Goal: Information Seeking & Learning: Learn about a topic

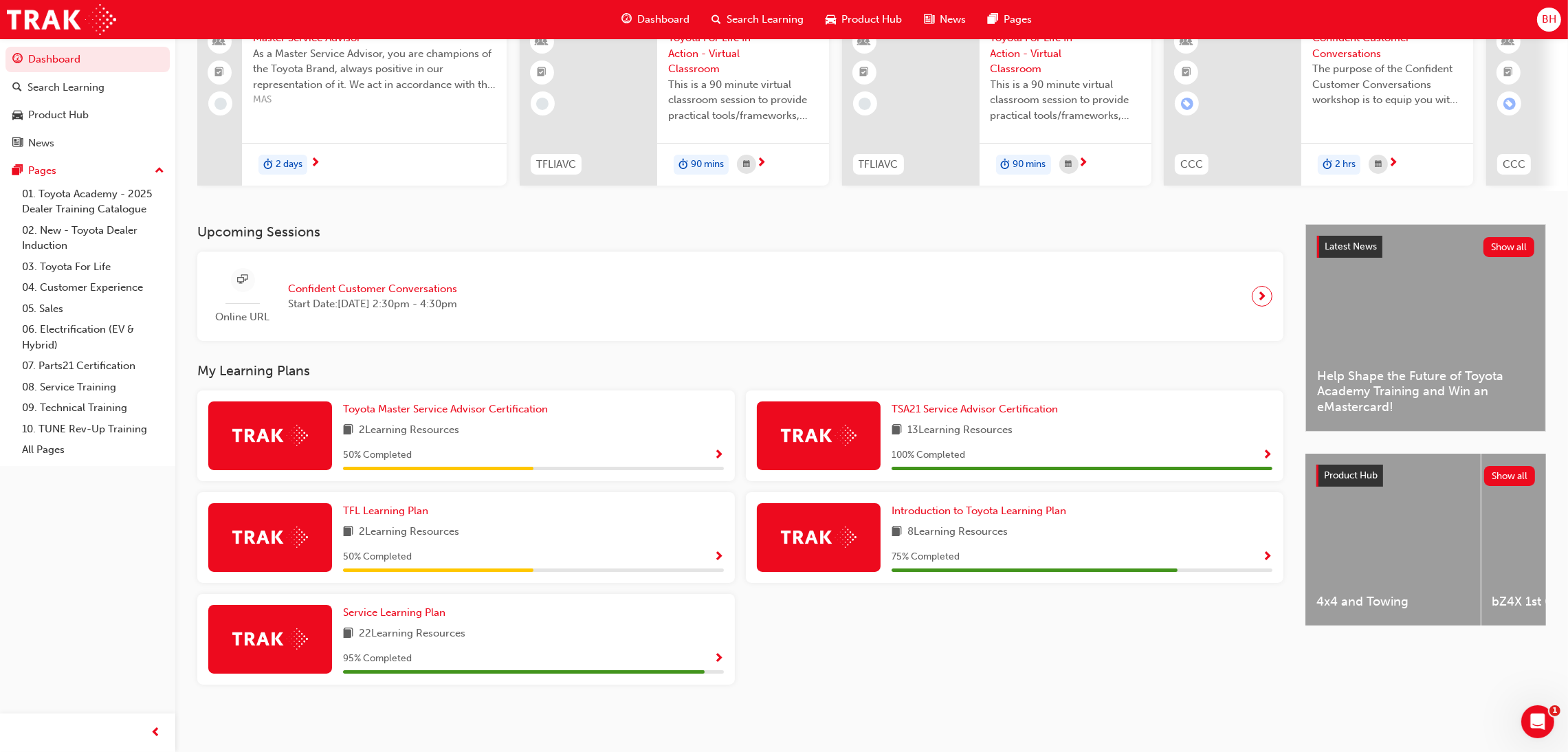
scroll to position [129, 0]
click at [377, 518] on link "TFL Learning Plan" at bounding box center [388, 511] width 91 height 16
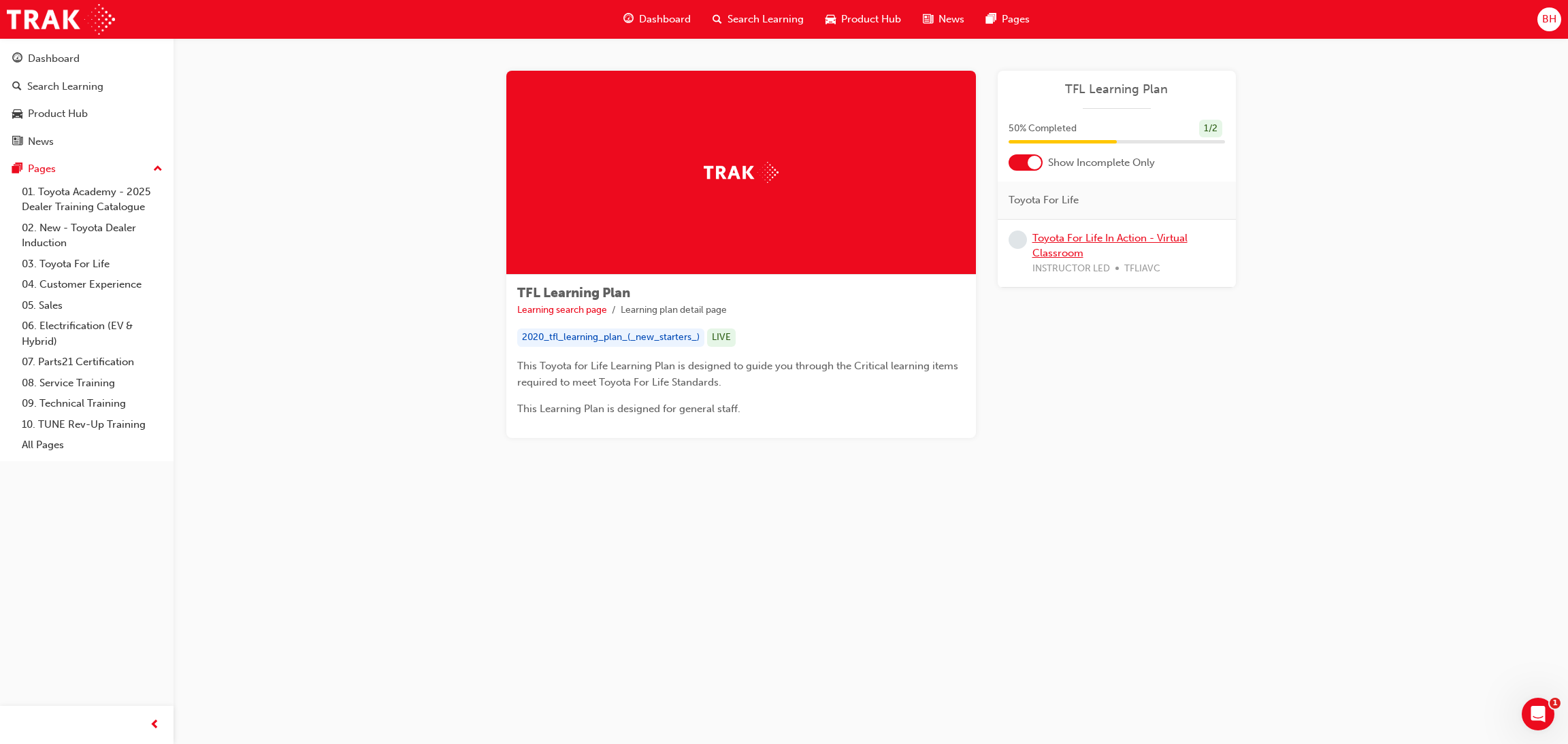
click at [1075, 232] on link "Toyota For Life In Action - Virtual Classroom" at bounding box center [1110, 245] width 155 height 28
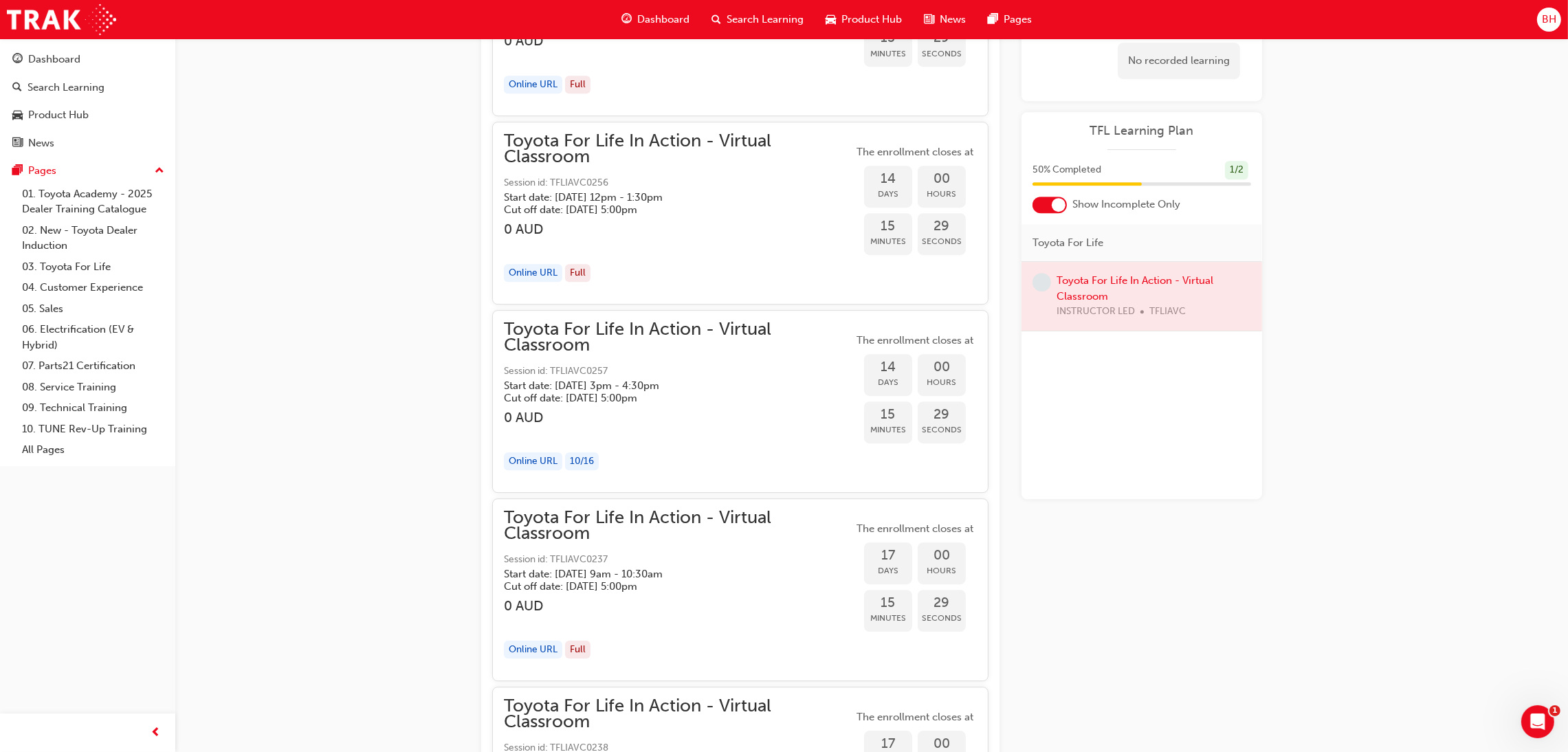
scroll to position [6220, 0]
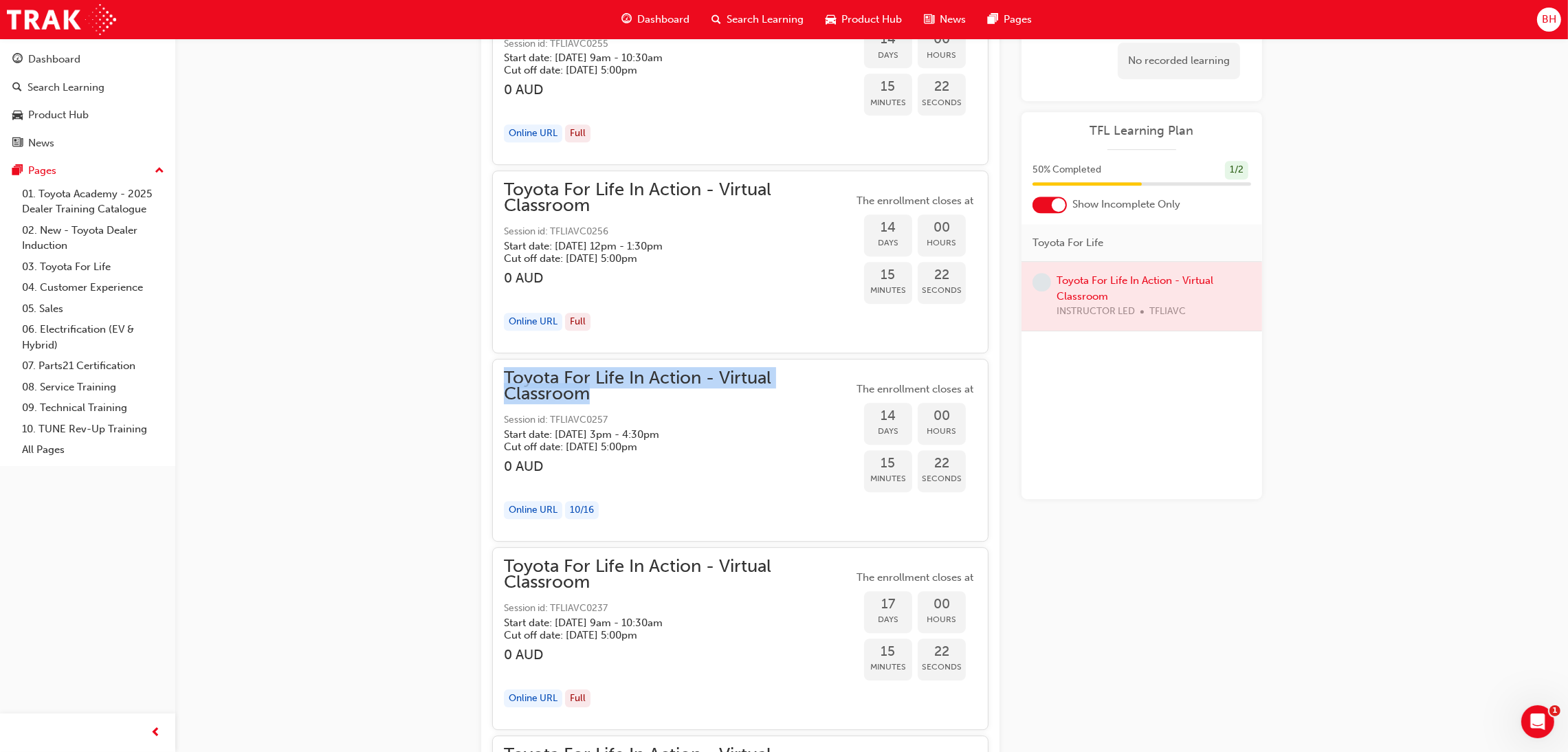
drag, startPoint x: 500, startPoint y: 373, endPoint x: 638, endPoint y: 396, distance: 139.9
click at [638, 396] on div "Toyota For Life In Action - Virtual Classroom Session id: TFLIAVC0257 Start dat…" at bounding box center [741, 450] width 496 height 183
drag, startPoint x: 634, startPoint y: 377, endPoint x: 587, endPoint y: 426, distance: 67.9
click at [587, 426] on span "Session id: TFLIAVC0257" at bounding box center [679, 421] width 349 height 16
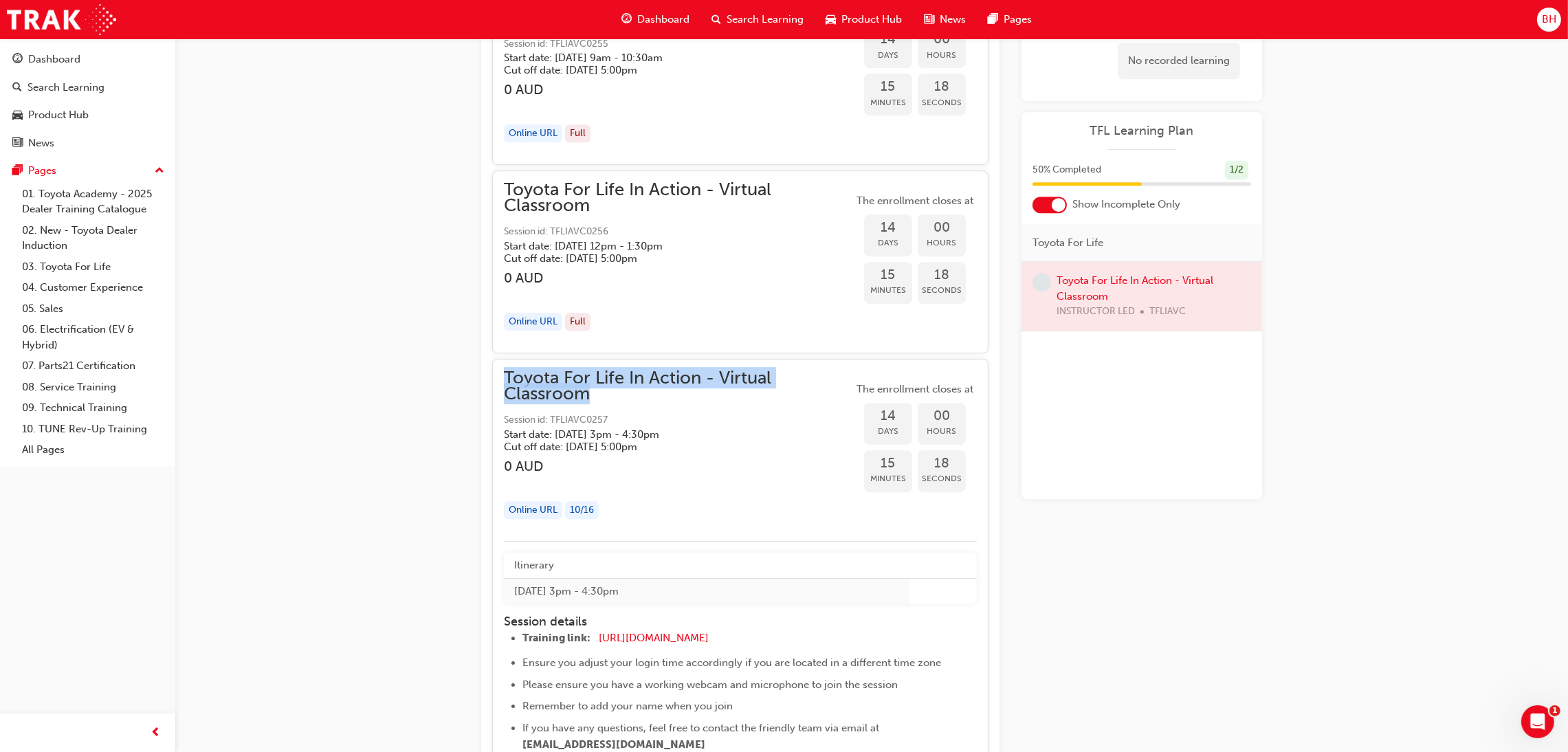
drag, startPoint x: 613, startPoint y: 420, endPoint x: 556, endPoint y: 421, distance: 57.0
click at [556, 421] on span "Session id: TFLIAVC0257" at bounding box center [679, 421] width 349 height 16
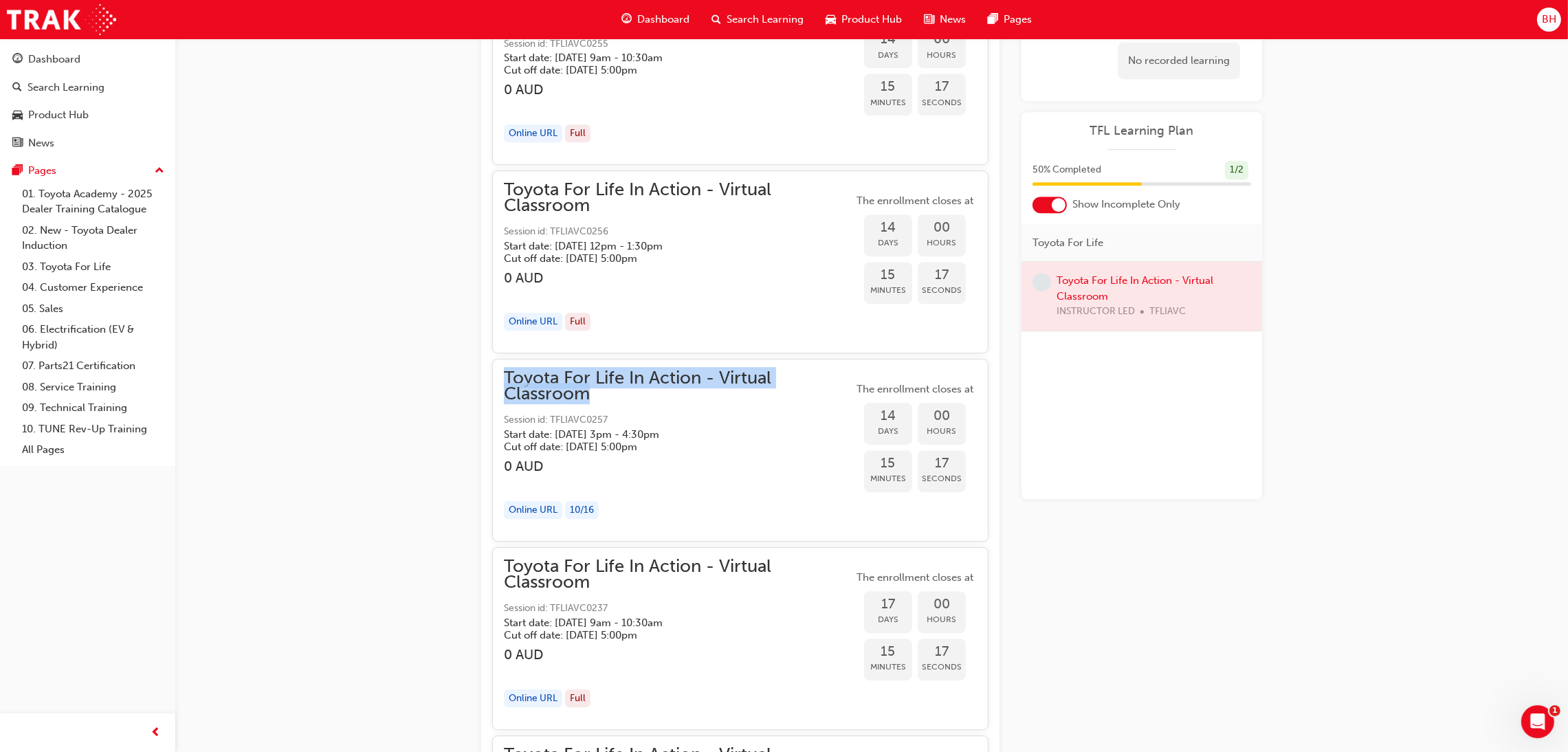
drag, startPoint x: 618, startPoint y: 418, endPoint x: 596, endPoint y: 426, distance: 23.4
click at [597, 422] on span "Session id: TFLIAVC0257" at bounding box center [679, 421] width 349 height 16
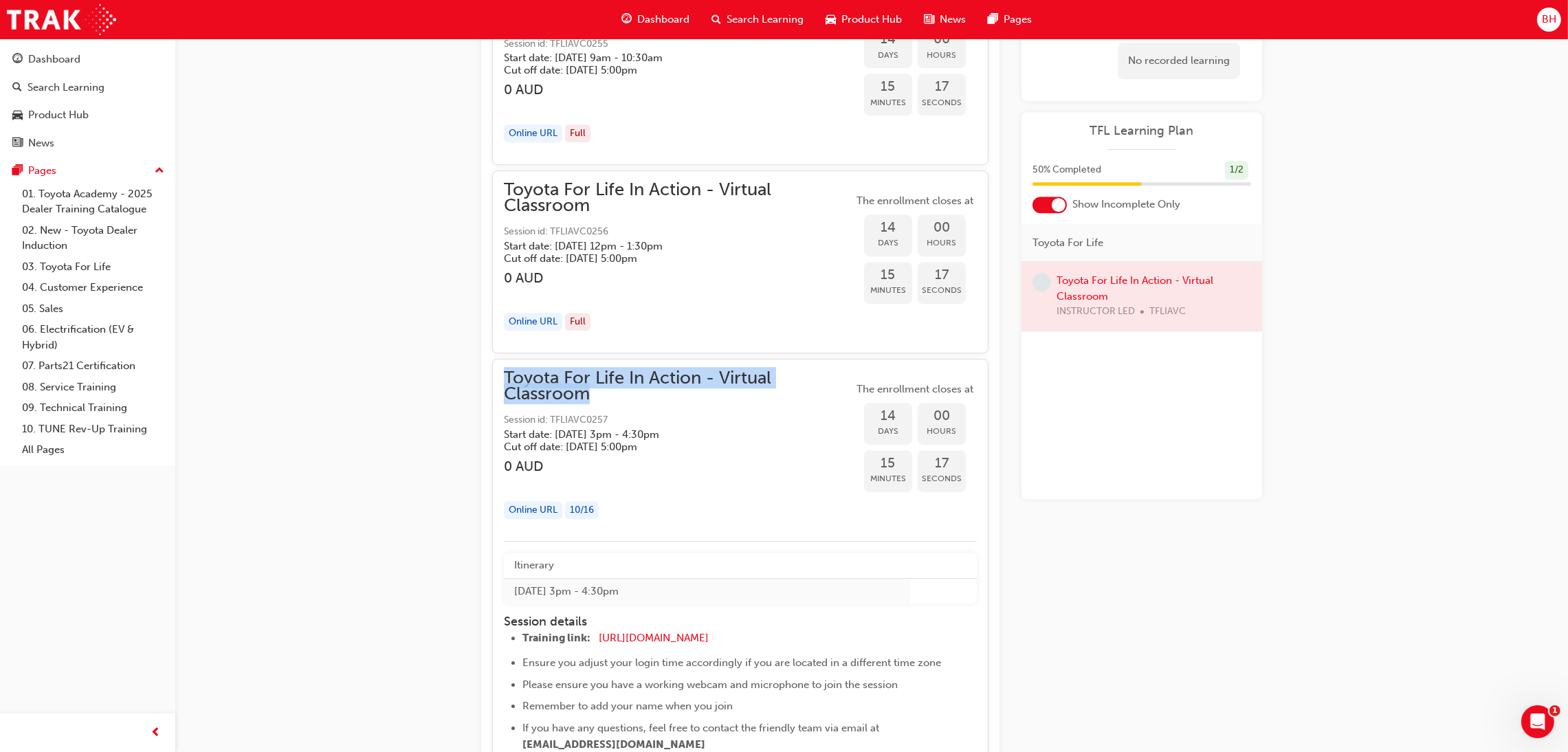
click at [596, 434] on h5 "Start date: Fri 10 Oct 2025 , 3pm - 4:30pm" at bounding box center [667, 434] width 327 height 12
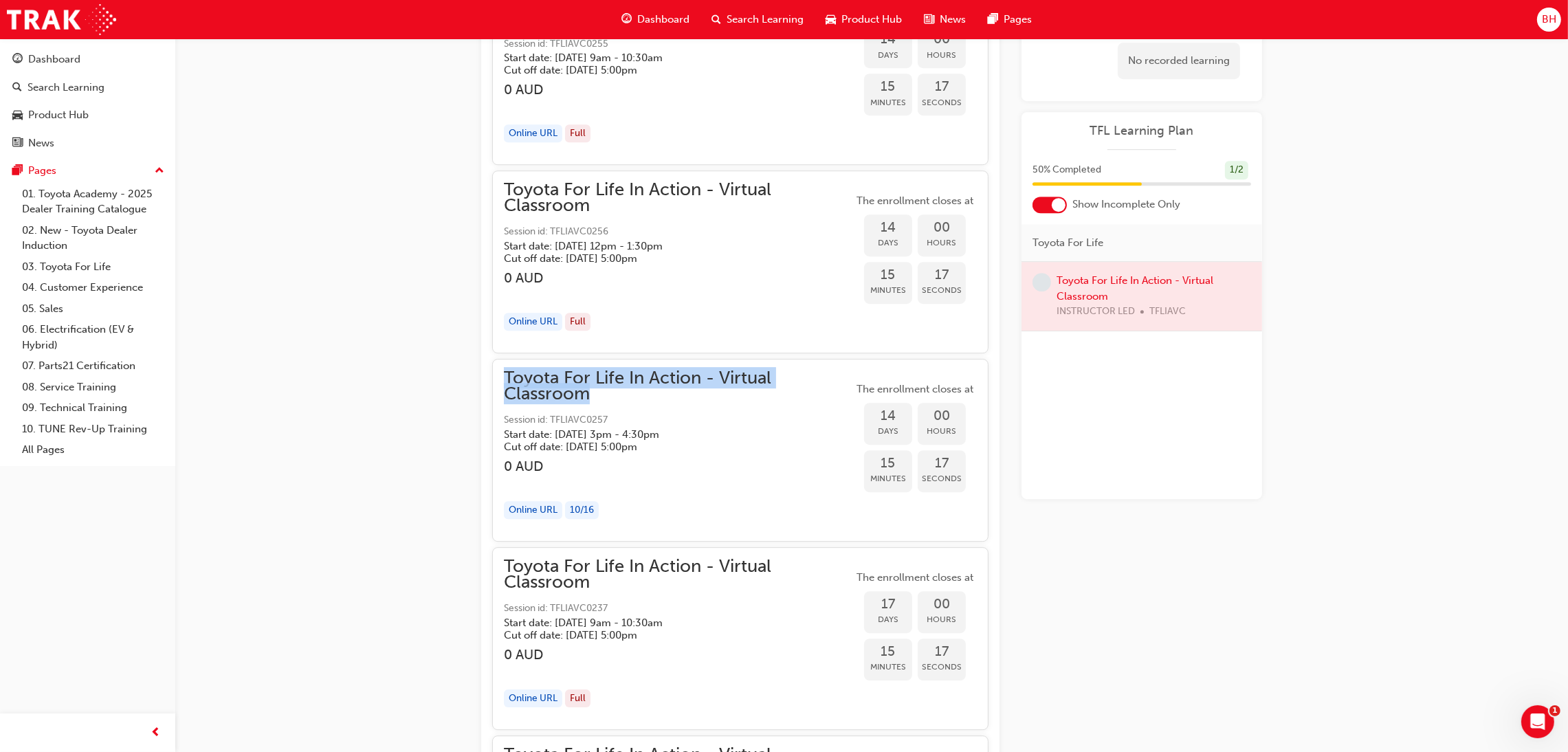
click at [605, 431] on h5 "Start date: Fri 10 Oct 2025 , 3pm - 4:30pm" at bounding box center [667, 434] width 327 height 12
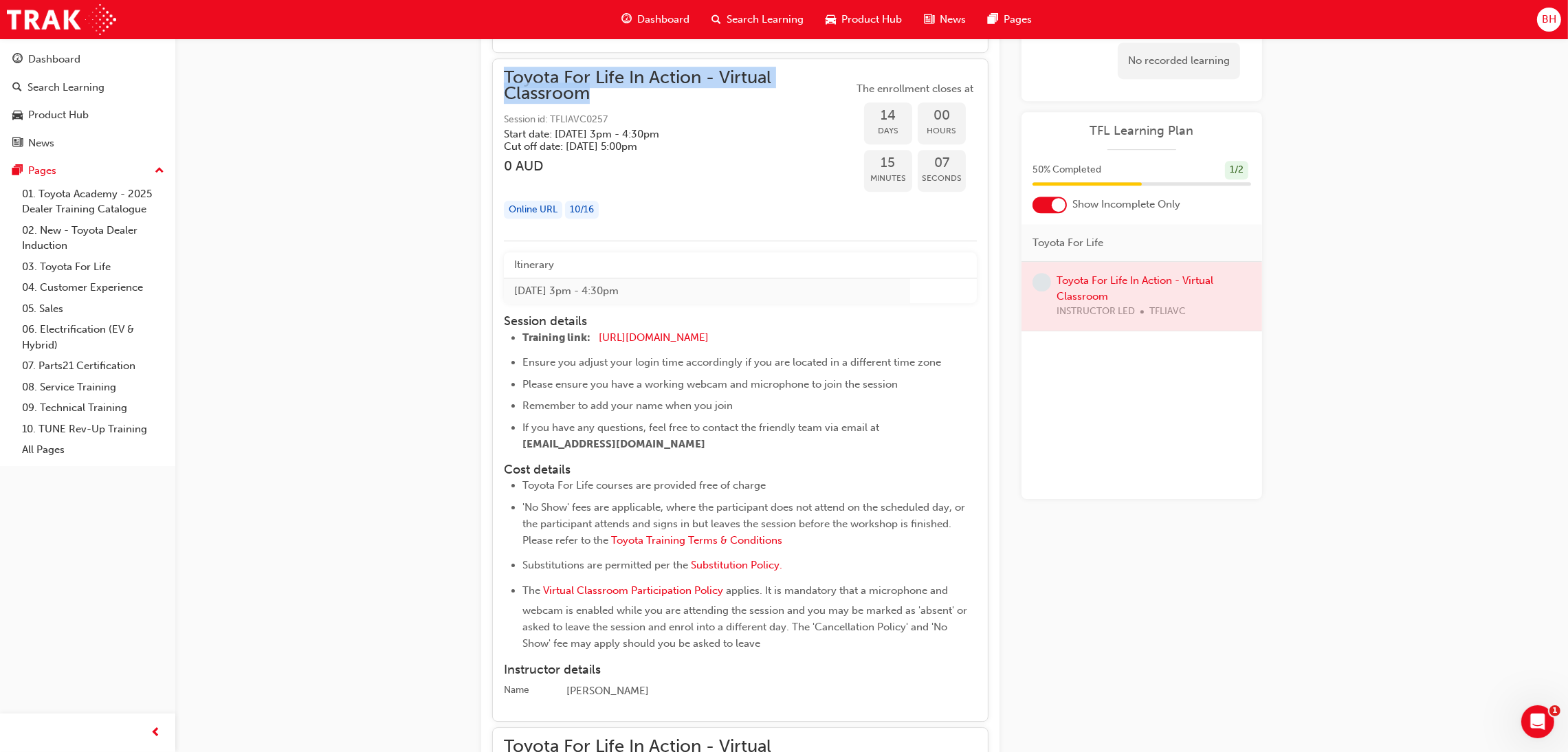
scroll to position [6530, 0]
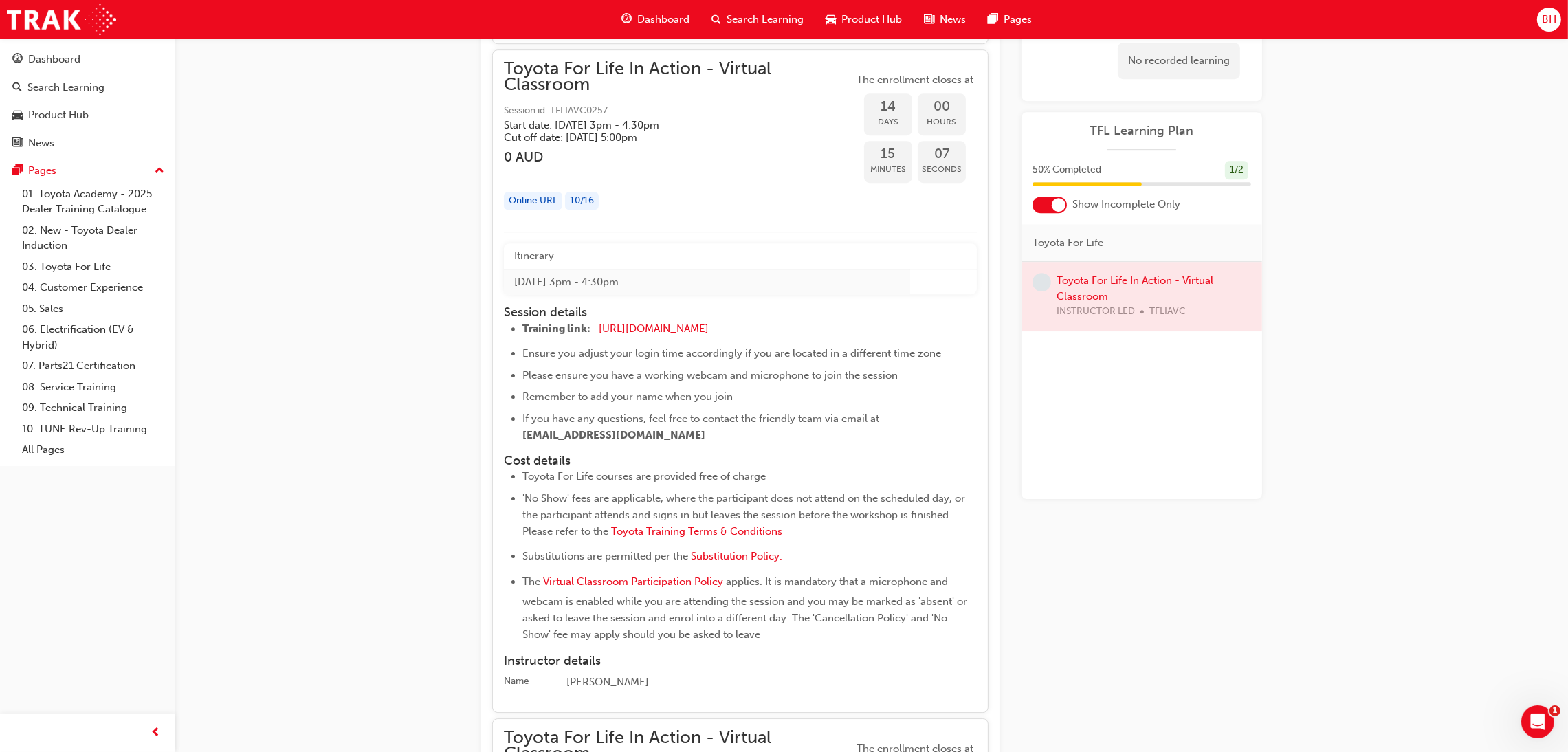
drag, startPoint x: 612, startPoint y: 111, endPoint x: 551, endPoint y: 109, distance: 61.0
click at [551, 109] on span "Session id: TFLIAVC0257" at bounding box center [679, 111] width 349 height 16
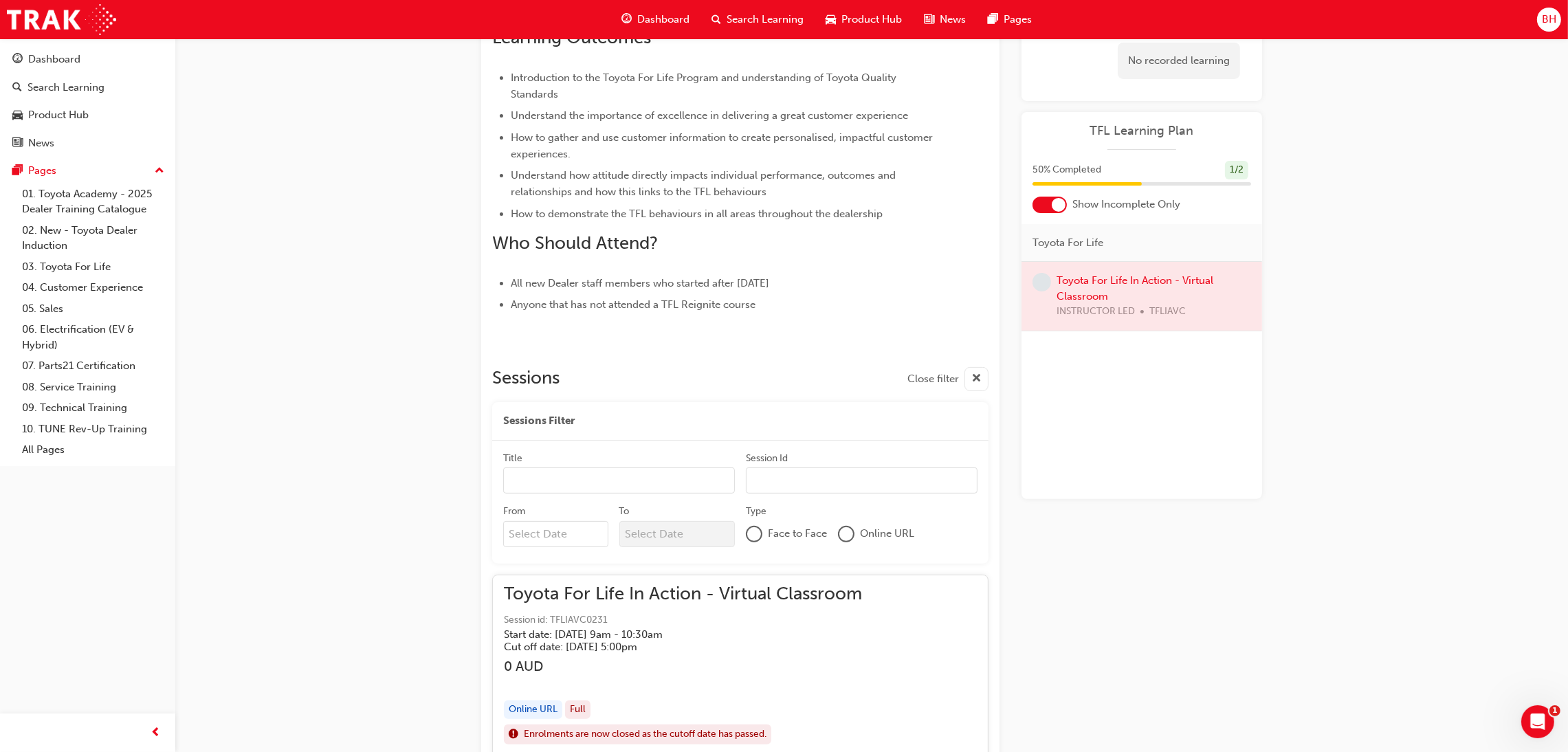
scroll to position [618, 0]
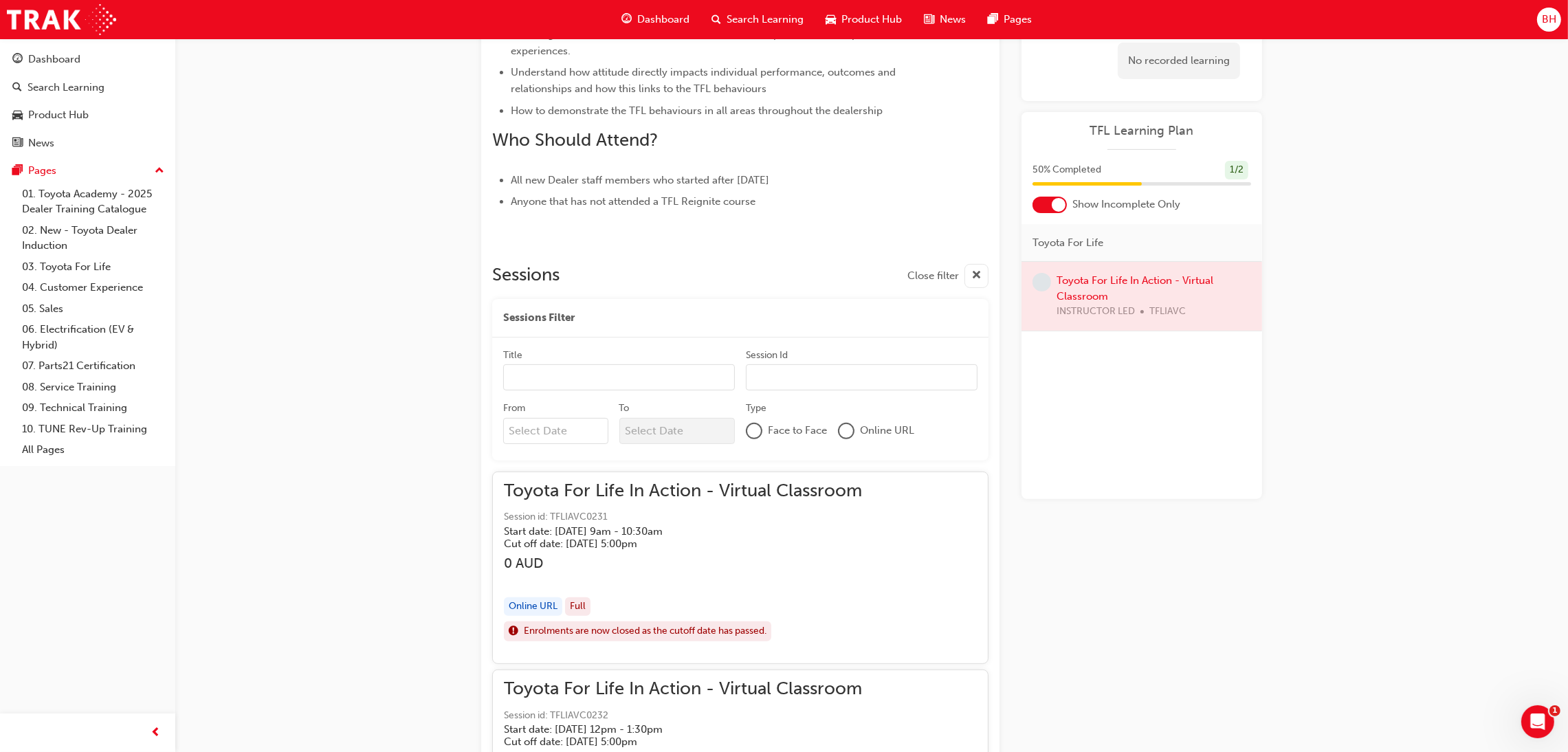
click at [583, 377] on input "Title" at bounding box center [619, 377] width 231 height 26
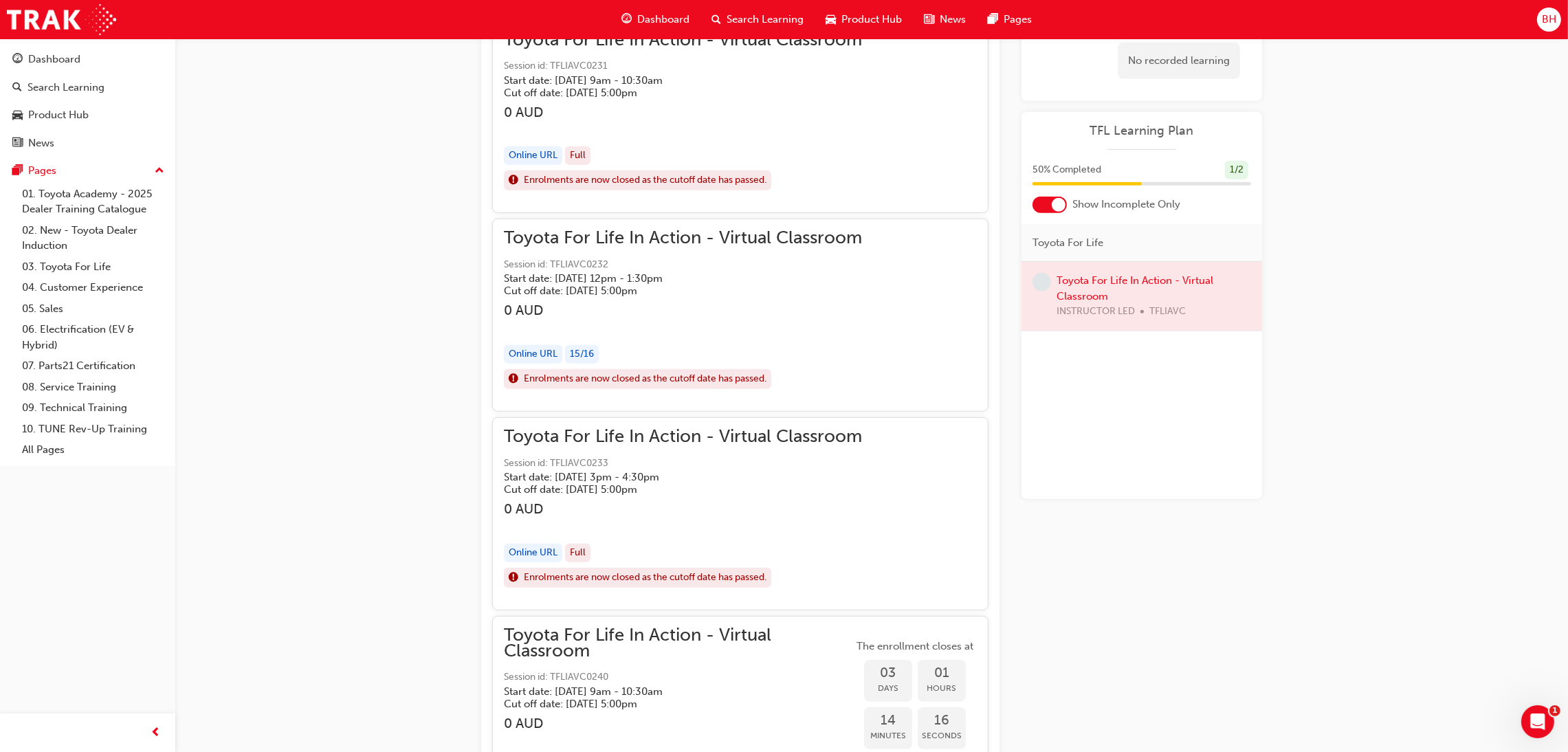
scroll to position [722, 0]
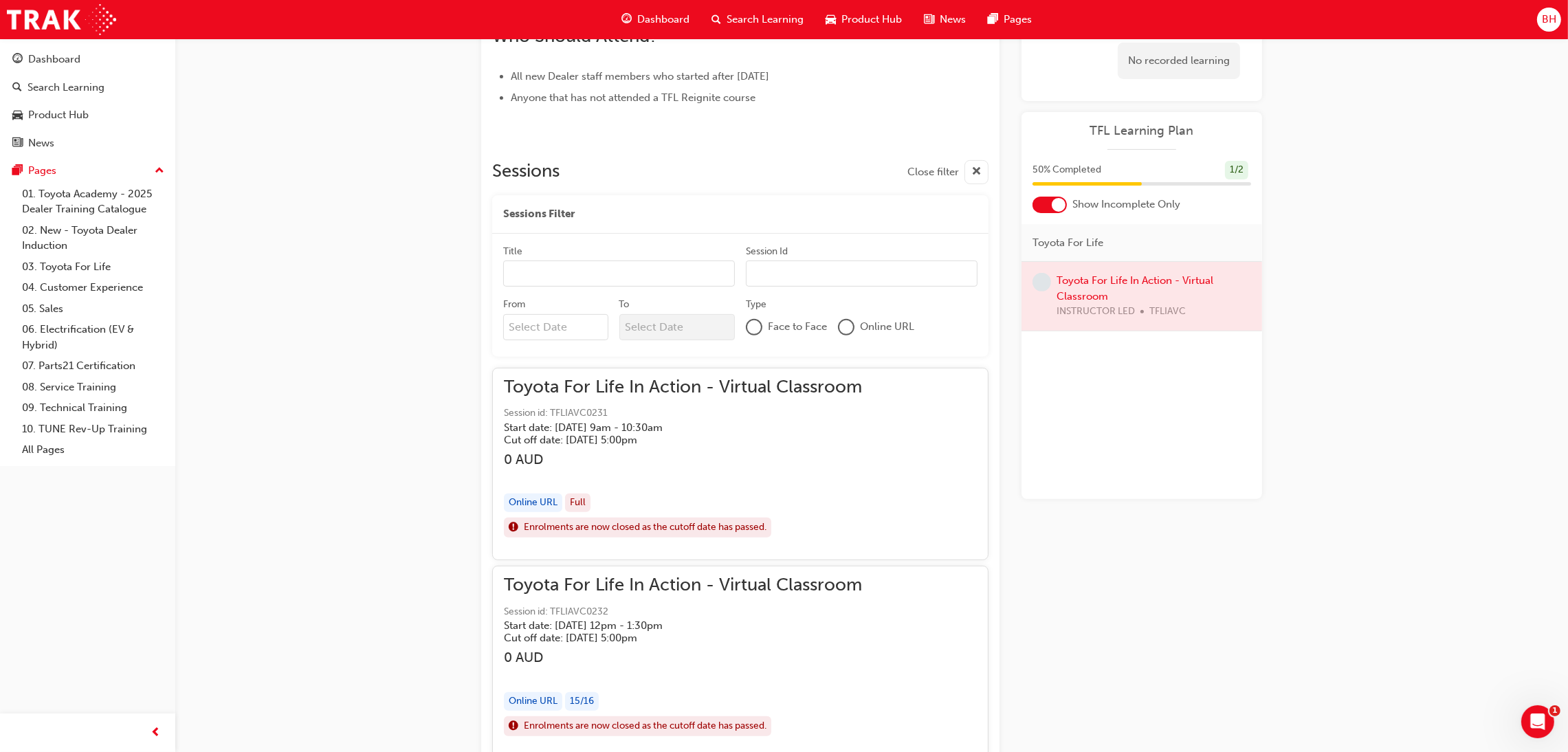
drag, startPoint x: 858, startPoint y: 383, endPoint x: 510, endPoint y: 380, distance: 348.0
click at [513, 380] on div "Toyota For Life In Action - Virtual Classroom Session id: TFLIAVC0231 Start dat…" at bounding box center [741, 464] width 473 height 170
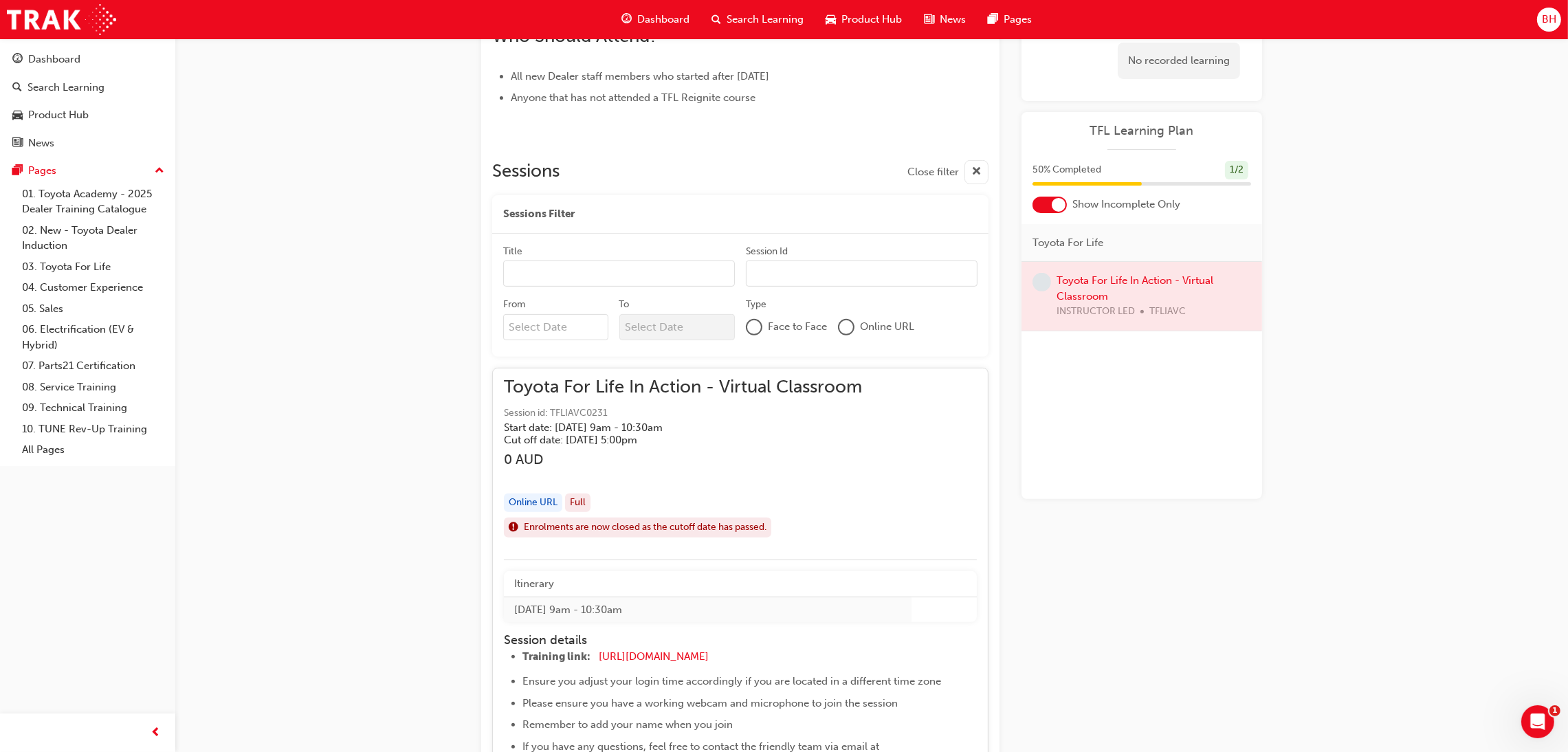
click at [518, 264] on input "Title" at bounding box center [619, 273] width 231 height 26
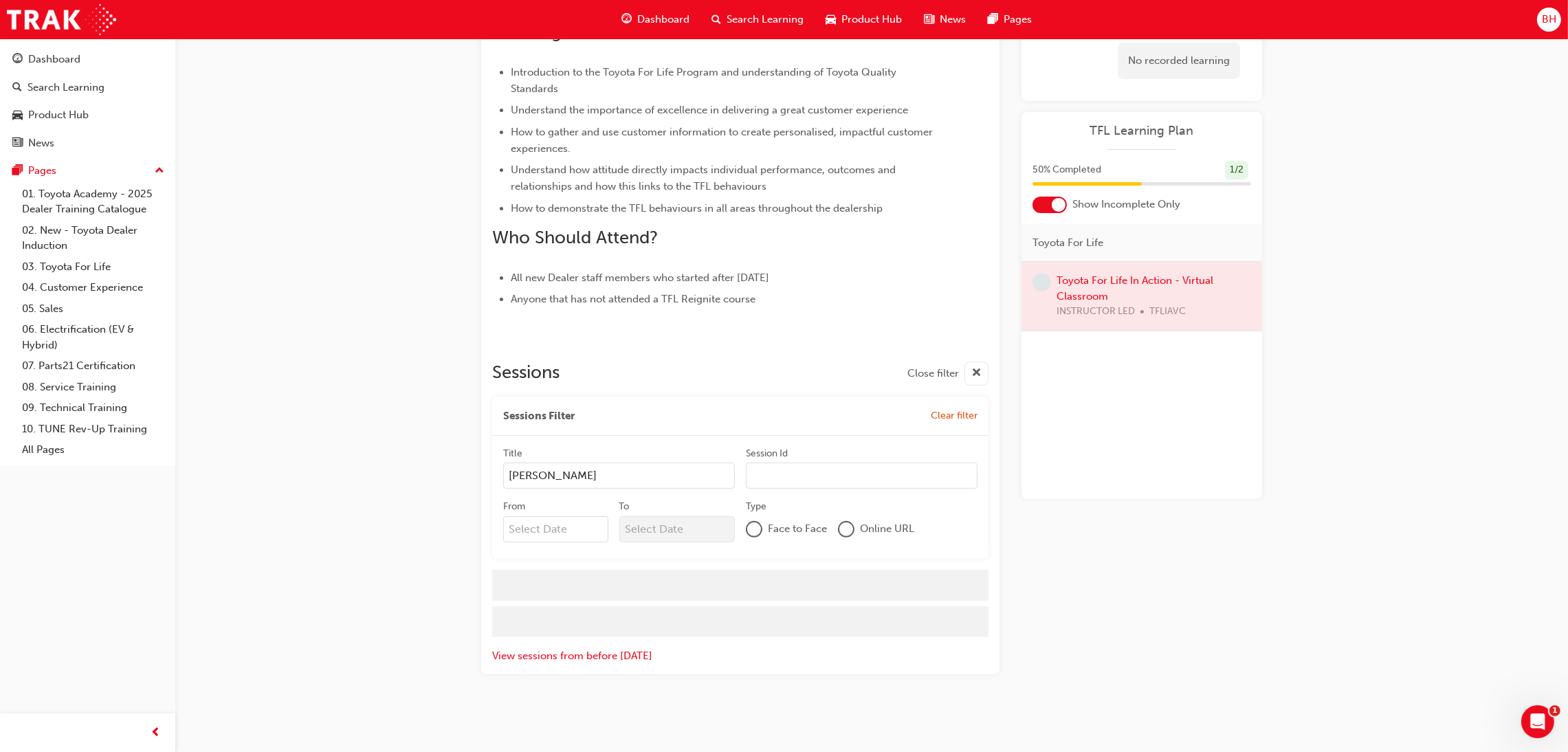
scroll to position [483, 0]
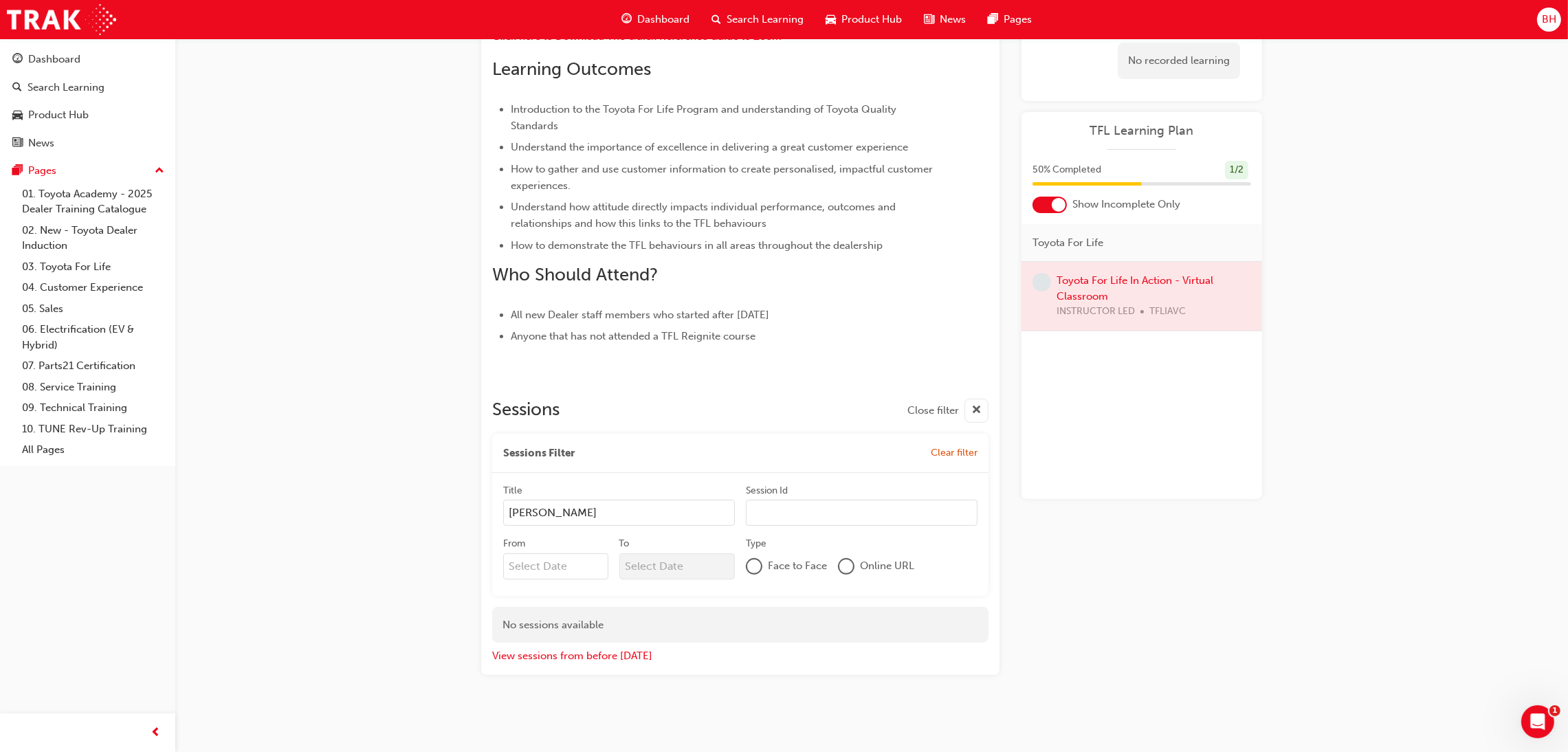
type input "T"
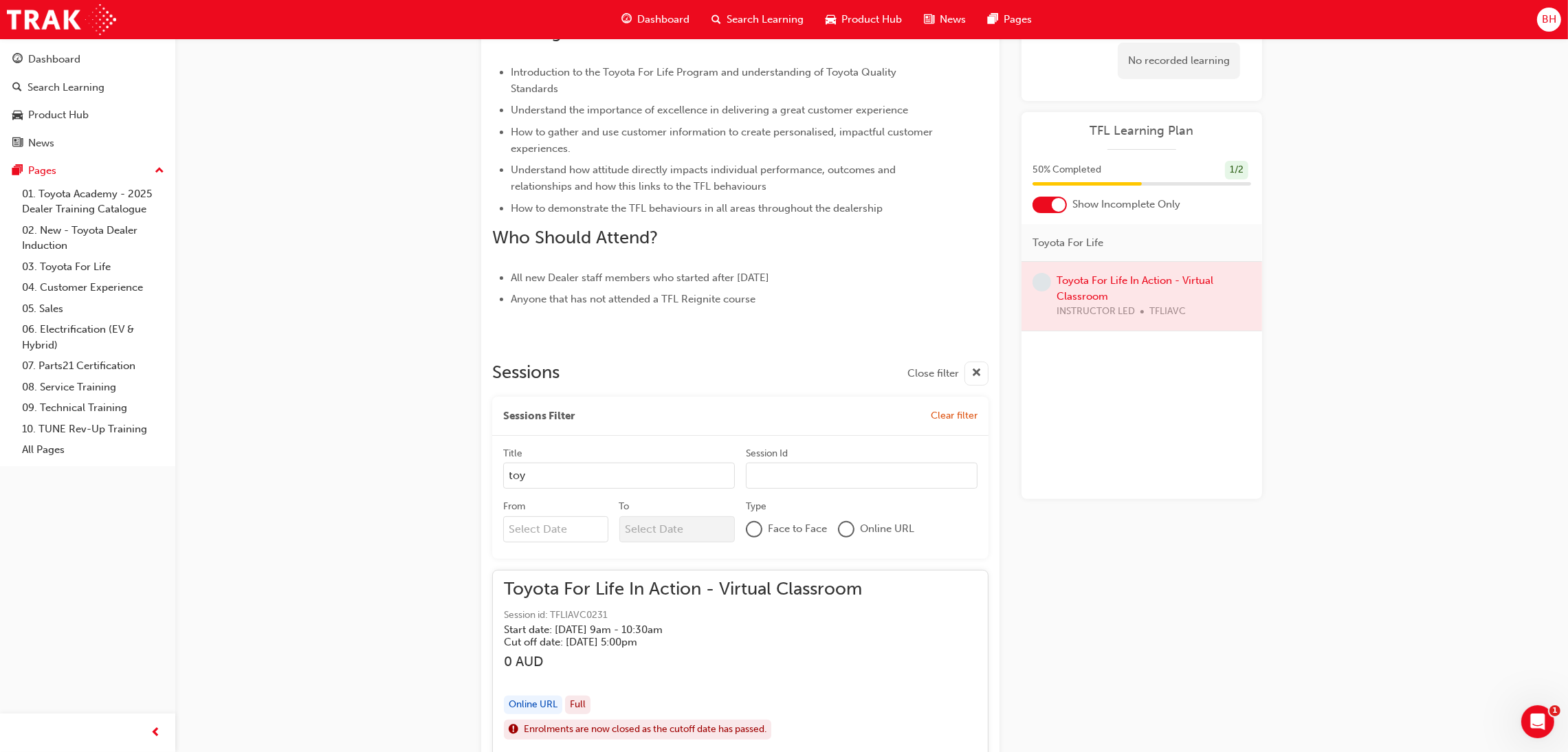
scroll to position [722, 0]
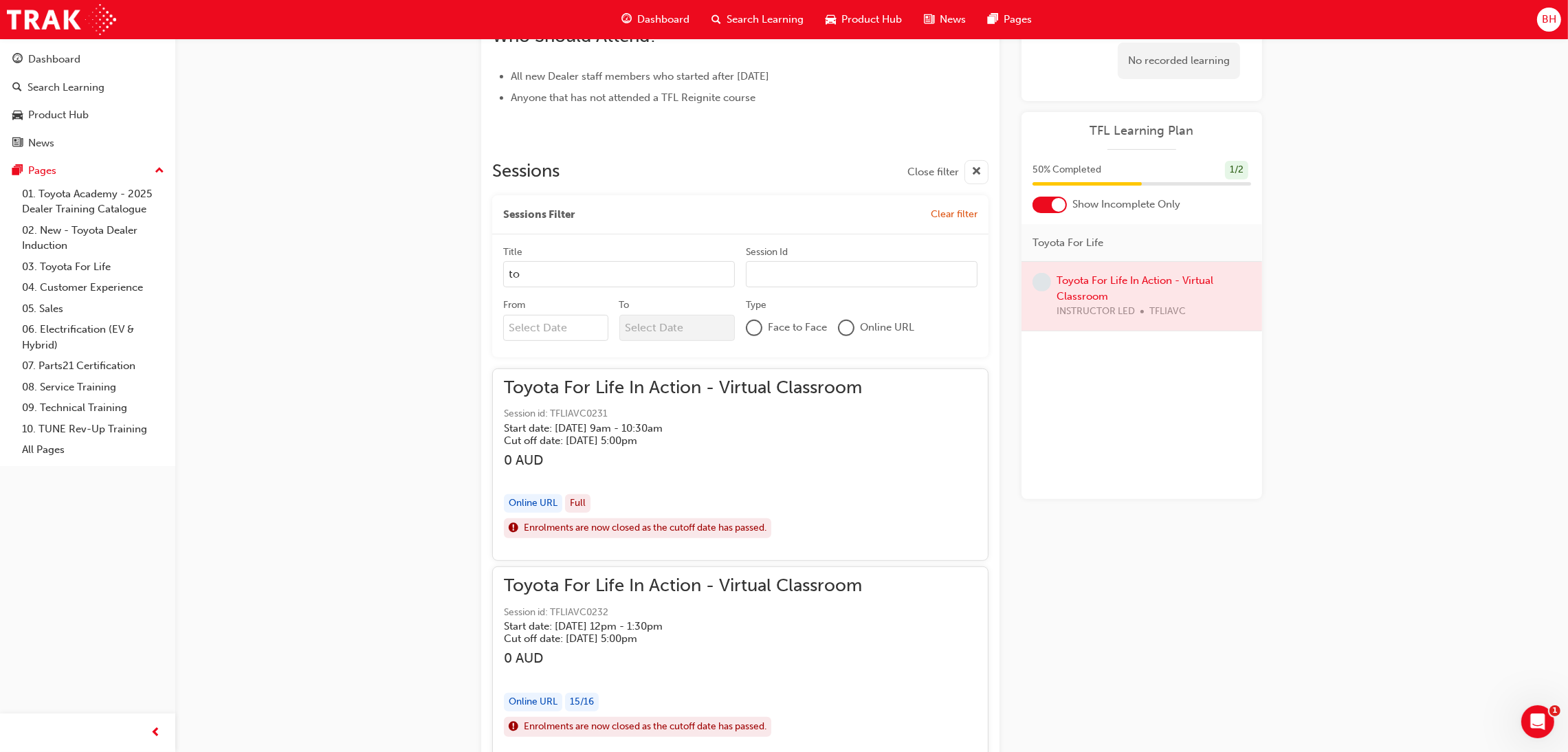
type input "t"
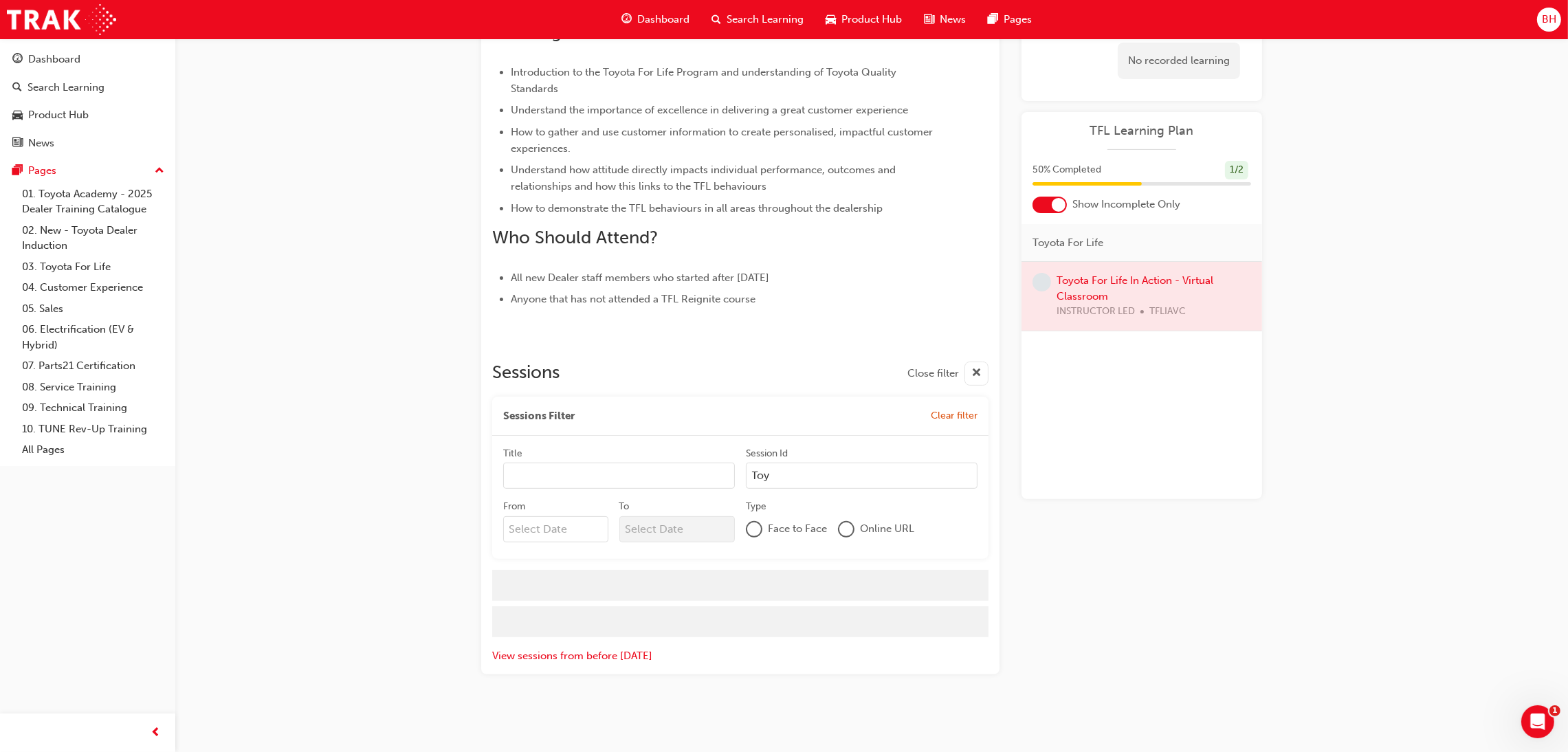
scroll to position [483, 0]
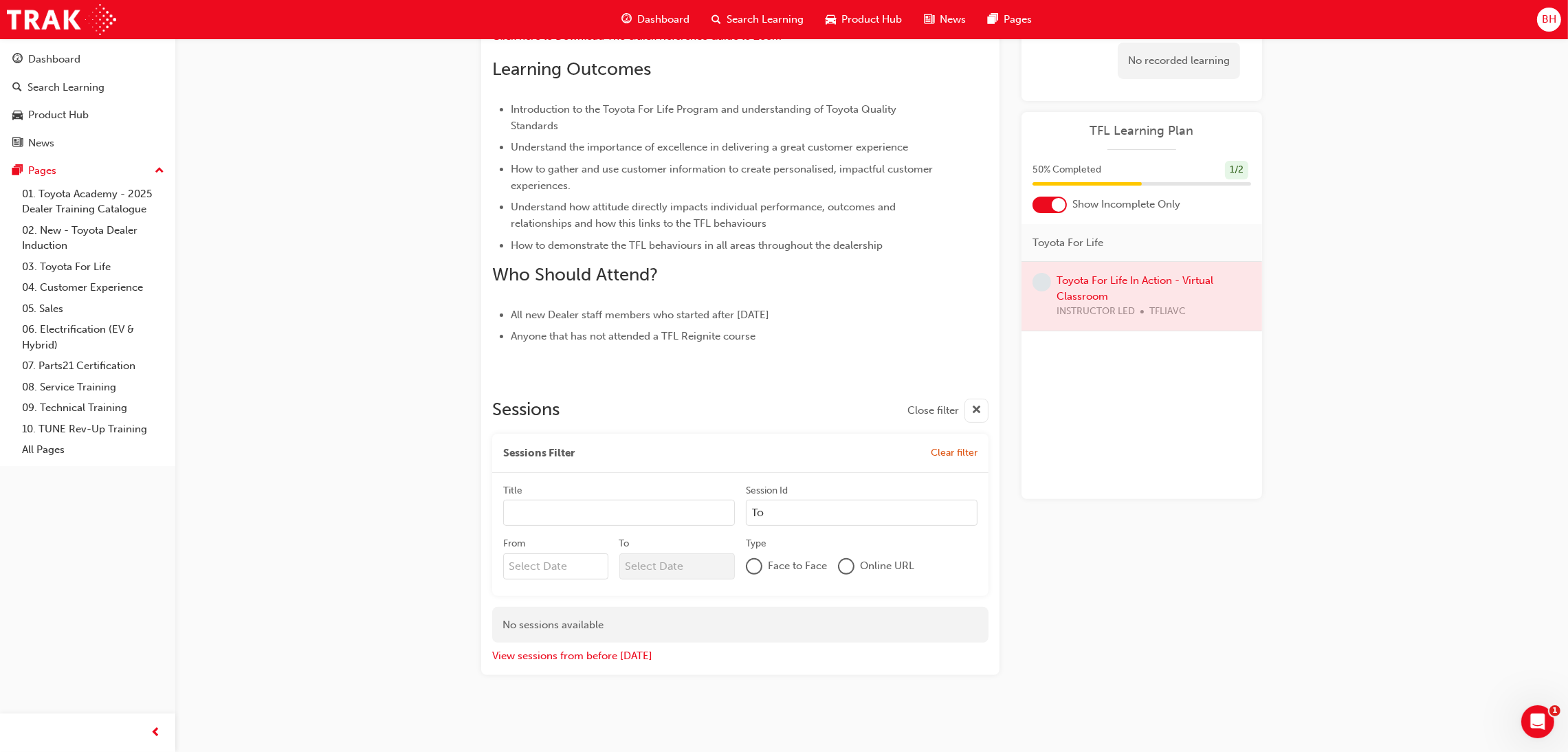
type input "T"
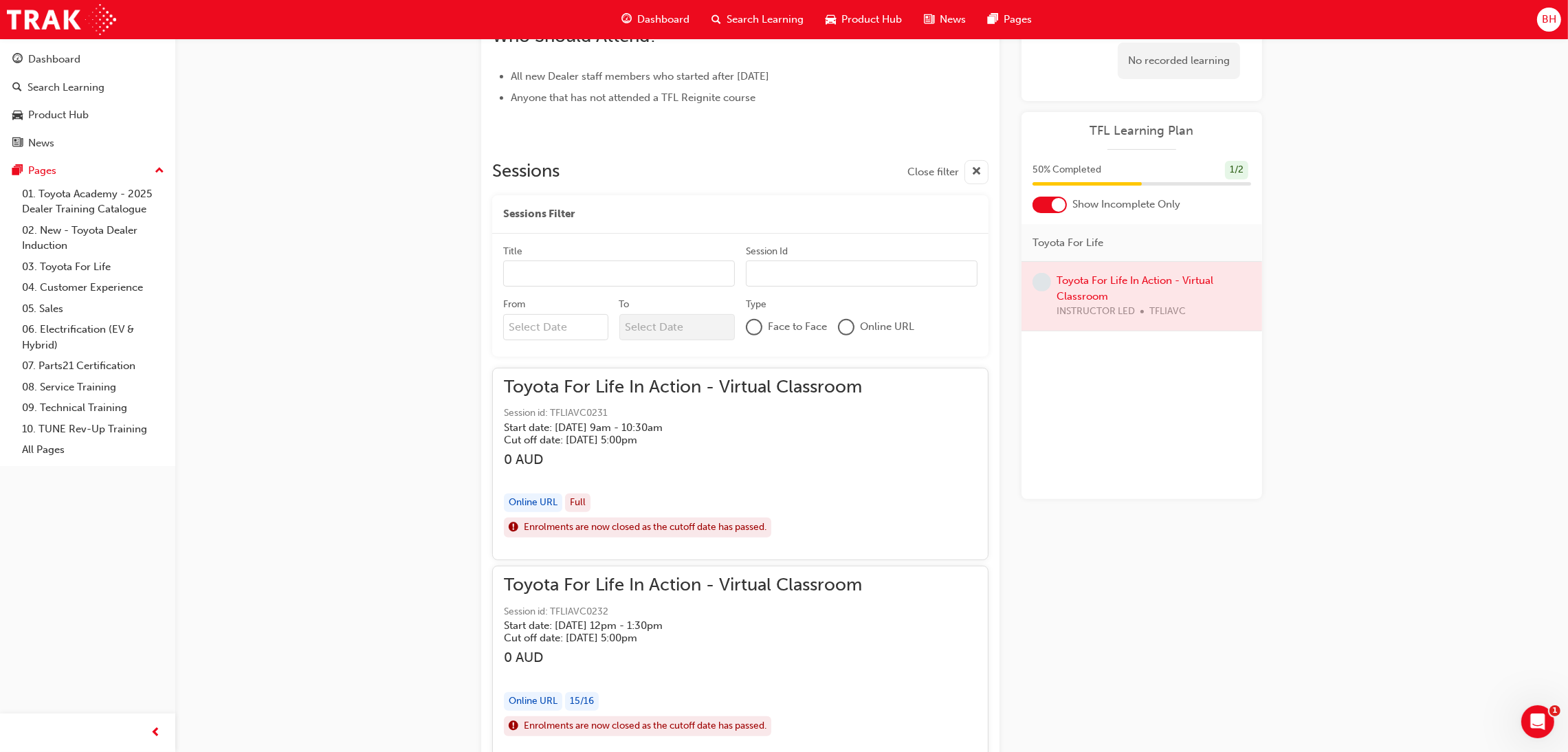
click at [549, 261] on input "Title" at bounding box center [619, 273] width 231 height 26
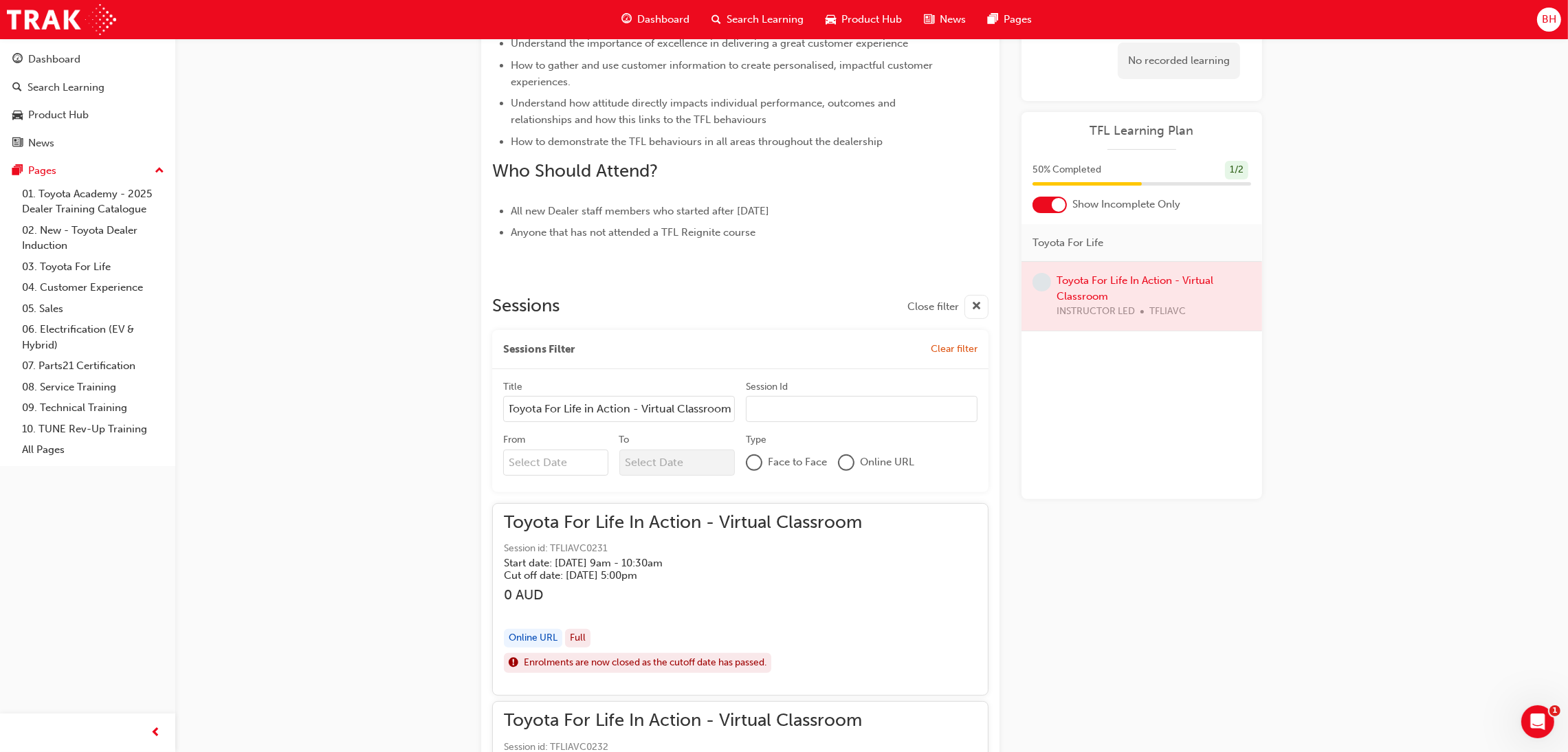
scroll to position [623, 0]
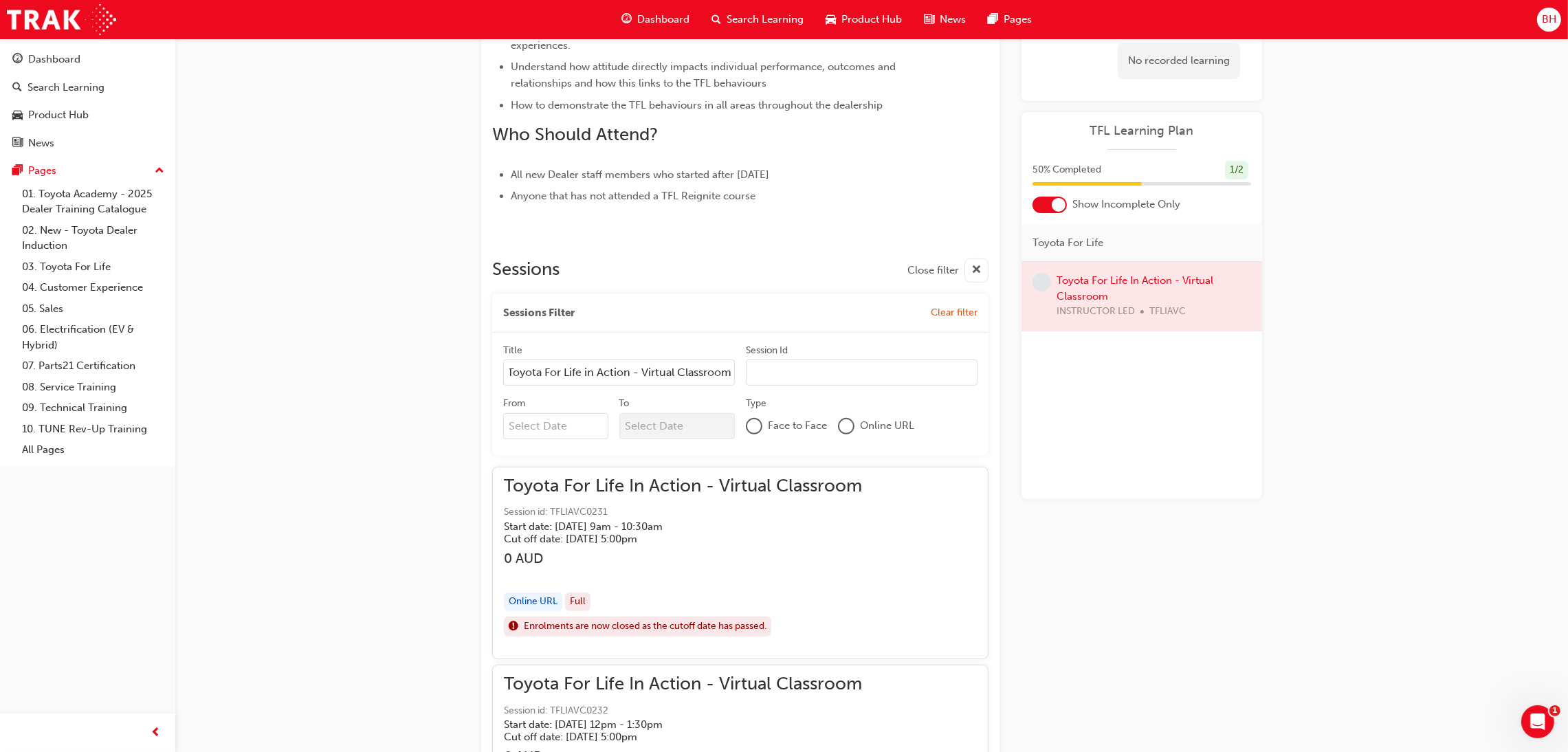
type input "Toyota For Life in Action - Virtual Classroom"
click at [809, 367] on input "Session Id" at bounding box center [861, 372] width 231 height 26
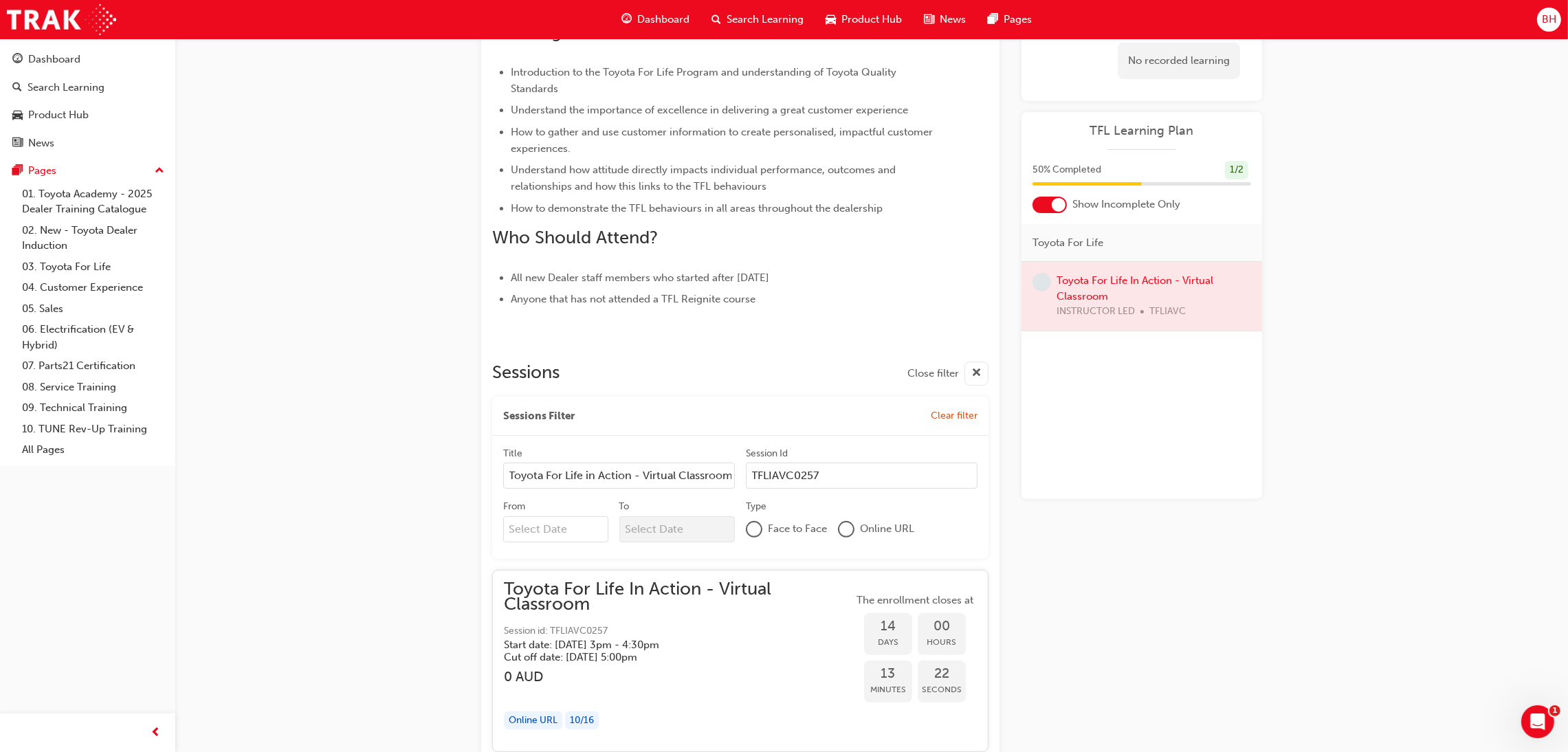
scroll to position [636, 0]
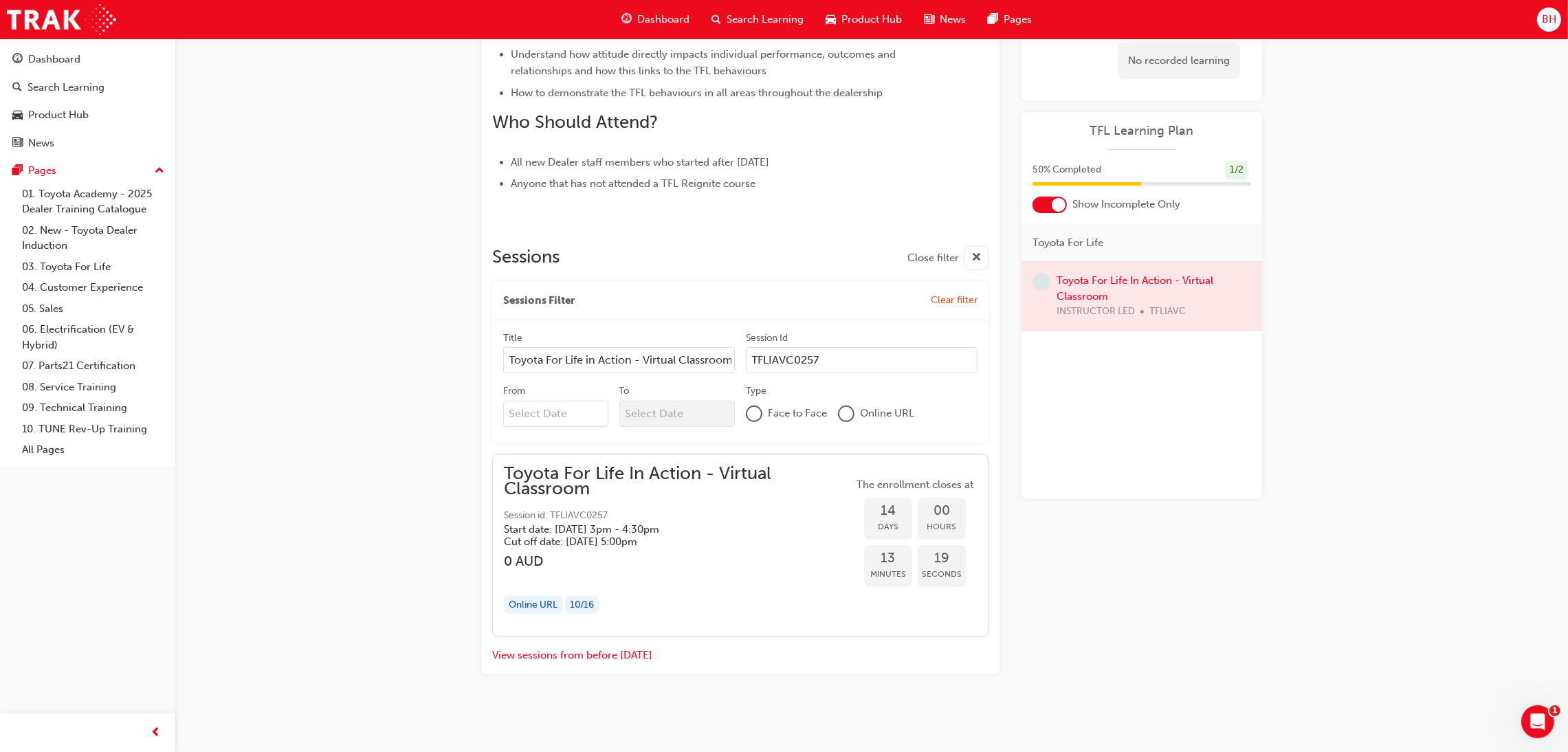
type input "TFLIAVC0257"
click at [560, 413] on input "From Previous Month Next Month September 2025 Su Mo Tu We Th Fr Sa 31 1 2 3 4 5…" at bounding box center [556, 413] width 105 height 26
click at [735, 556] on h3 "0 AUD" at bounding box center [679, 561] width 349 height 16
drag, startPoint x: 549, startPoint y: 404, endPoint x: 564, endPoint y: 409, distance: 15.8
click at [547, 404] on input "From" at bounding box center [556, 413] width 105 height 26
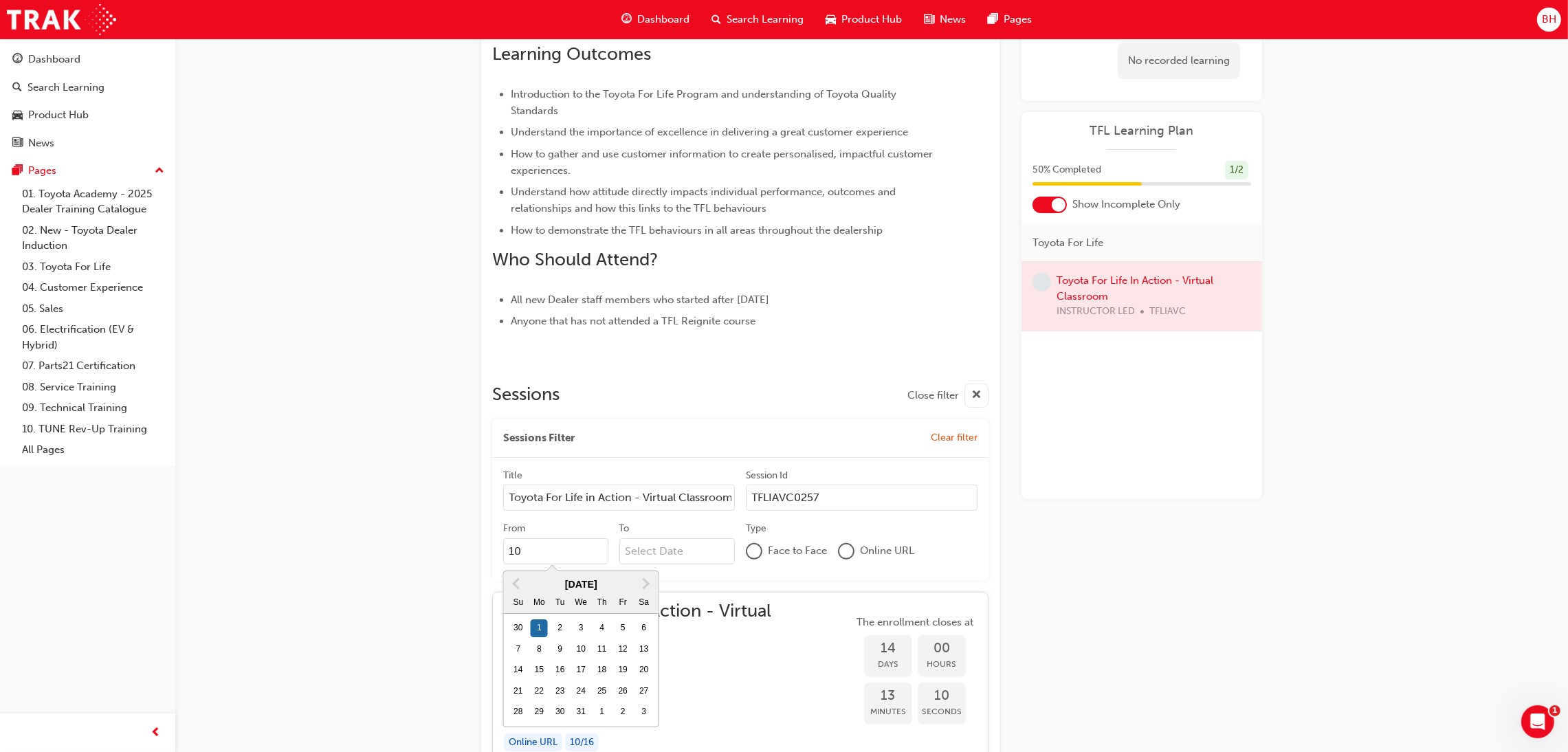
scroll to position [614, 0]
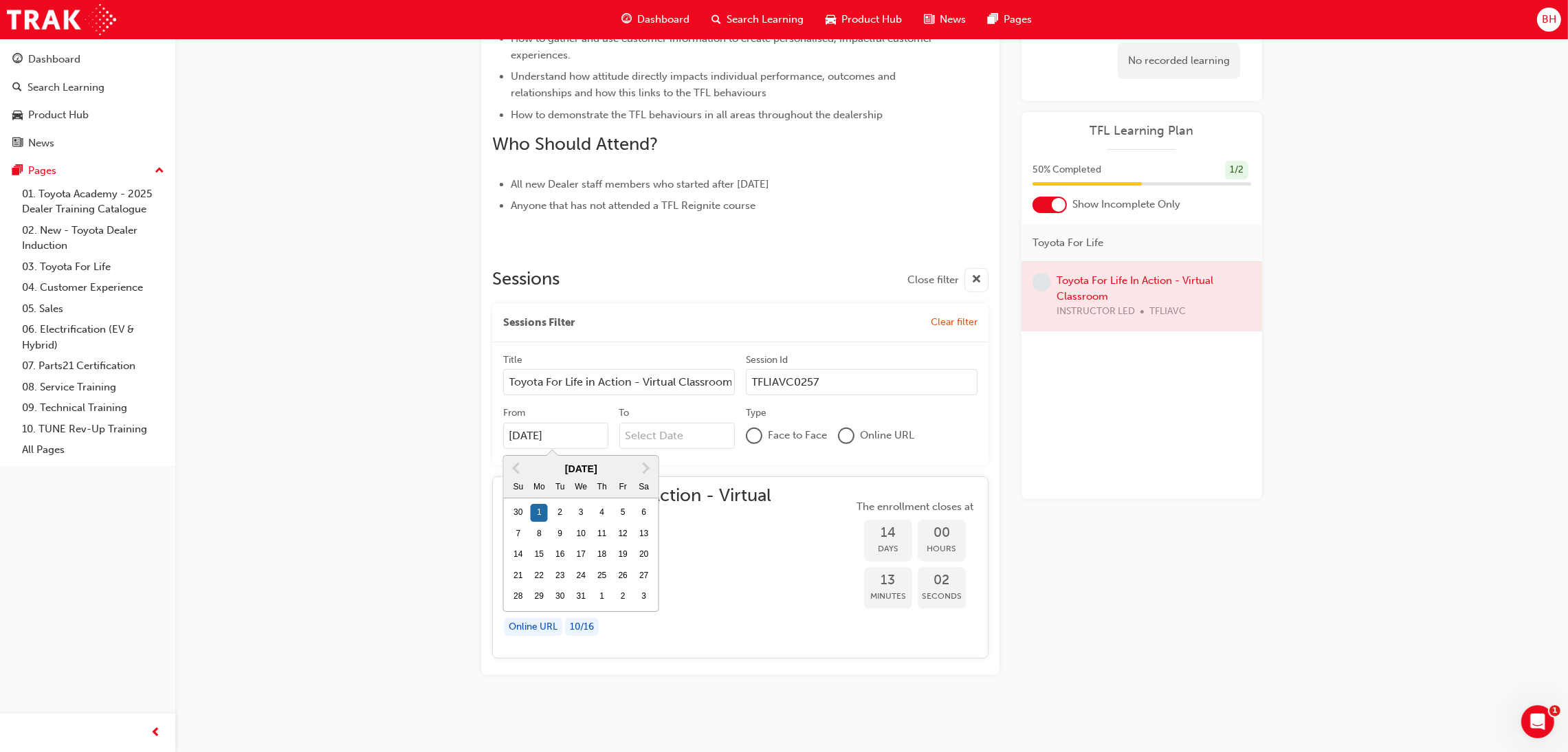
click at [1182, 571] on div "Learning Plan No recorded learning TFL Learning Plan 50 % Completed 1 / 2 Show …" at bounding box center [1142, 92] width 241 height 1165
click at [587, 435] on input "01/10/01" at bounding box center [556, 436] width 105 height 26
click at [584, 534] on div "10" at bounding box center [580, 533] width 18 height 18
click at [584, 449] on input "01/10/01" at bounding box center [556, 436] width 105 height 26
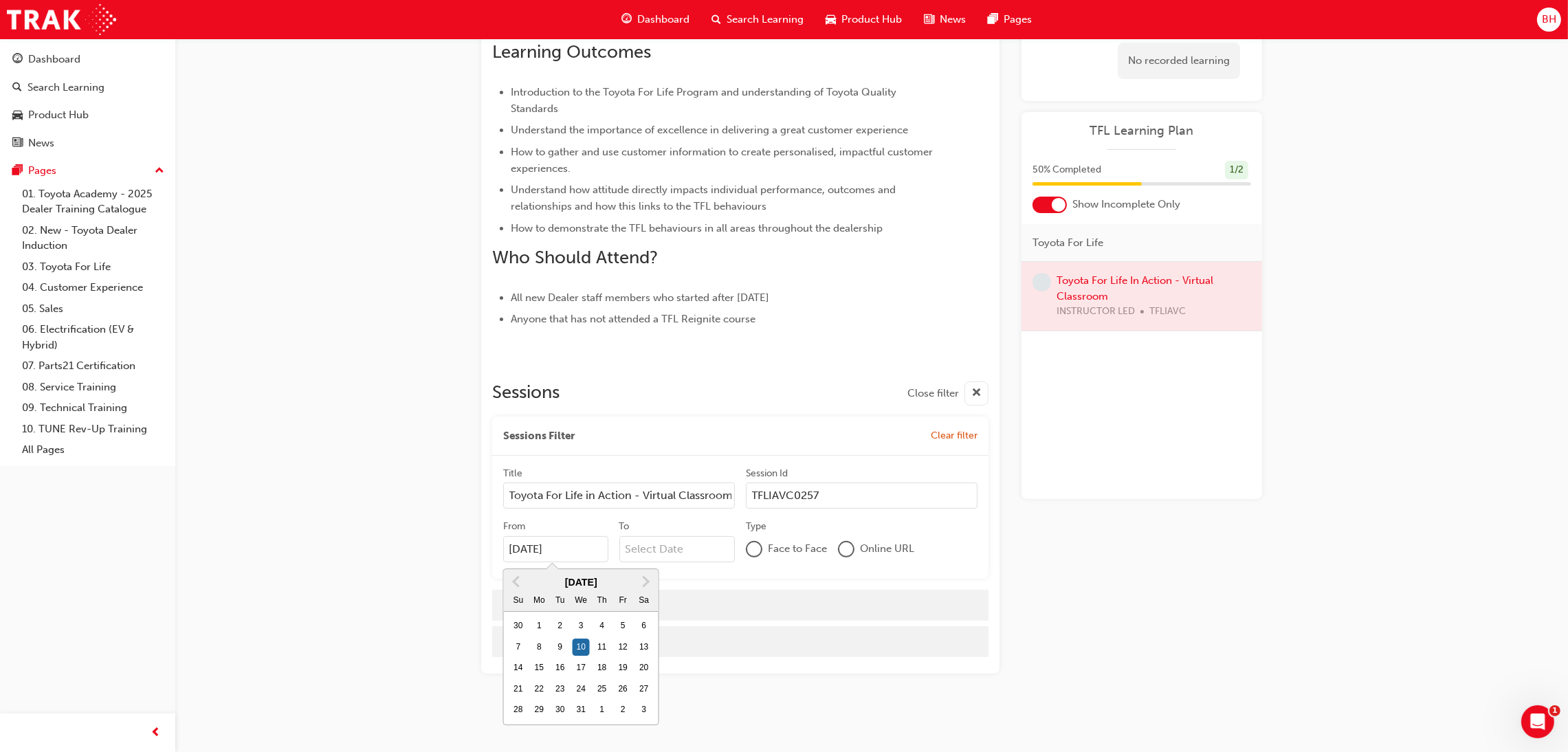
scroll to position [498, 0]
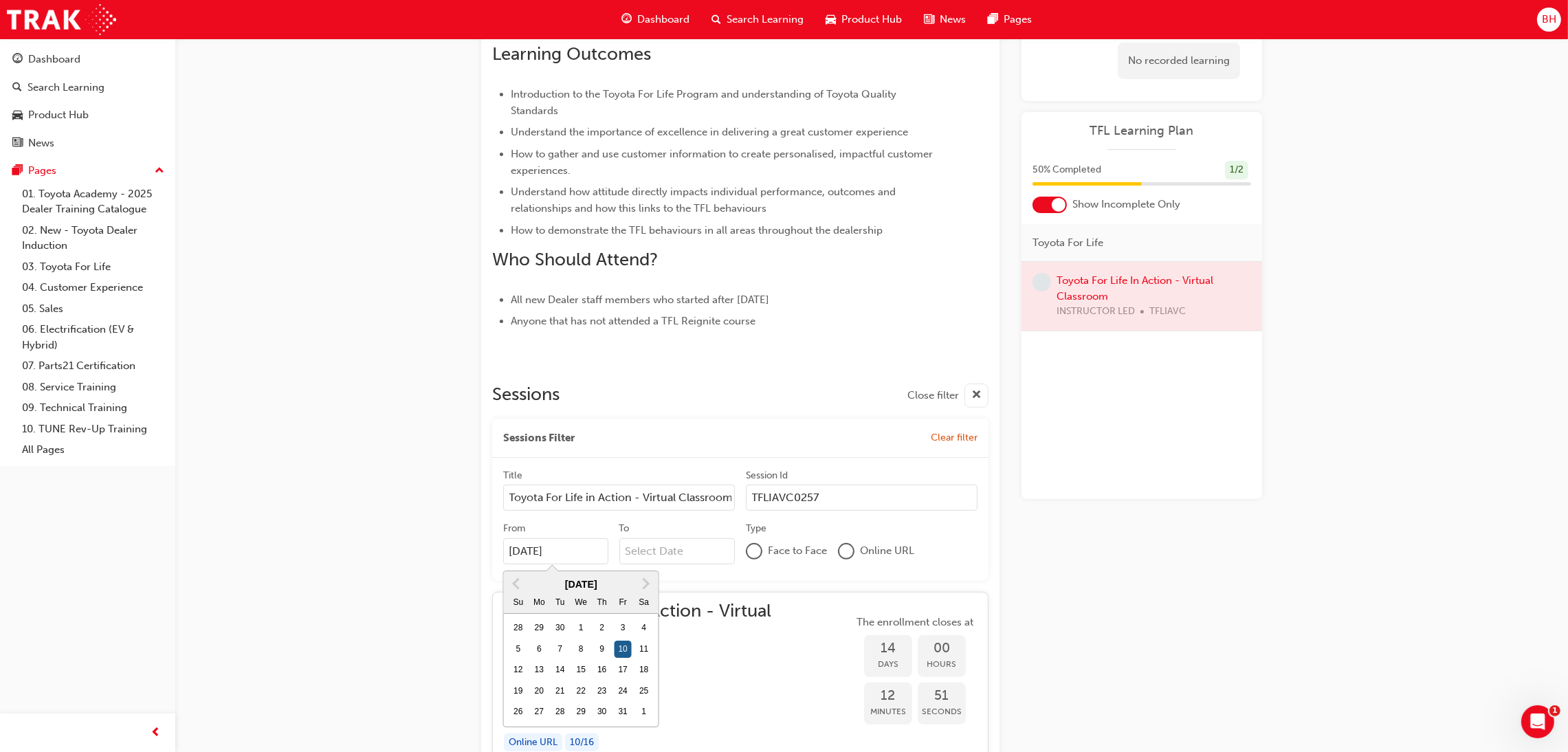
click at [626, 645] on div "10" at bounding box center [623, 649] width 18 height 18
click at [608, 564] on input "10/10/2025" at bounding box center [556, 551] width 105 height 26
type input "10/10/25"
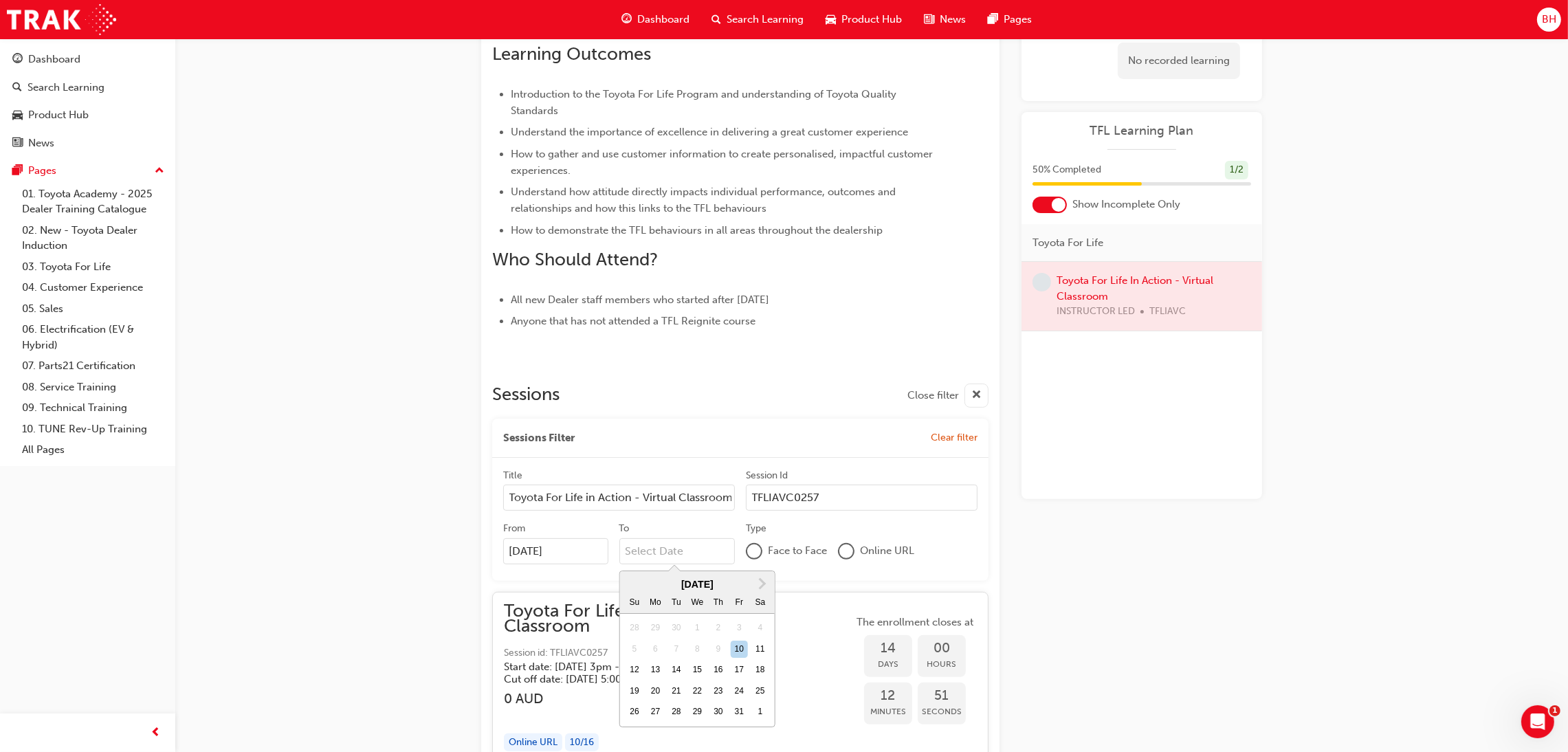
click at [664, 542] on input "To Next Month October 2025 Su Mo Tu We Th Fr Sa 28 29 30 1 2 3 4 5 6 7 8 9 10 1…" at bounding box center [677, 551] width 116 height 26
click at [737, 651] on div "10" at bounding box center [739, 649] width 18 height 18
click at [735, 564] on input "To Next Month October 2025 Su Mo Tu We Th Fr Sa 28 29 30 1 2 3 4 5 6 7 8 9 10 1…" at bounding box center [677, 551] width 116 height 26
type input "10/10/25"
click at [849, 551] on div at bounding box center [845, 551] width 14 height 14
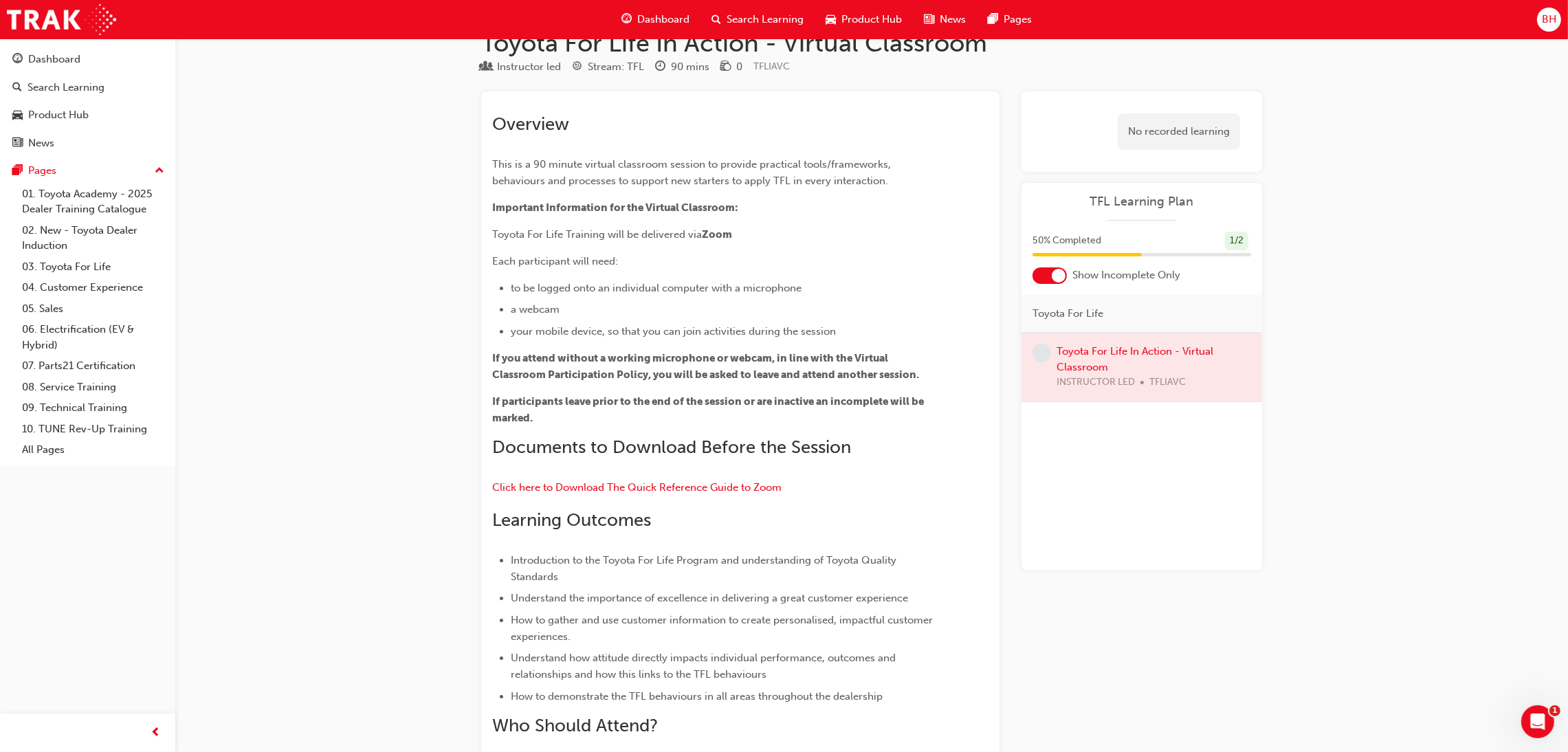
scroll to position [0, 0]
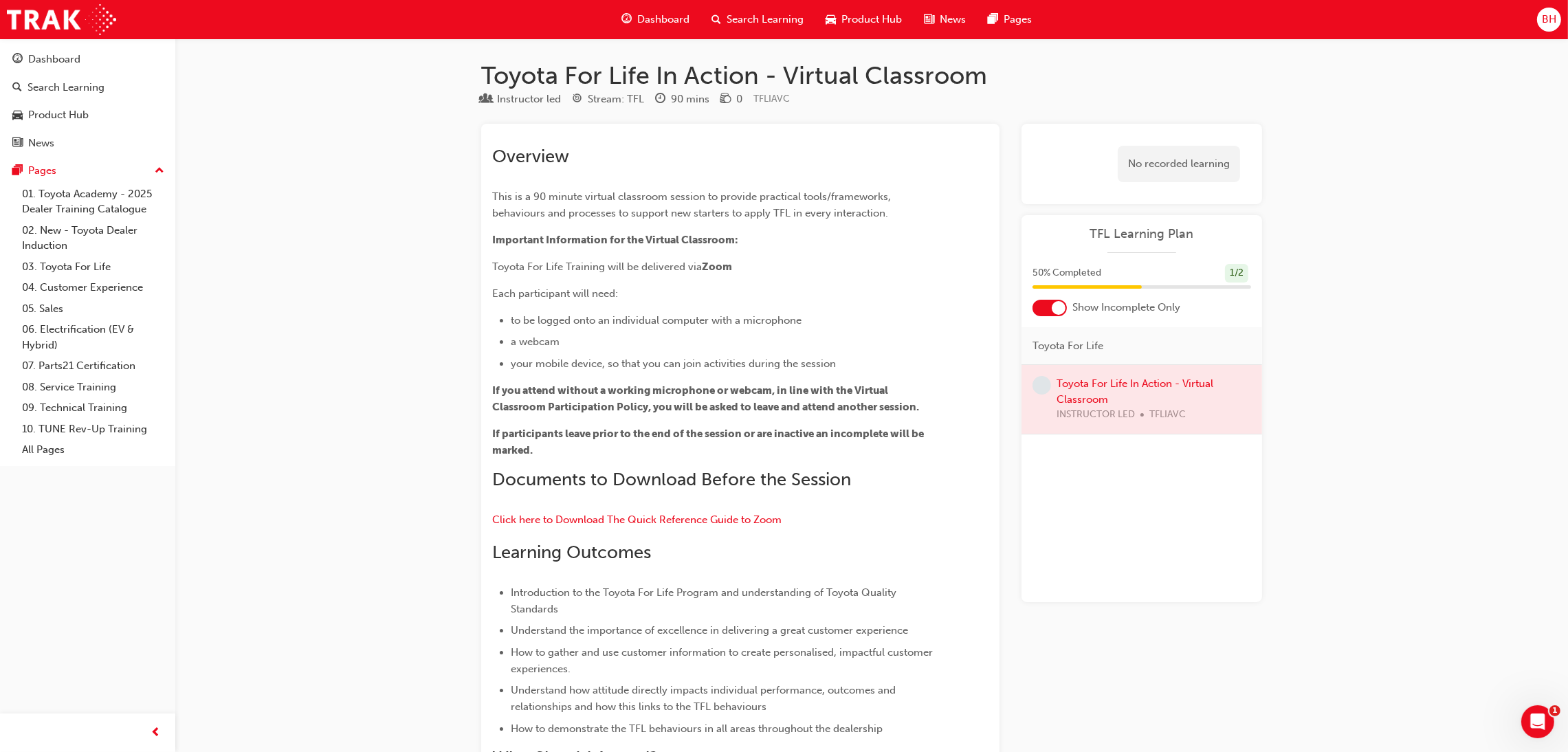
click at [1057, 308] on div at bounding box center [1058, 308] width 14 height 14
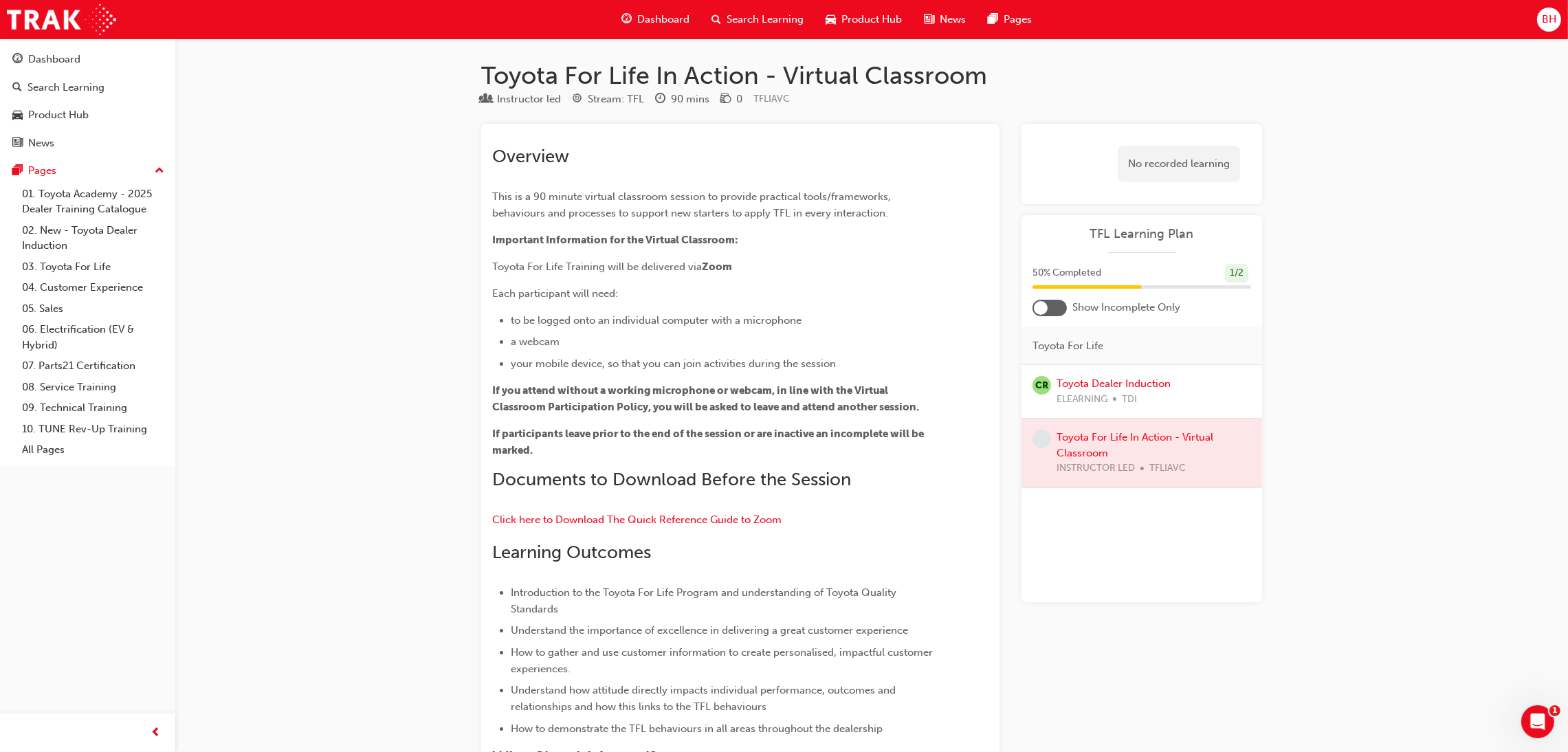
click at [1057, 308] on div at bounding box center [1050, 308] width 35 height 17
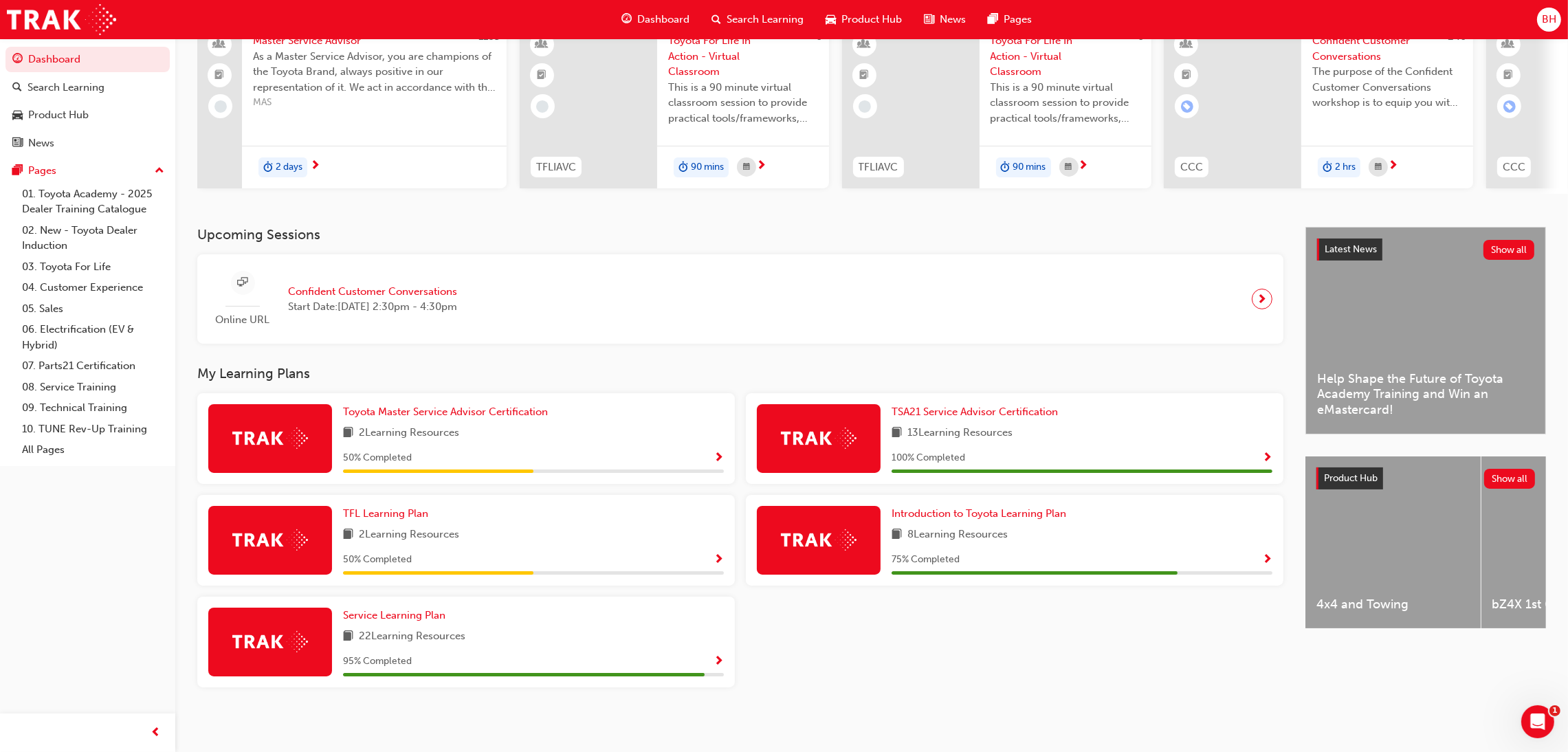
scroll to position [129, 0]
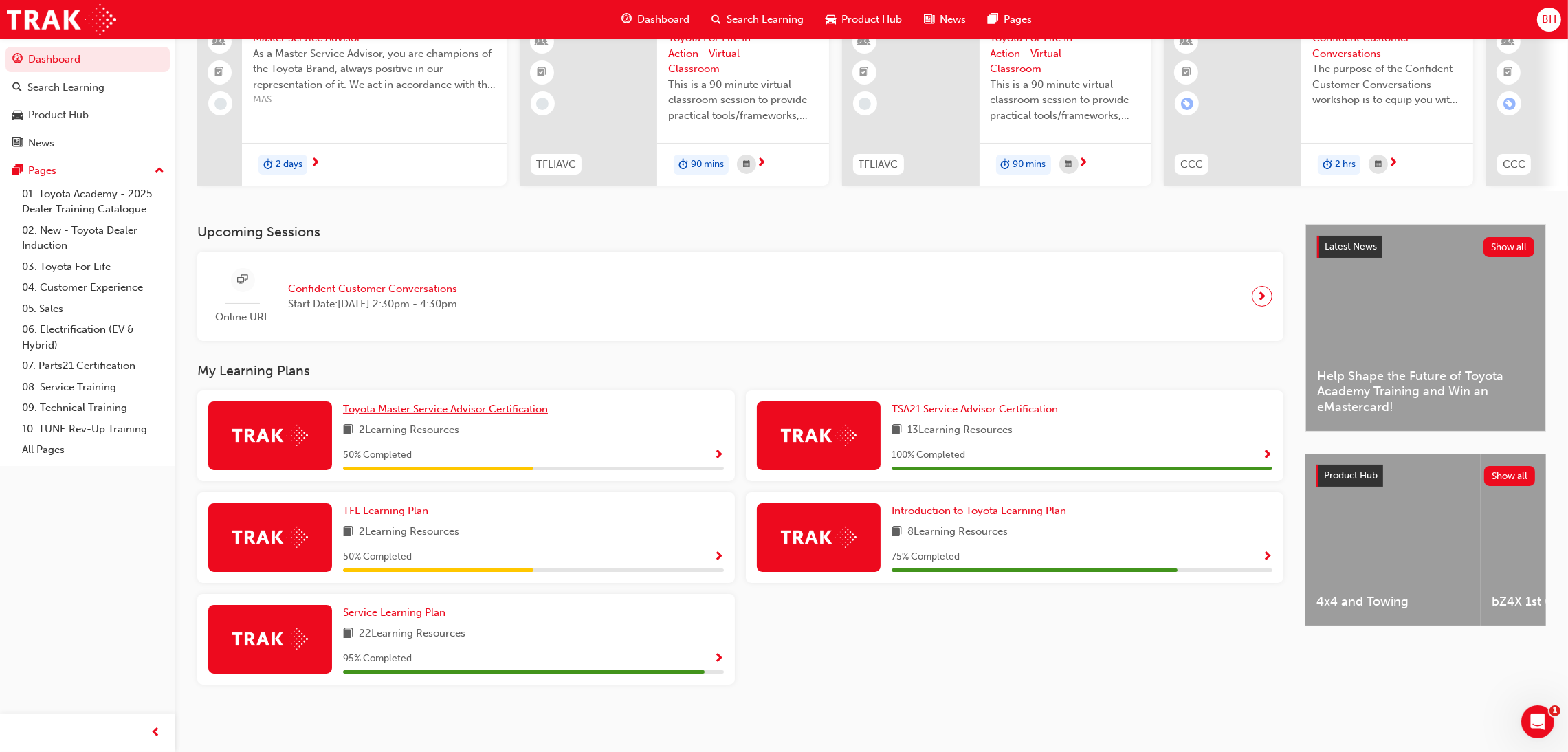
click at [543, 405] on span "Toyota Master Service Advisor Certification" at bounding box center [445, 408] width 205 height 12
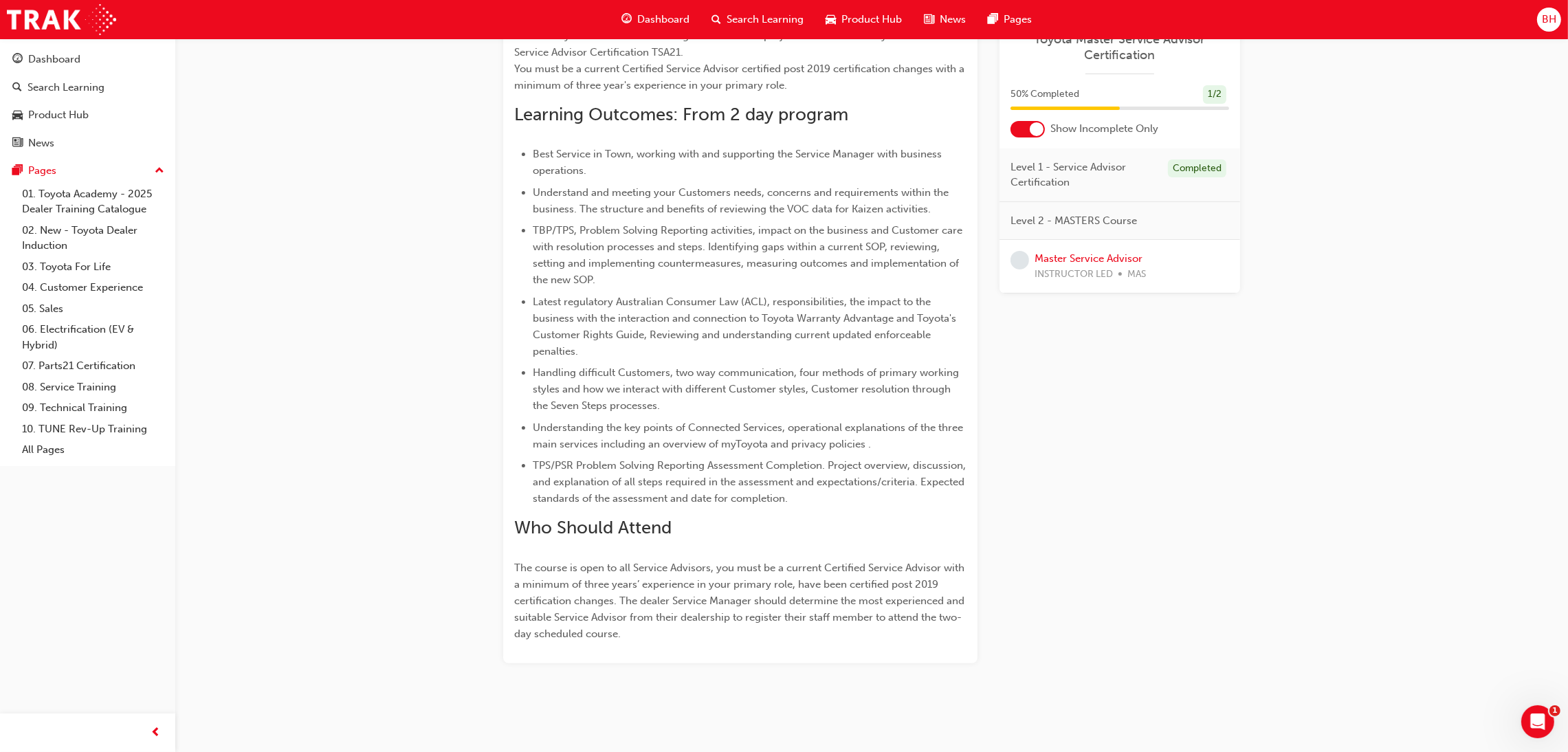
scroll to position [444, 0]
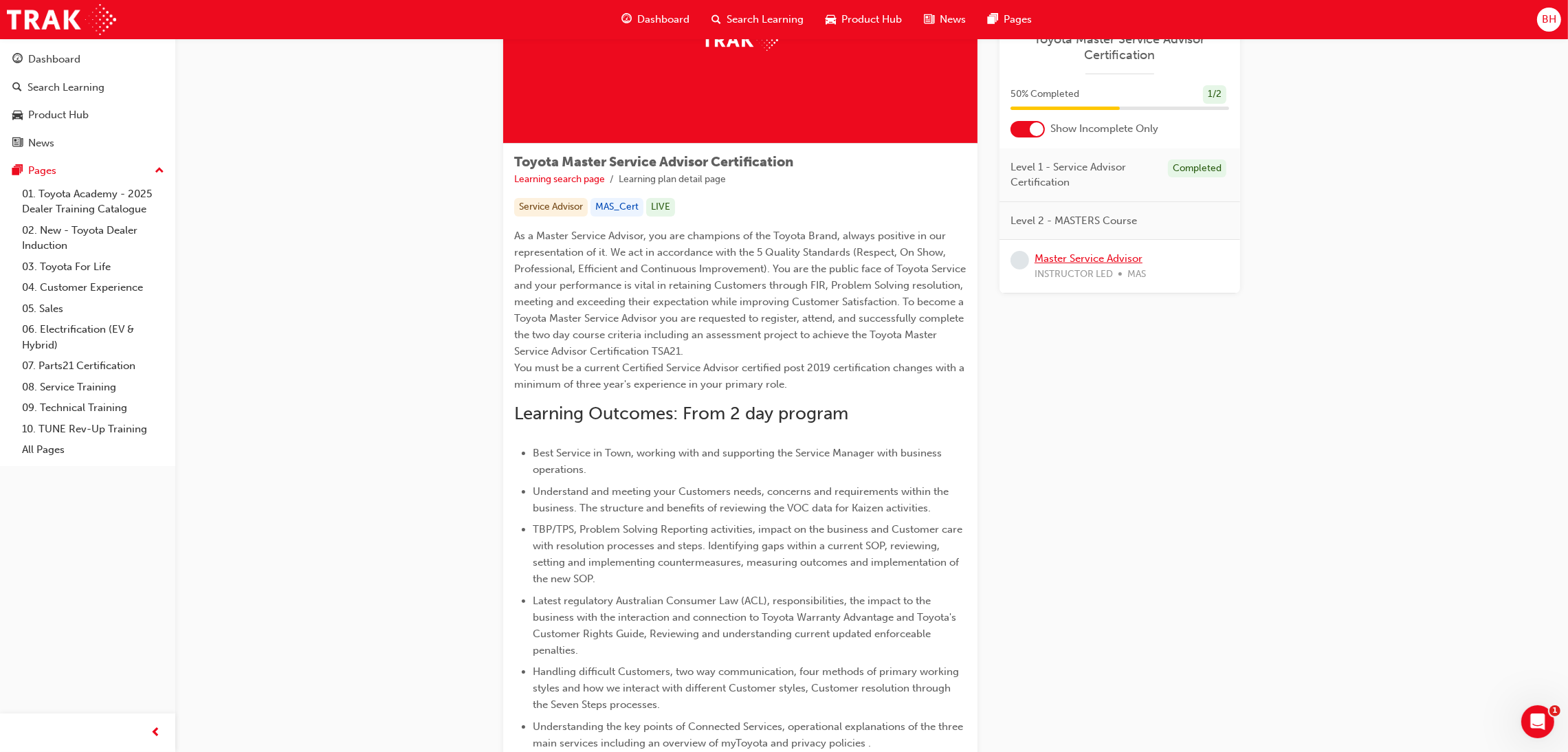
click at [1055, 252] on link "Master Service Advisor" at bounding box center [1088, 258] width 108 height 12
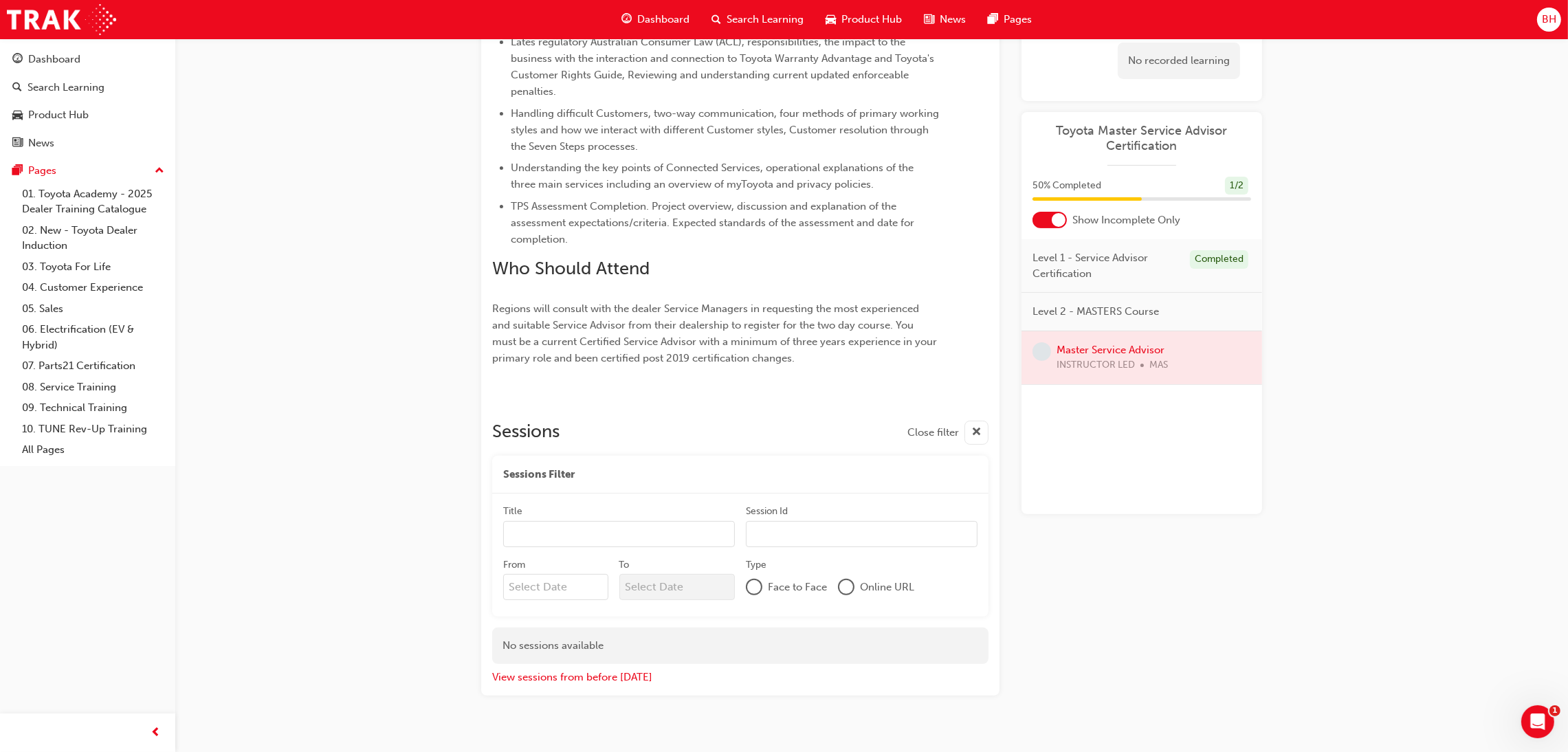
scroll to position [592, 0]
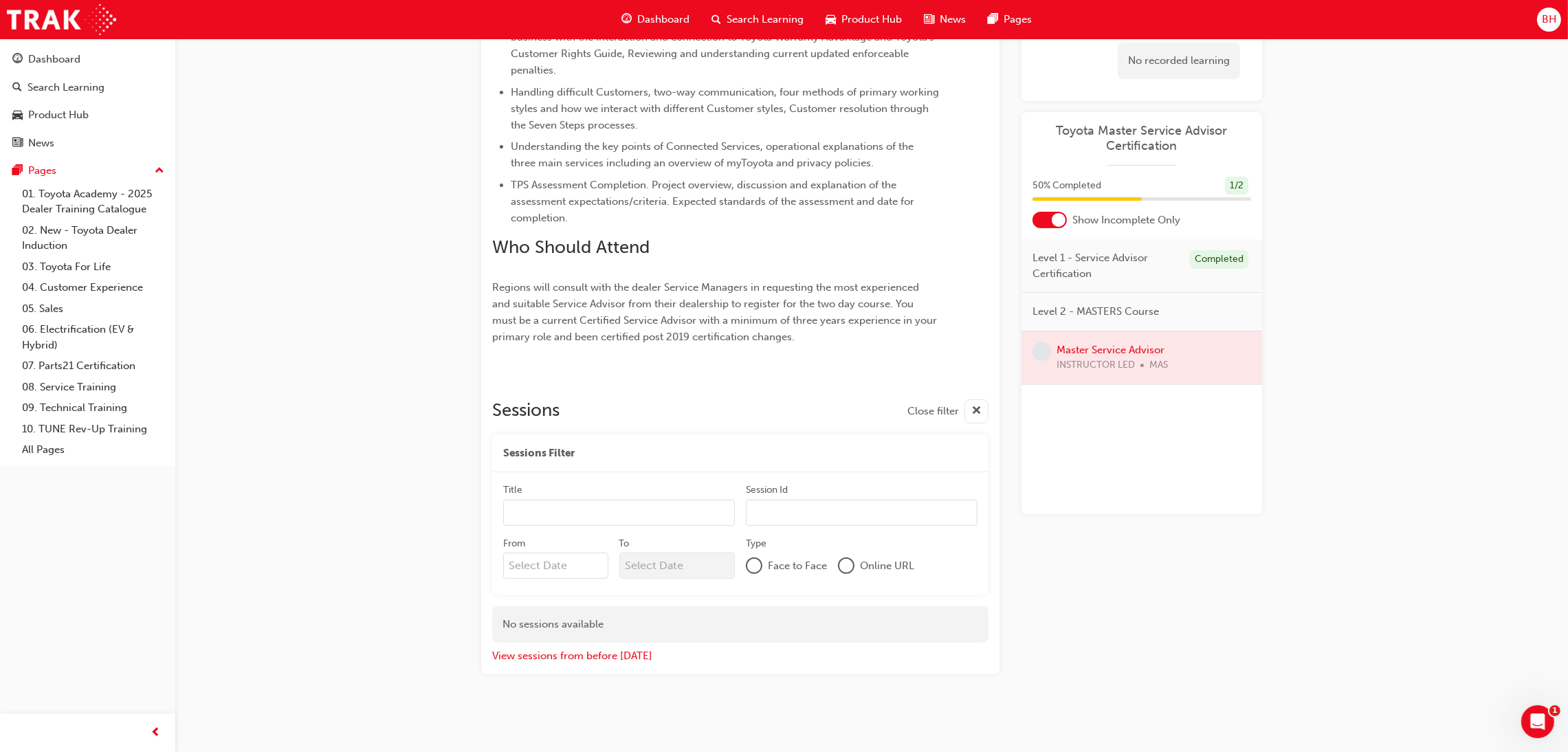
click at [678, 394] on div "Sessions Close filter Sessions Filter Title Session Id From To Type Face to Fac…" at bounding box center [741, 526] width 496 height 275
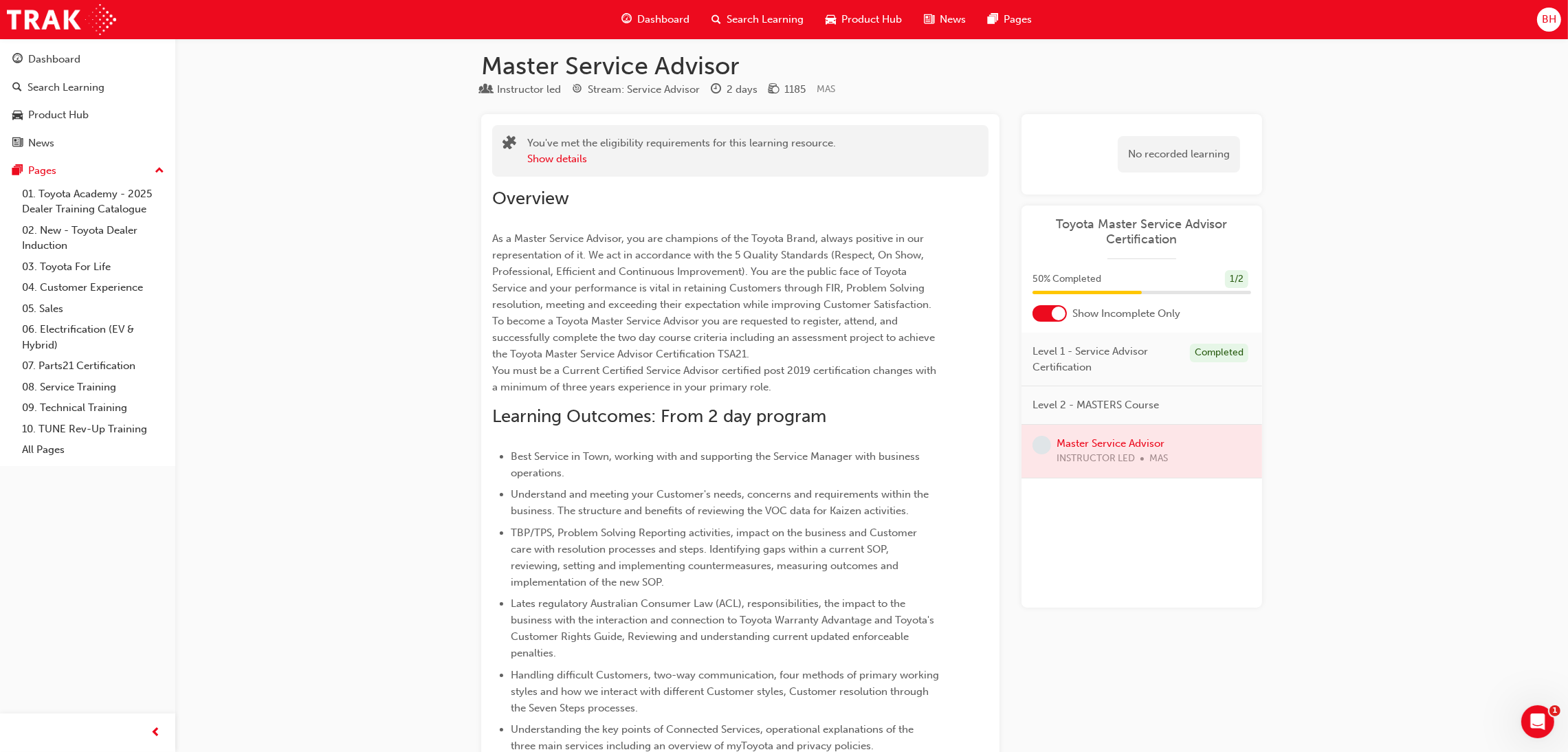
scroll to position [0, 0]
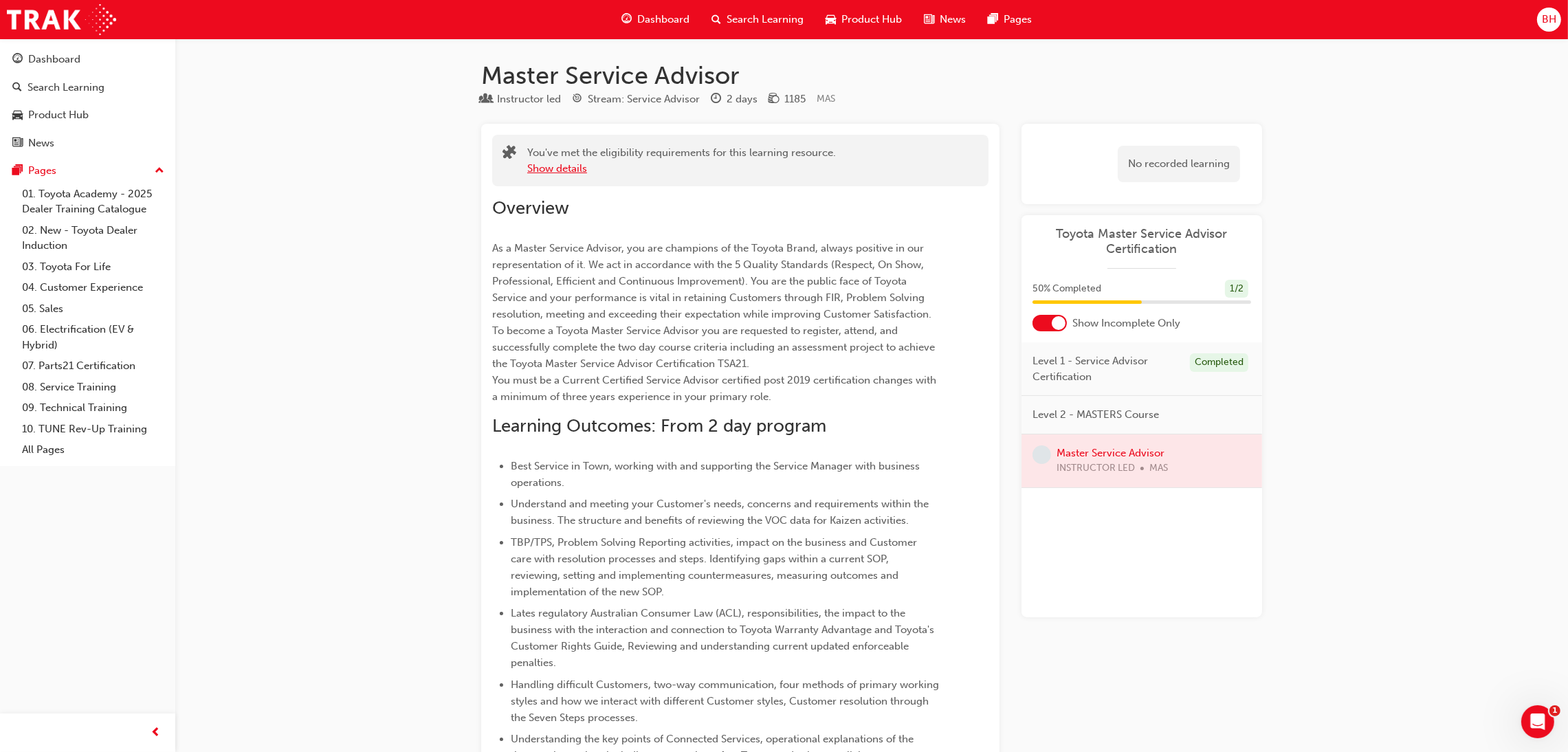
click at [543, 161] on button "Show details" at bounding box center [556, 169] width 60 height 16
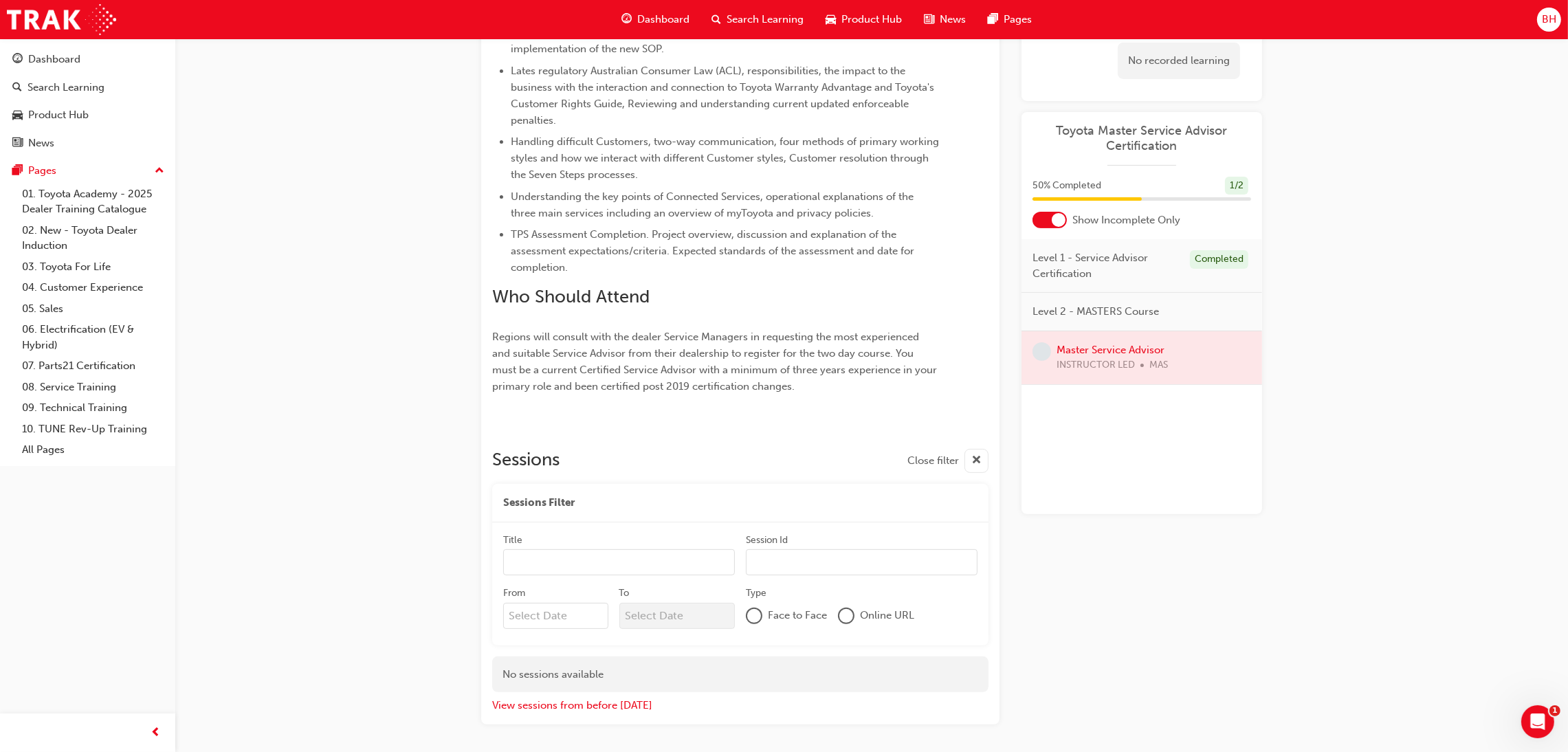
scroll to position [625, 0]
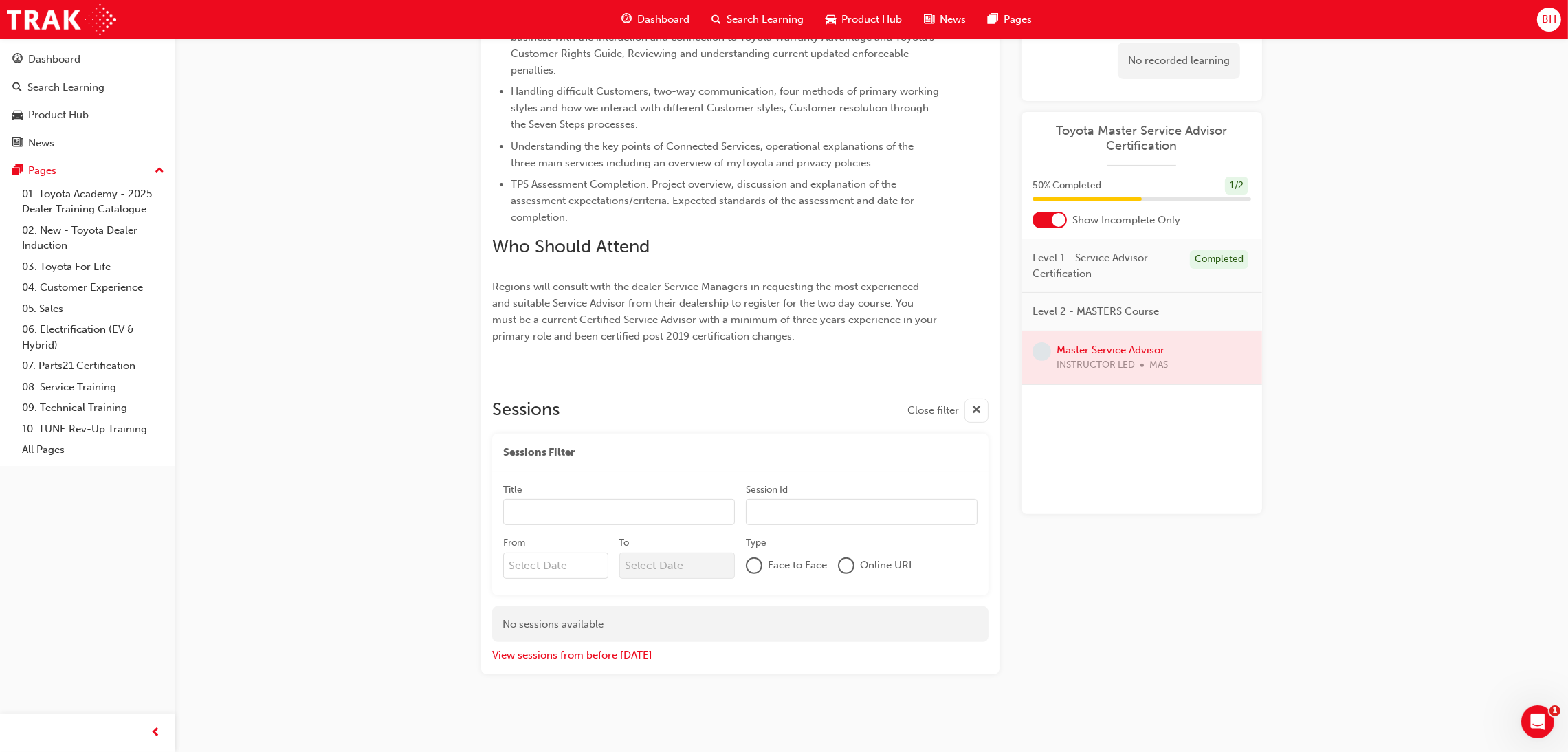
click at [761, 567] on div at bounding box center [753, 565] width 17 height 17
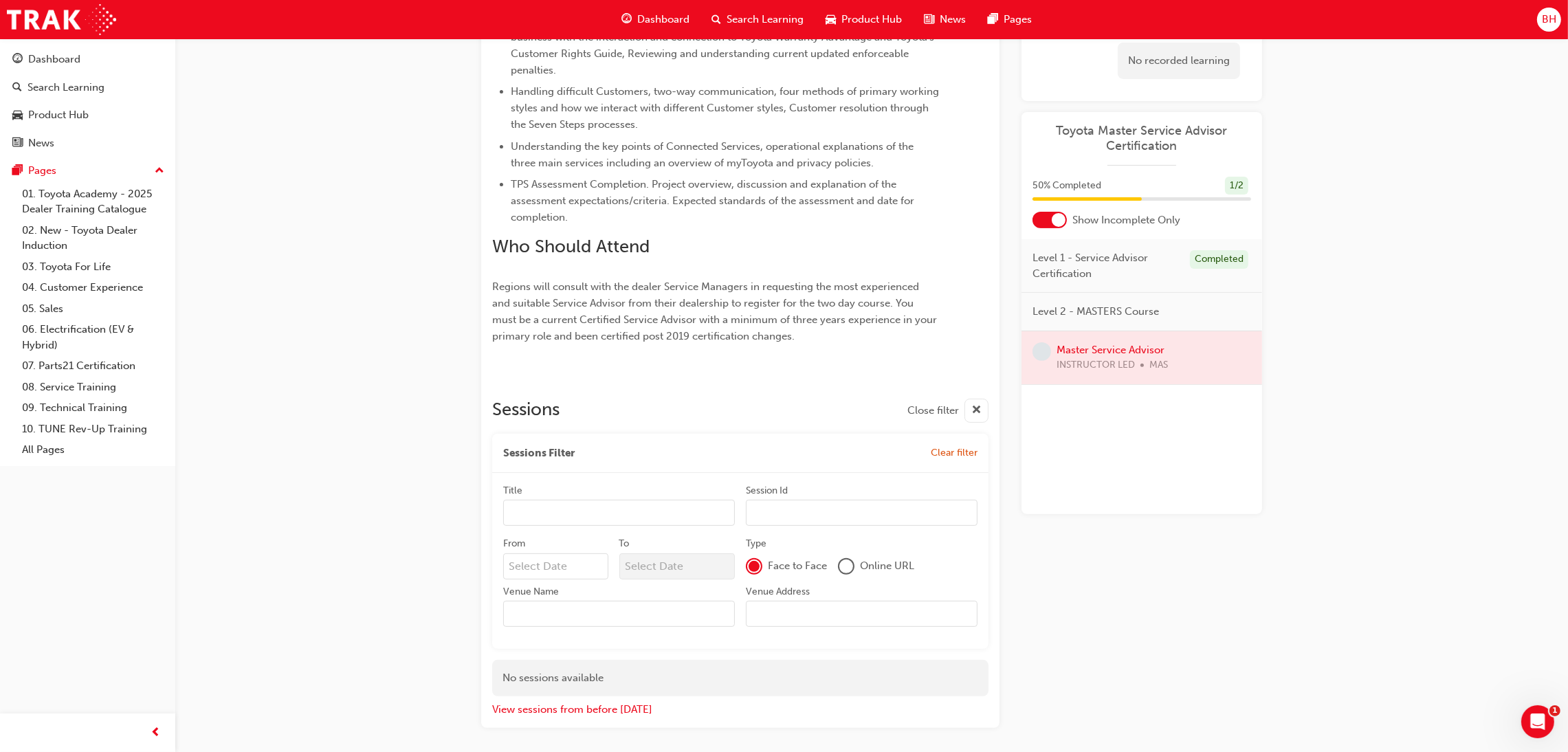
click at [846, 562] on div at bounding box center [845, 566] width 14 height 14
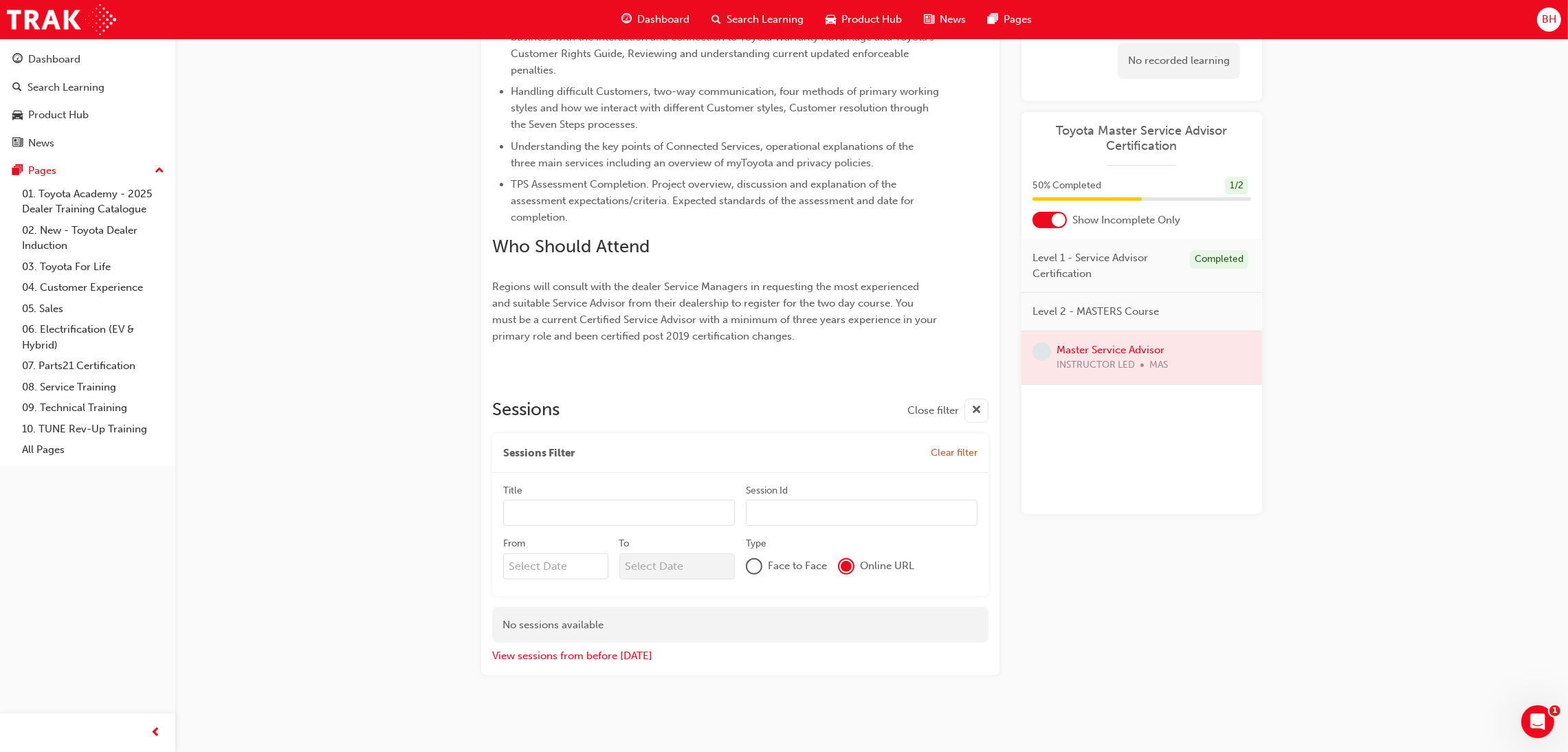
click at [762, 567] on div "Face to Face" at bounding box center [786, 566] width 81 height 17
click at [751, 566] on div at bounding box center [753, 566] width 14 height 14
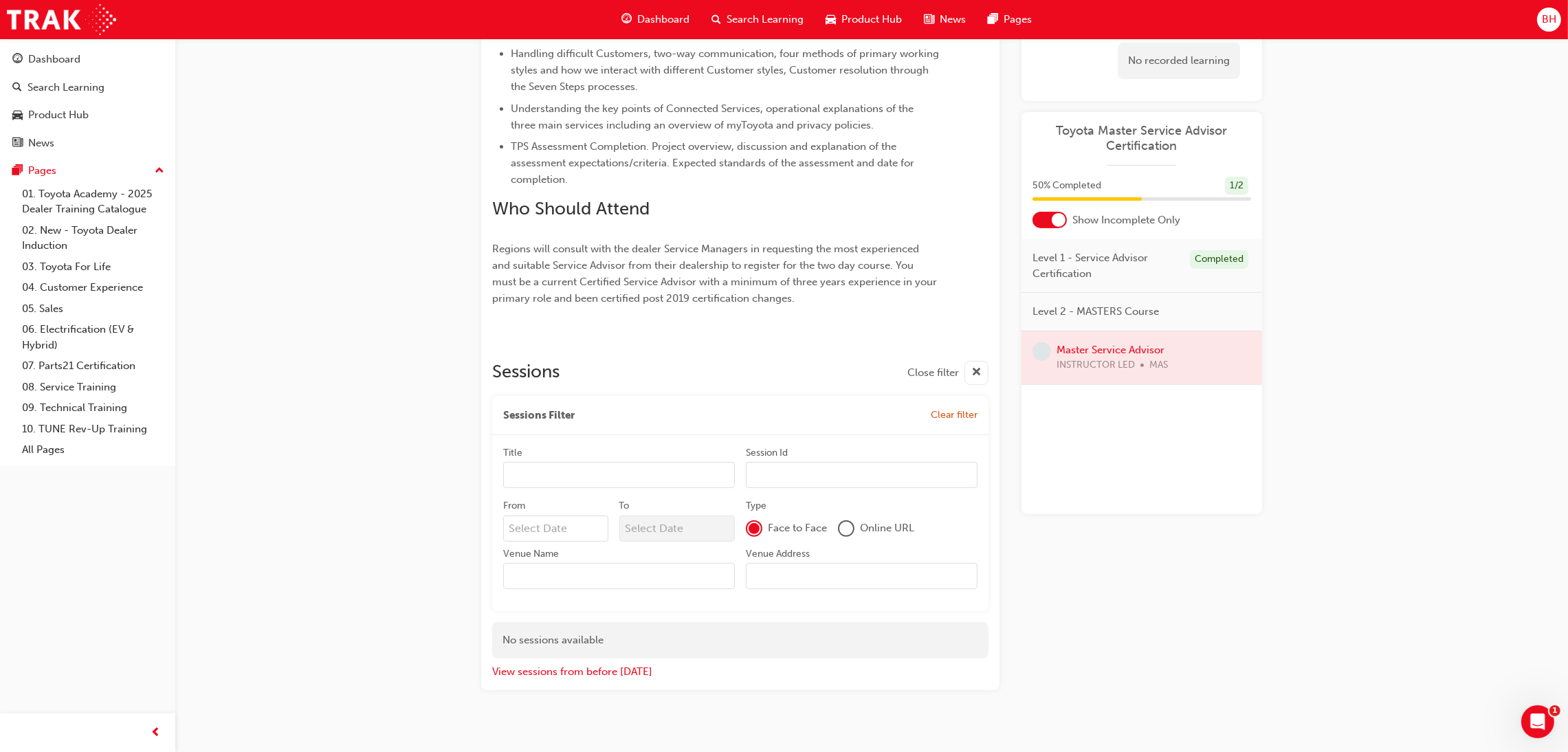
scroll to position [679, 0]
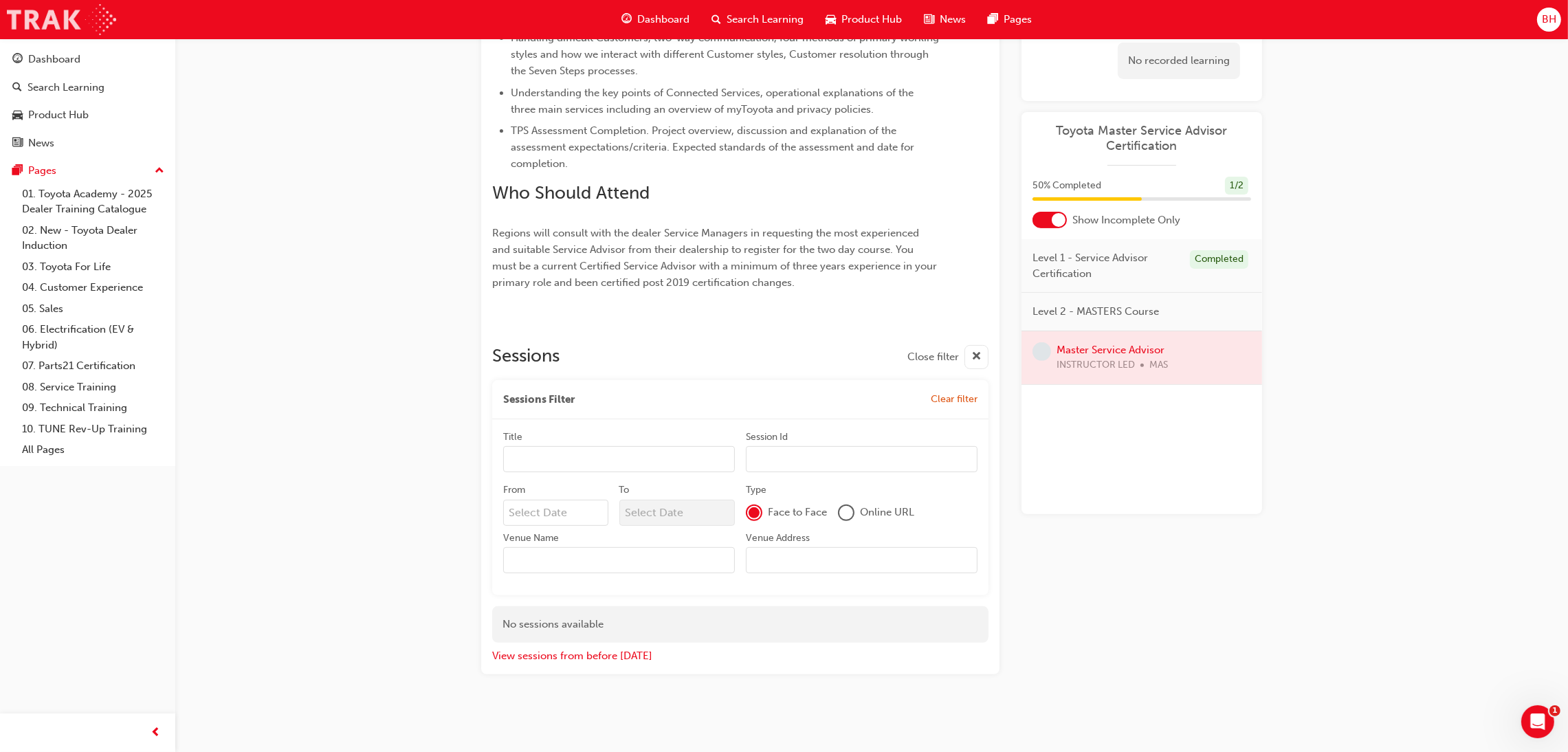
click at [39, 31] on img at bounding box center [62, 19] width 109 height 31
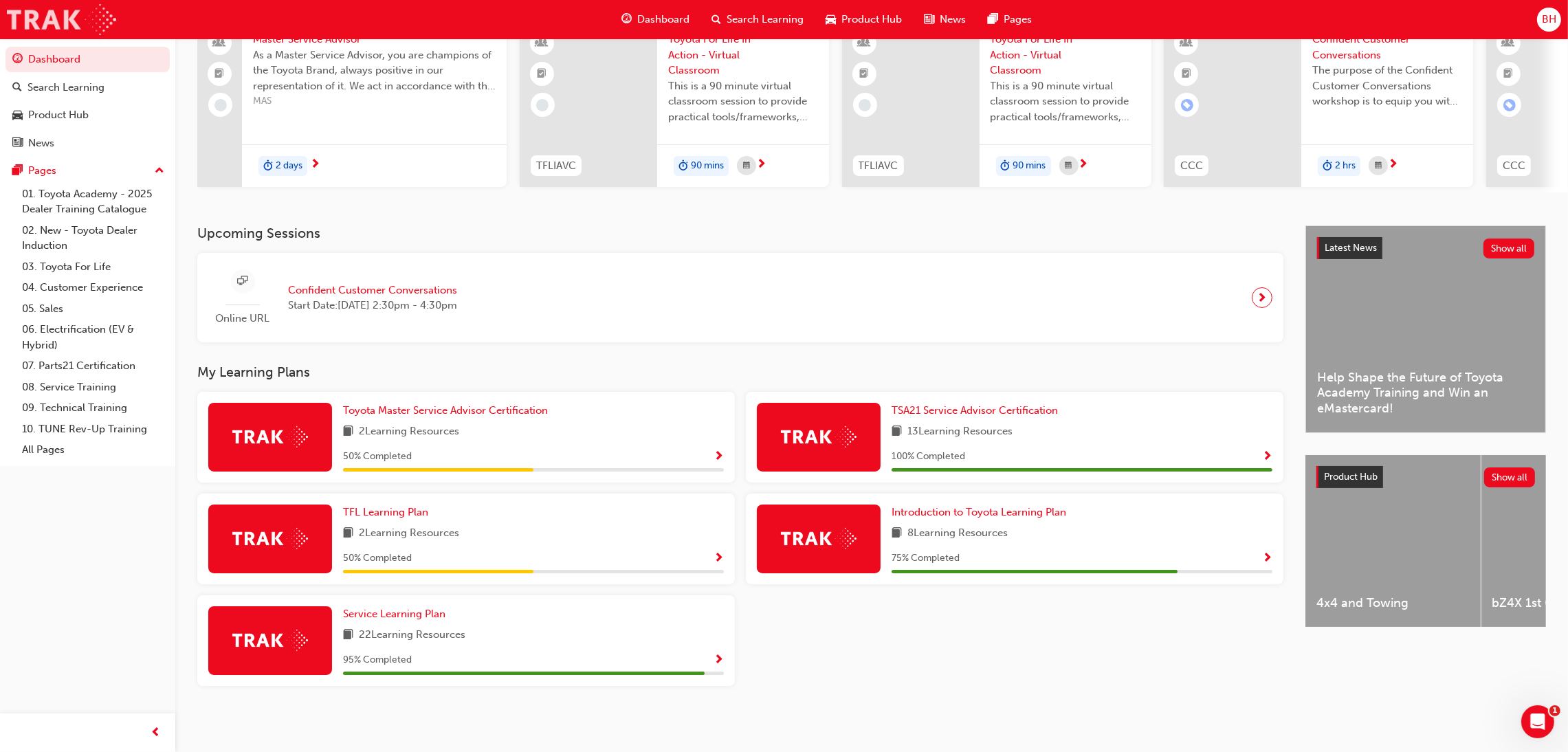
scroll to position [129, 0]
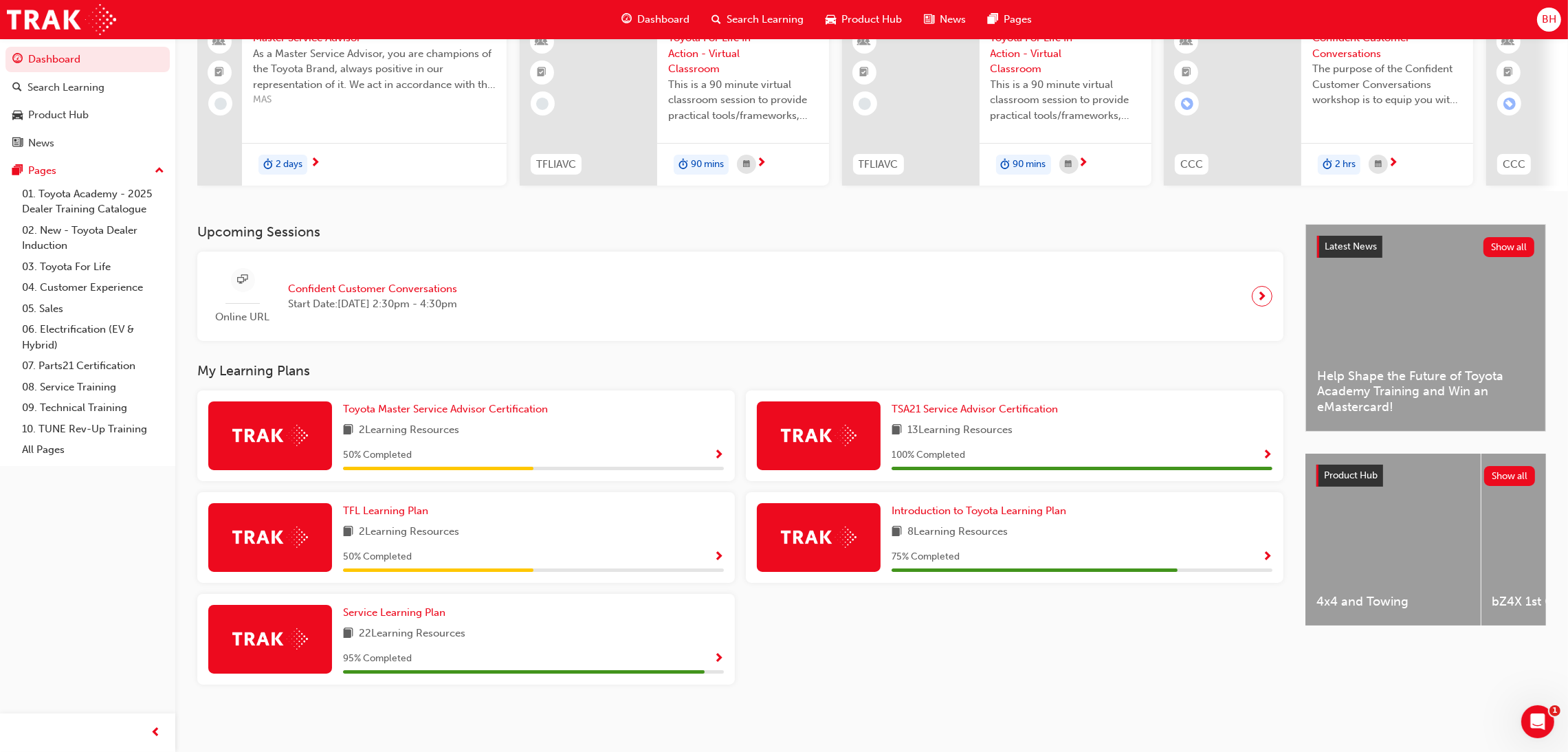
click at [940, 500] on div "Introduction to Toyota Learning Plan 8 Learning Resources 75 % Completed" at bounding box center [1014, 538] width 538 height 91
click at [940, 505] on span "Introduction to Toyota Learning Plan" at bounding box center [978, 510] width 175 height 12
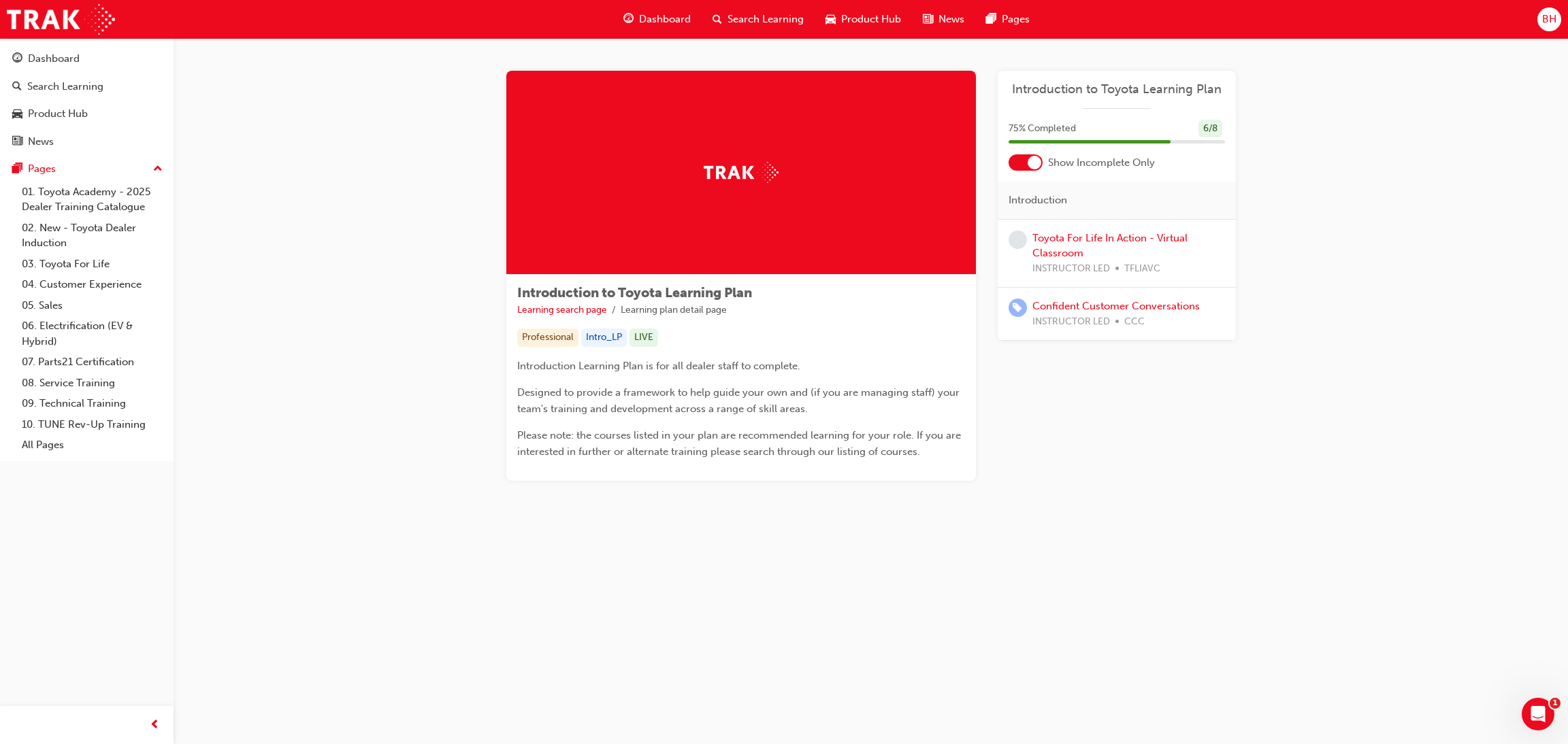
click at [1102, 245] on div "Toyota For Life In Action - Virtual Classroom INSTRUCTOR LED TFLIAVC" at bounding box center [1128, 253] width 193 height 46
click at [1103, 233] on link "Toyota For Life In Action - Virtual Classroom" at bounding box center [1110, 245] width 155 height 28
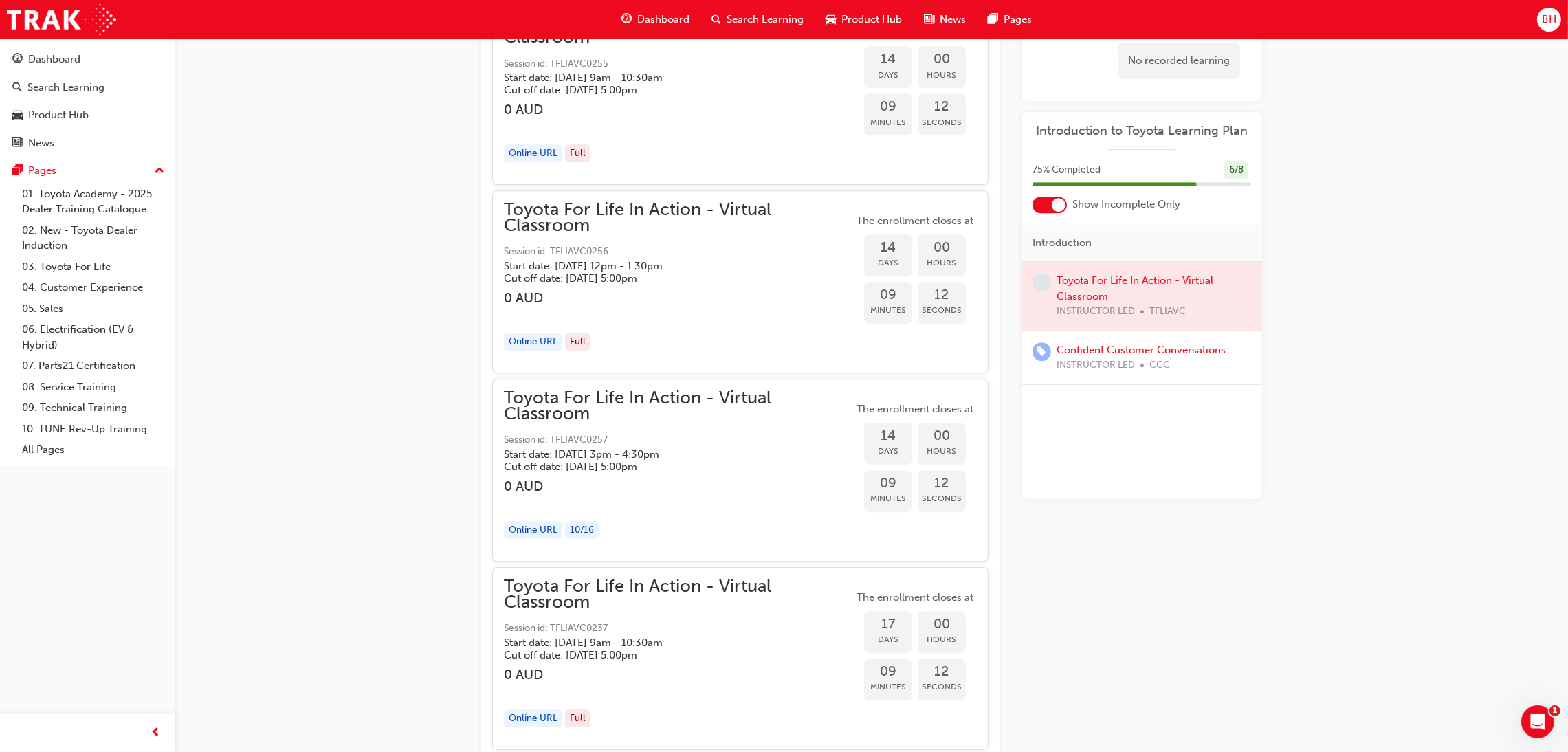
scroll to position [6245, 0]
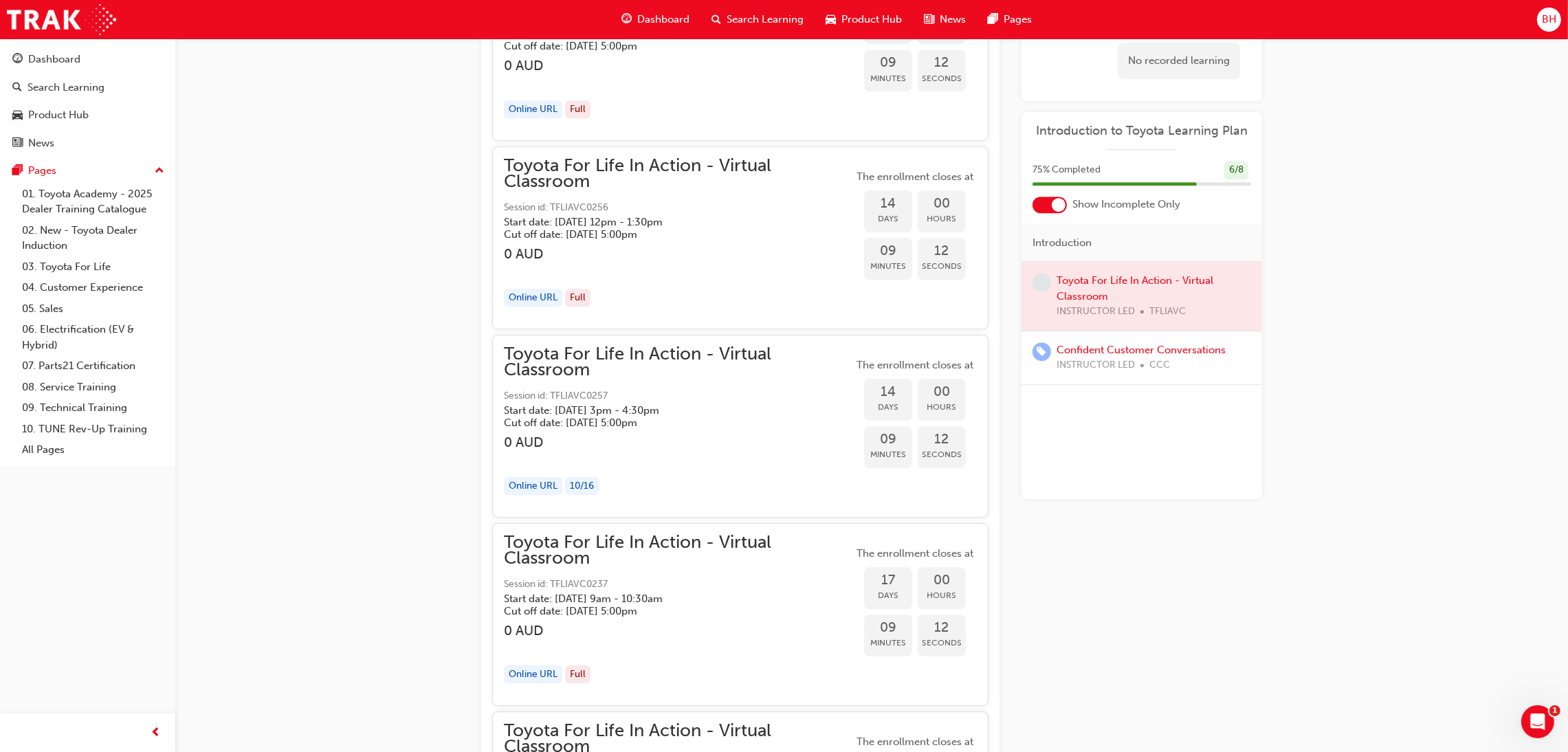
click at [602, 354] on span "Toyota For Life In Action - Virtual Classroom" at bounding box center [679, 362] width 349 height 31
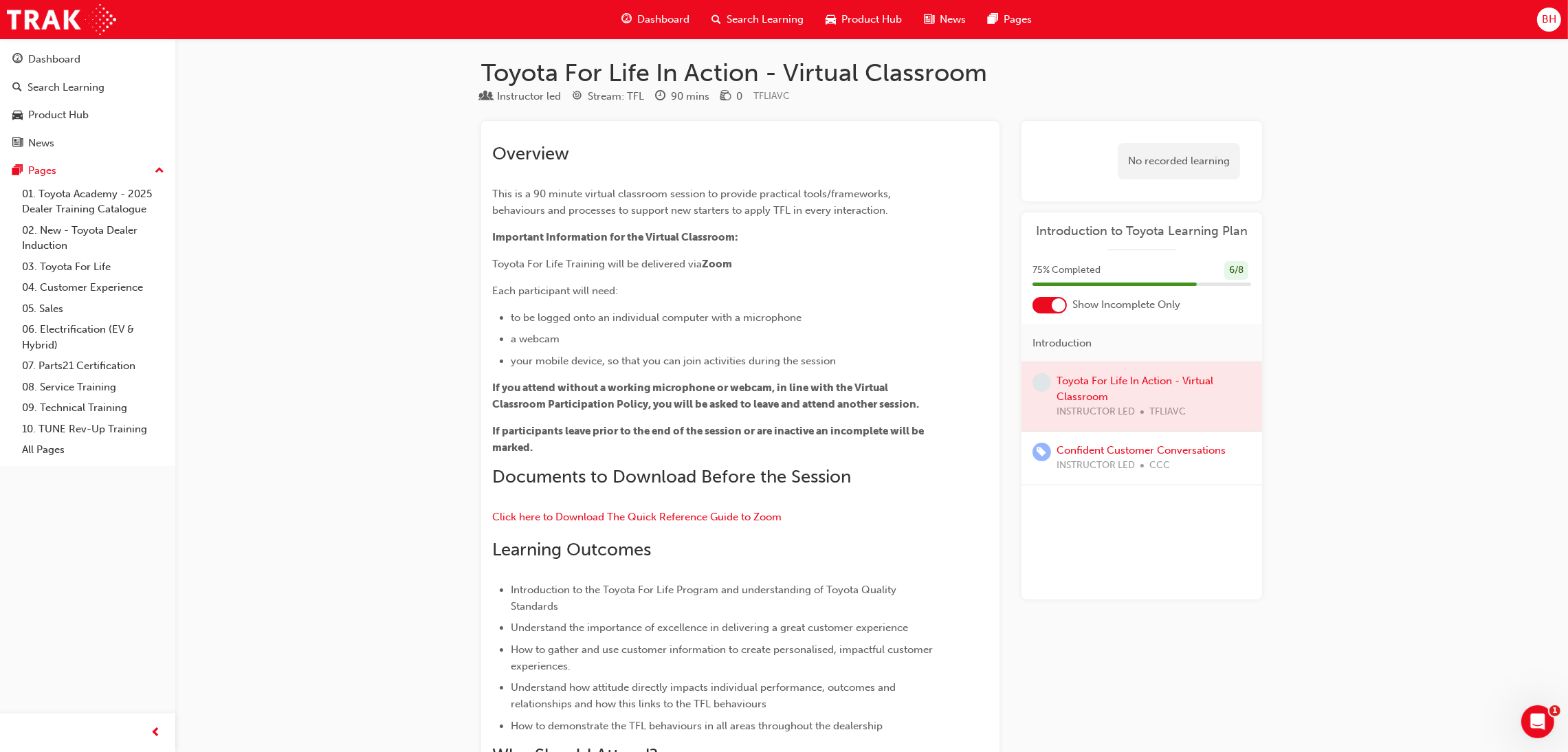
scroll to position [0, 0]
click at [50, 61] on div "Dashboard" at bounding box center [54, 60] width 52 height 16
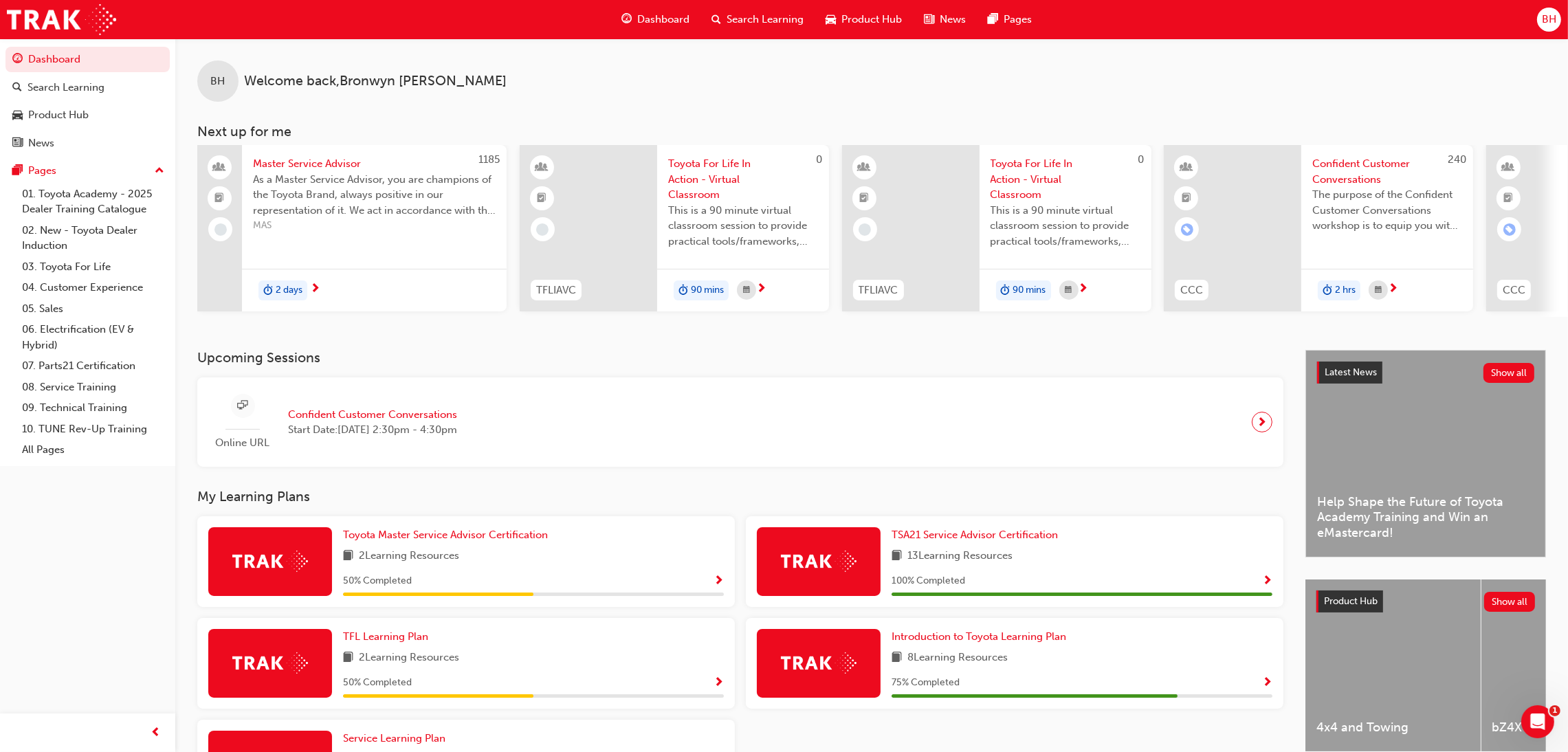
click at [1257, 418] on span "next-icon" at bounding box center [1262, 422] width 10 height 19
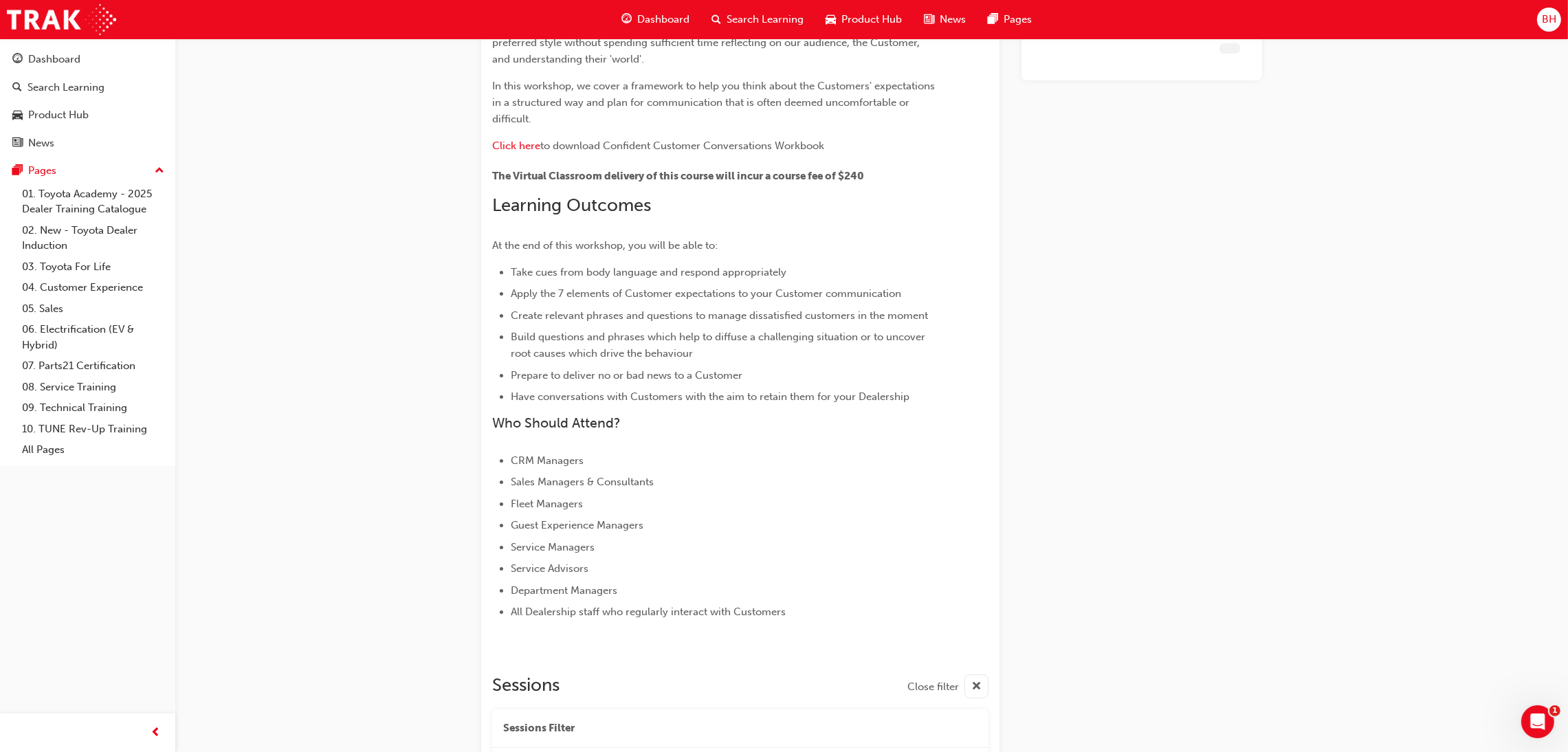
scroll to position [1478, 0]
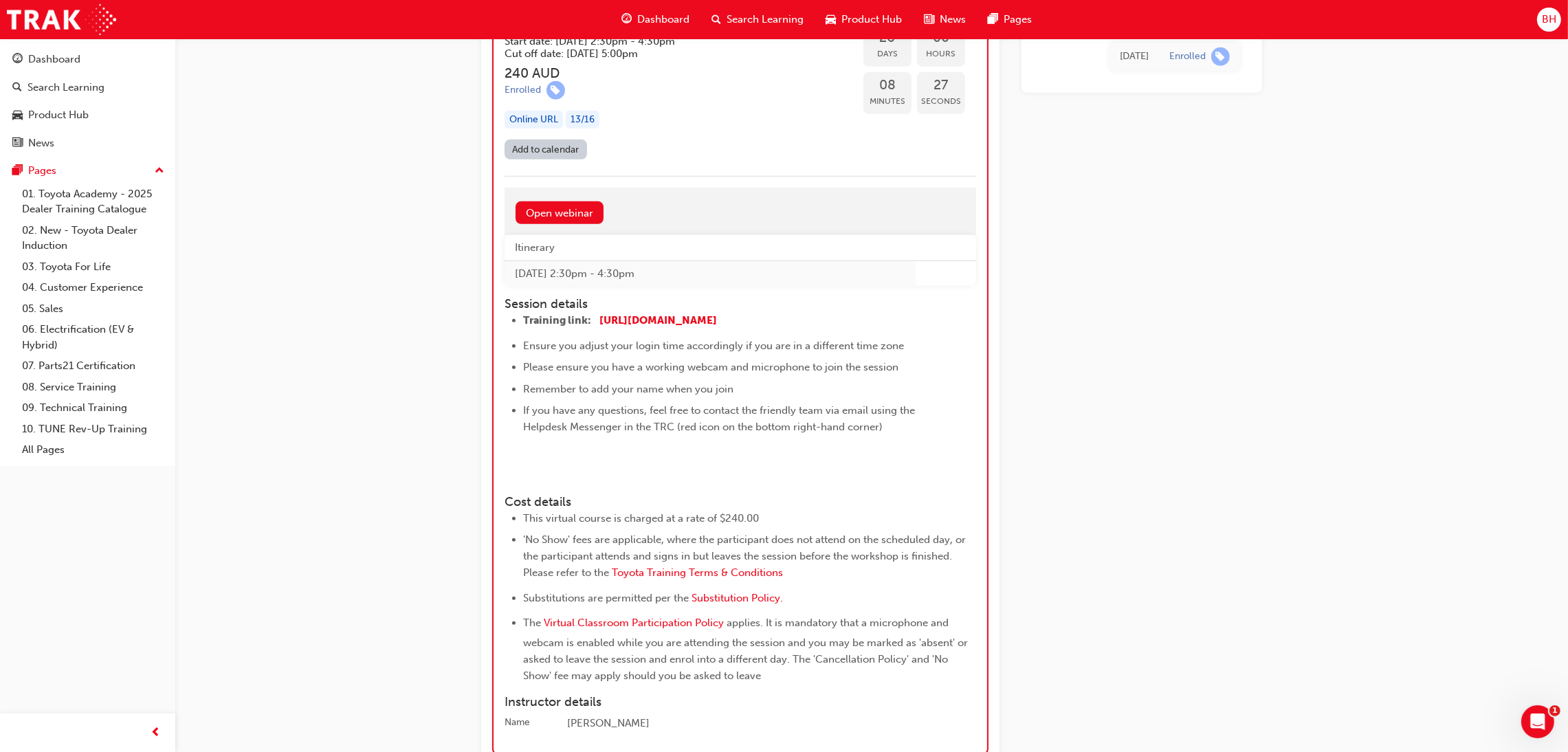
click at [523, 463] on img at bounding box center [523, 463] width 0 height 0
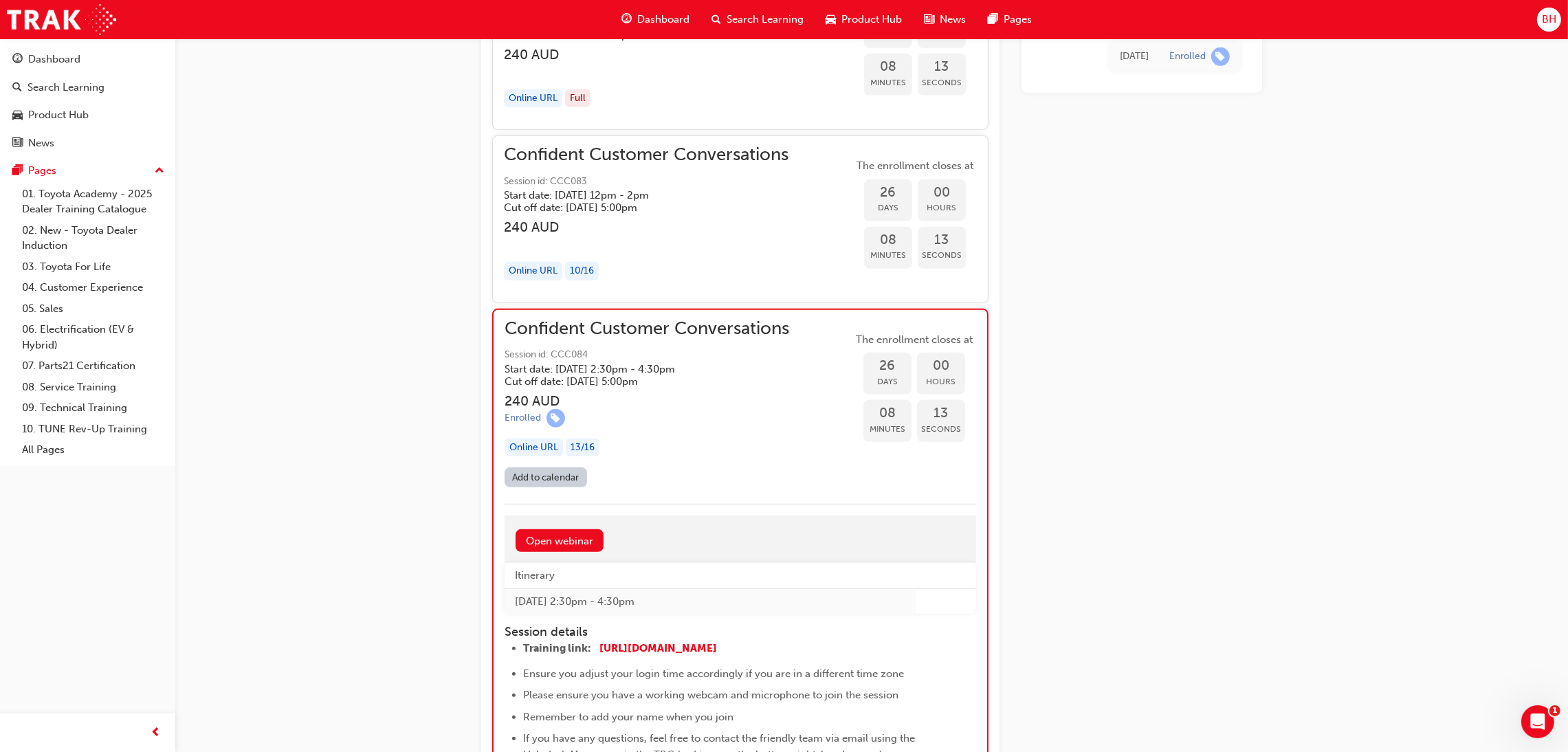
scroll to position [1341, 0]
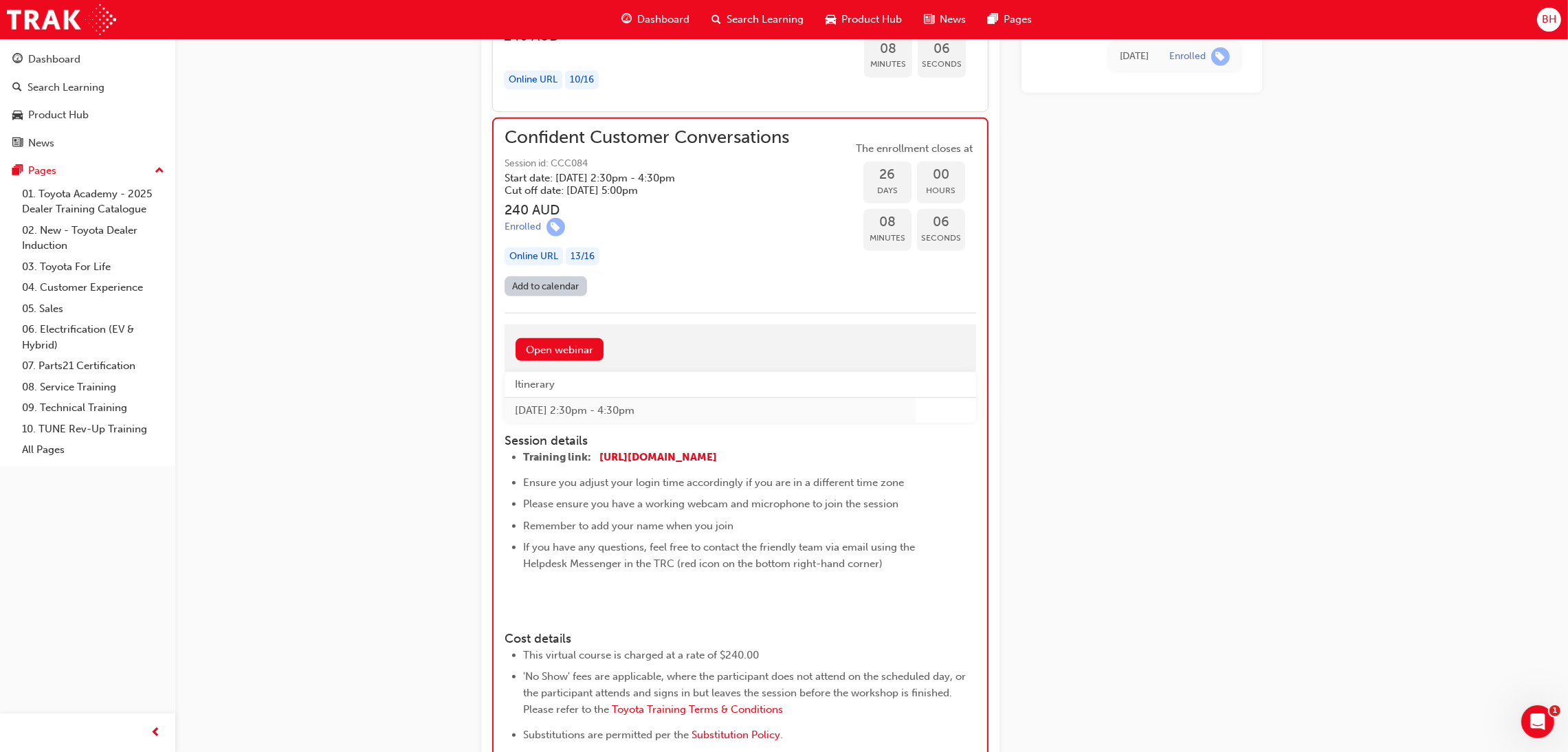
click at [642, 141] on span "Confident Customer Conversations" at bounding box center [647, 138] width 285 height 16
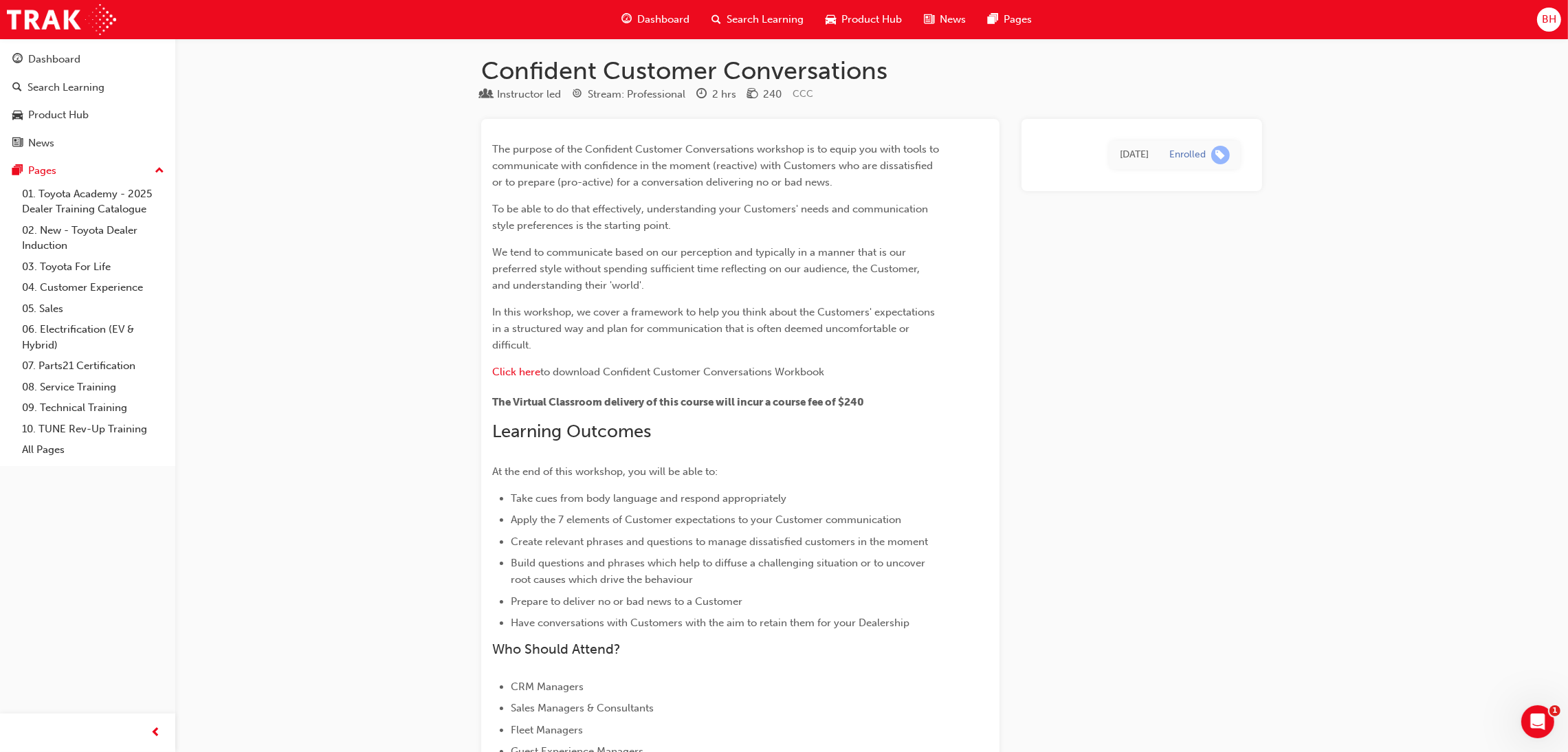
scroll to position [0, 0]
click at [515, 371] on span "Click here" at bounding box center [516, 376] width 48 height 12
click at [58, 29] on img at bounding box center [62, 19] width 109 height 31
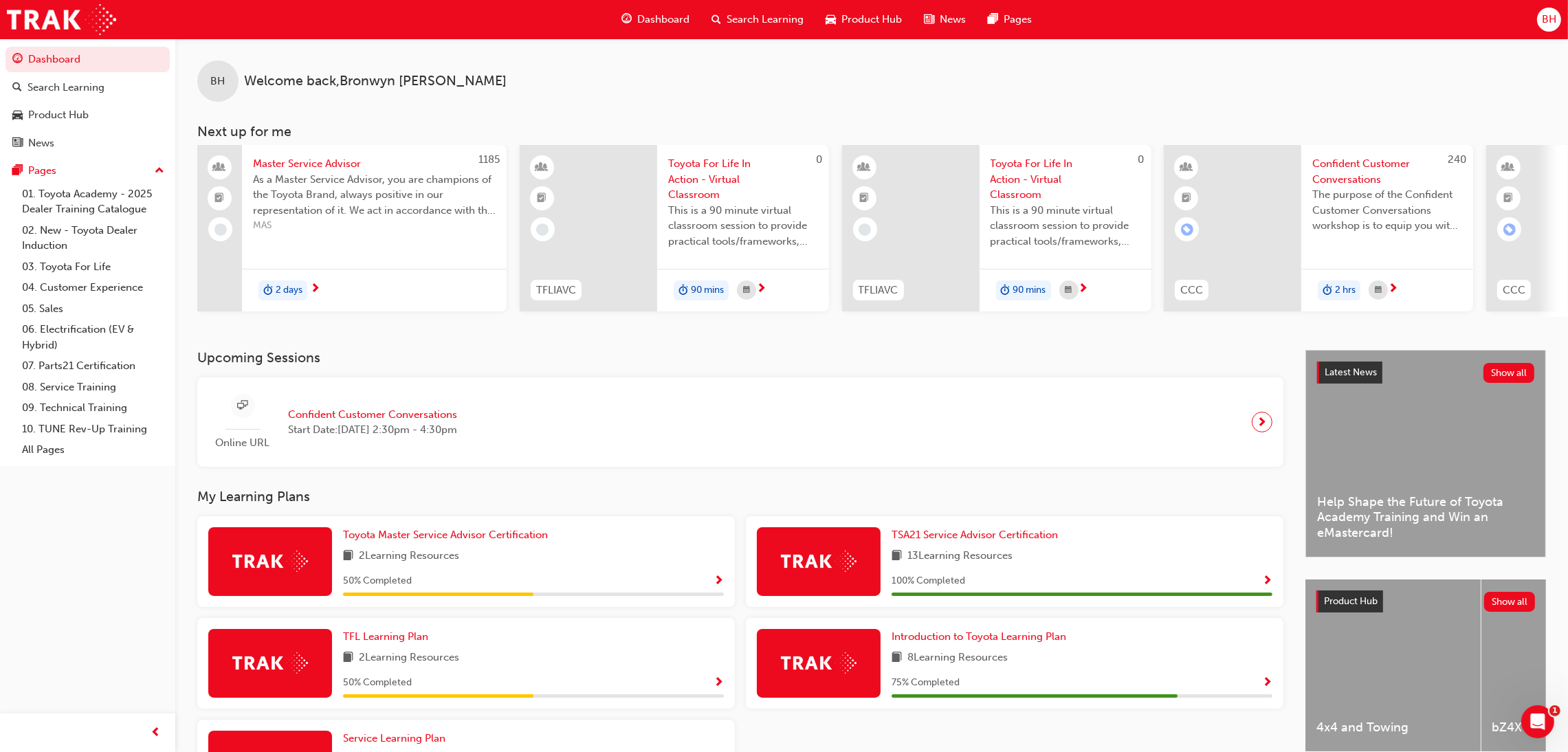
click at [312, 165] on span "Master Service Advisor" at bounding box center [374, 164] width 242 height 16
click at [216, 165] on span "people-icon" at bounding box center [219, 168] width 9 height 18
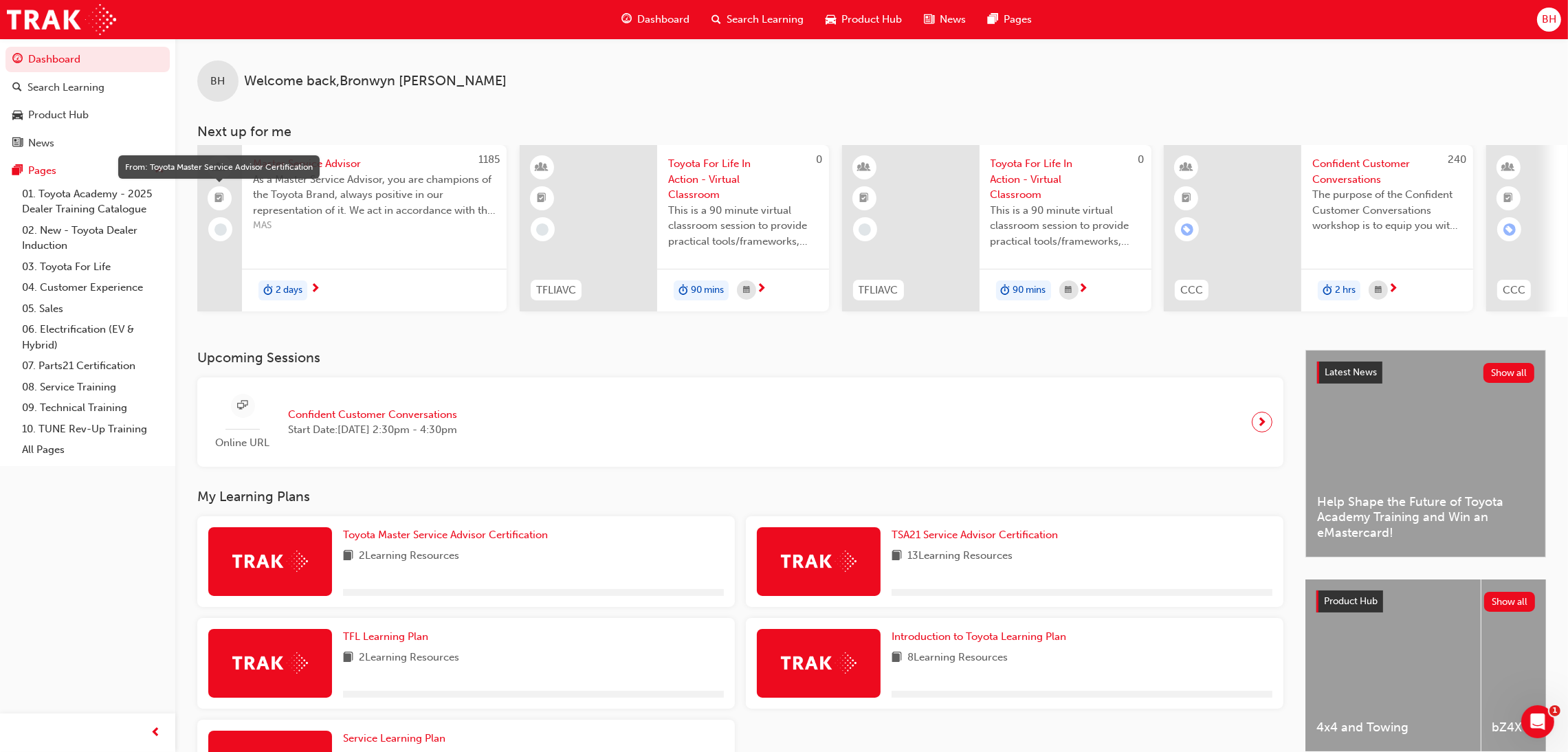
click at [224, 198] on span "booktick-icon" at bounding box center [219, 198] width 9 height 18
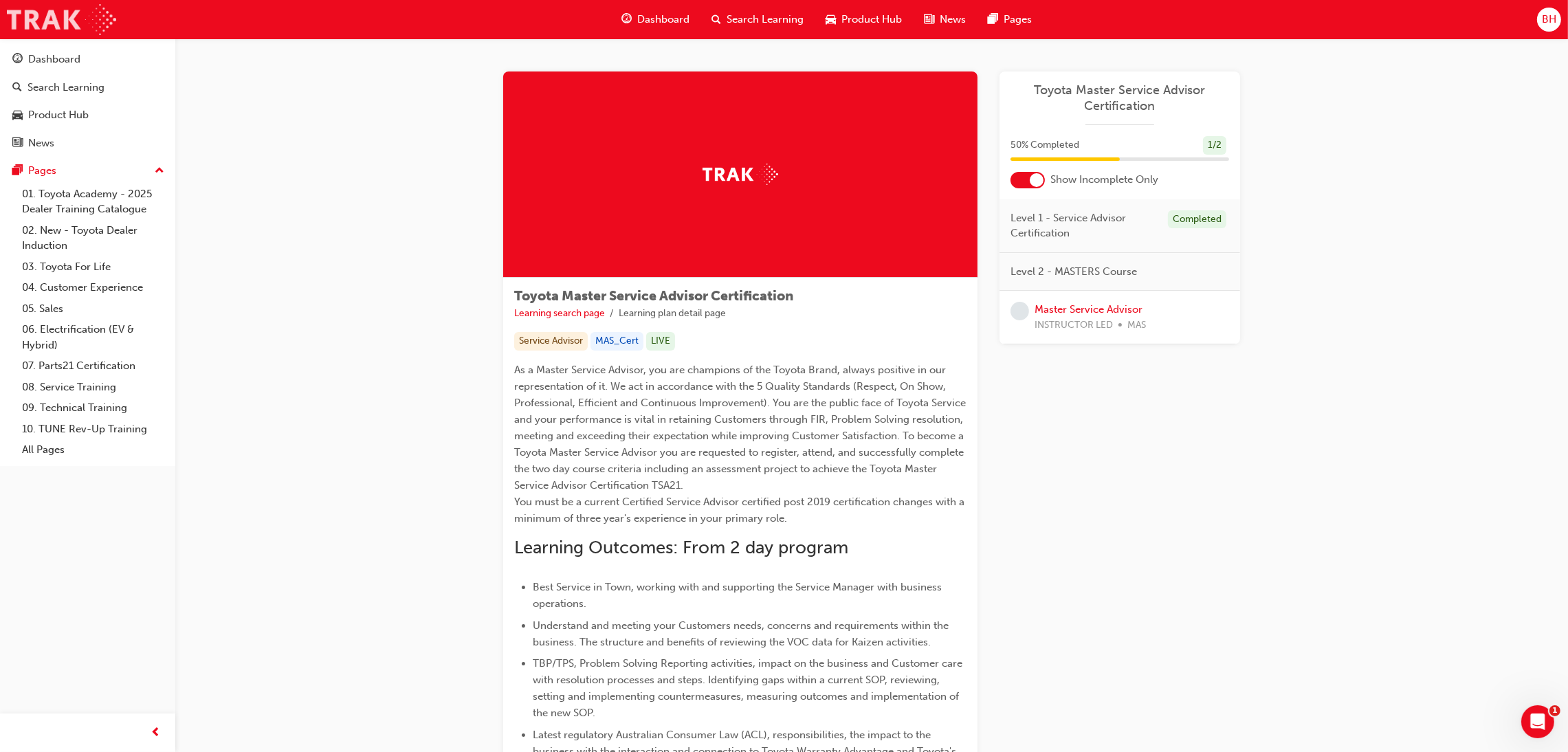
drag, startPoint x: 73, startPoint y: 16, endPoint x: 70, endPoint y: 23, distance: 7.6
click at [73, 16] on img at bounding box center [62, 19] width 109 height 31
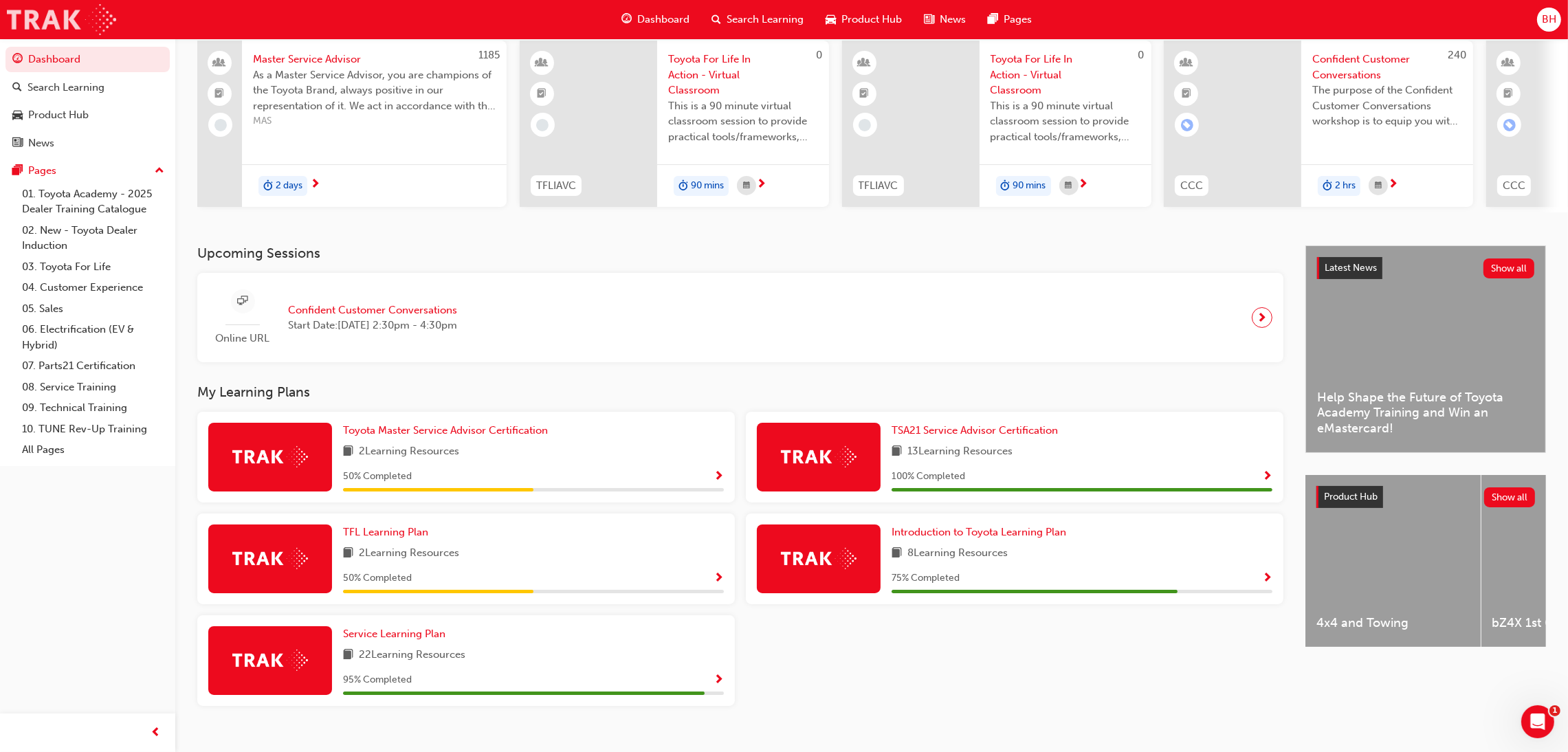
scroll to position [129, 0]
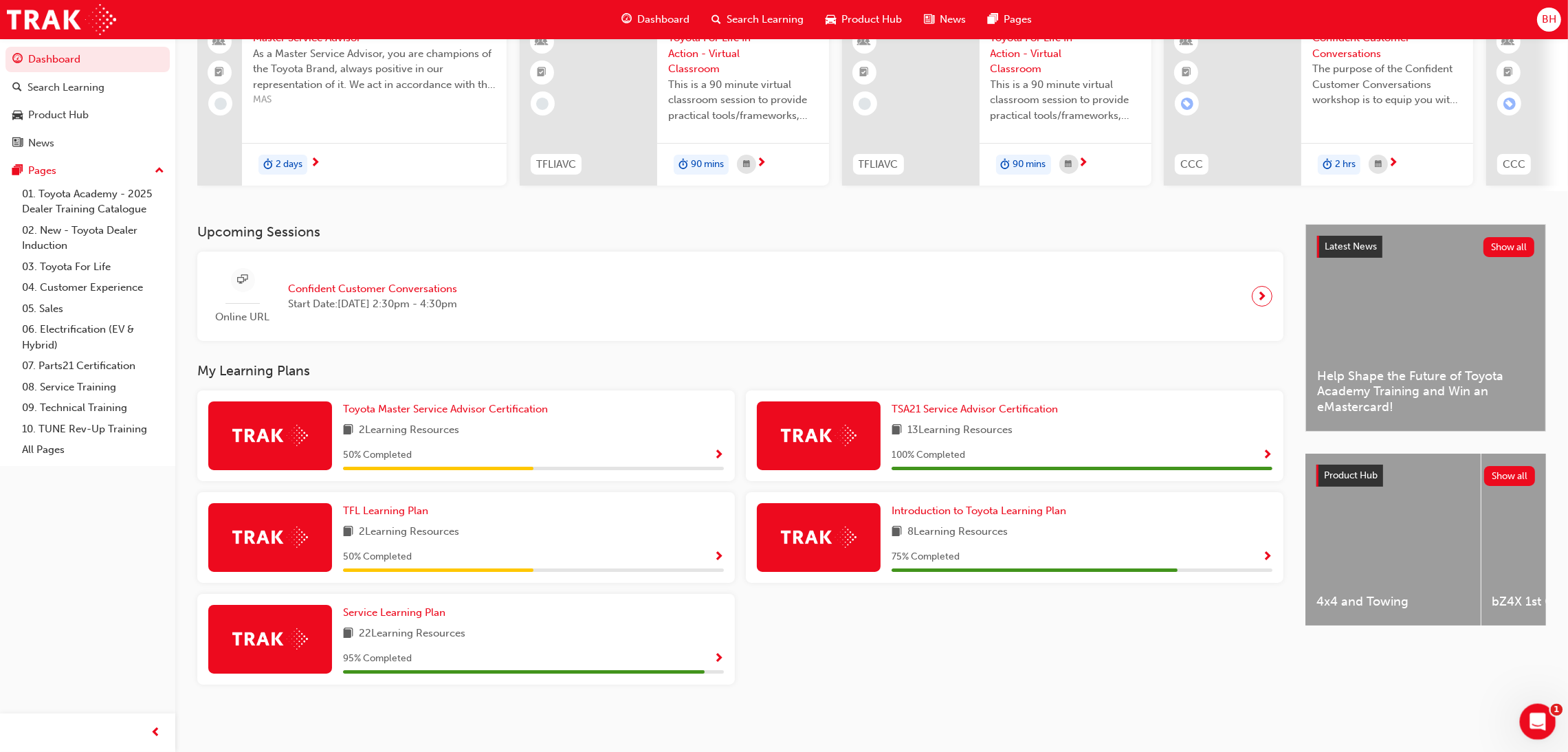
click at [1521, 706] on div "1" at bounding box center [1538, 722] width 37 height 37
click at [1527, 714] on div "Open Intercom Messenger" at bounding box center [1535, 719] width 45 height 45
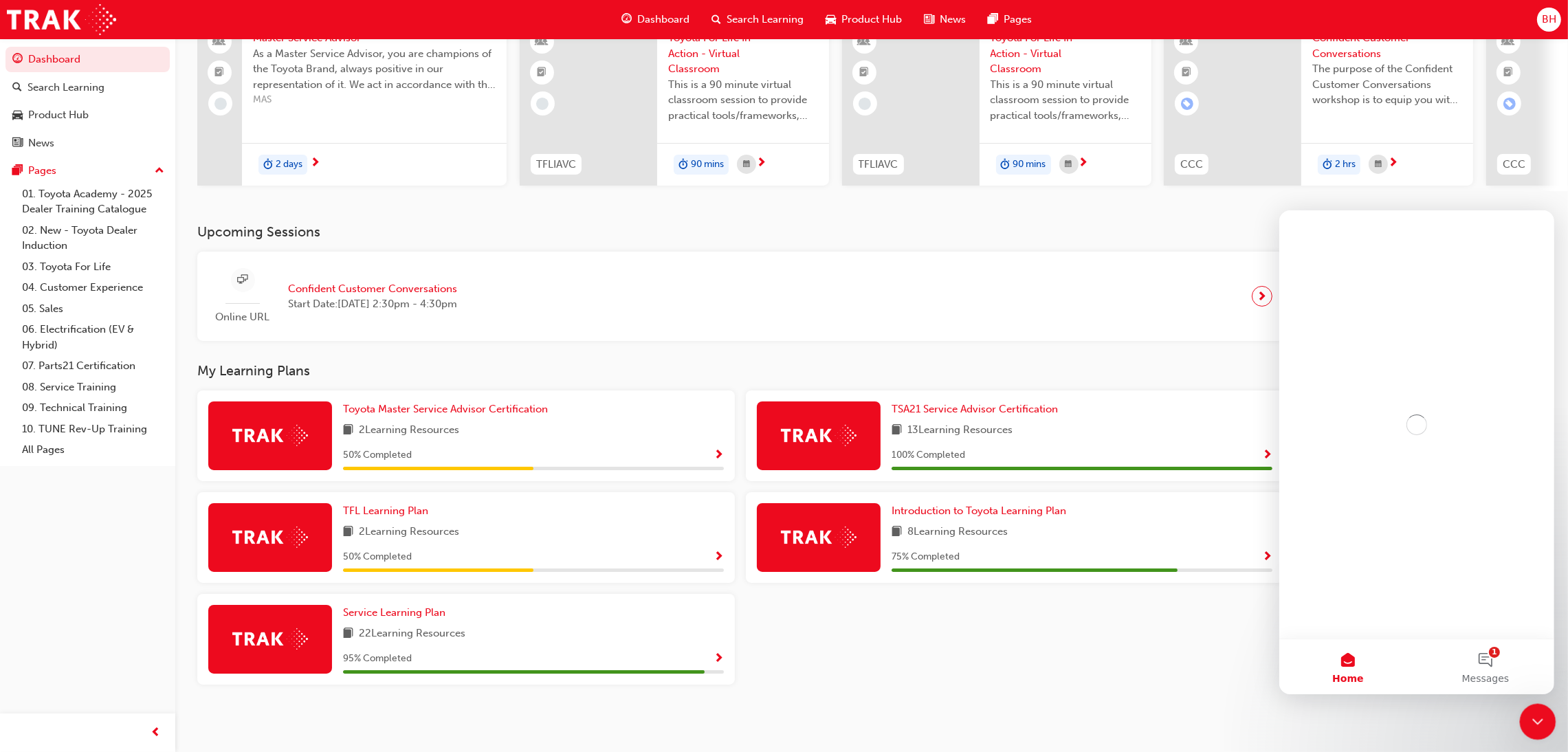
scroll to position [0, 0]
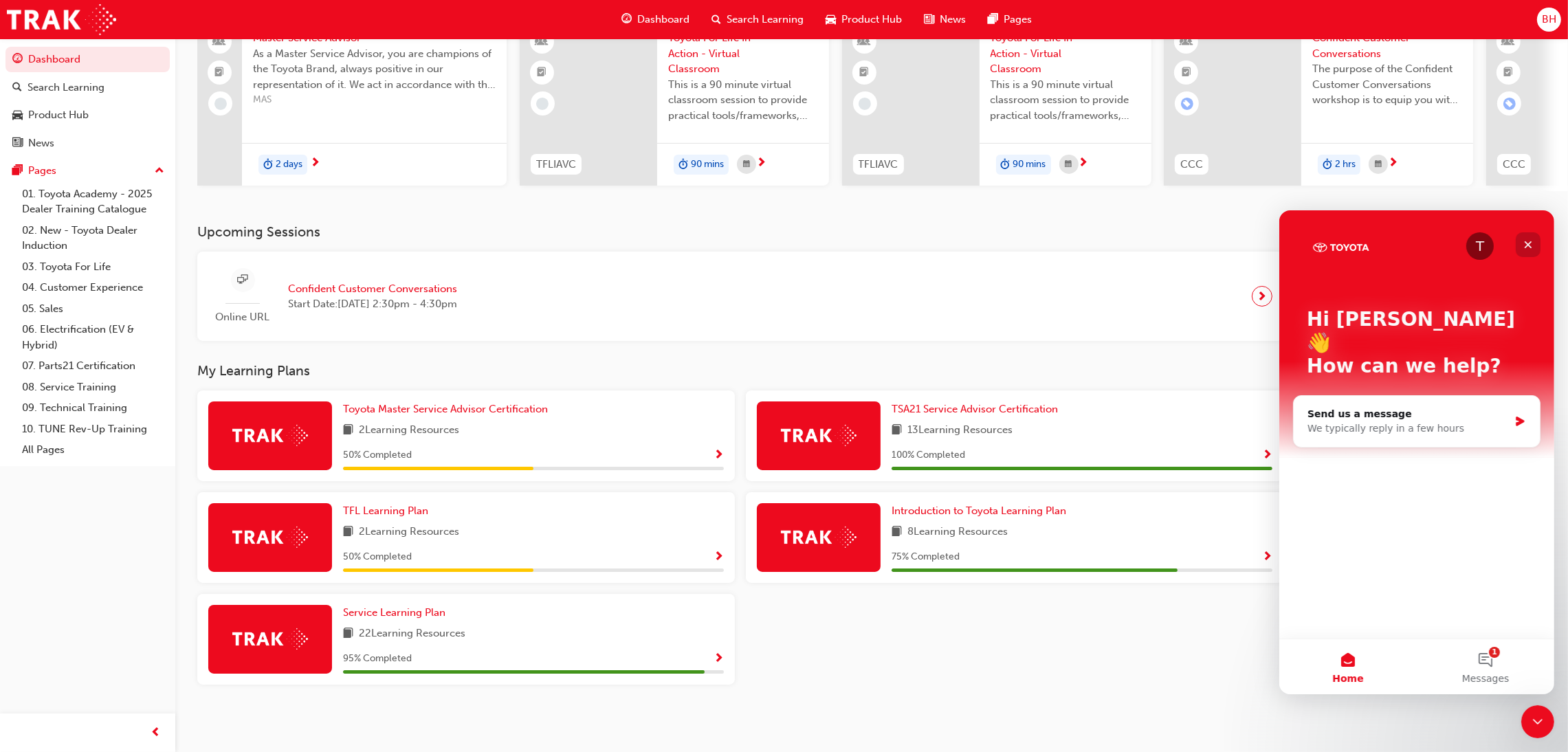
click at [1531, 237] on div "Close" at bounding box center [1527, 244] width 24 height 24
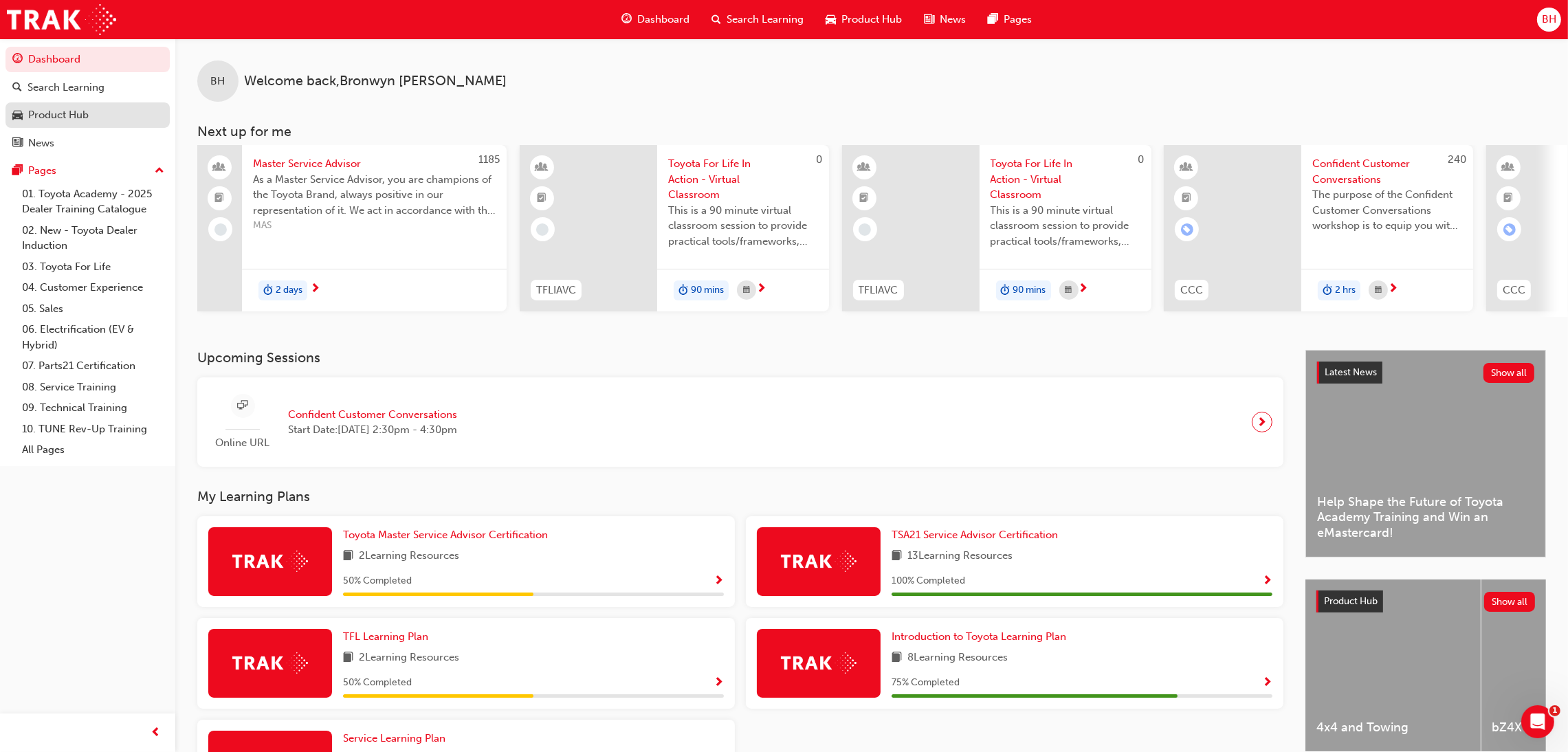
click at [47, 111] on div "Product Hub" at bounding box center [58, 115] width 60 height 16
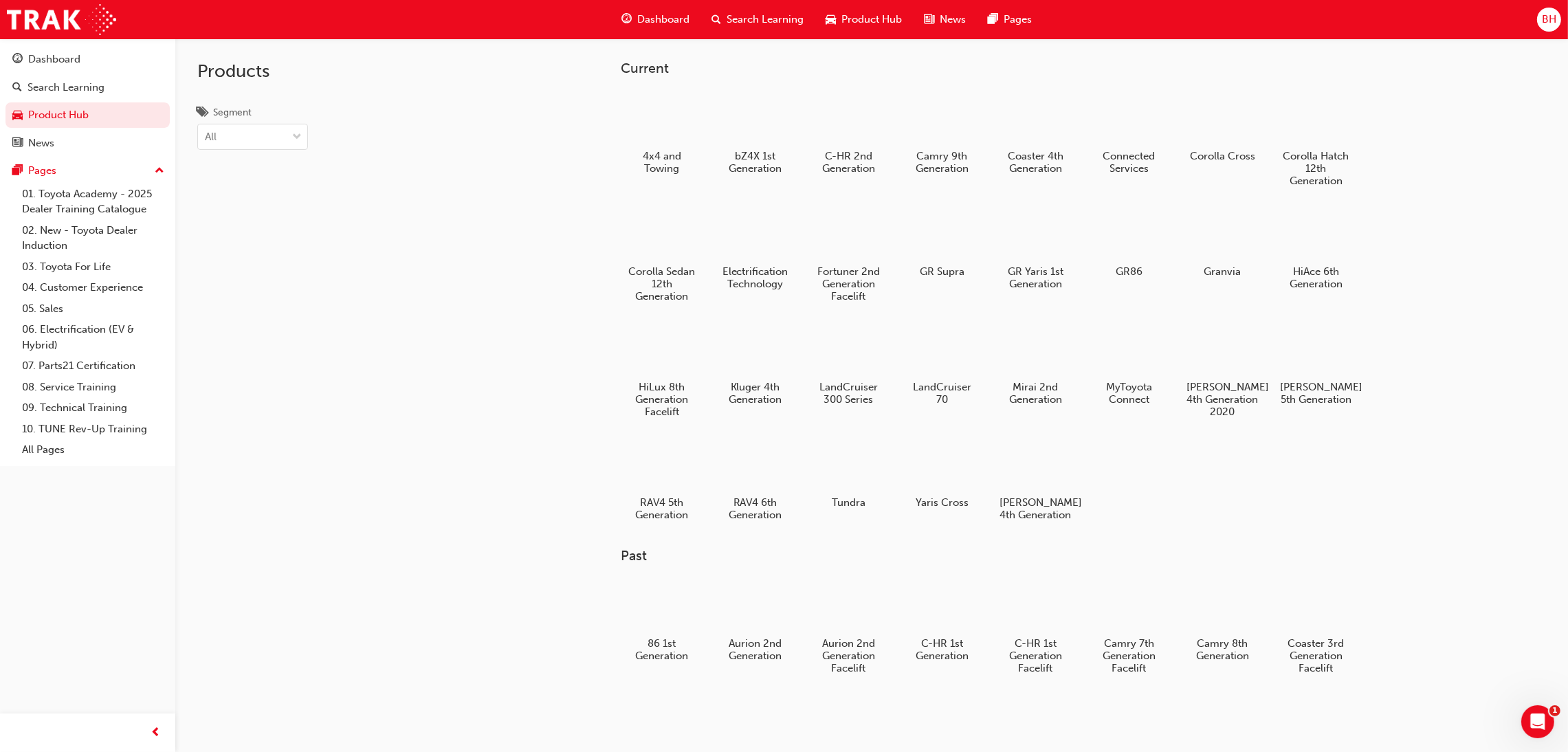
click at [790, 20] on span "Search Learning" at bounding box center [765, 19] width 77 height 16
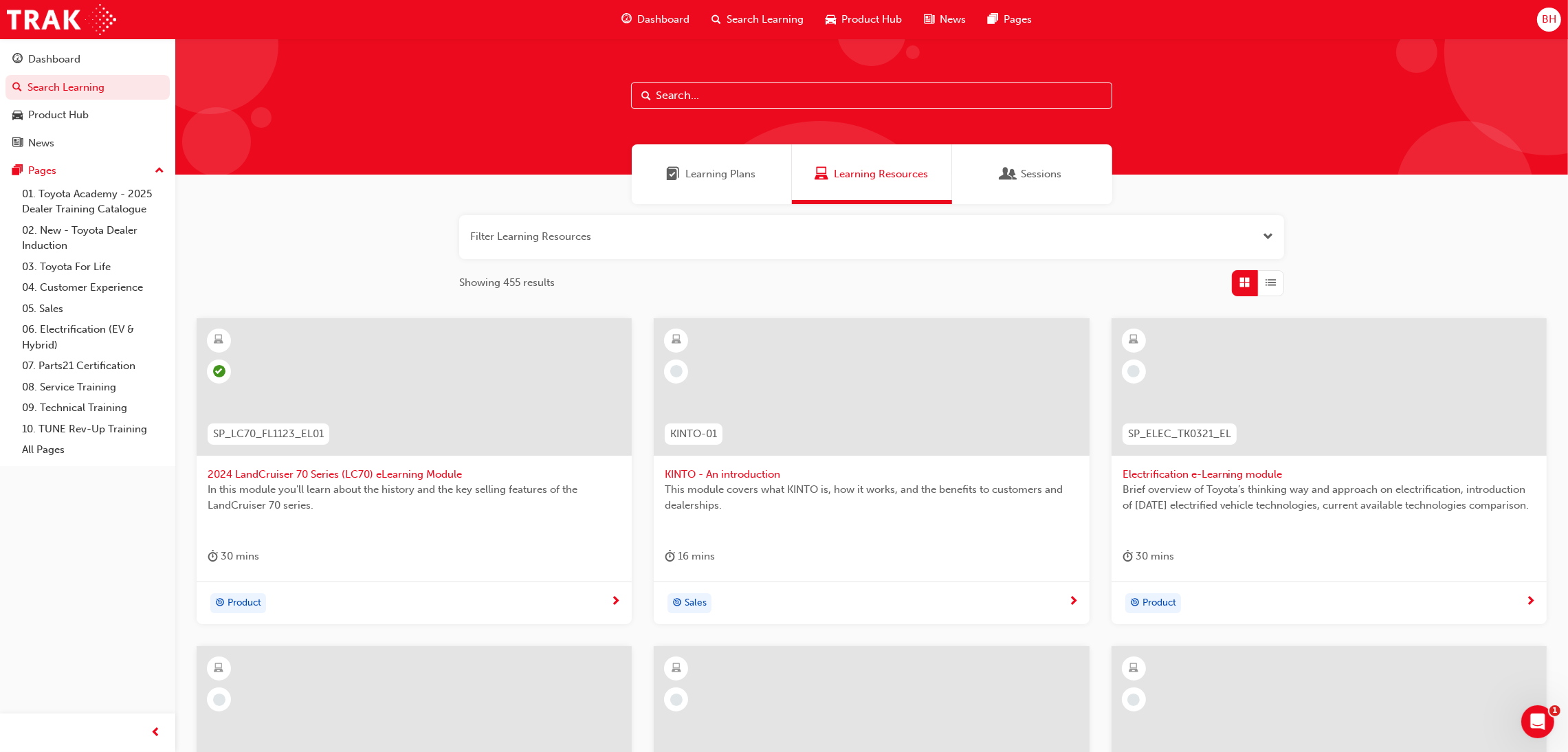
click at [776, 98] on input "text" at bounding box center [871, 96] width 481 height 26
type input "Service"
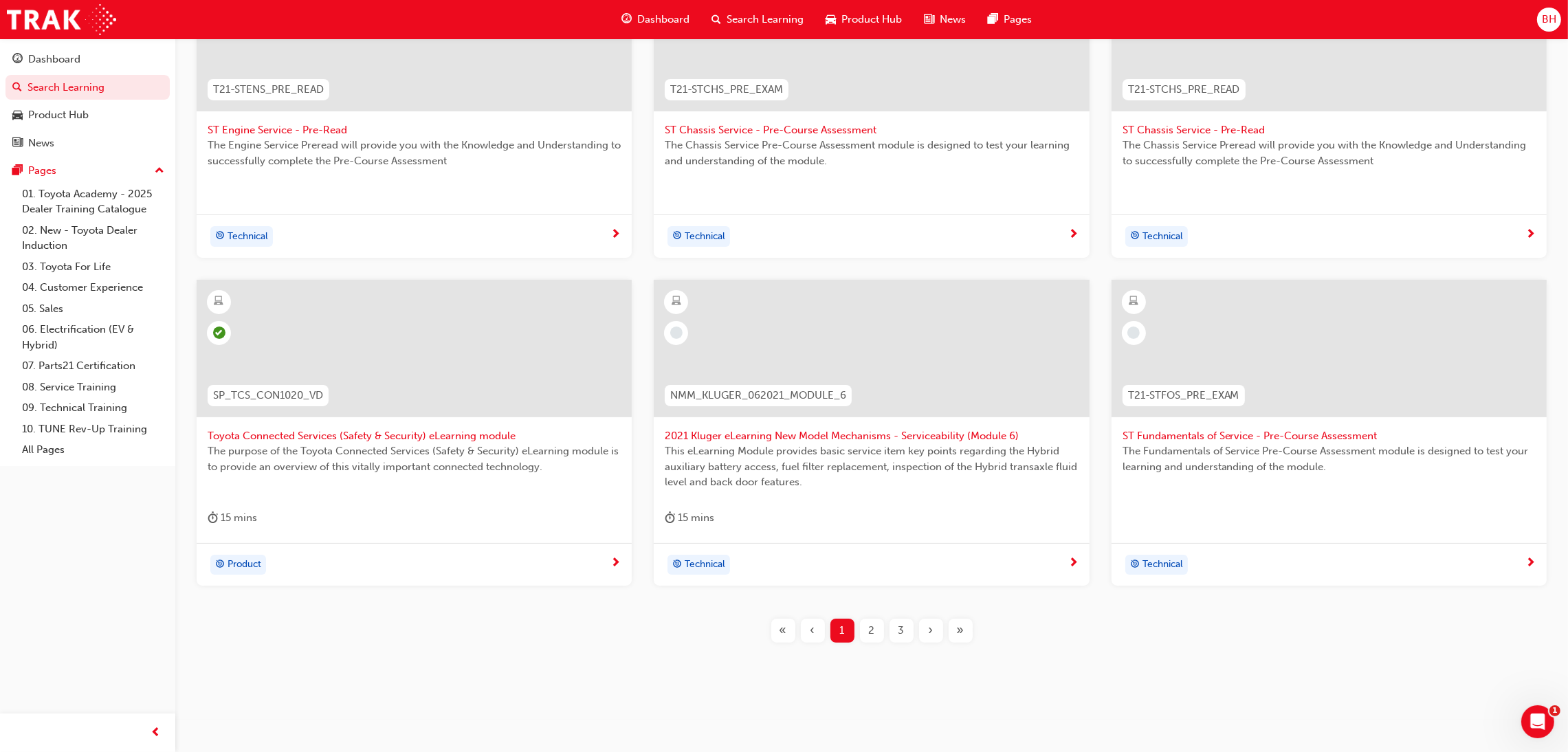
scroll to position [345, 0]
click at [868, 626] on span "2" at bounding box center [871, 630] width 6 height 16
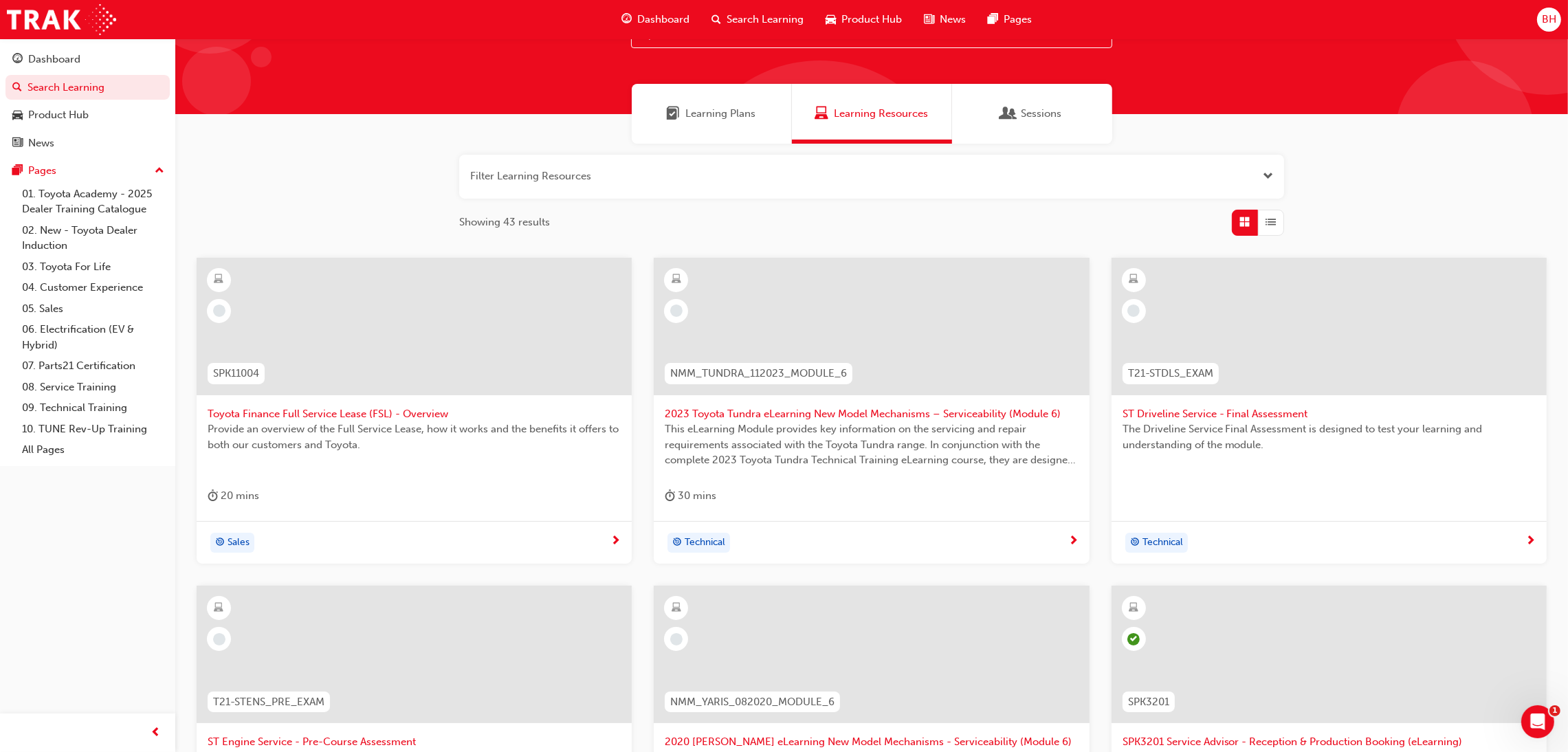
scroll to position [36, 0]
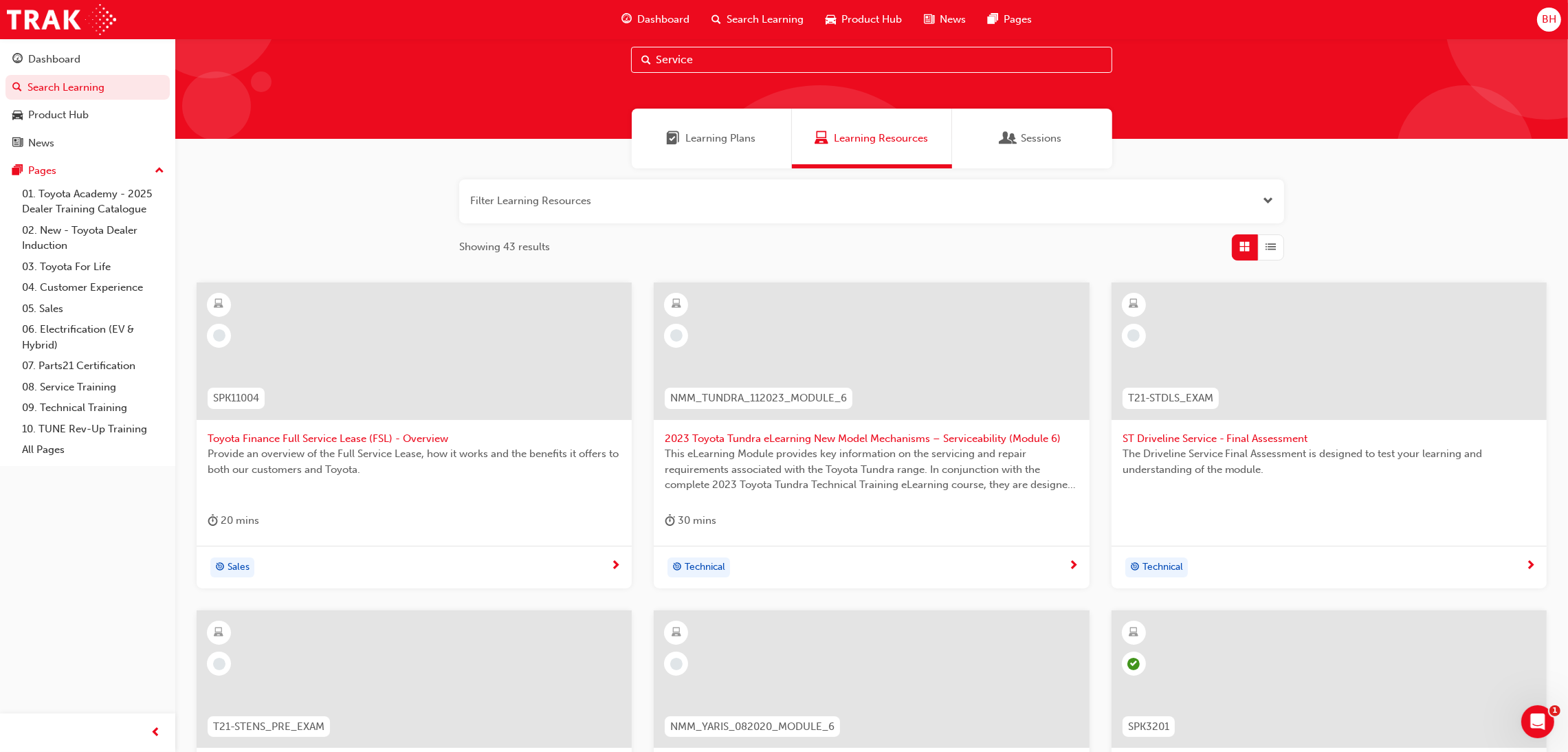
click at [346, 199] on div "Filter Learning Resources Showing 43 results SPK11004 Toyota Finance Full Servi…" at bounding box center [871, 587] width 1393 height 838
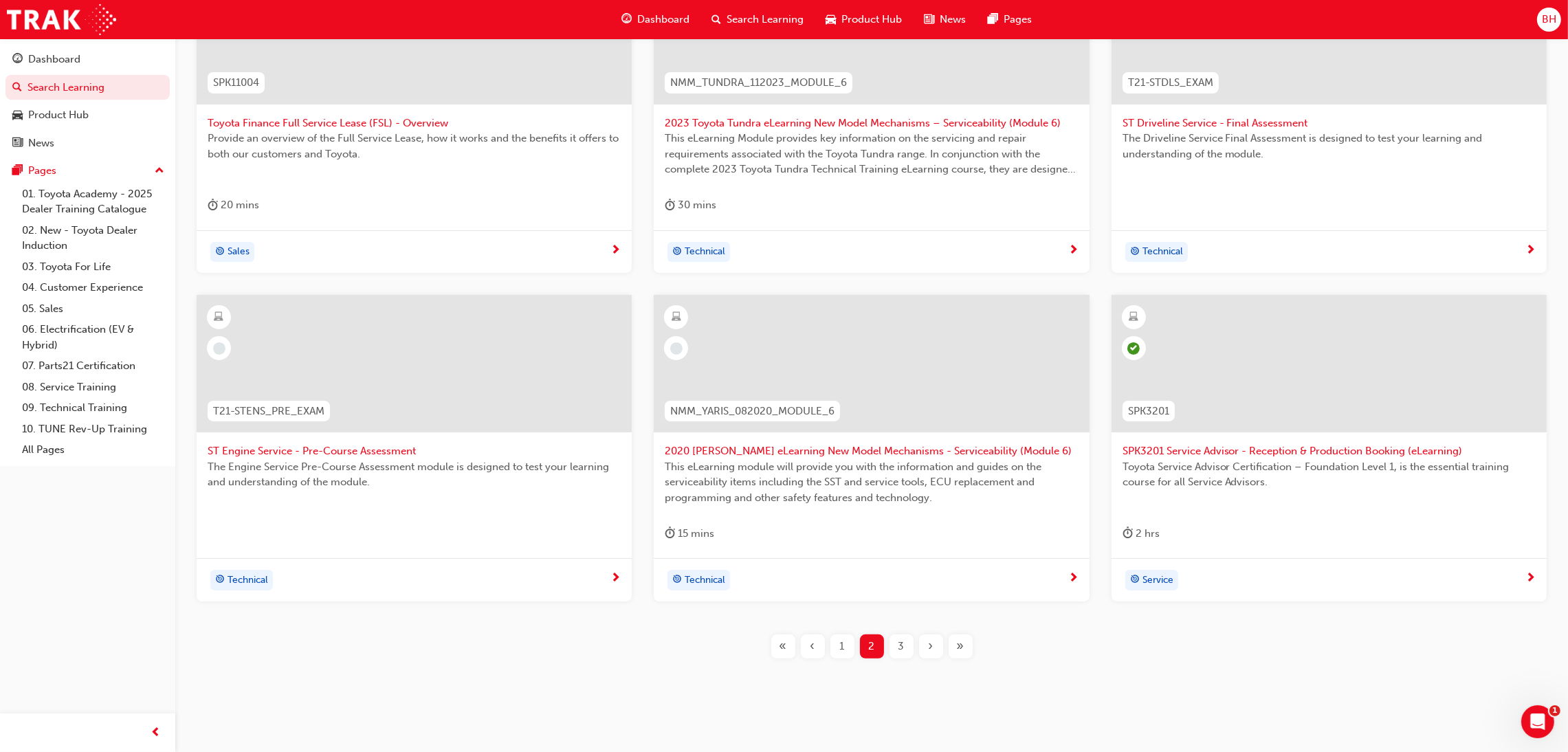
scroll to position [367, 0]
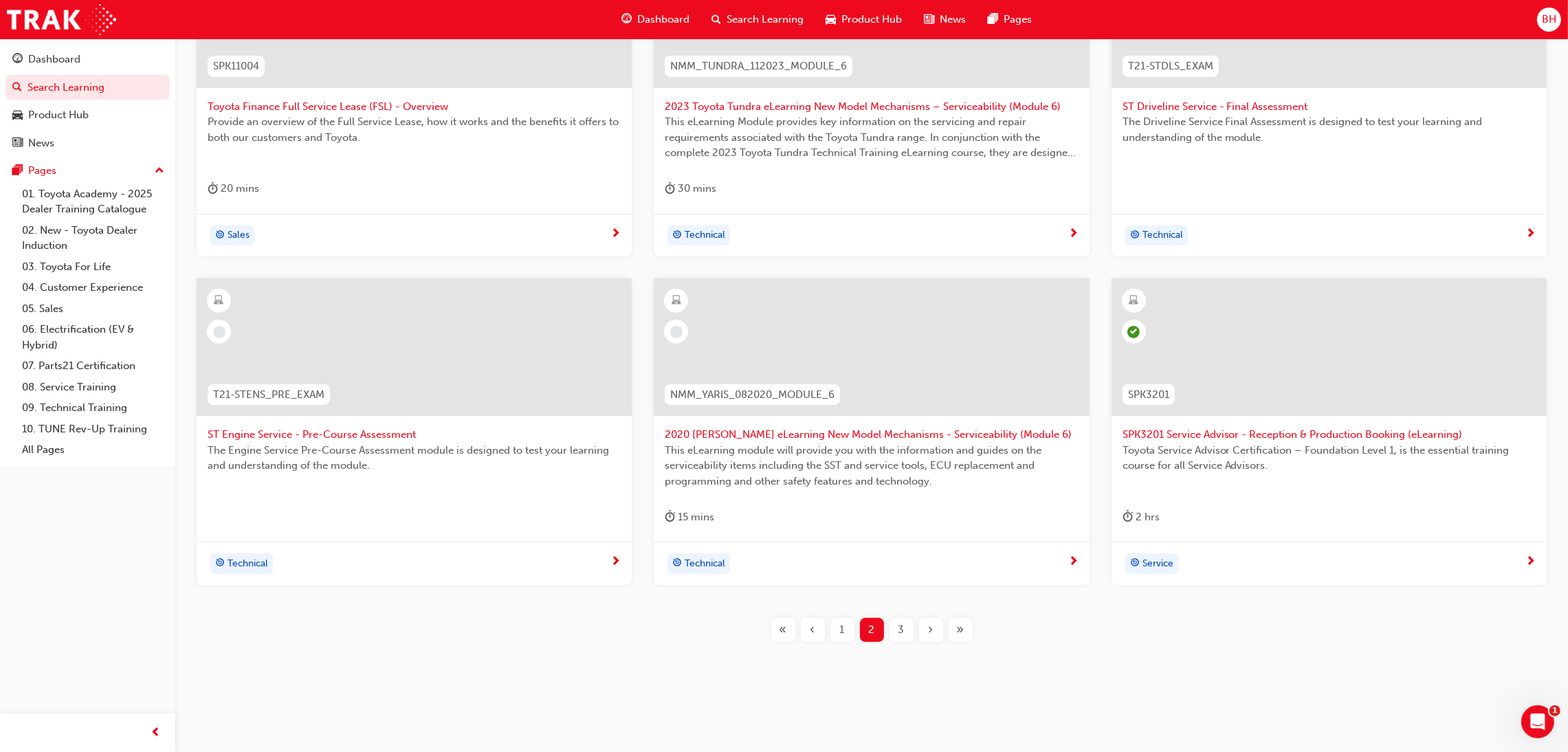
click at [900, 632] on span "3" at bounding box center [902, 630] width 6 height 16
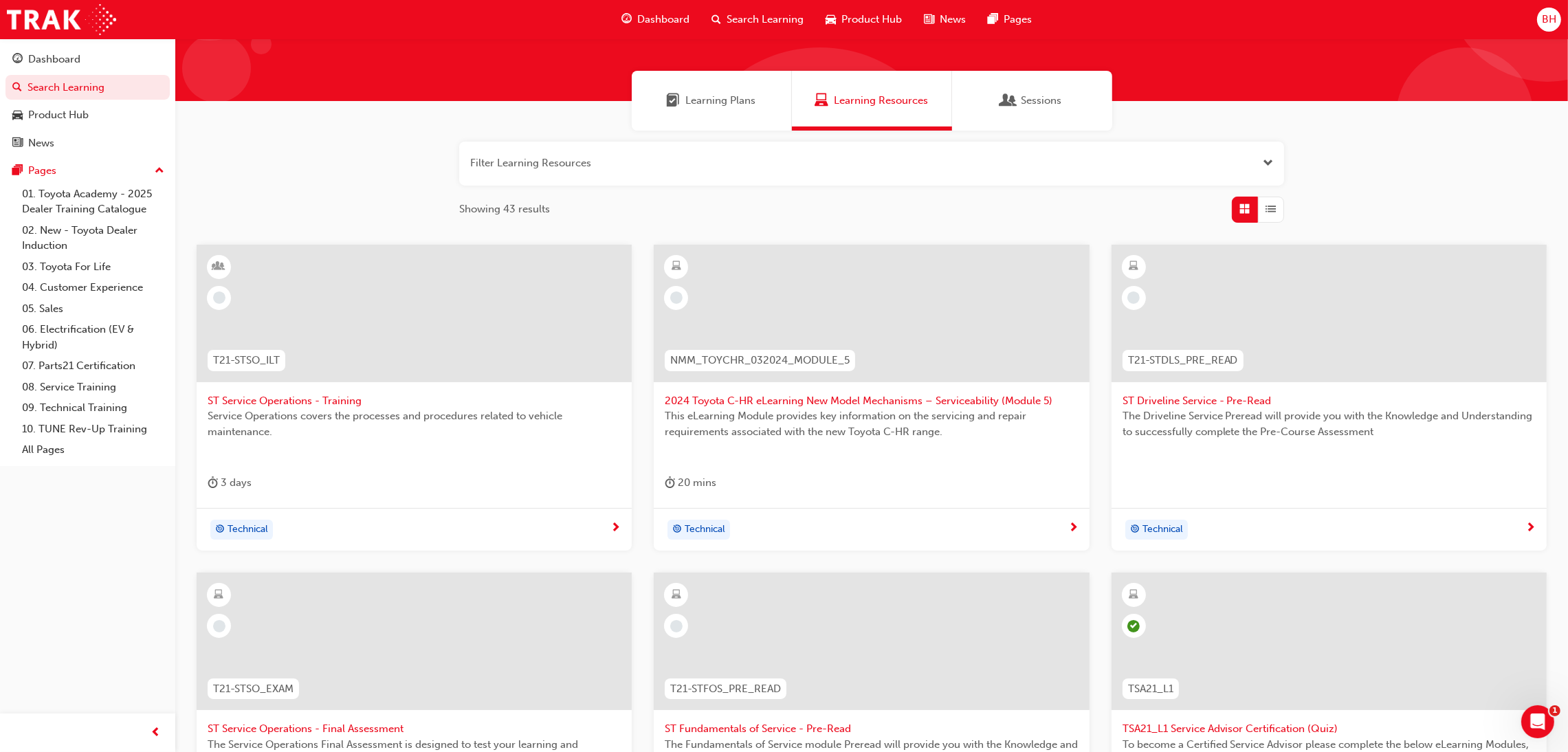
scroll to position [367, 0]
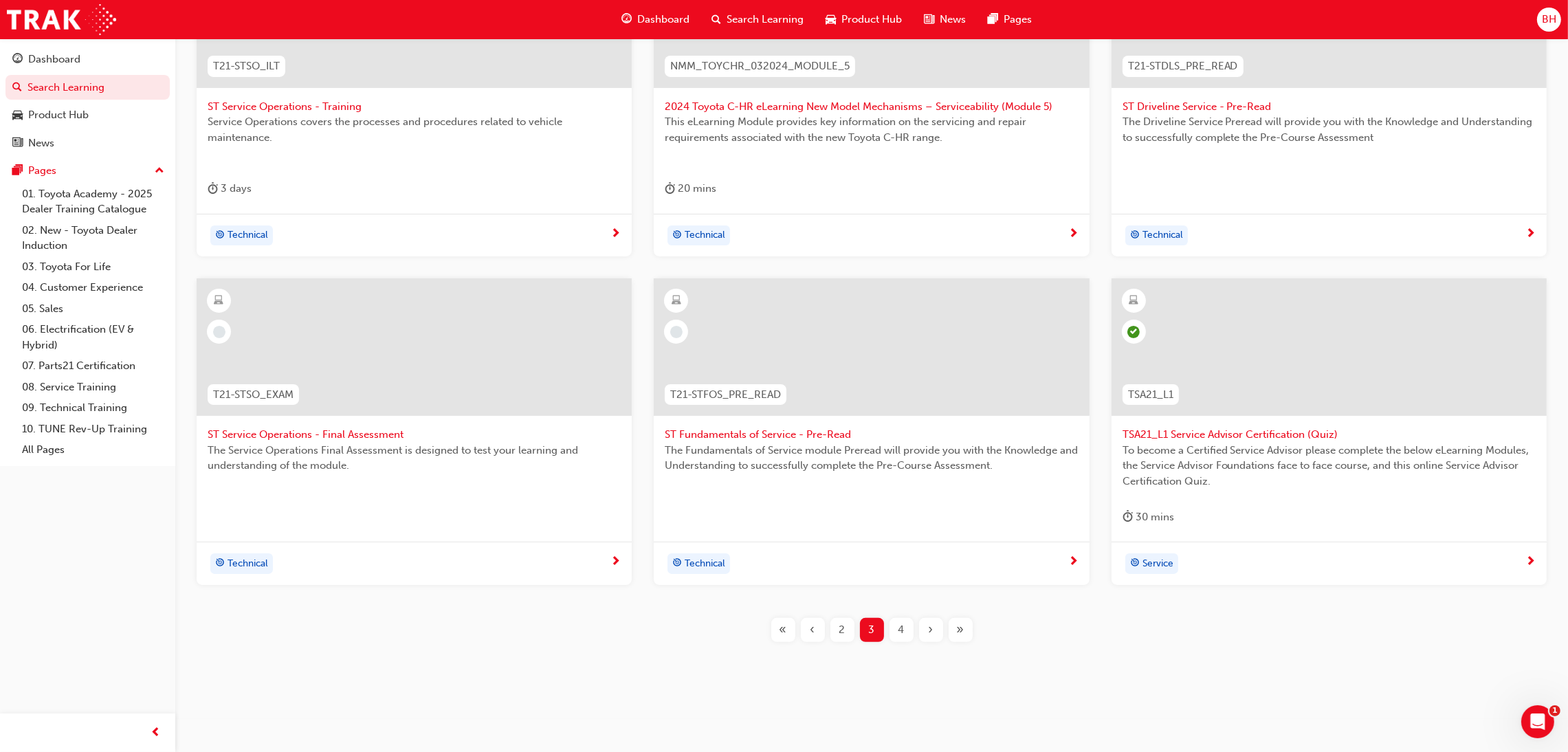
click at [900, 631] on span "4" at bounding box center [902, 630] width 6 height 16
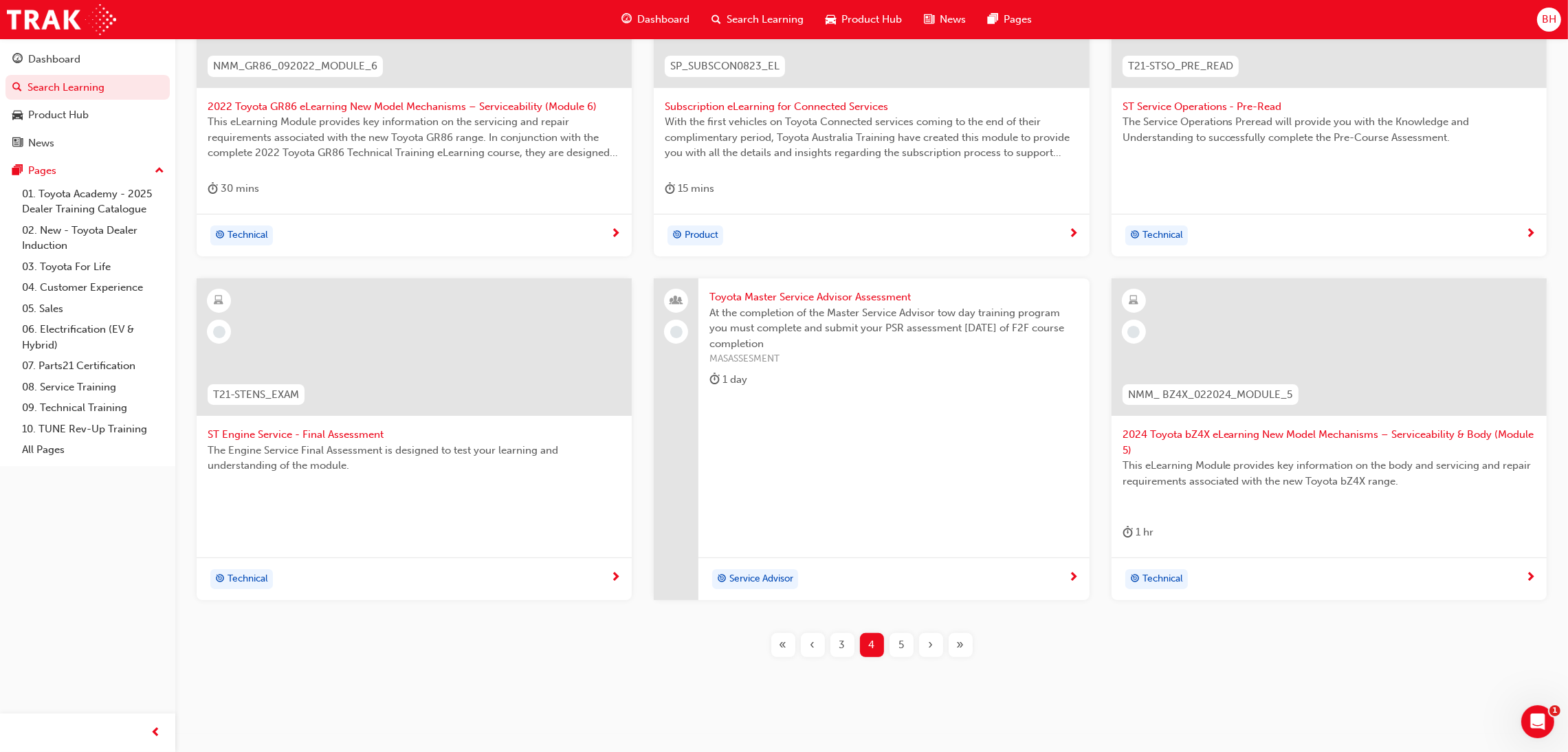
click at [766, 293] on span "Toyota Master Service Advisor Assessment" at bounding box center [894, 298] width 368 height 16
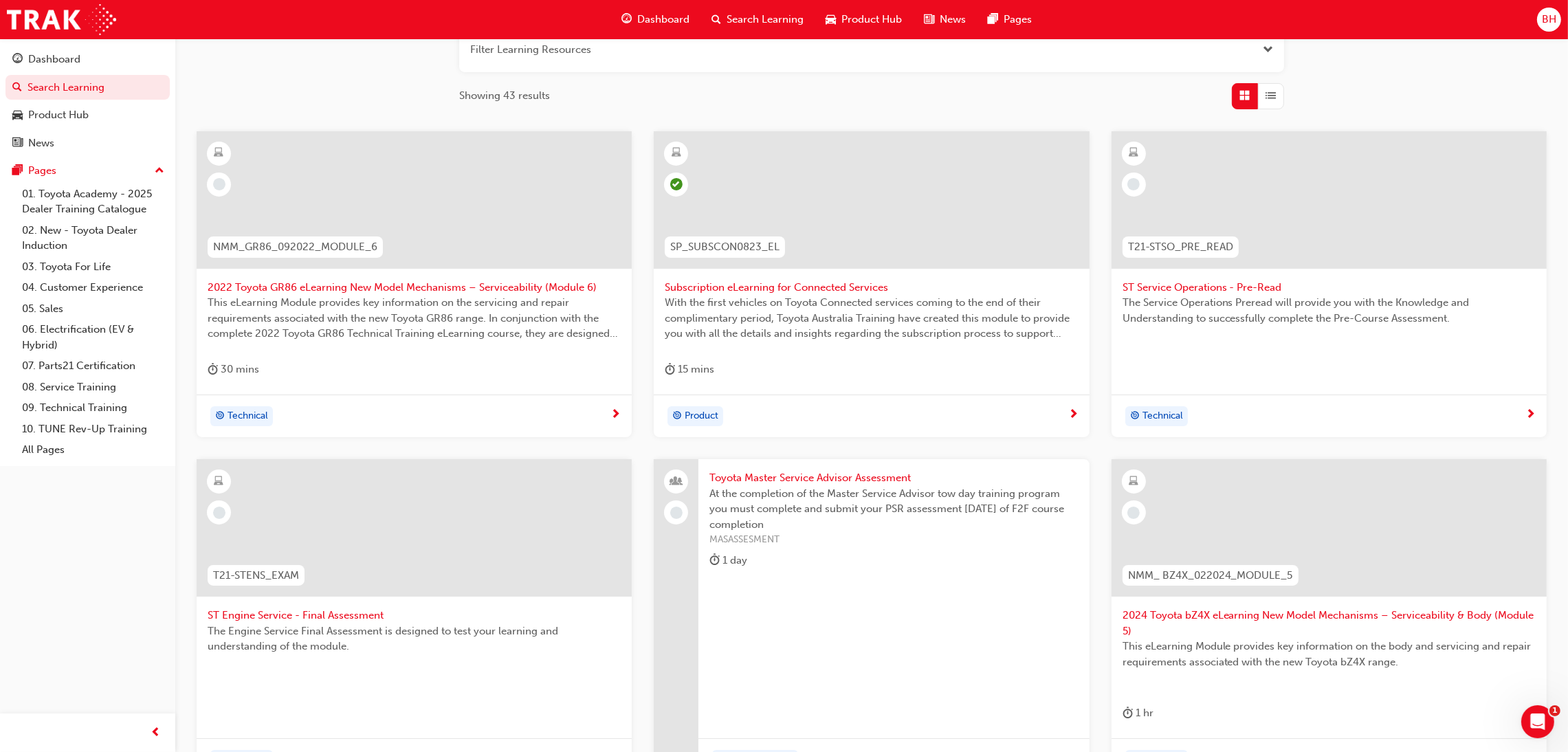
scroll to position [383, 0]
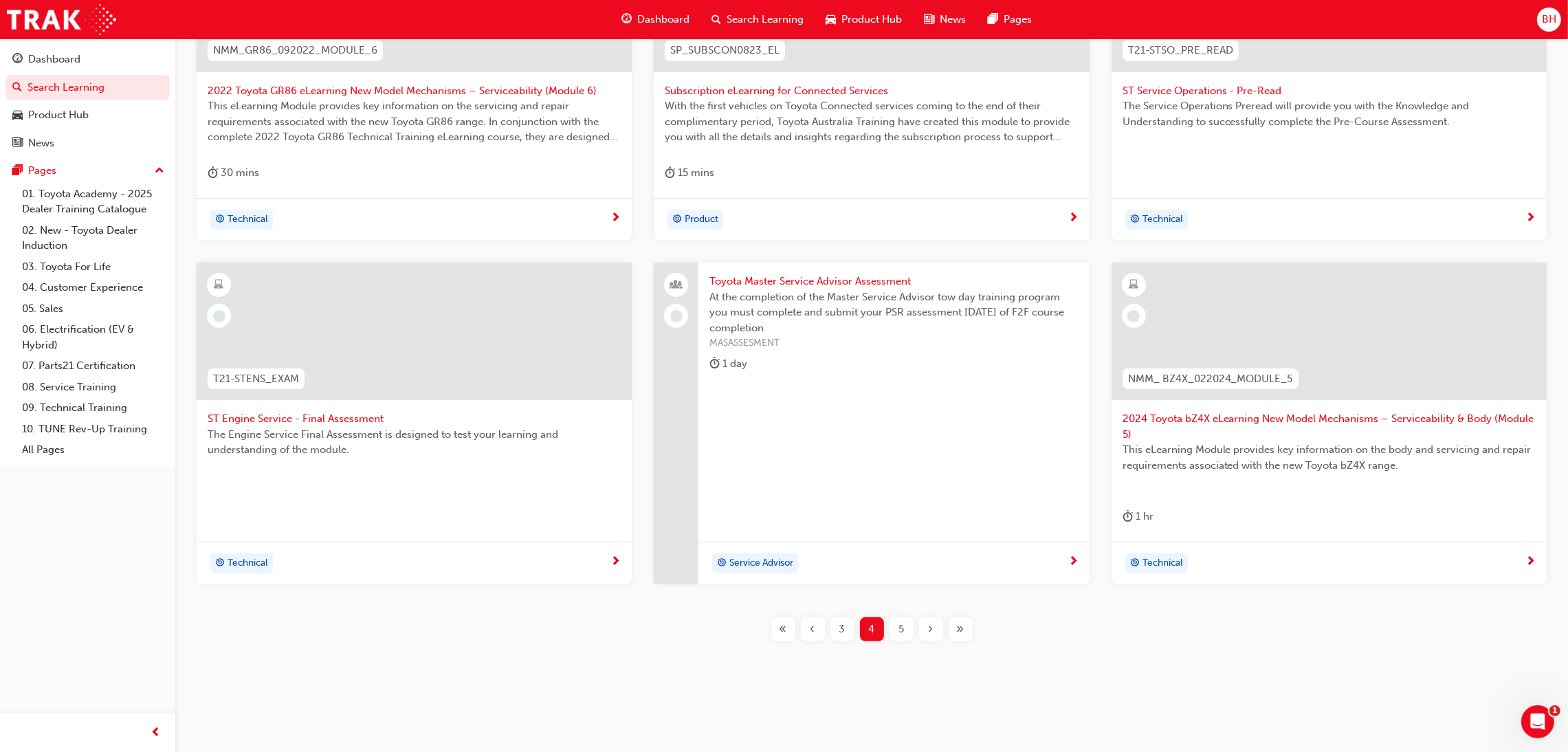
click at [904, 631] on div "5" at bounding box center [901, 629] width 24 height 24
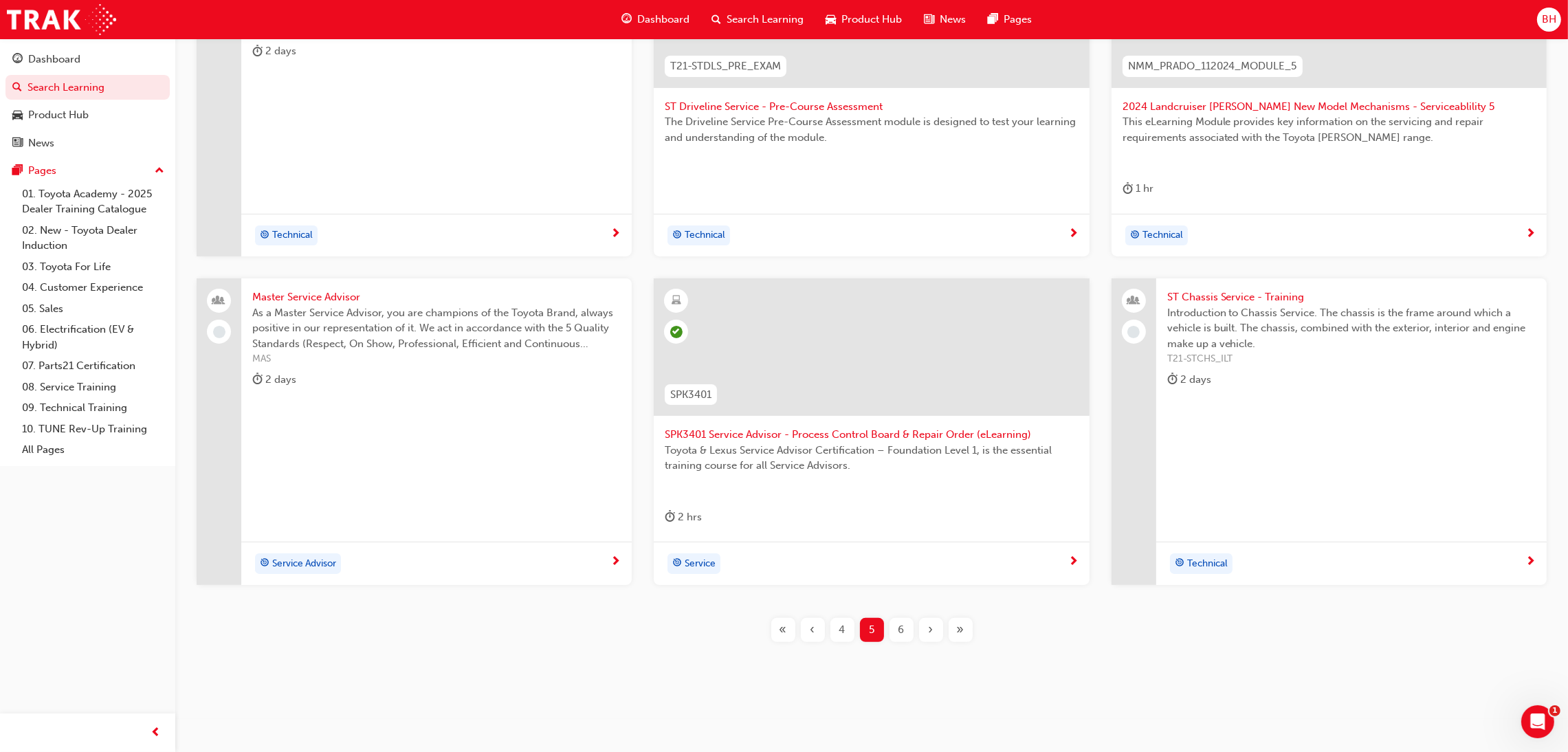
click at [851, 633] on div "4" at bounding box center [842, 630] width 24 height 24
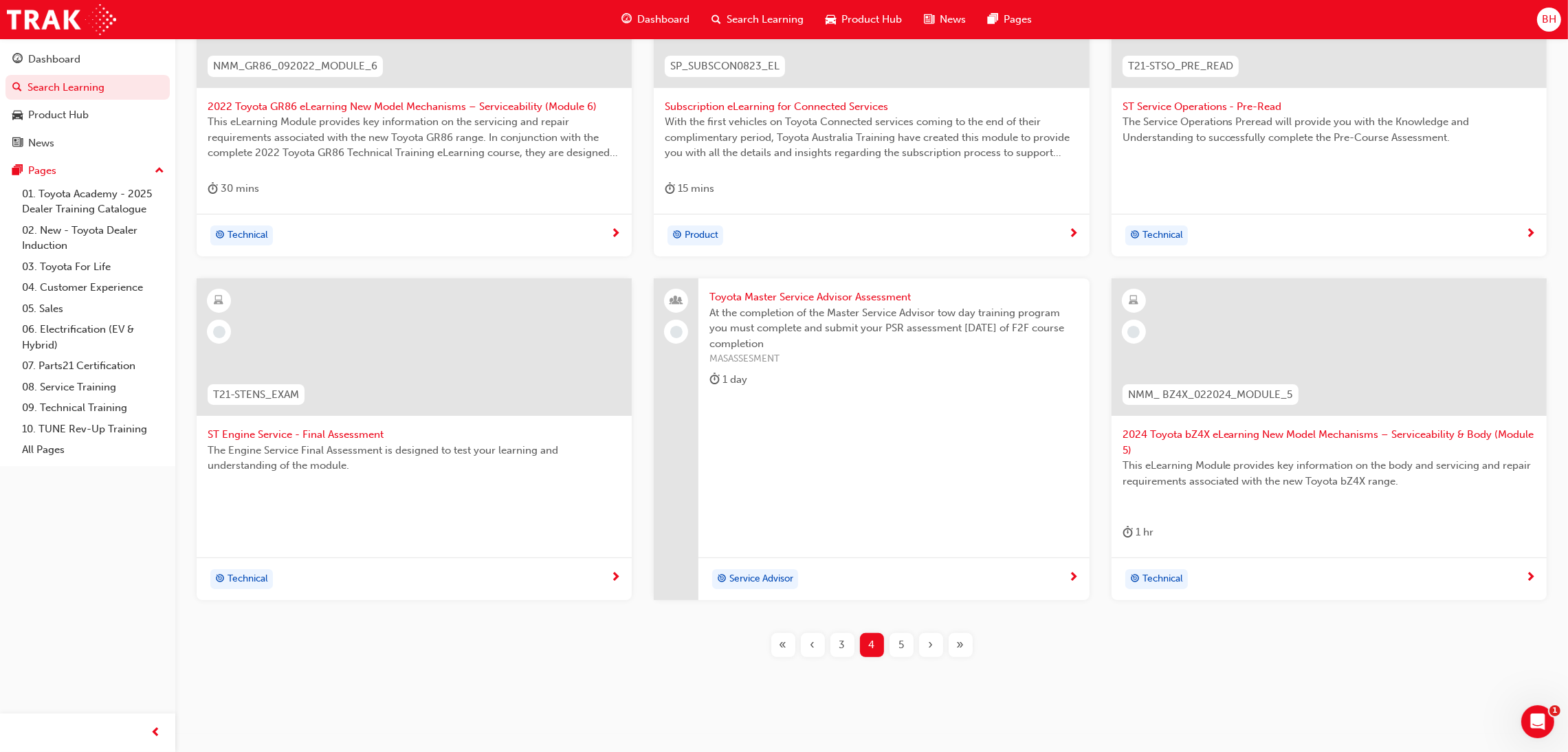
click at [846, 645] on div "3" at bounding box center [842, 645] width 24 height 24
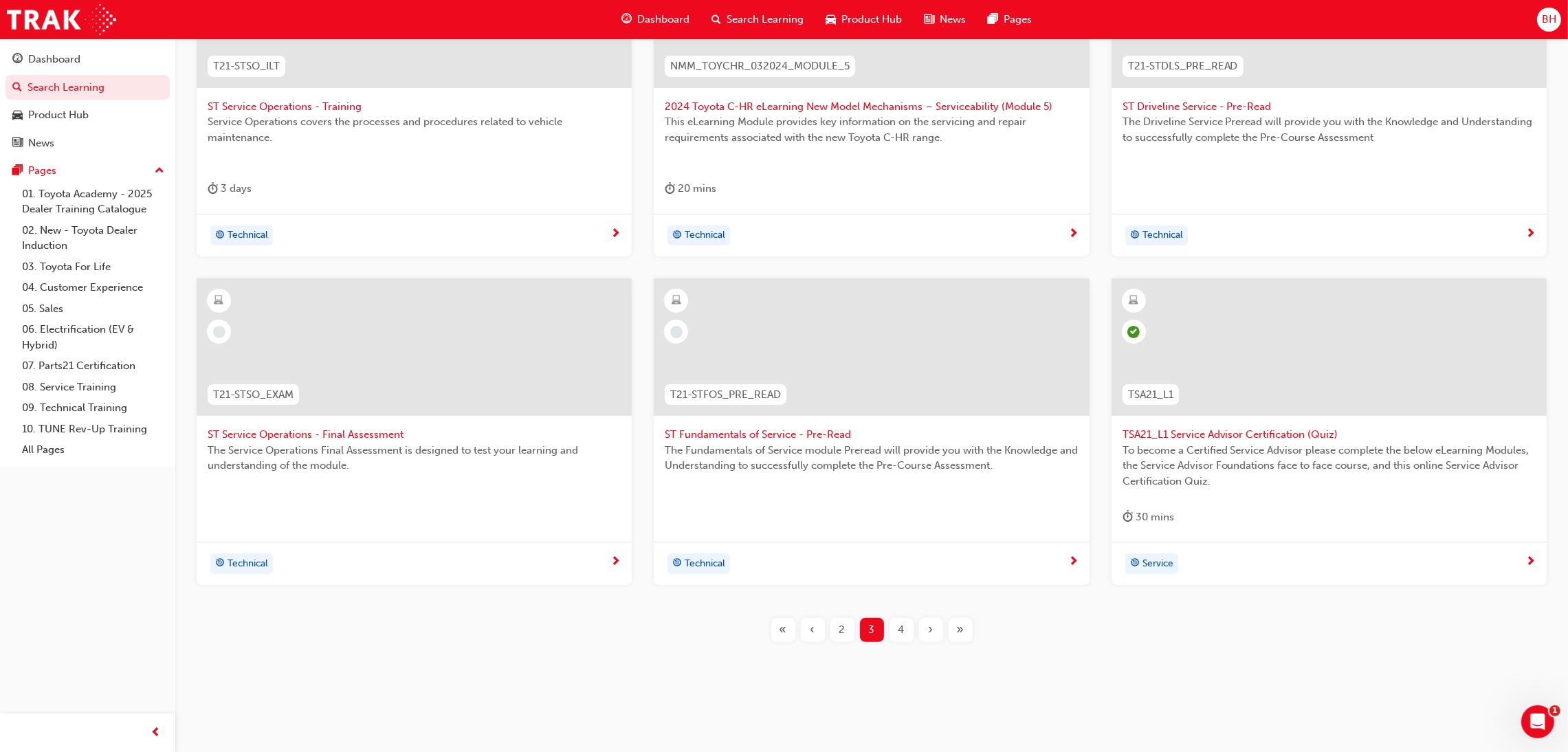
click at [899, 631] on span "4" at bounding box center [902, 630] width 6 height 16
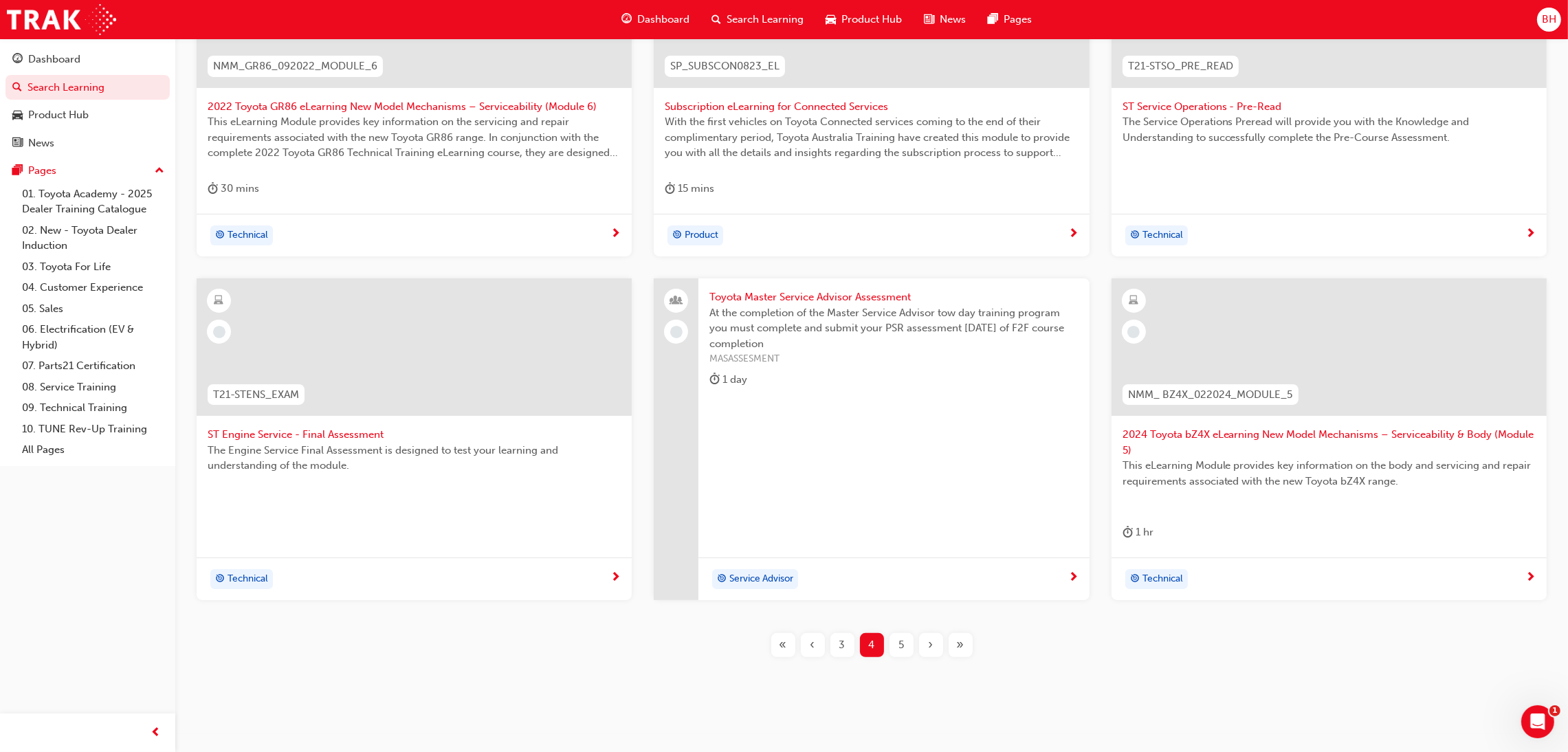
click at [761, 287] on div "Toyota Master Service Advisor Assessment At the completion of the Master Servic…" at bounding box center [893, 341] width 390 height 126
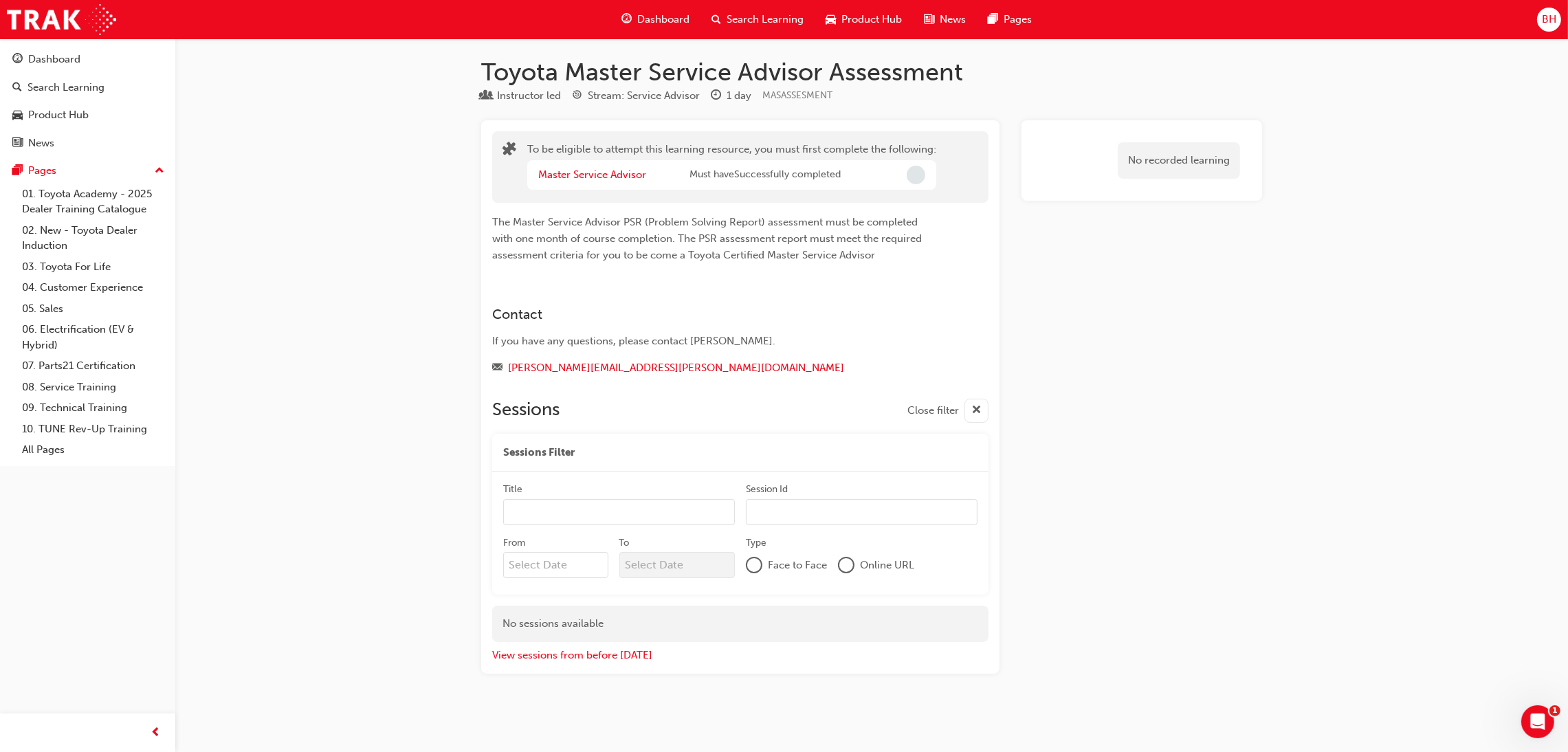
scroll to position [4, 0]
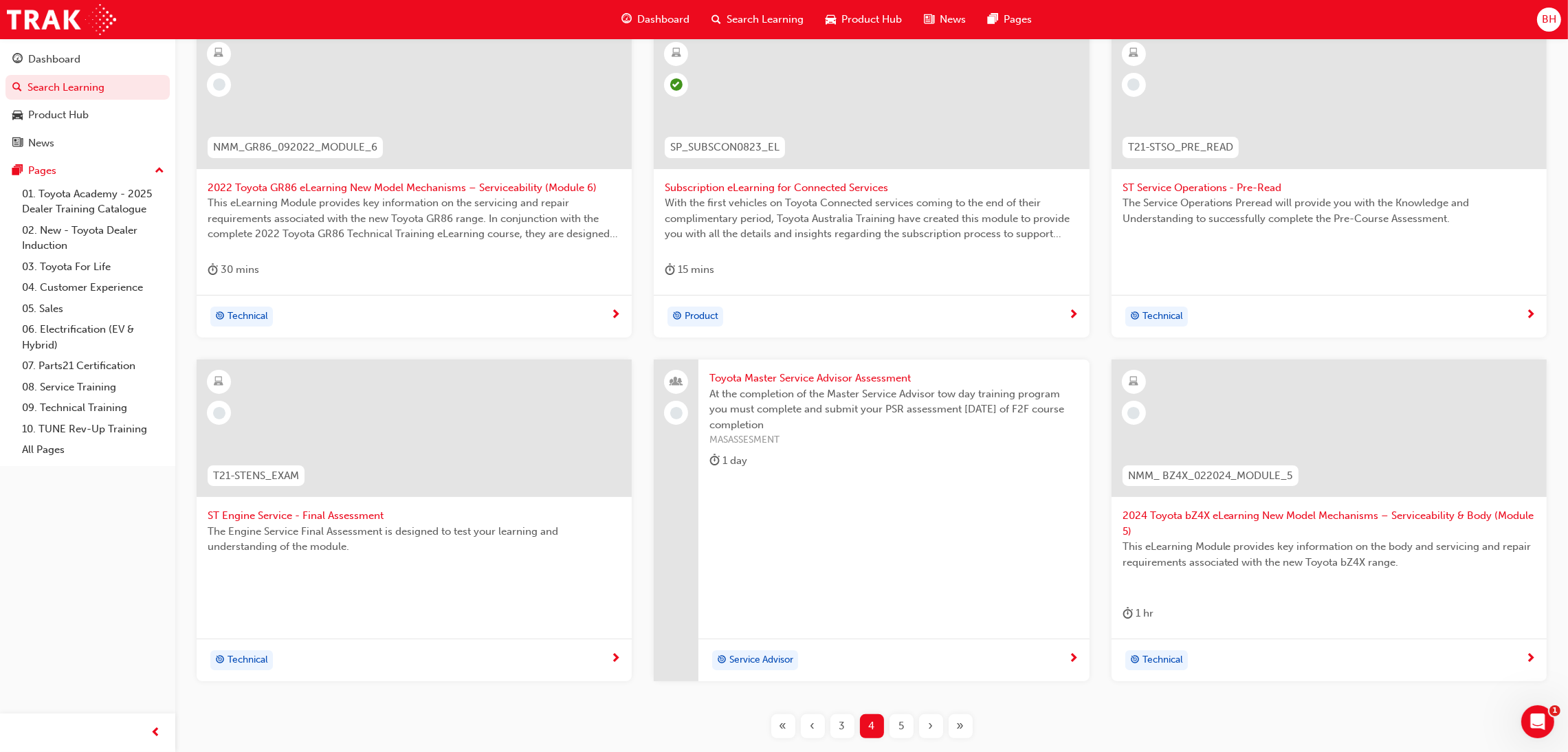
scroll to position [383, 0]
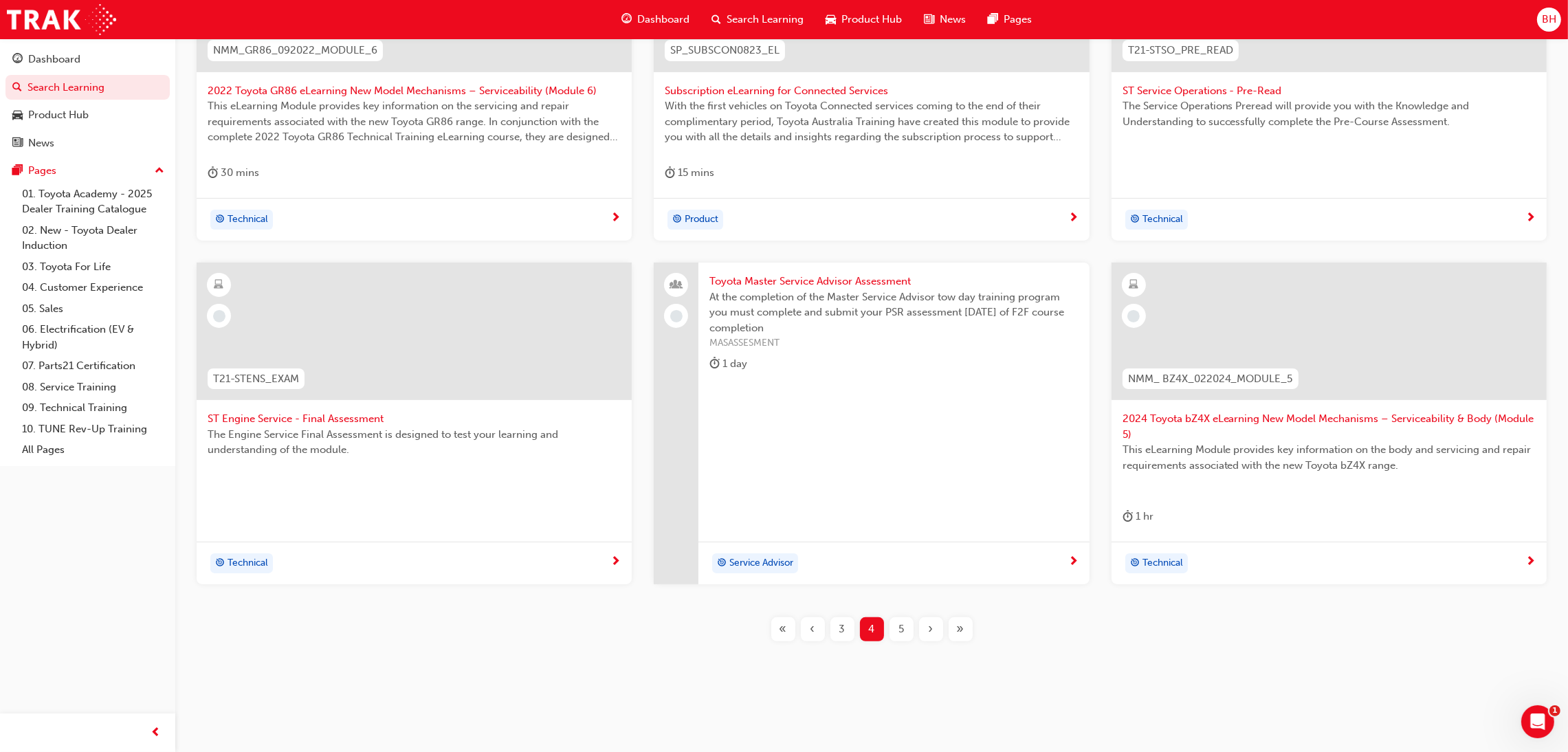
click at [900, 628] on span "5" at bounding box center [902, 629] width 6 height 16
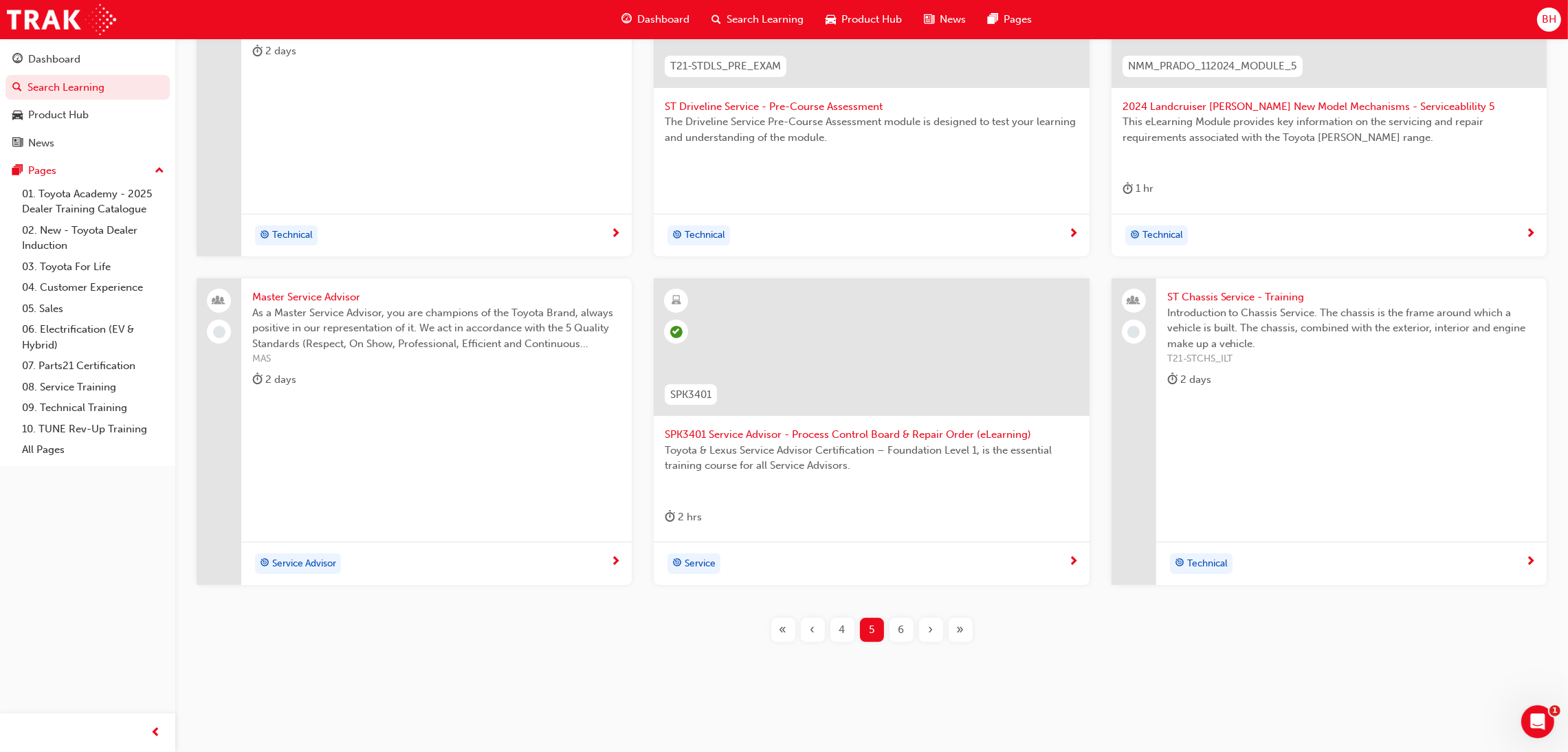
click at [900, 625] on span "6" at bounding box center [902, 630] width 6 height 16
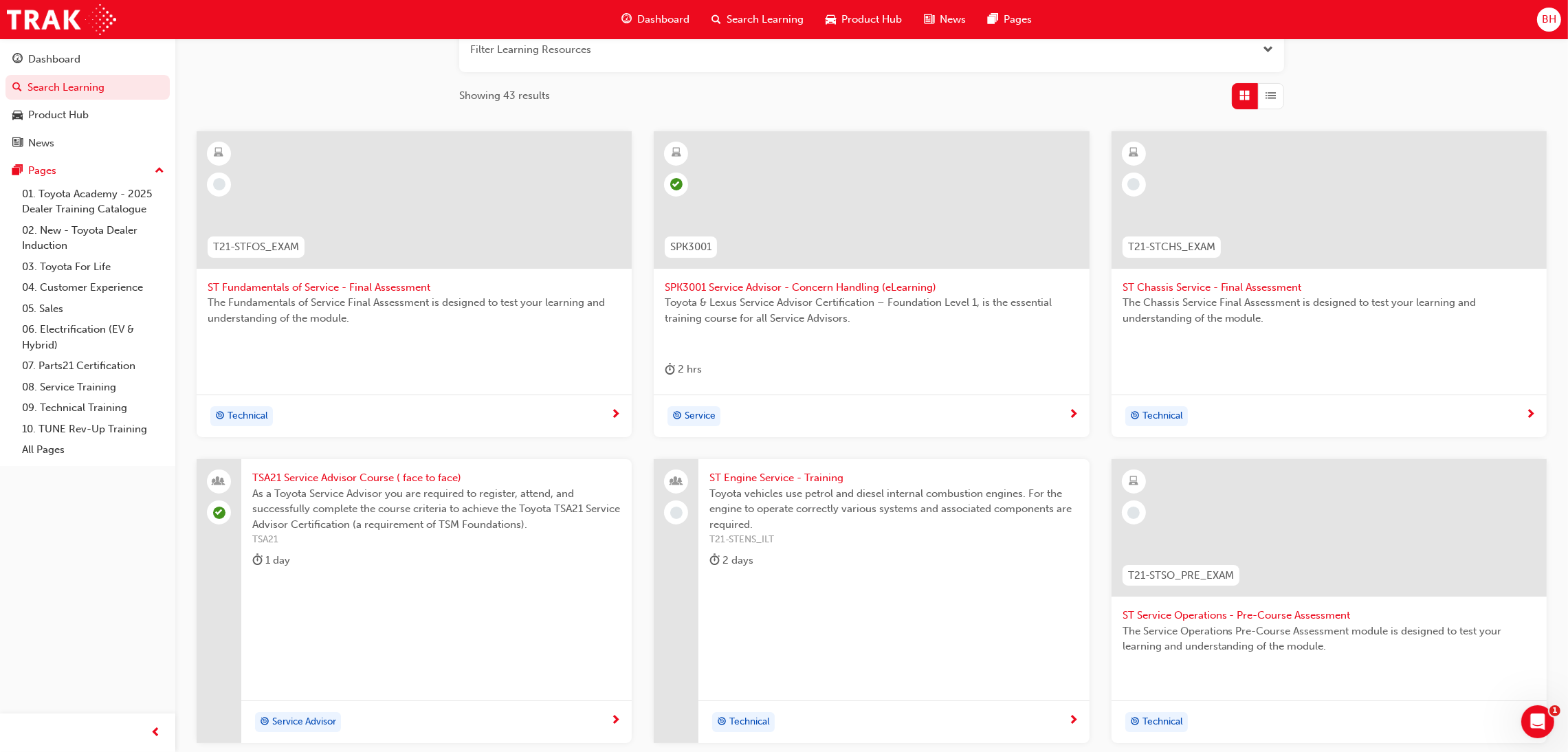
scroll to position [345, 0]
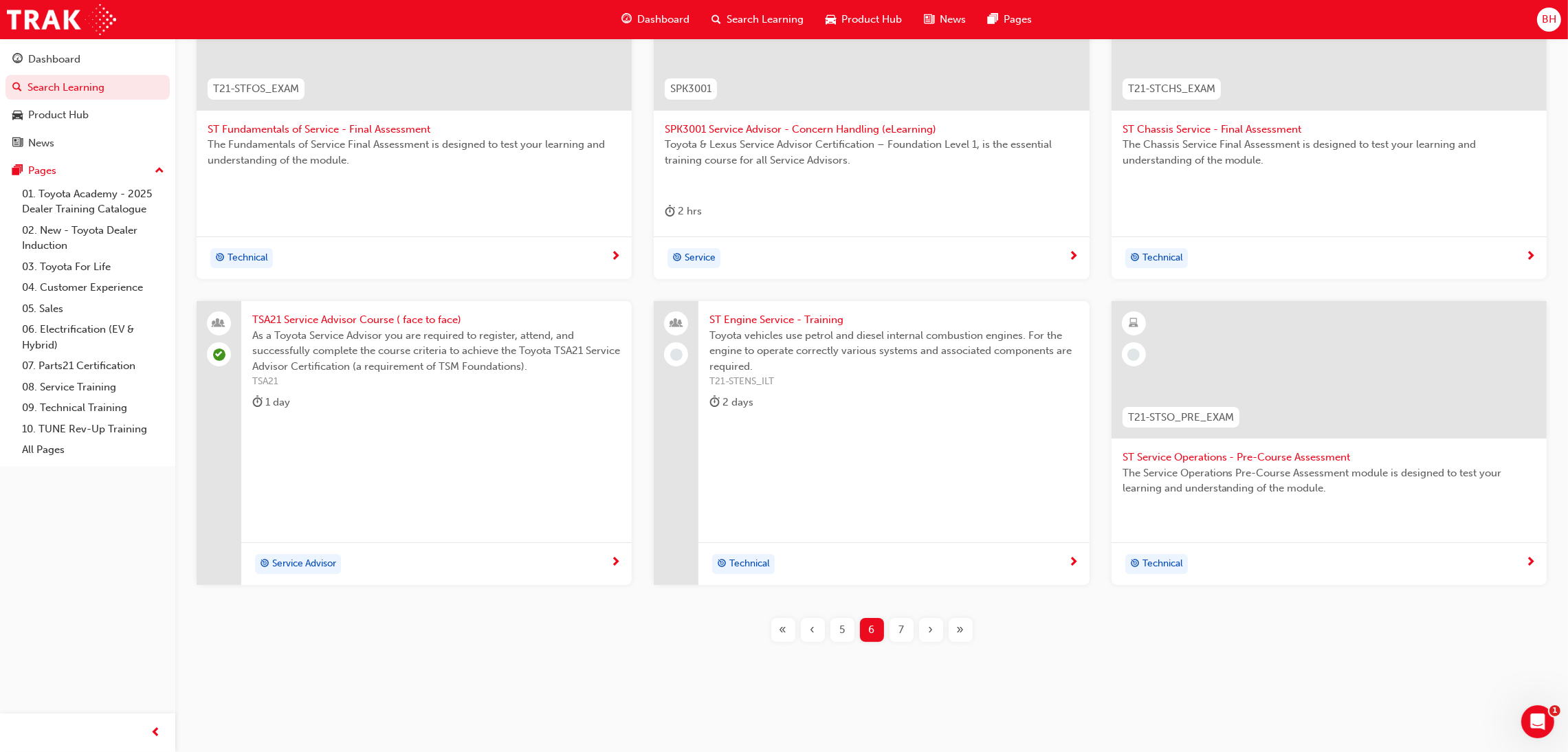
click at [902, 626] on span "7" at bounding box center [902, 630] width 6 height 16
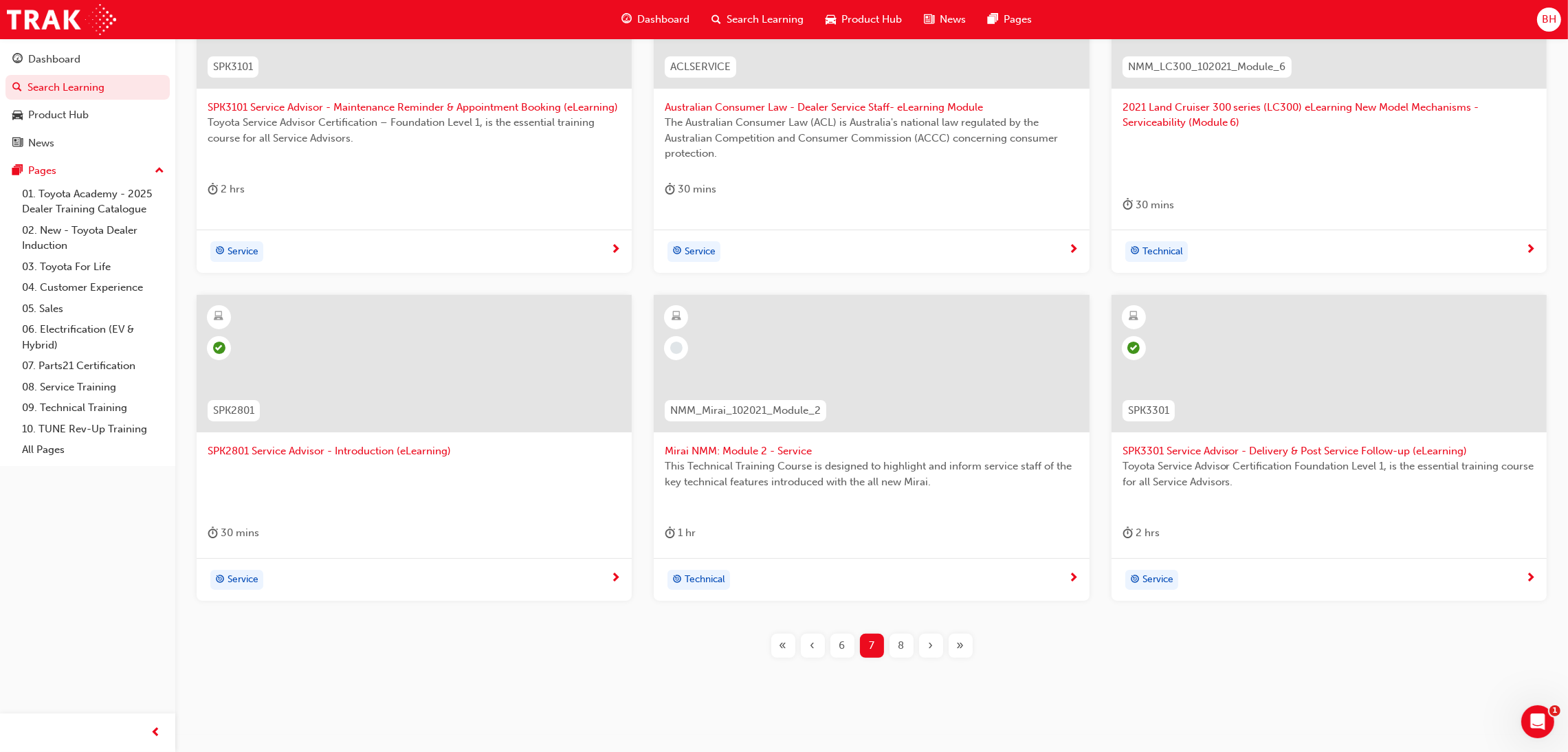
scroll to position [383, 0]
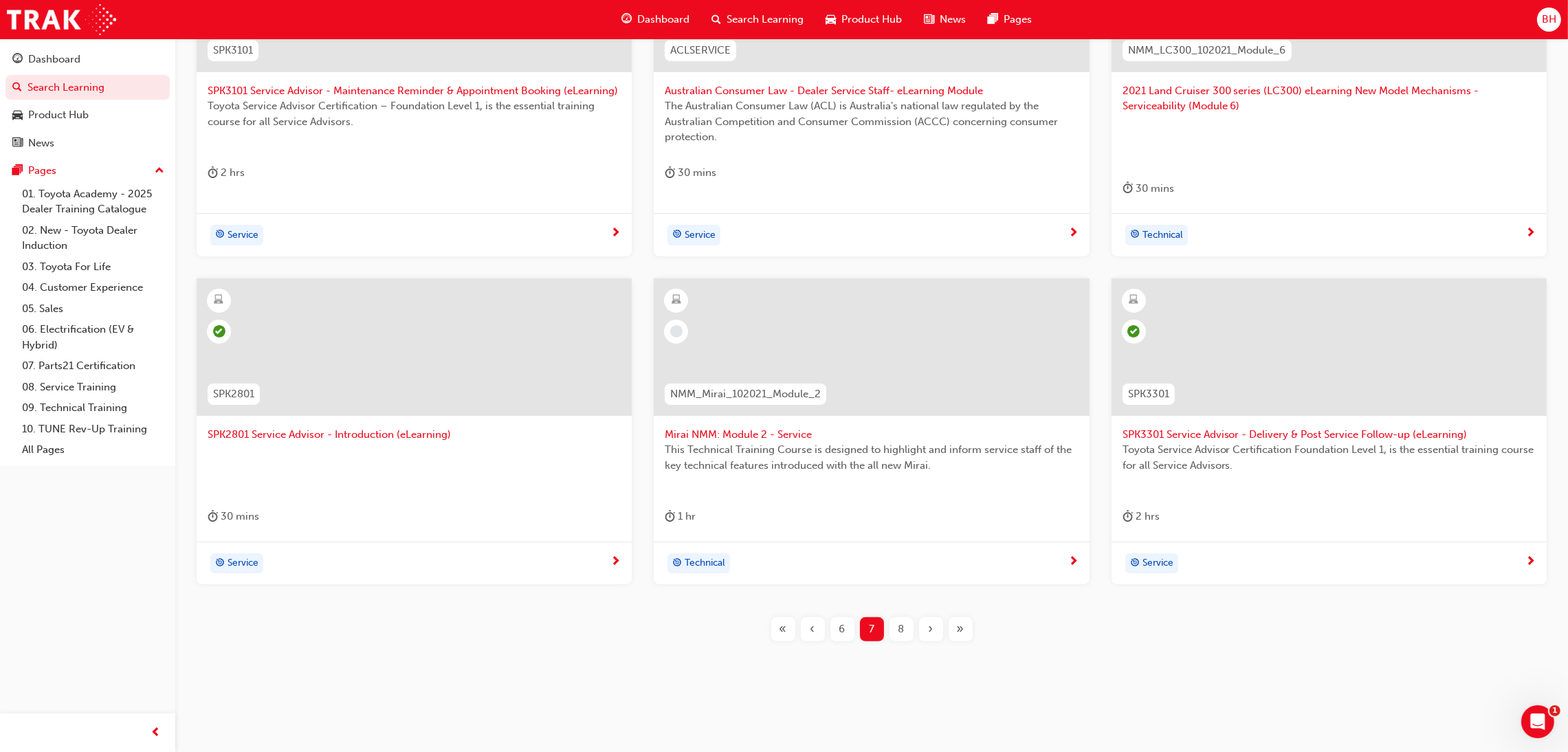
click at [901, 631] on span "8" at bounding box center [902, 629] width 6 height 16
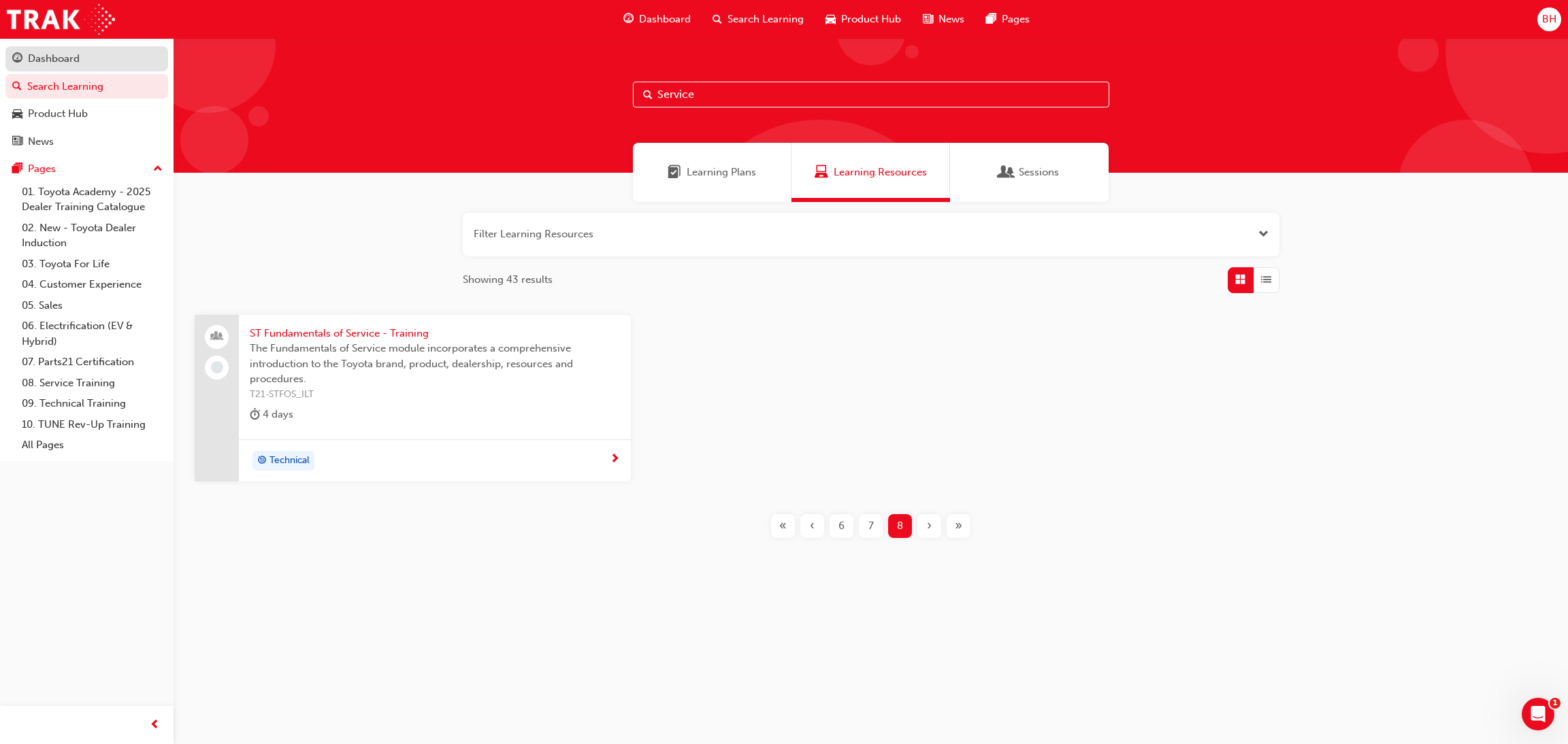
click at [70, 57] on div "Dashboard" at bounding box center [53, 59] width 52 height 16
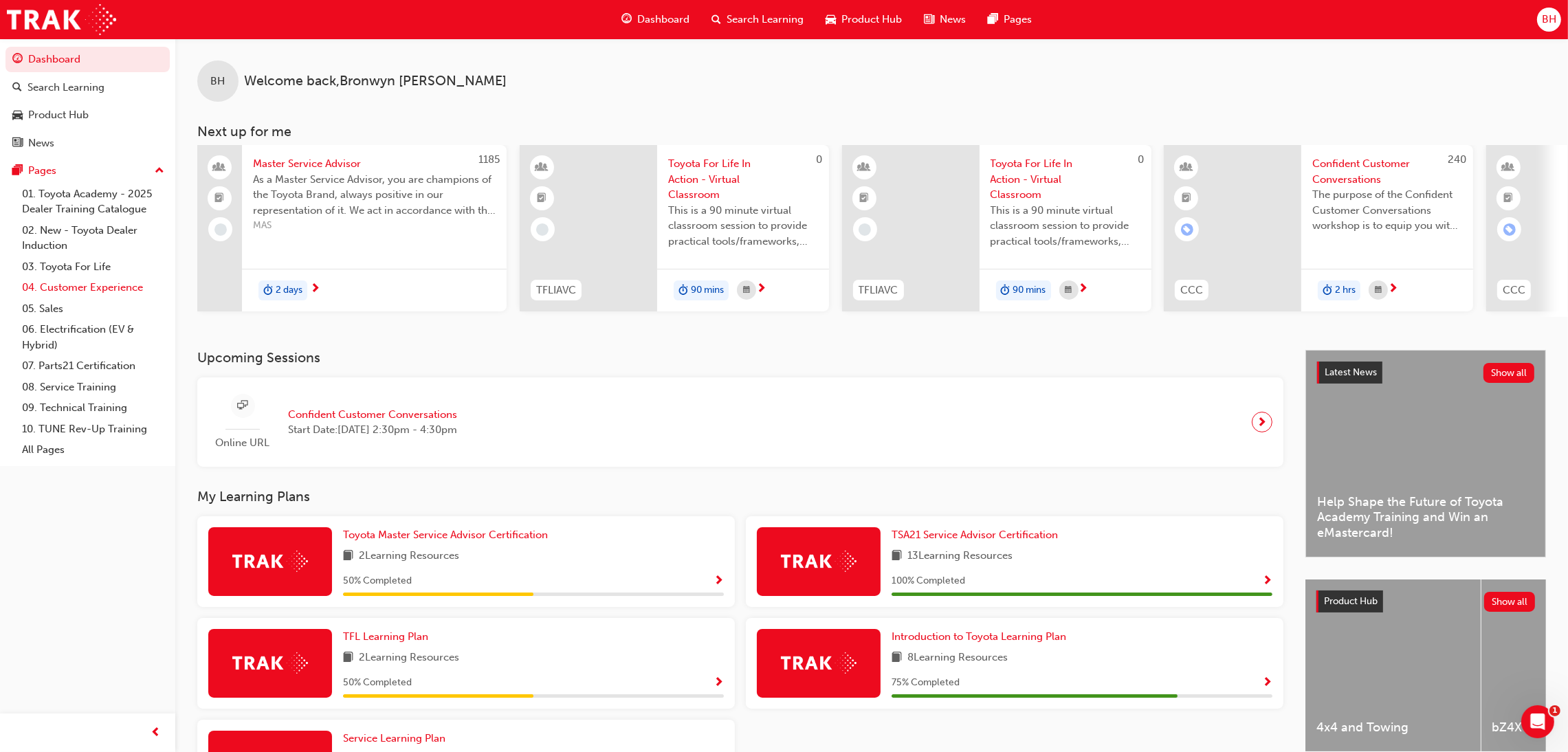
click at [105, 286] on link "04. Customer Experience" at bounding box center [93, 288] width 153 height 22
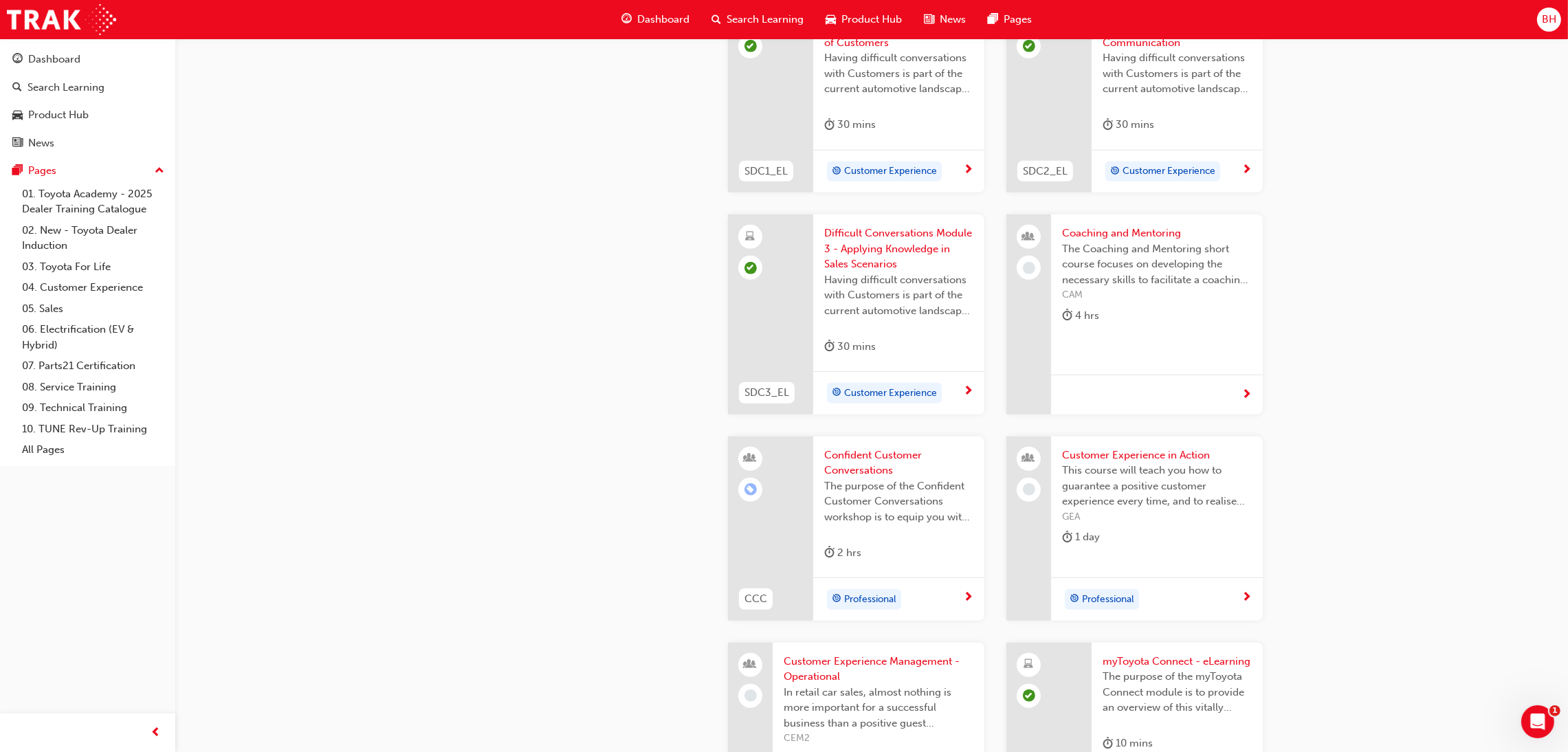
scroll to position [1444, 0]
click at [1120, 231] on span "Coaching and Mentoring" at bounding box center [1157, 230] width 190 height 16
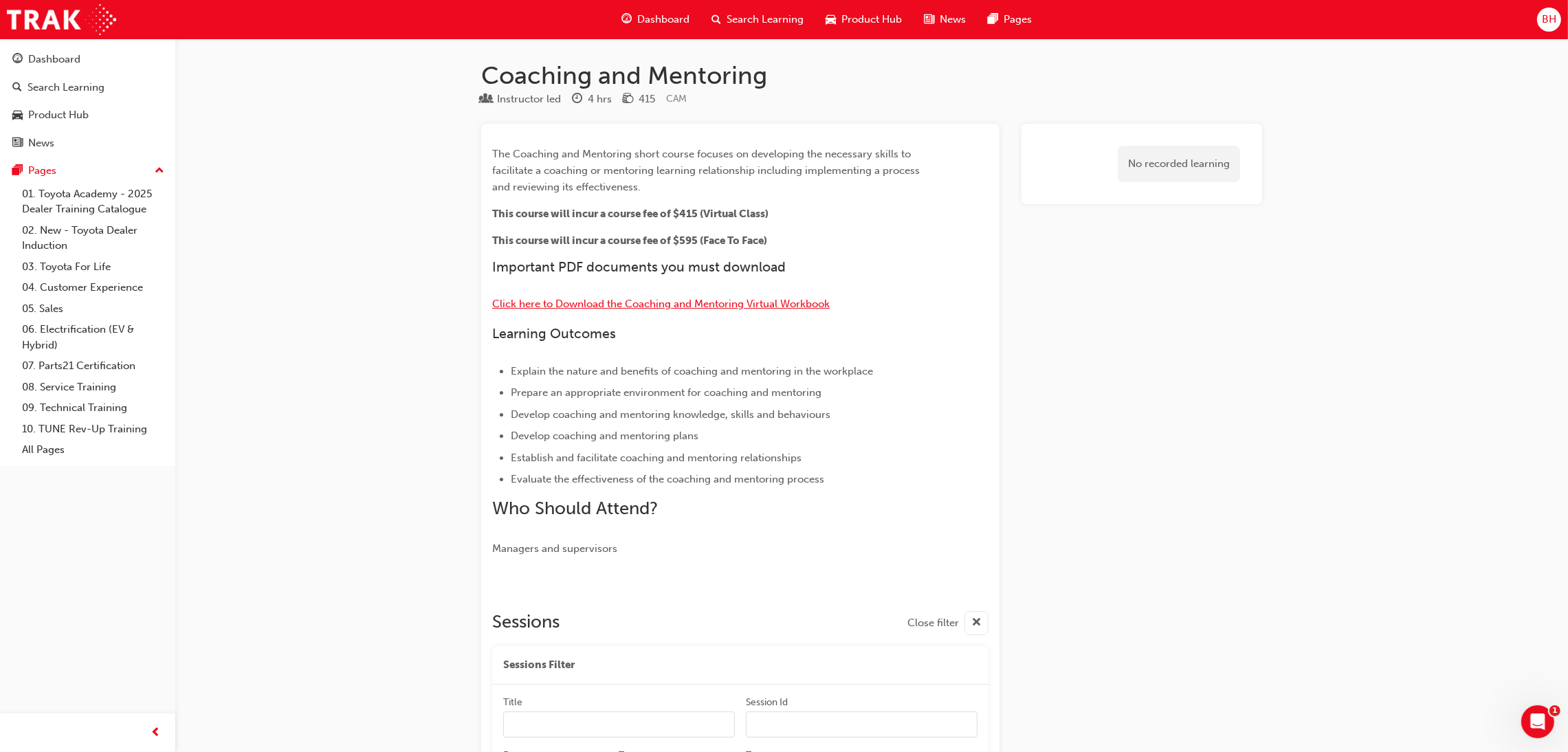
click at [802, 298] on span "Click here to Download the Coaching and Mentoring Virtual Workbook" at bounding box center [661, 303] width 337 height 12
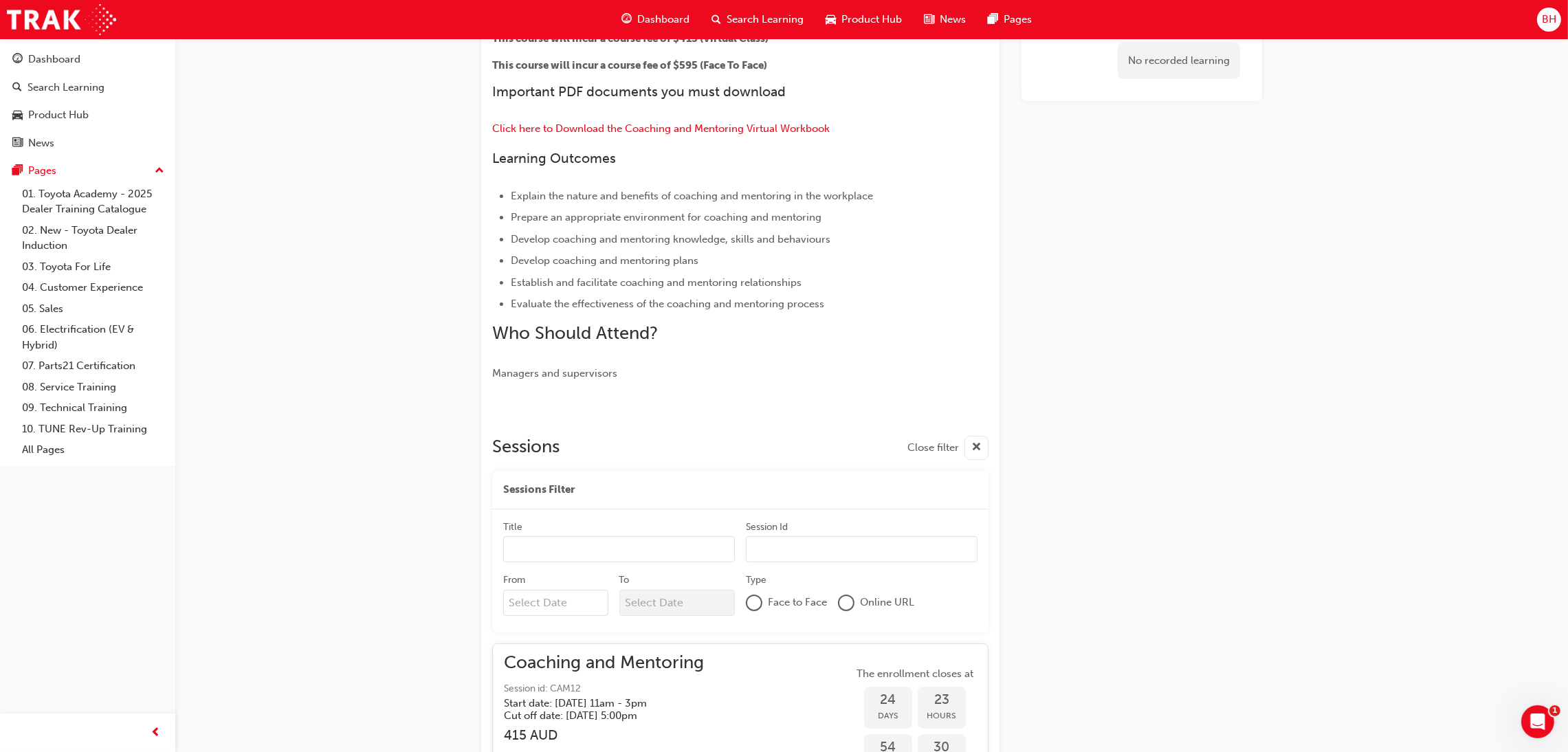
scroll to position [176, 0]
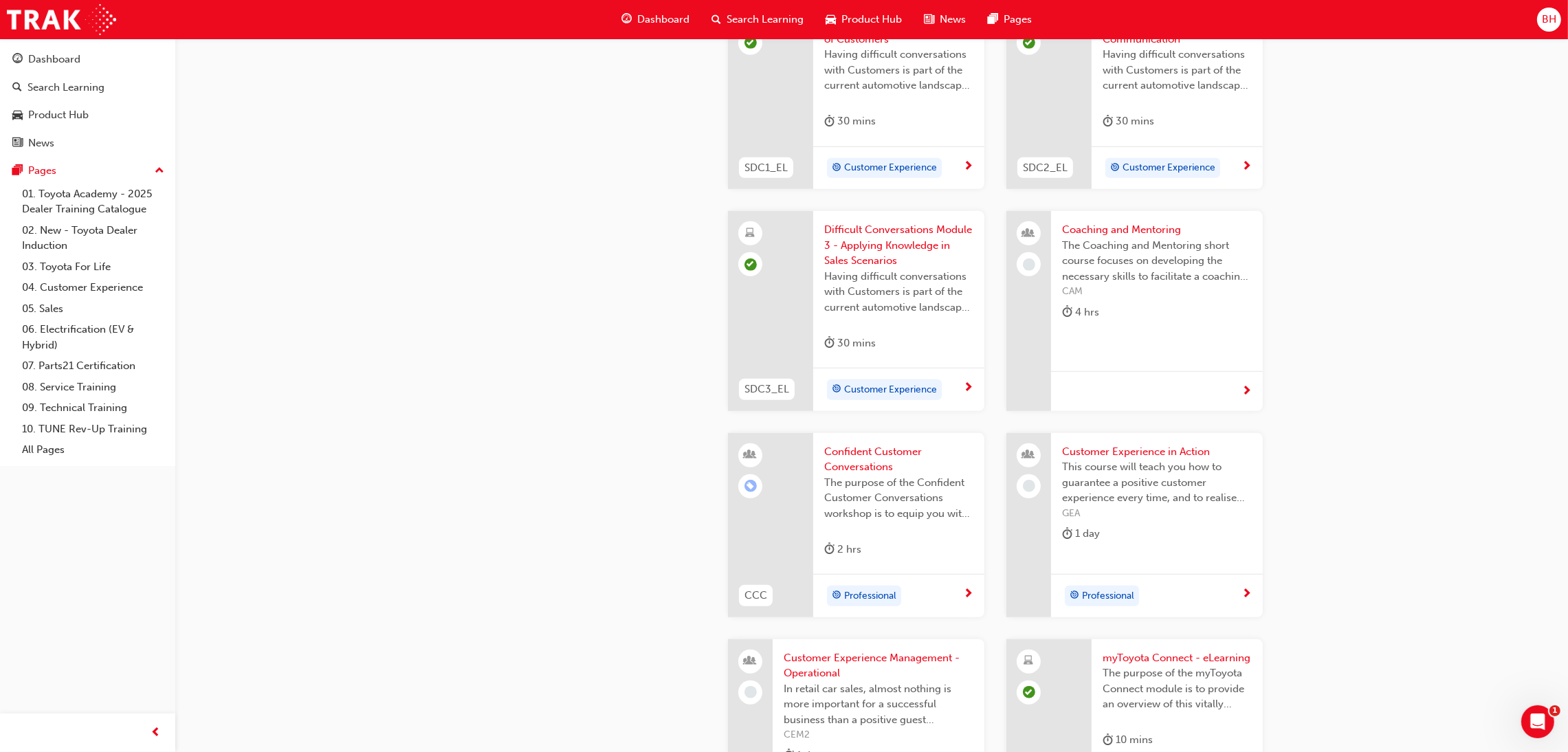
scroll to position [1546, 0]
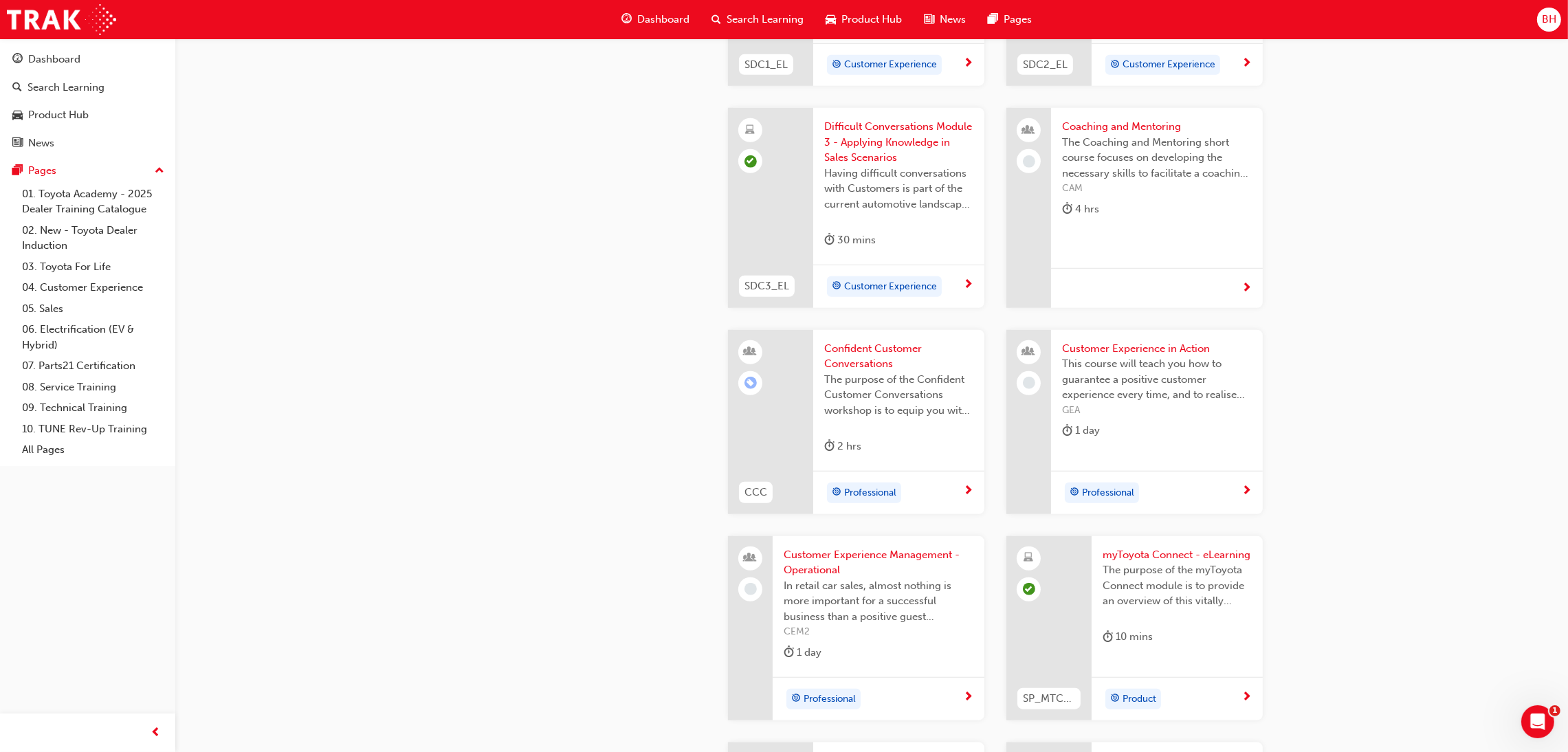
click at [1162, 341] on span "Customer Experience in Action" at bounding box center [1157, 349] width 190 height 16
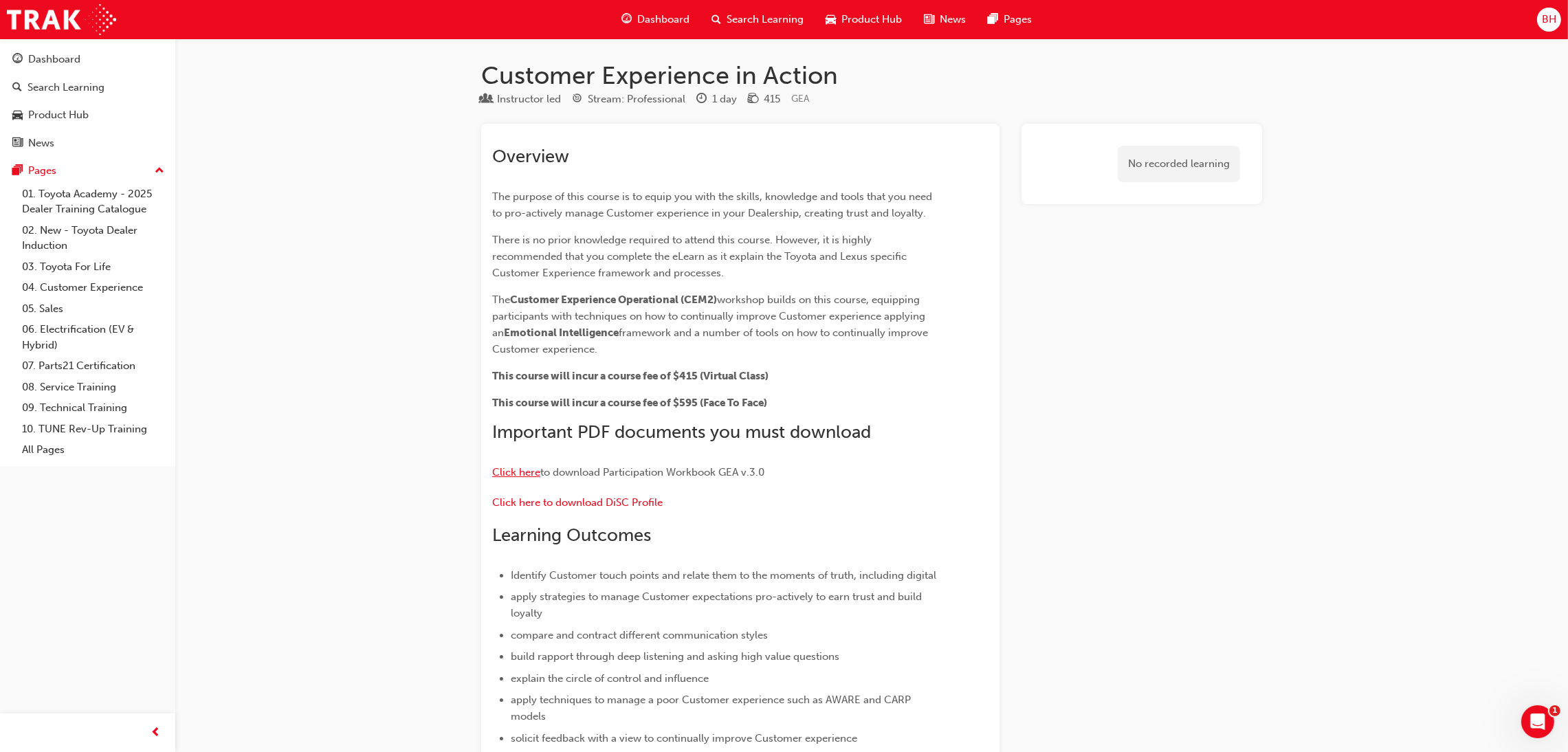
click at [494, 472] on span "Click here" at bounding box center [516, 472] width 48 height 12
click at [605, 498] on span "Click here to download DiSC Profile" at bounding box center [577, 502] width 170 height 12
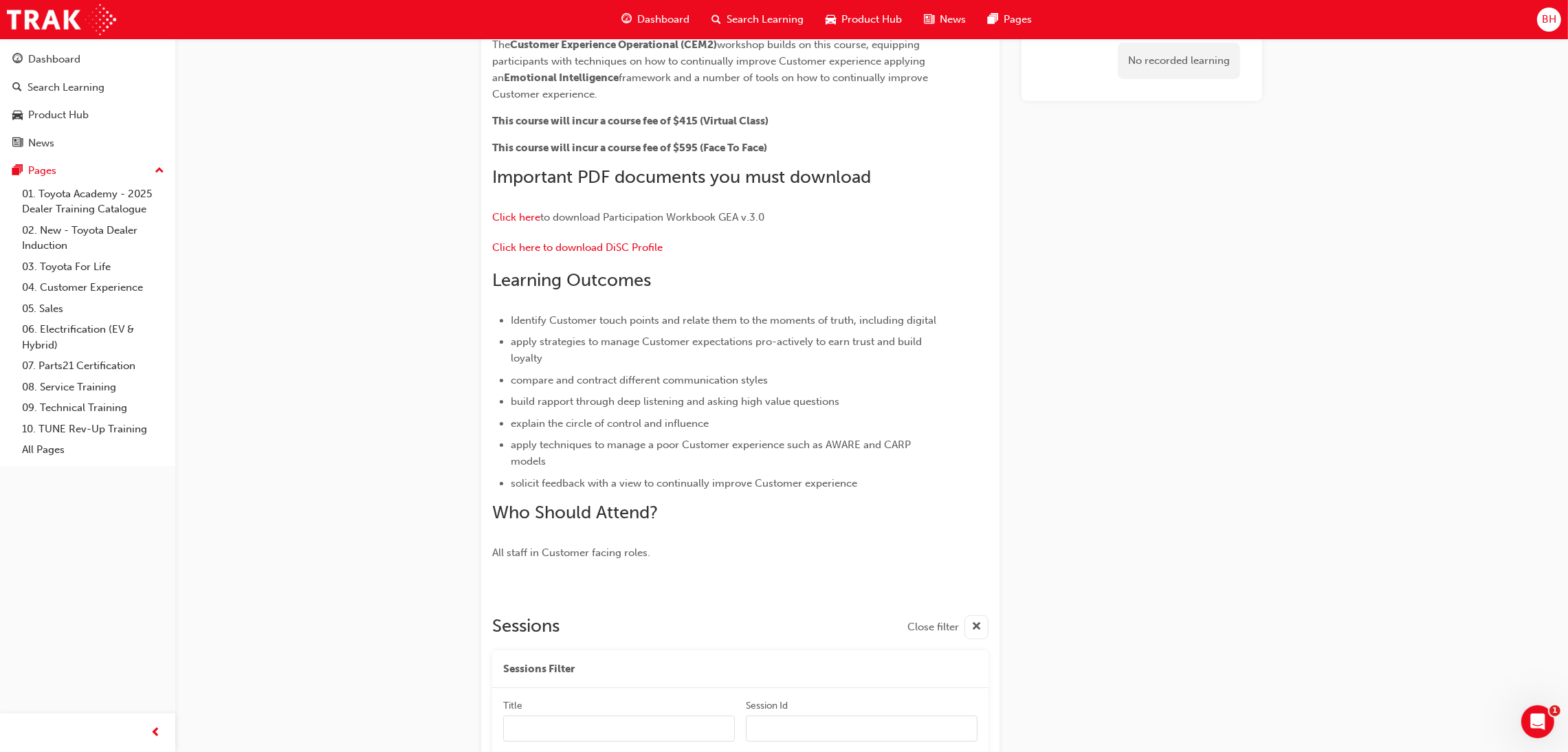
scroll to position [435, 0]
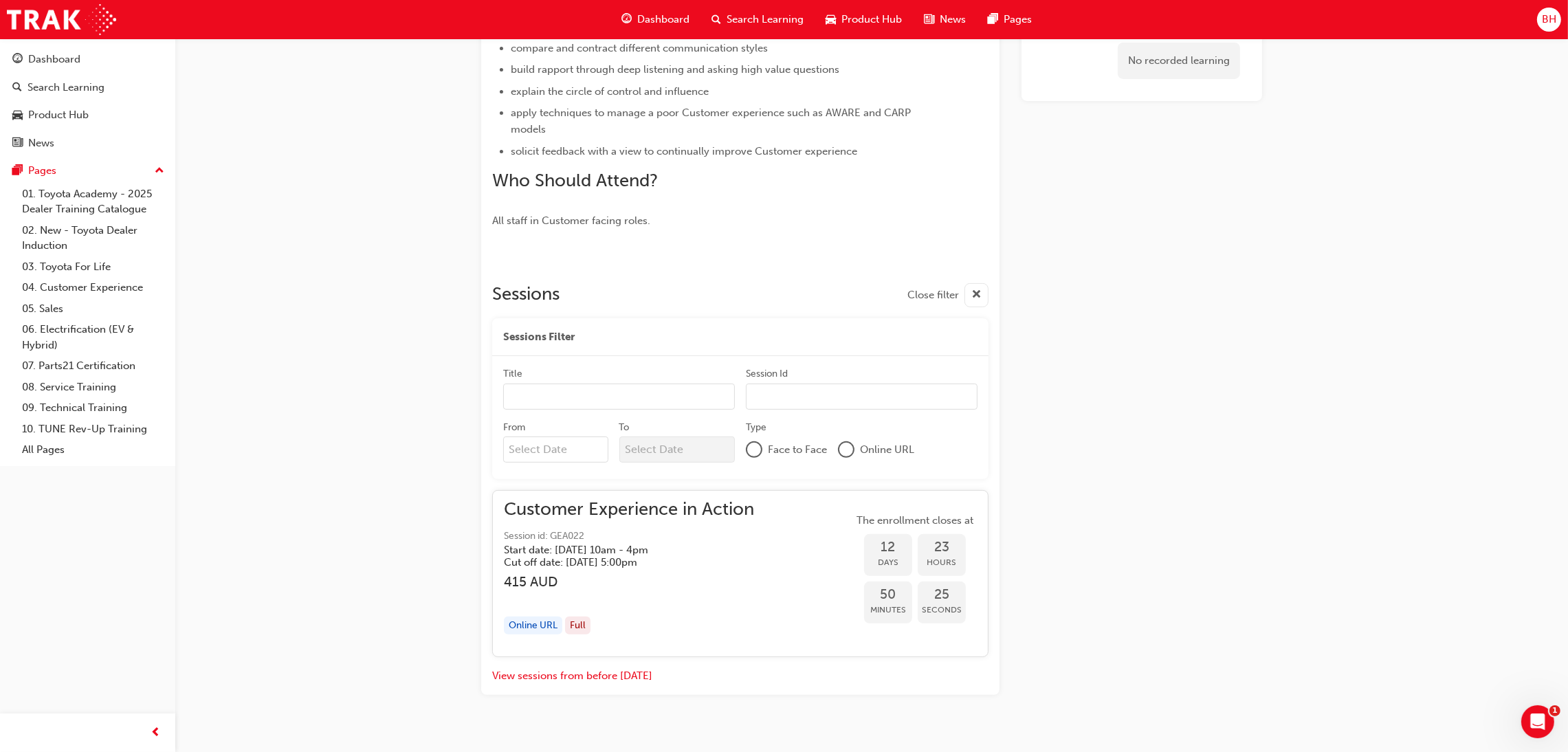
scroll to position [607, 0]
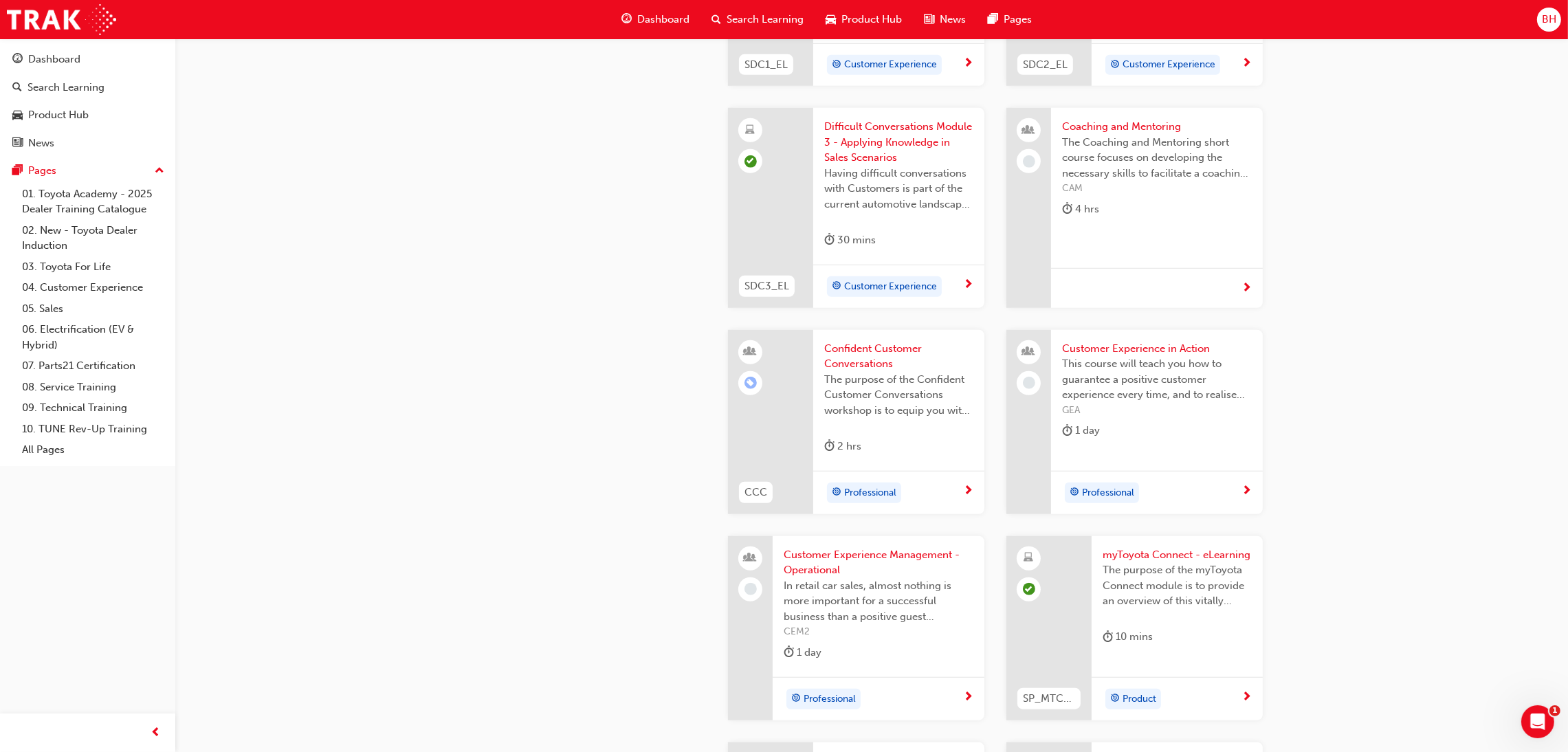
scroll to position [1650, 0]
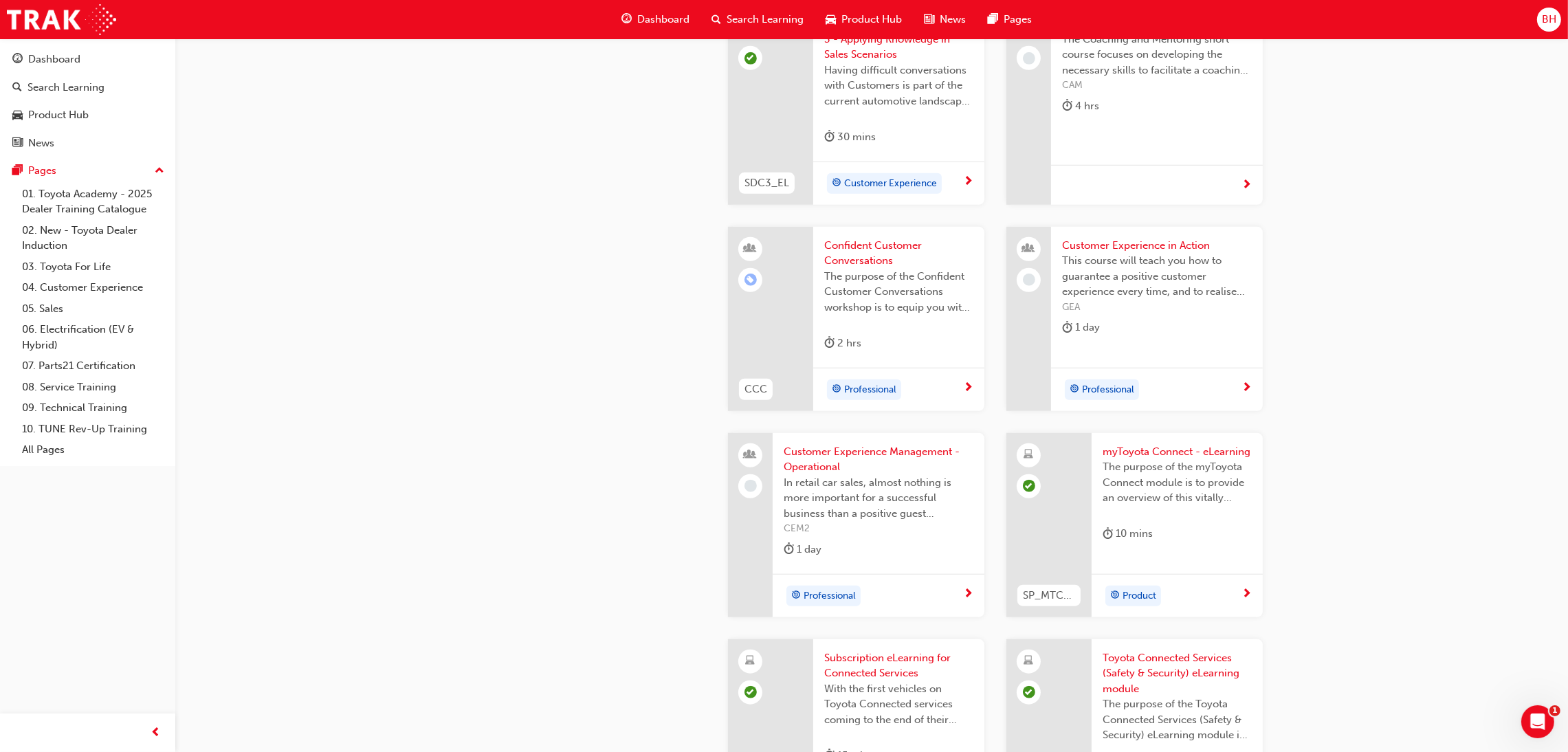
click at [878, 454] on span "Customer Experience Management - Operational" at bounding box center [879, 459] width 190 height 31
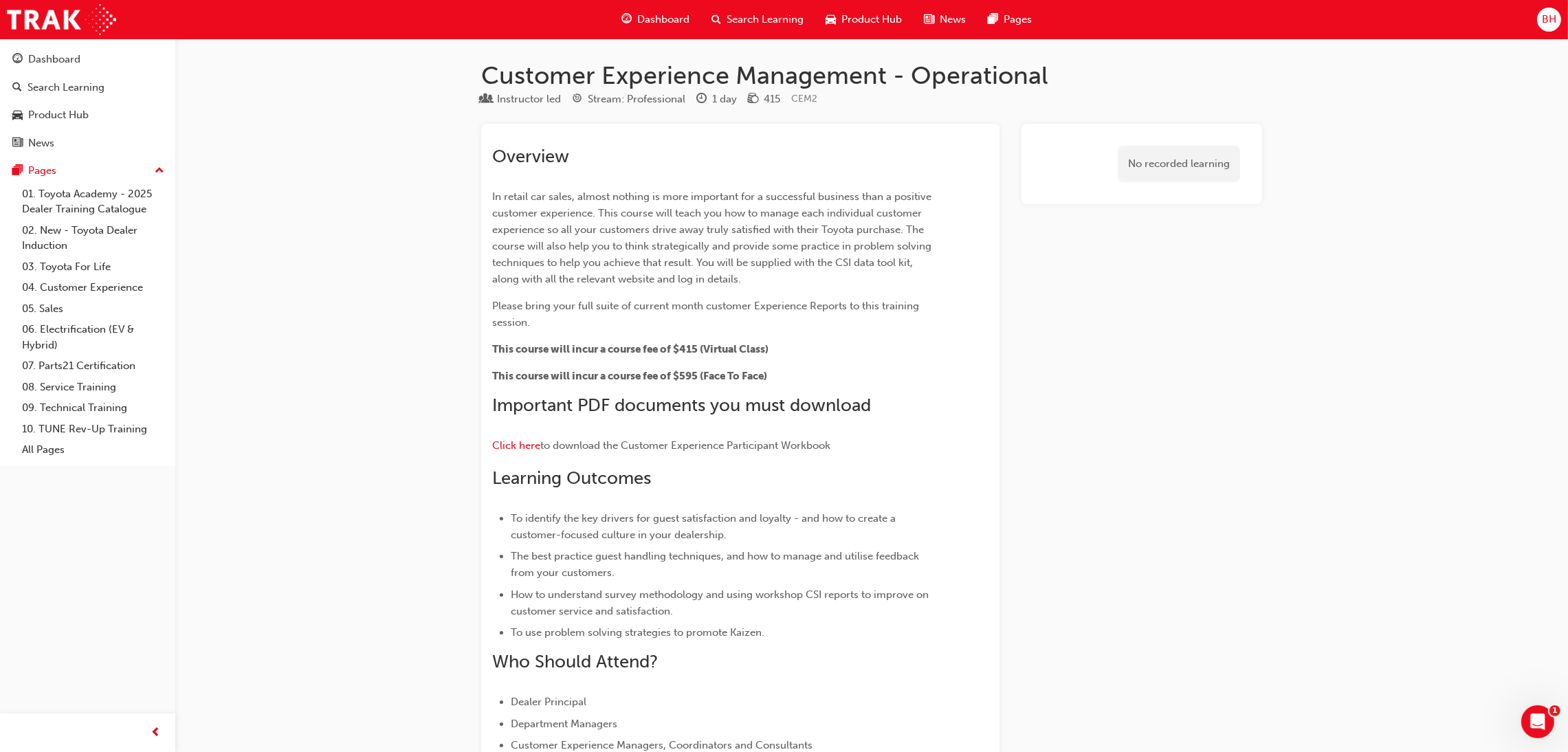
click at [518, 453] on p "Click here to download the Customer Experience Participant Workbook" at bounding box center [715, 447] width 446 height 20
click at [519, 439] on span "Click here" at bounding box center [516, 445] width 48 height 12
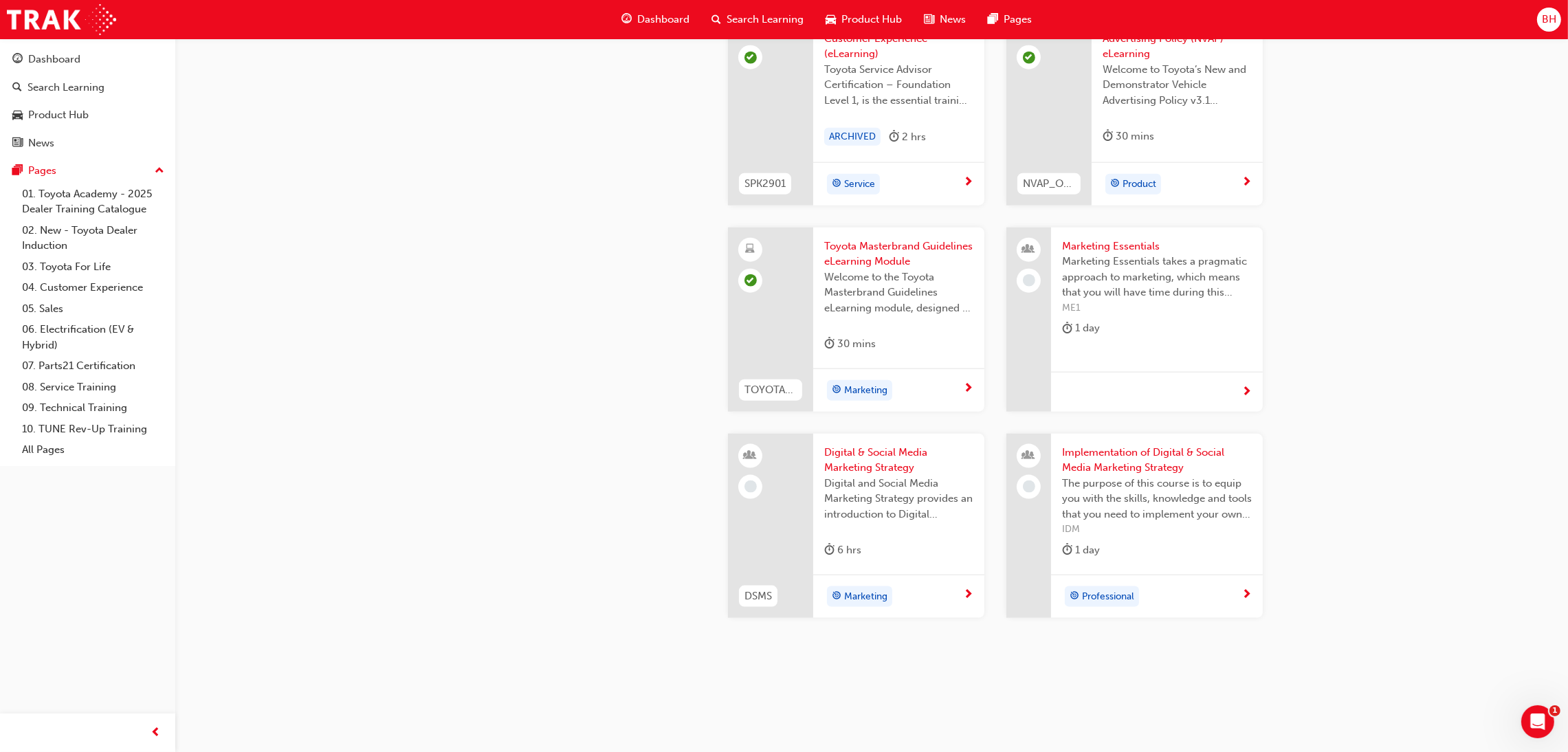
scroll to position [2514, 0]
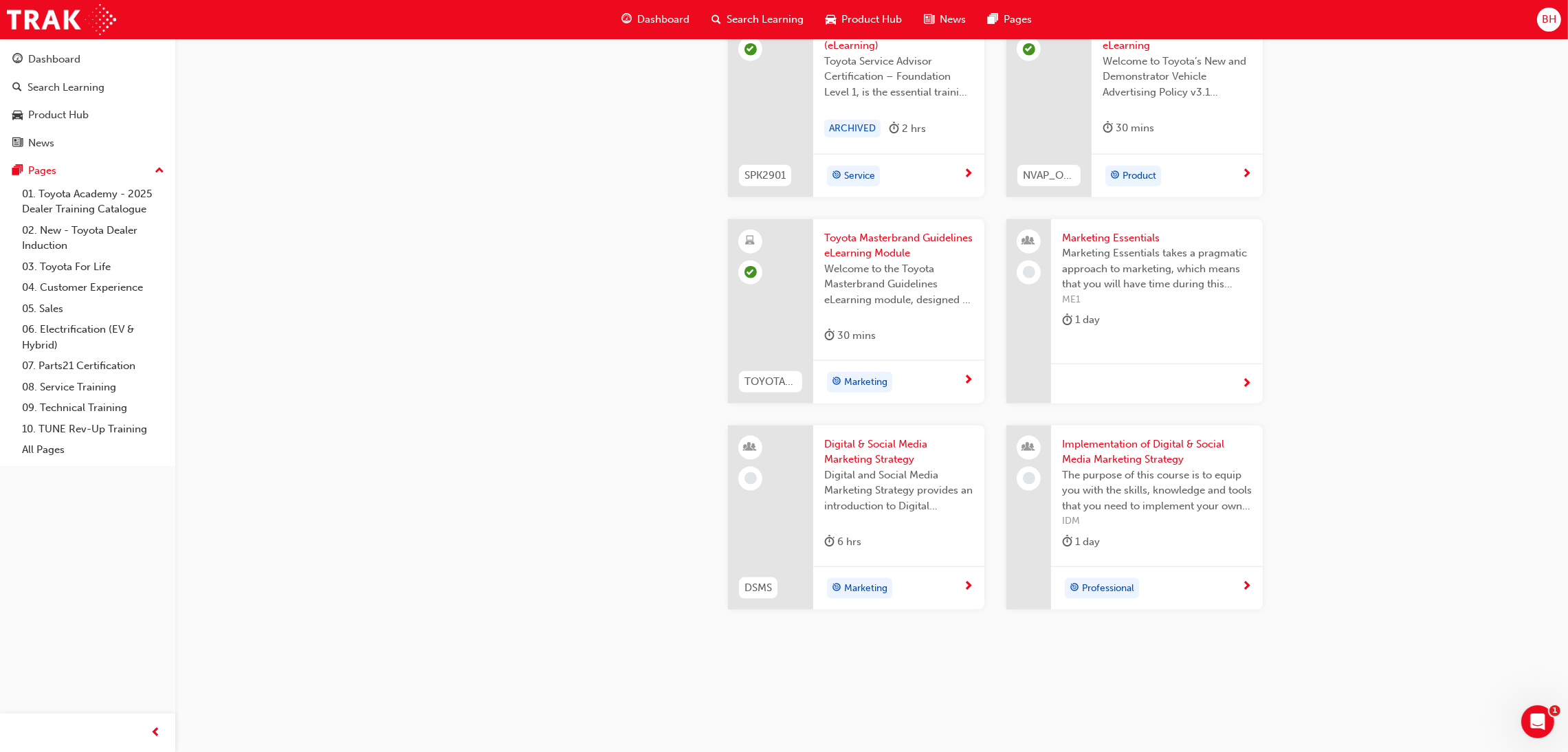
click at [1111, 237] on span "Marketing Essentials" at bounding box center [1157, 238] width 190 height 16
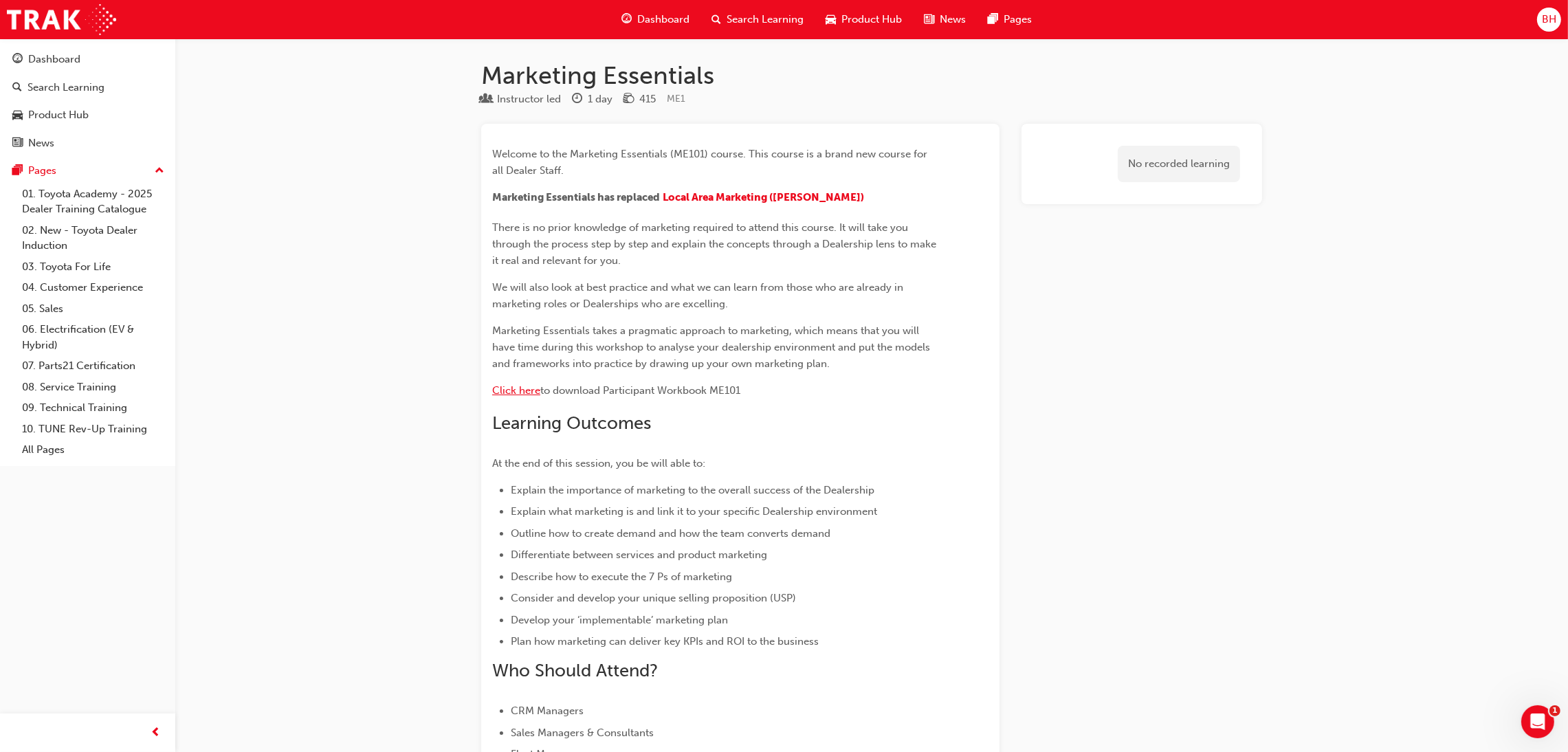
click at [495, 390] on span "Click here" at bounding box center [516, 390] width 48 height 12
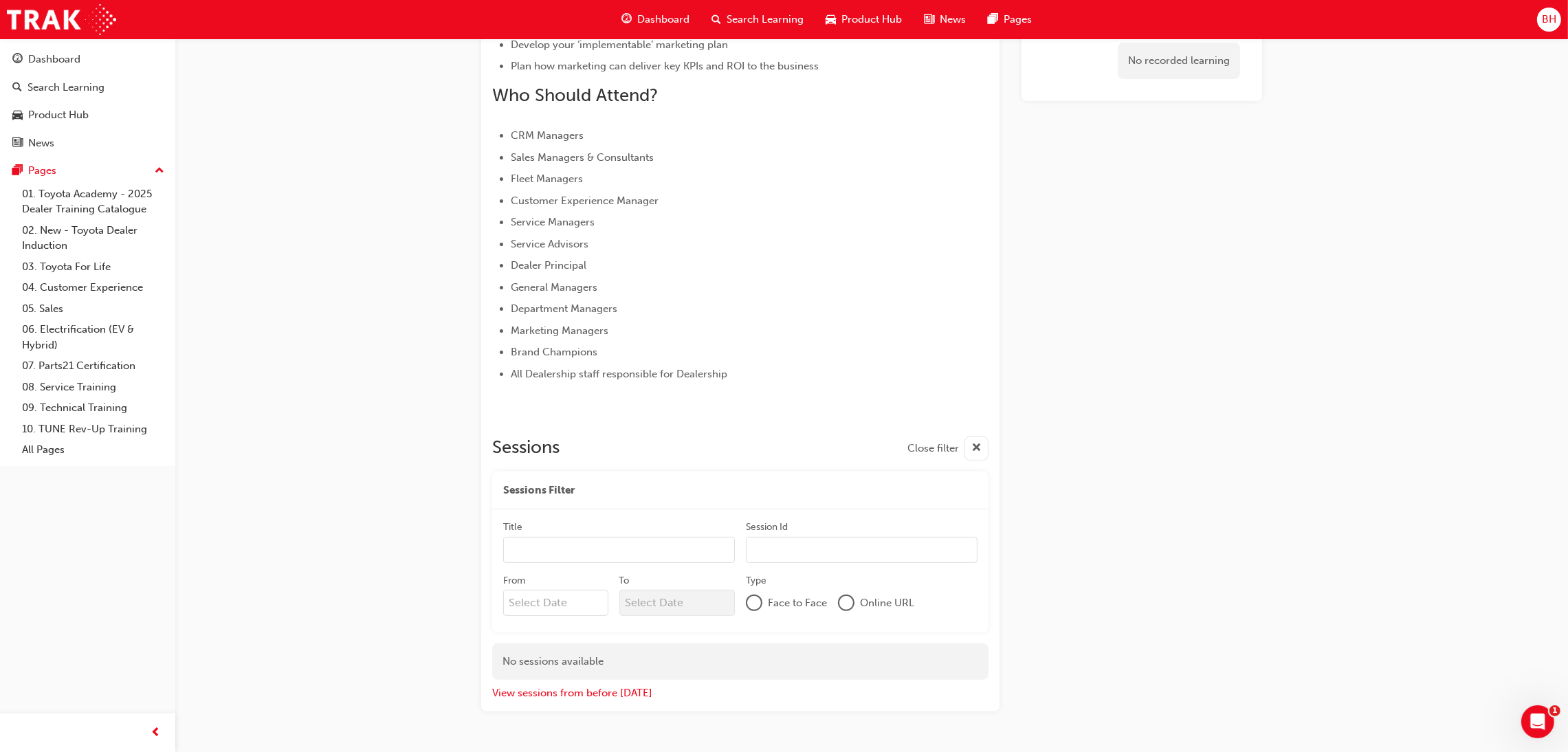
scroll to position [576, 0]
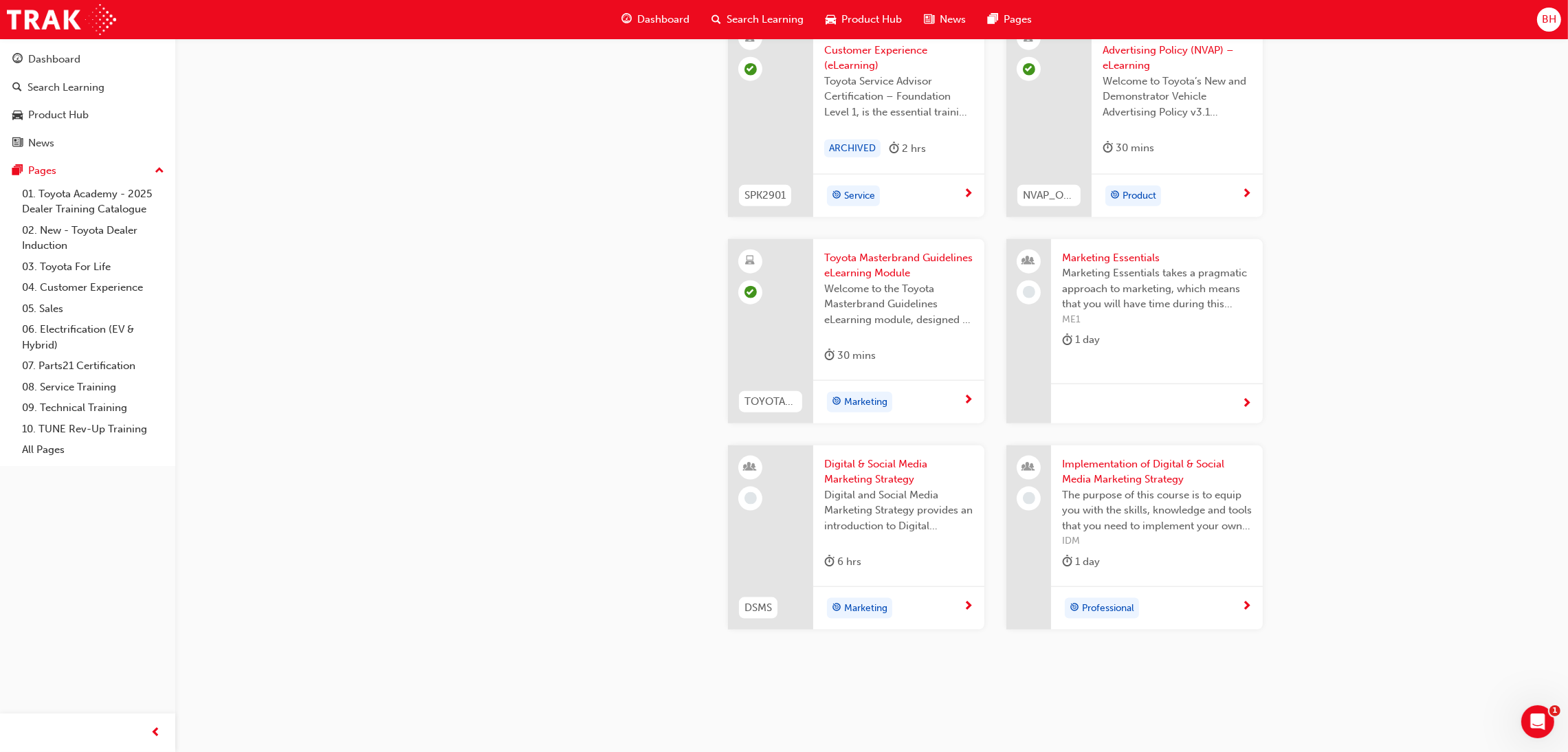
scroll to position [2514, 0]
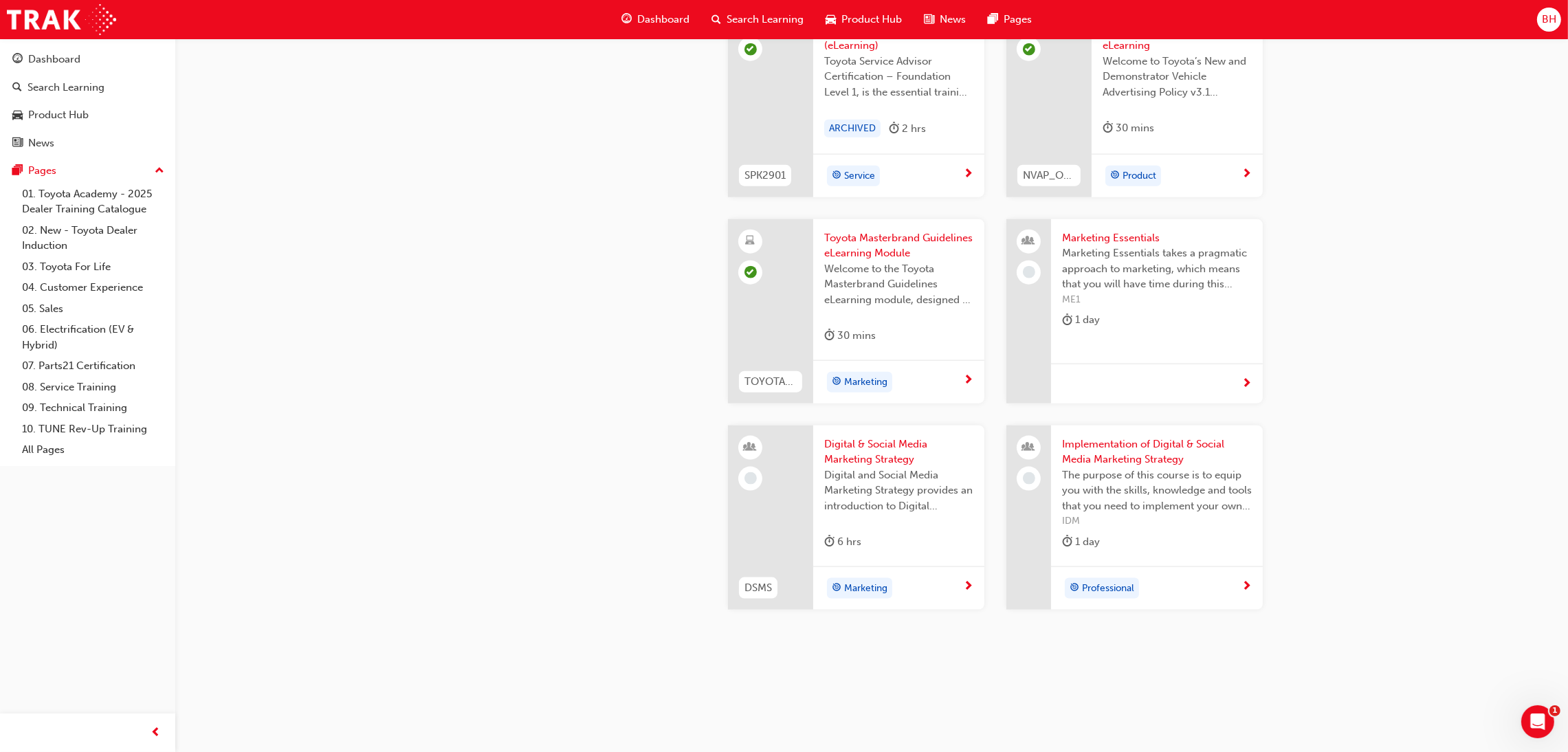
click at [1092, 455] on span "Implementation of Digital & Social Media Marketing Strategy" at bounding box center [1157, 451] width 190 height 31
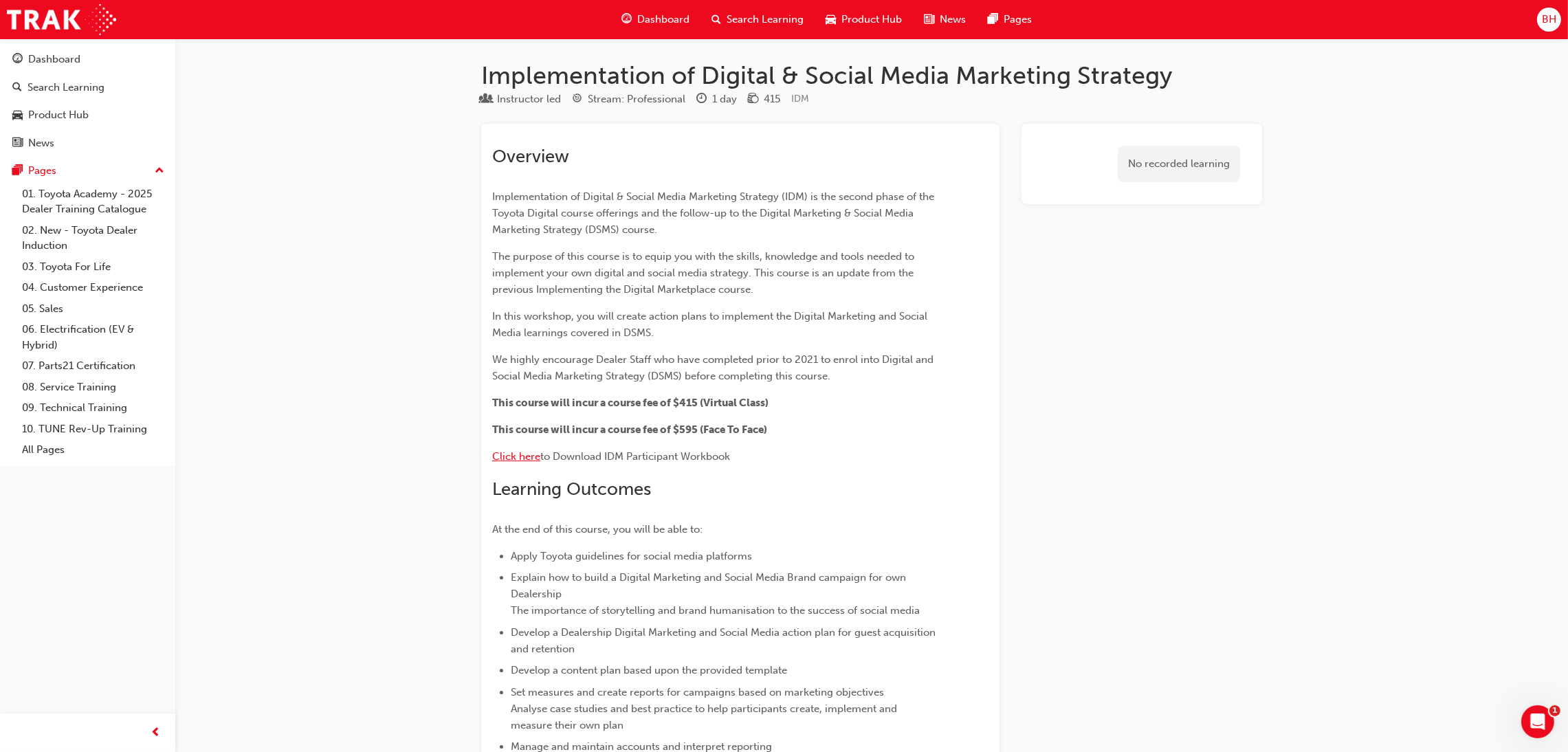
click at [510, 455] on span "Click here" at bounding box center [516, 456] width 48 height 12
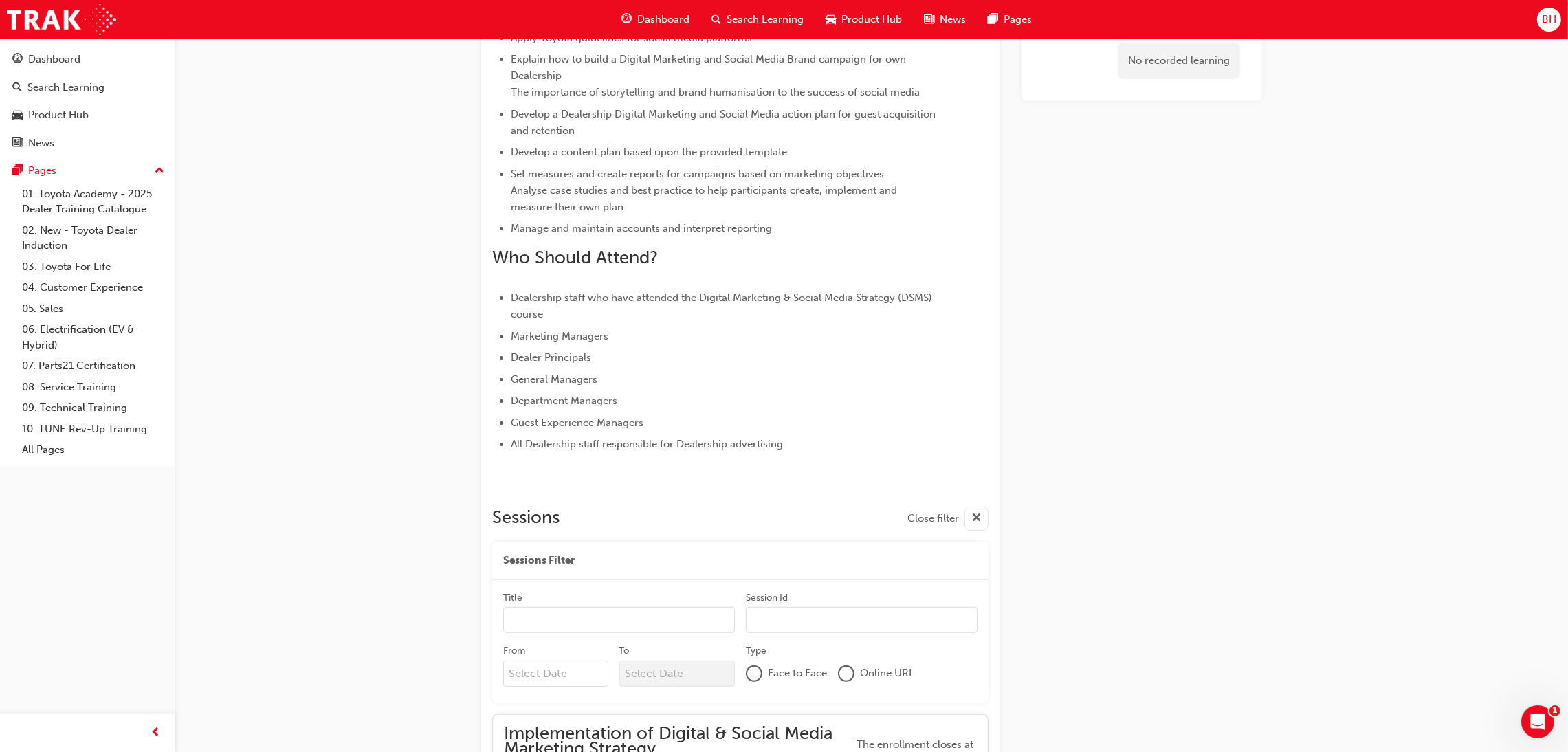
scroll to position [590, 0]
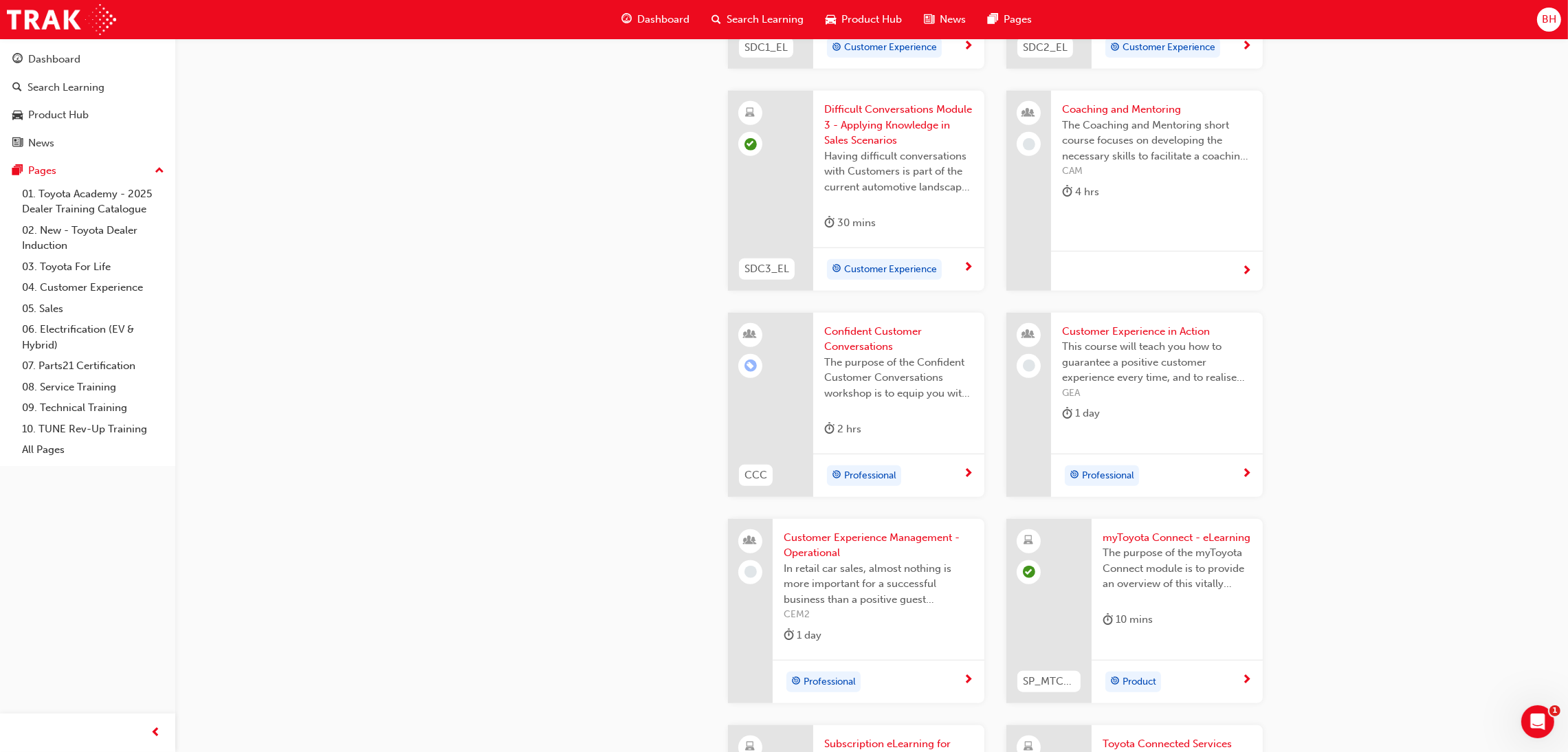
scroll to position [2514, 0]
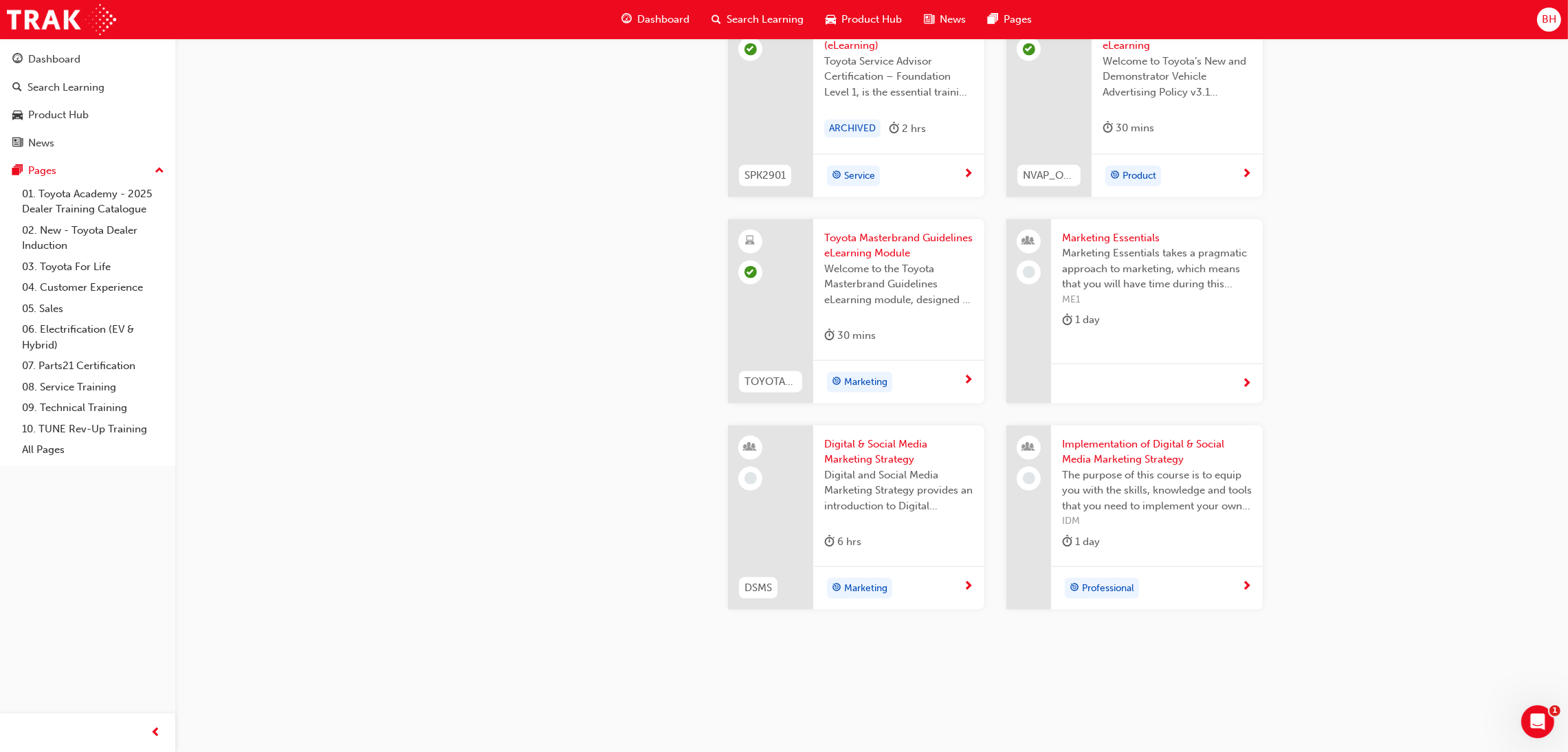
click at [876, 447] on span "Digital & Social Media Marketing Strategy" at bounding box center [898, 451] width 149 height 31
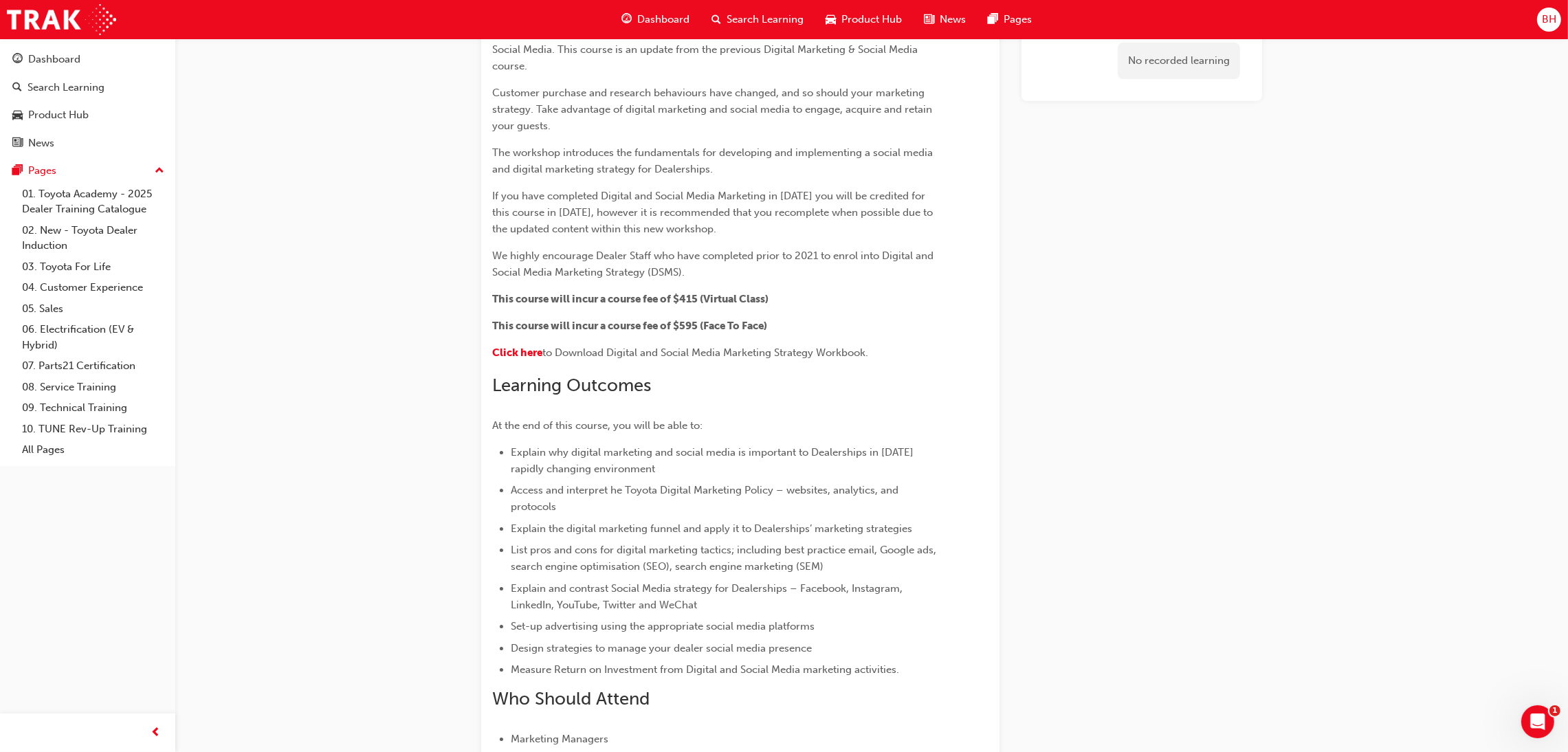
scroll to position [159, 0]
click at [525, 354] on span "Click here" at bounding box center [518, 357] width 50 height 12
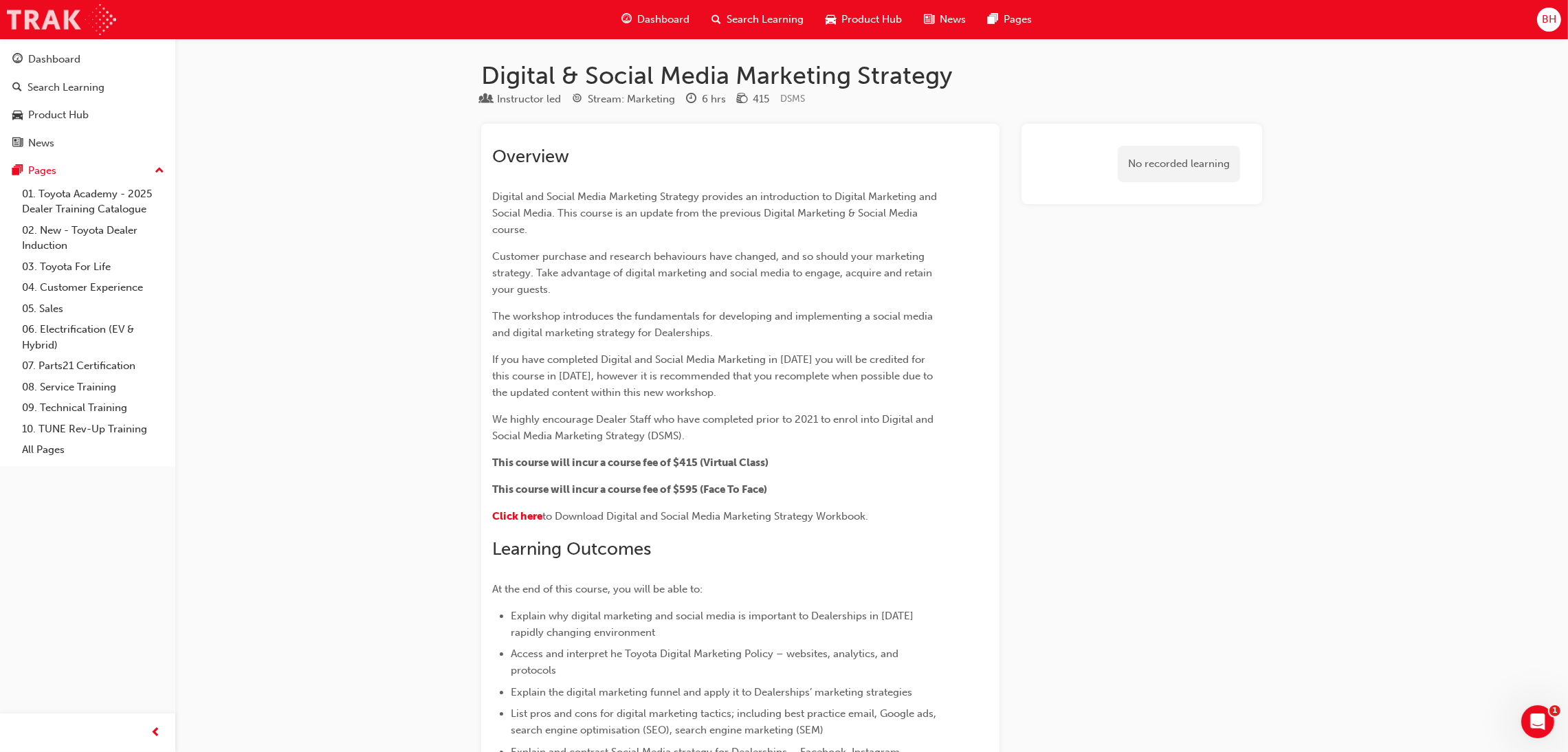
click at [63, 16] on img at bounding box center [62, 19] width 109 height 31
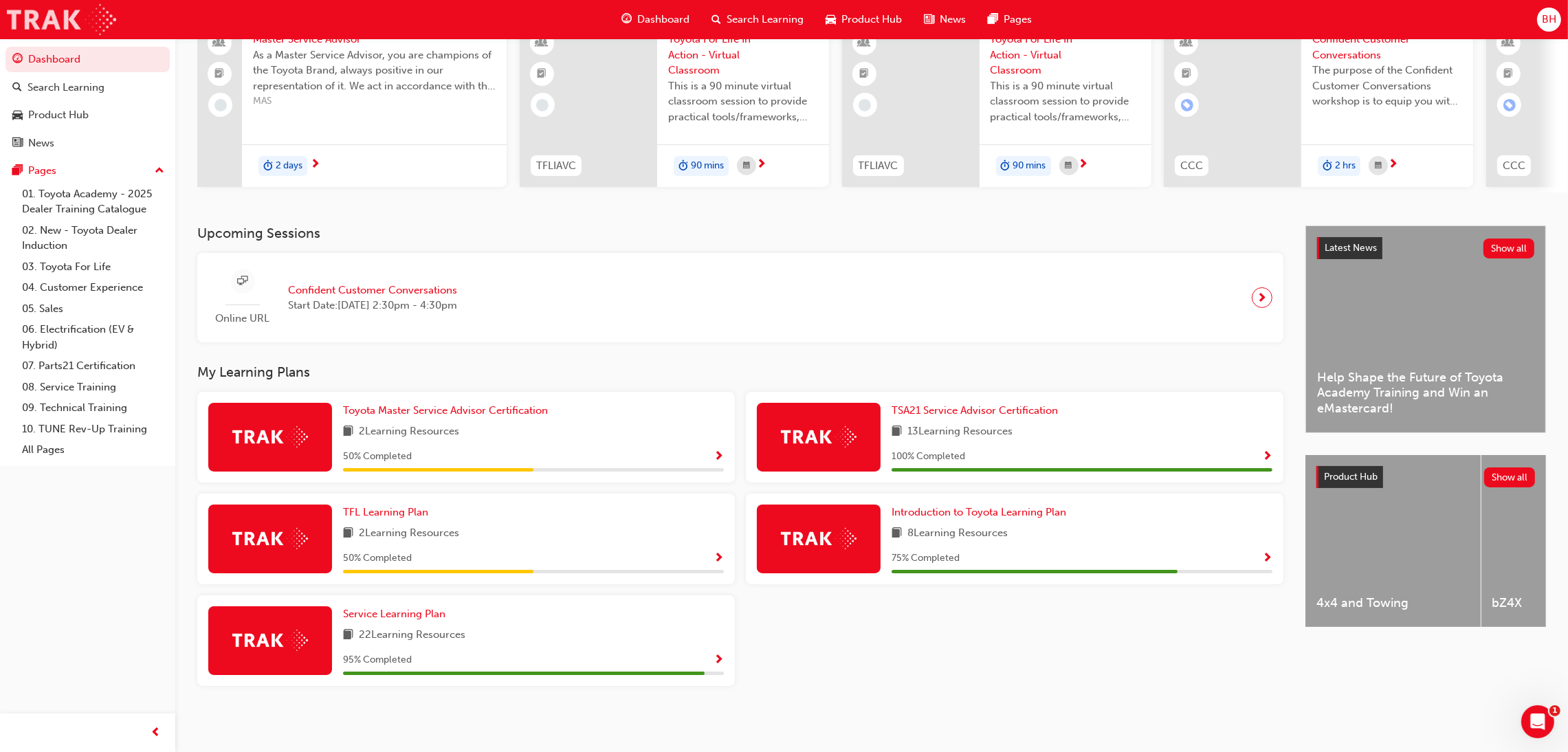
scroll to position [129, 0]
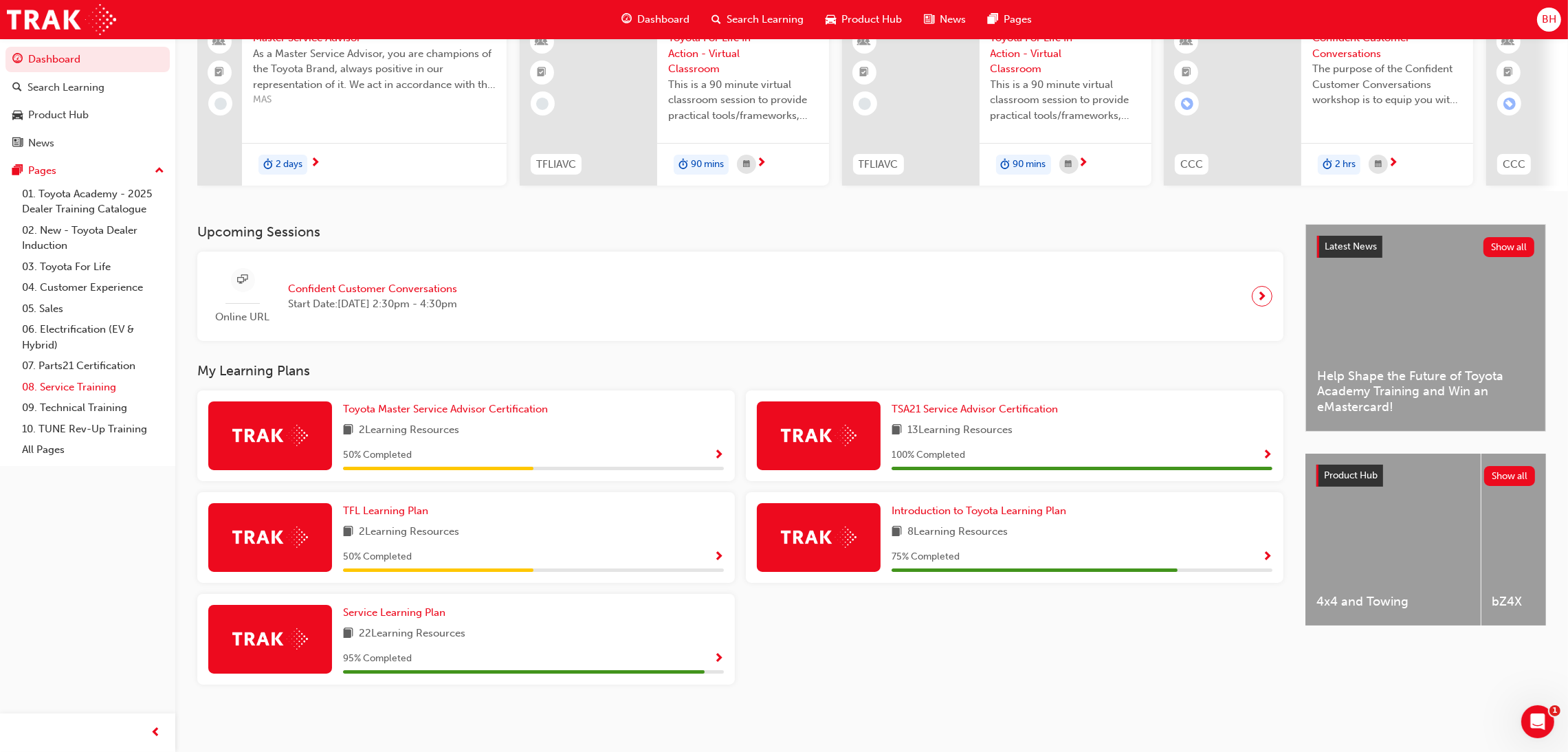
click at [87, 384] on link "08. Service Training" at bounding box center [93, 388] width 153 height 22
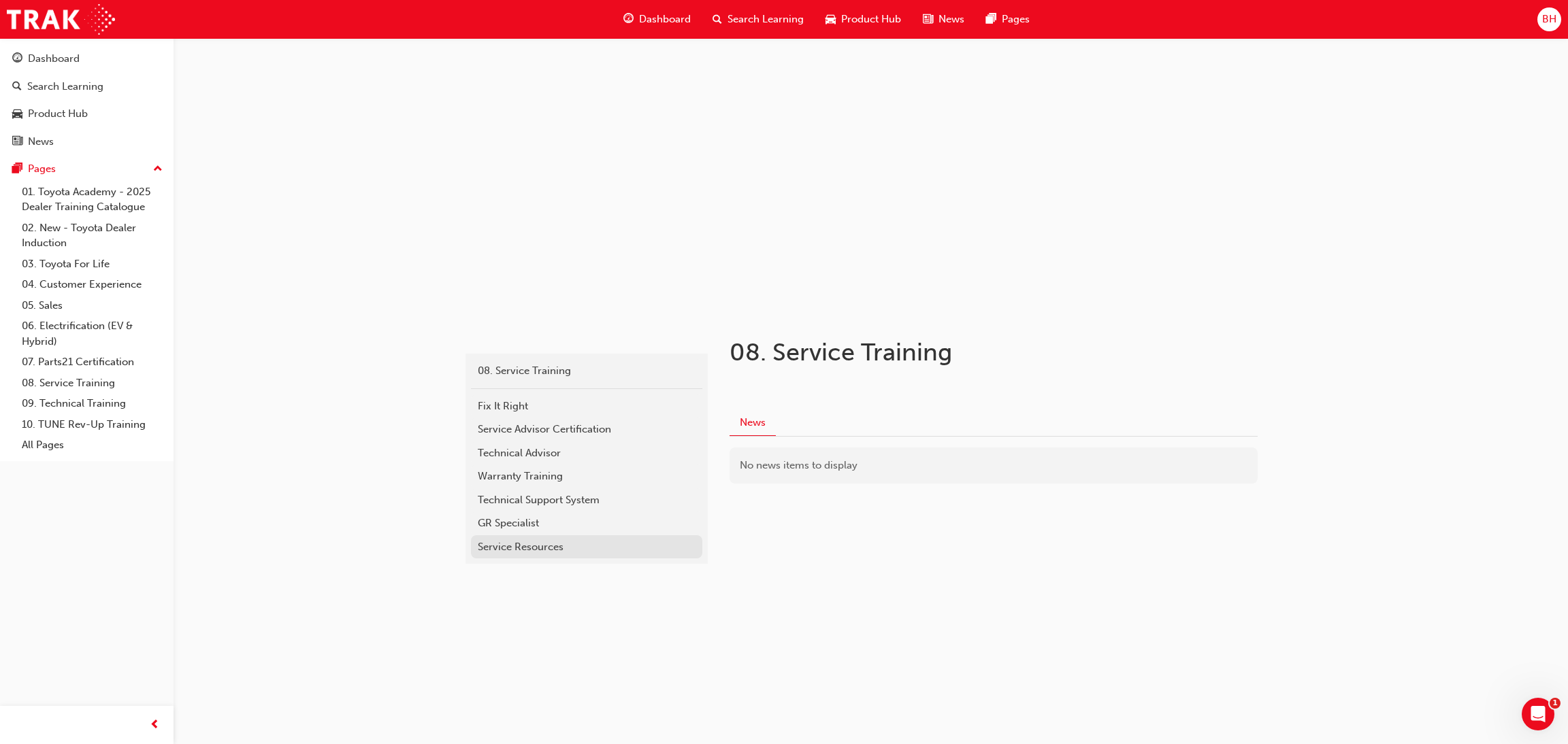
click at [614, 546] on div "Service Resources" at bounding box center [586, 547] width 218 height 16
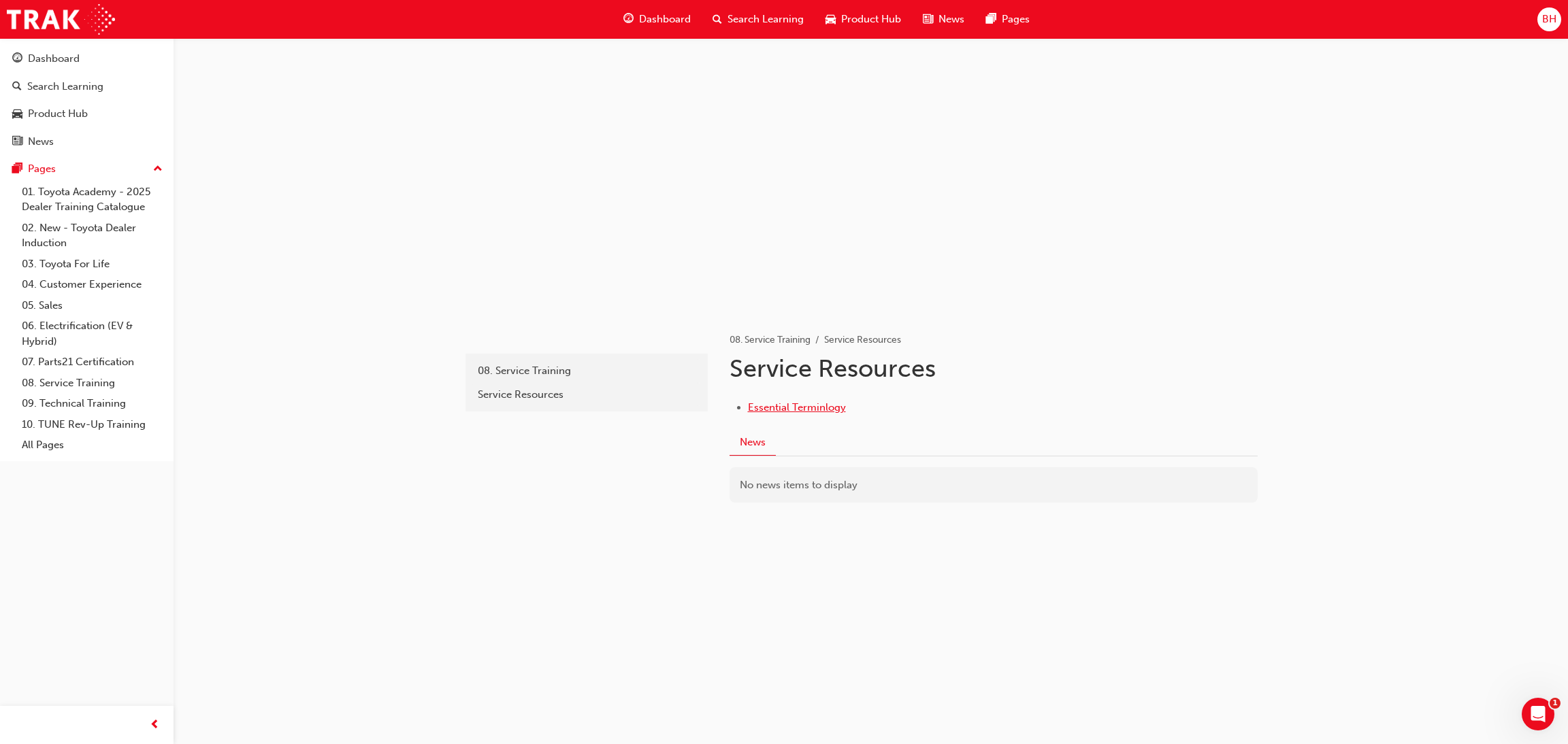
click at [817, 412] on span "Essential Terminlogy" at bounding box center [797, 407] width 98 height 12
click at [68, 369] on link "07. Parts21 Certification" at bounding box center [92, 362] width 152 height 21
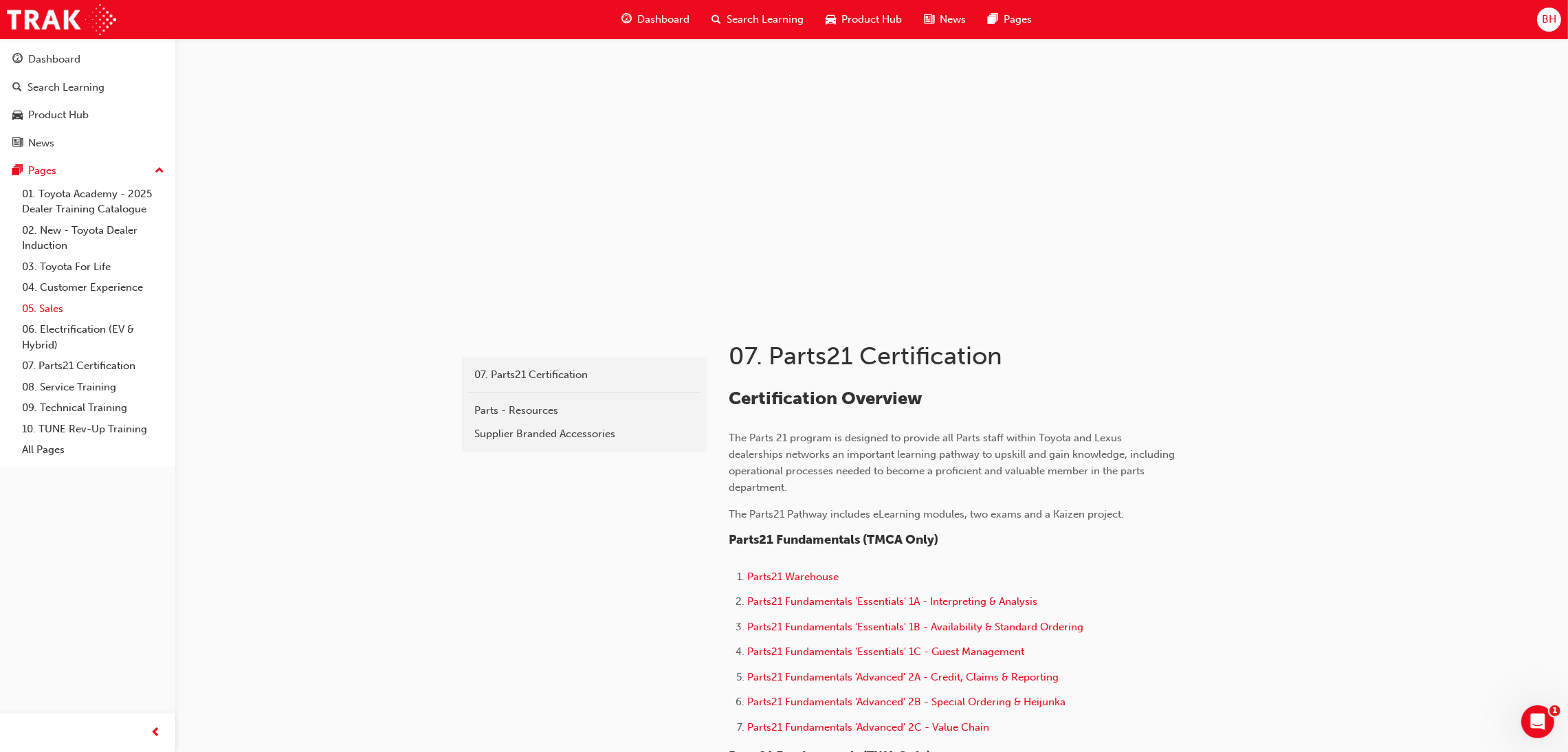
click at [61, 309] on link "05. Sales" at bounding box center [93, 309] width 153 height 22
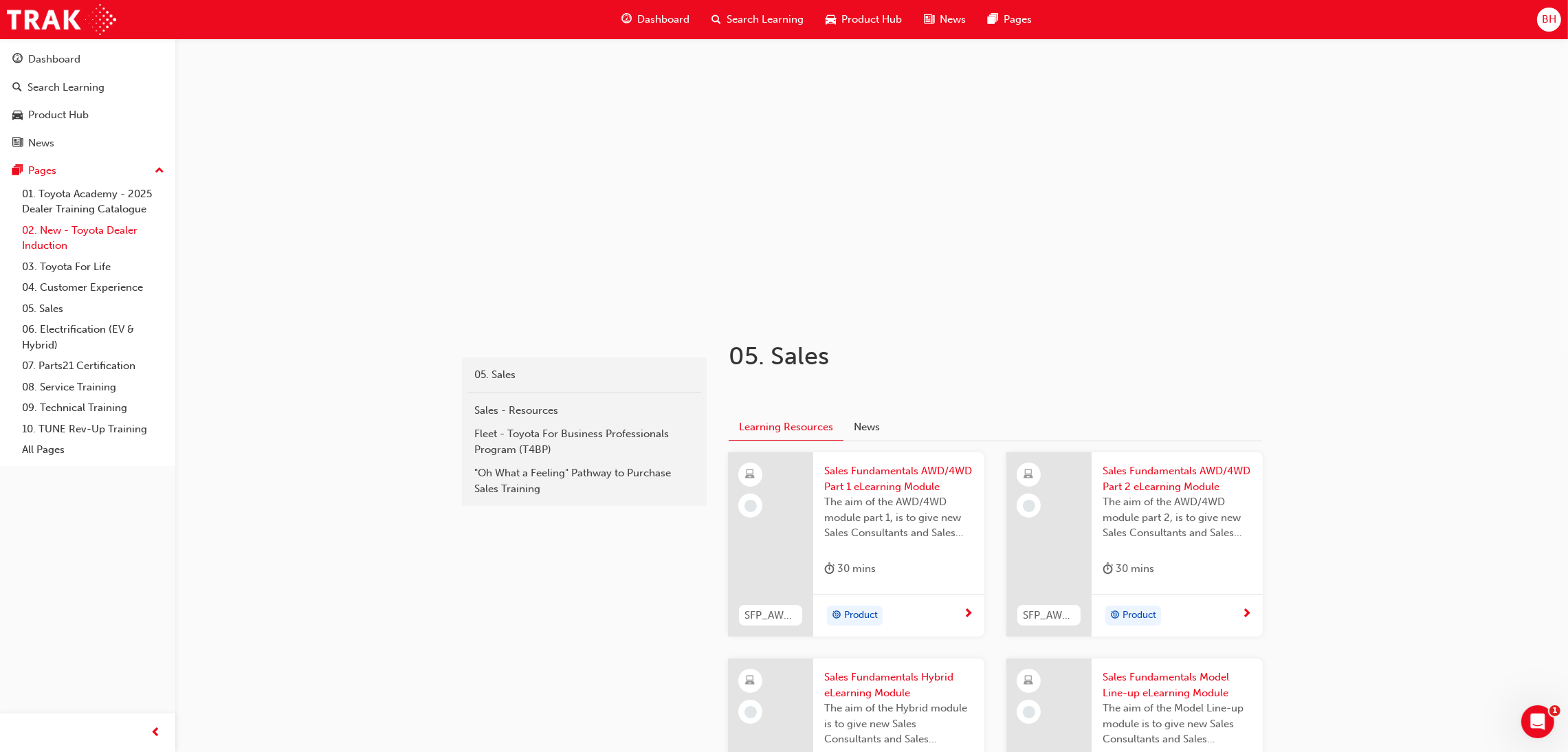
click at [63, 237] on link "02. New - Toyota Dealer Induction" at bounding box center [93, 238] width 153 height 37
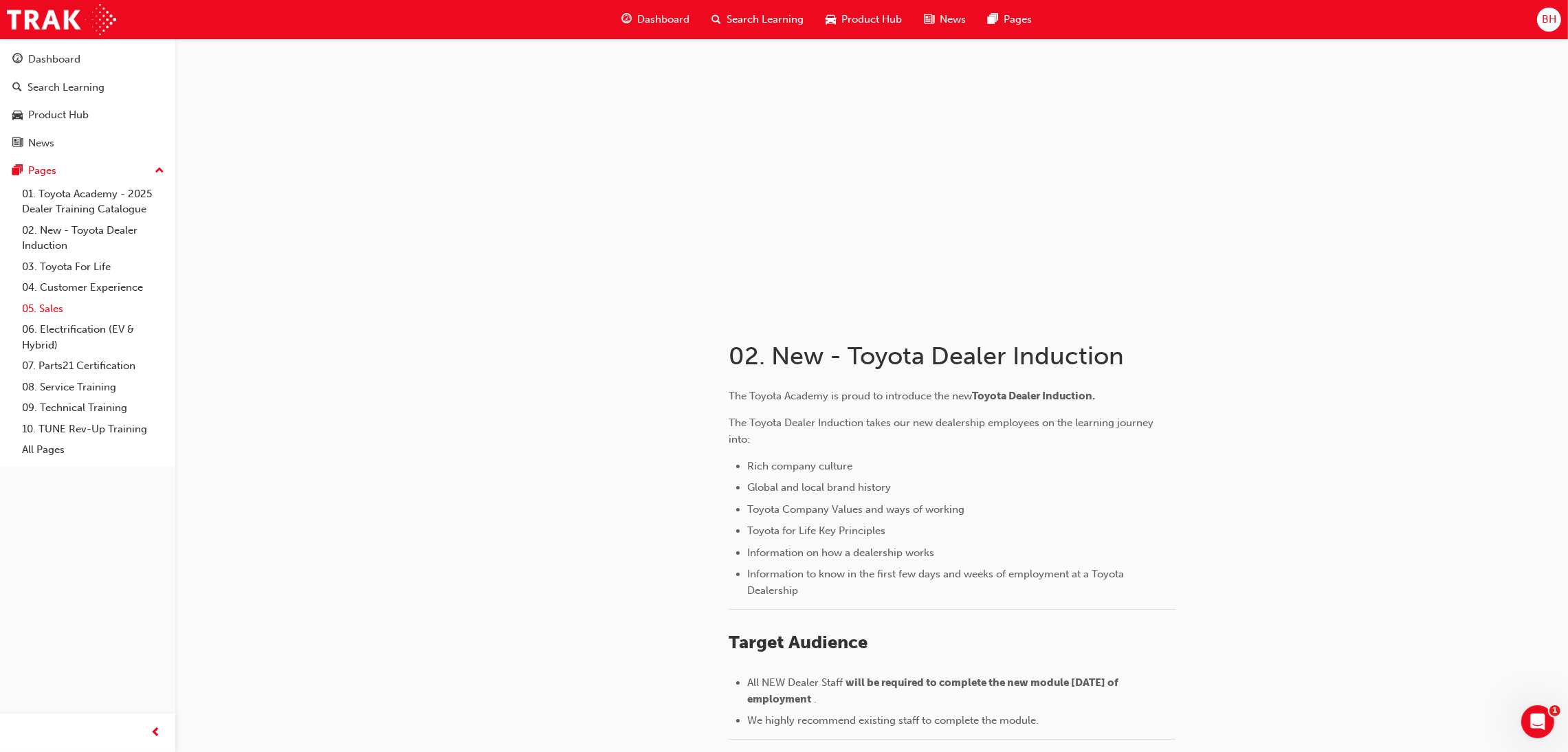
click at [68, 302] on link "05. Sales" at bounding box center [93, 309] width 153 height 22
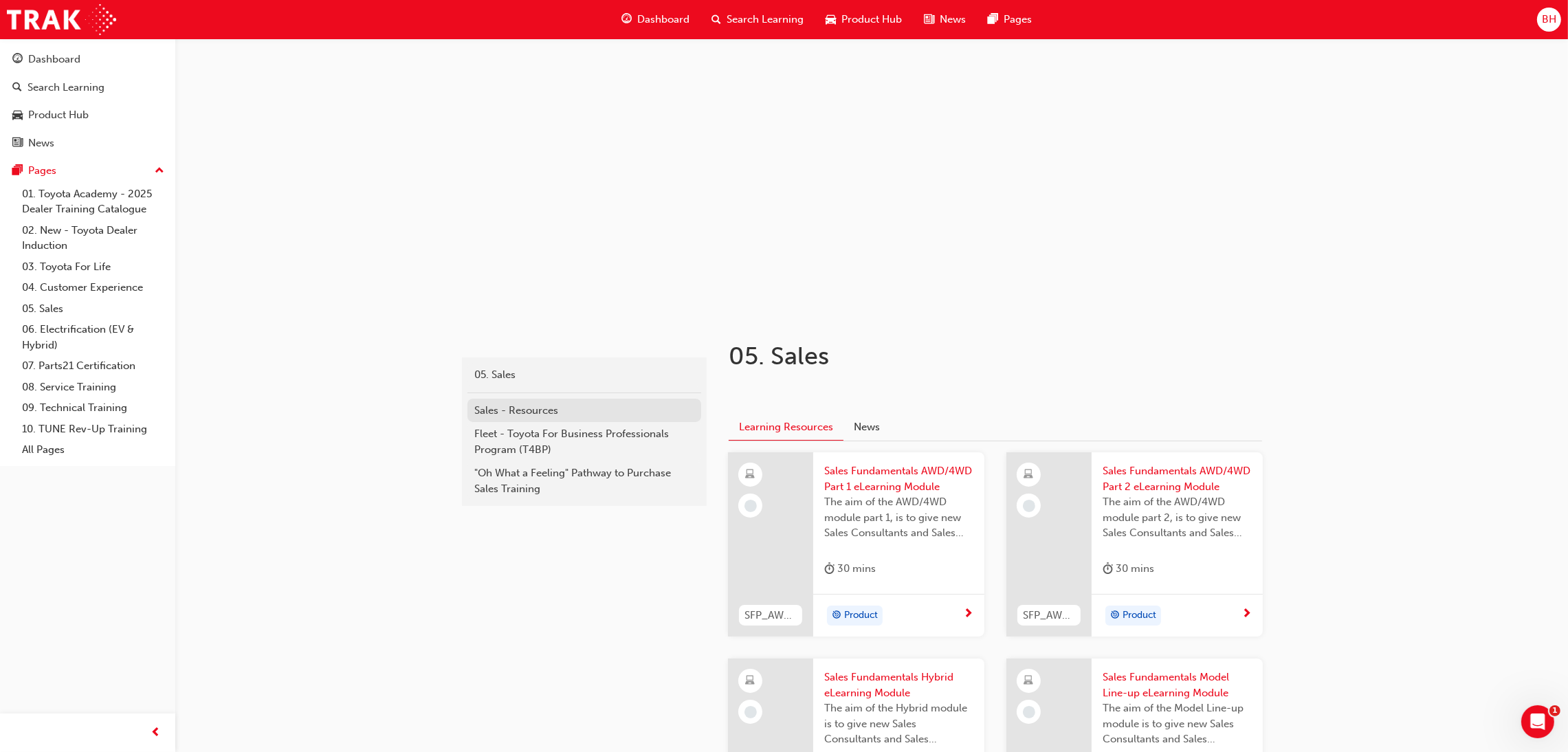
click at [502, 400] on link "Sales - Resources" at bounding box center [584, 411] width 234 height 24
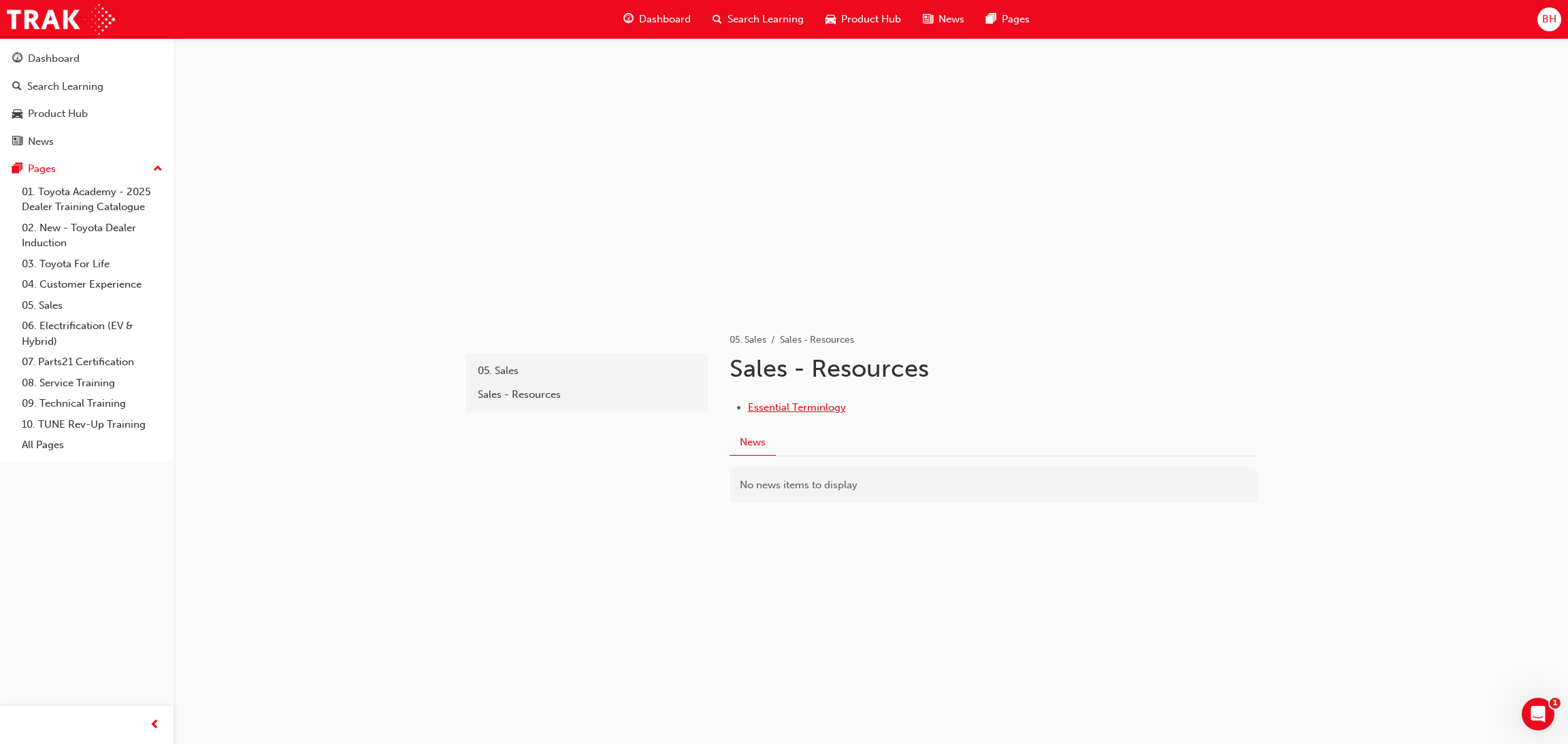
click at [816, 408] on span "Essential Terminlogy" at bounding box center [797, 407] width 98 height 12
click at [526, 387] on div "Sales - Resources" at bounding box center [586, 395] width 218 height 16
click at [744, 438] on button "News" at bounding box center [752, 442] width 46 height 26
click at [503, 366] on div "05. Sales" at bounding box center [586, 371] width 218 height 16
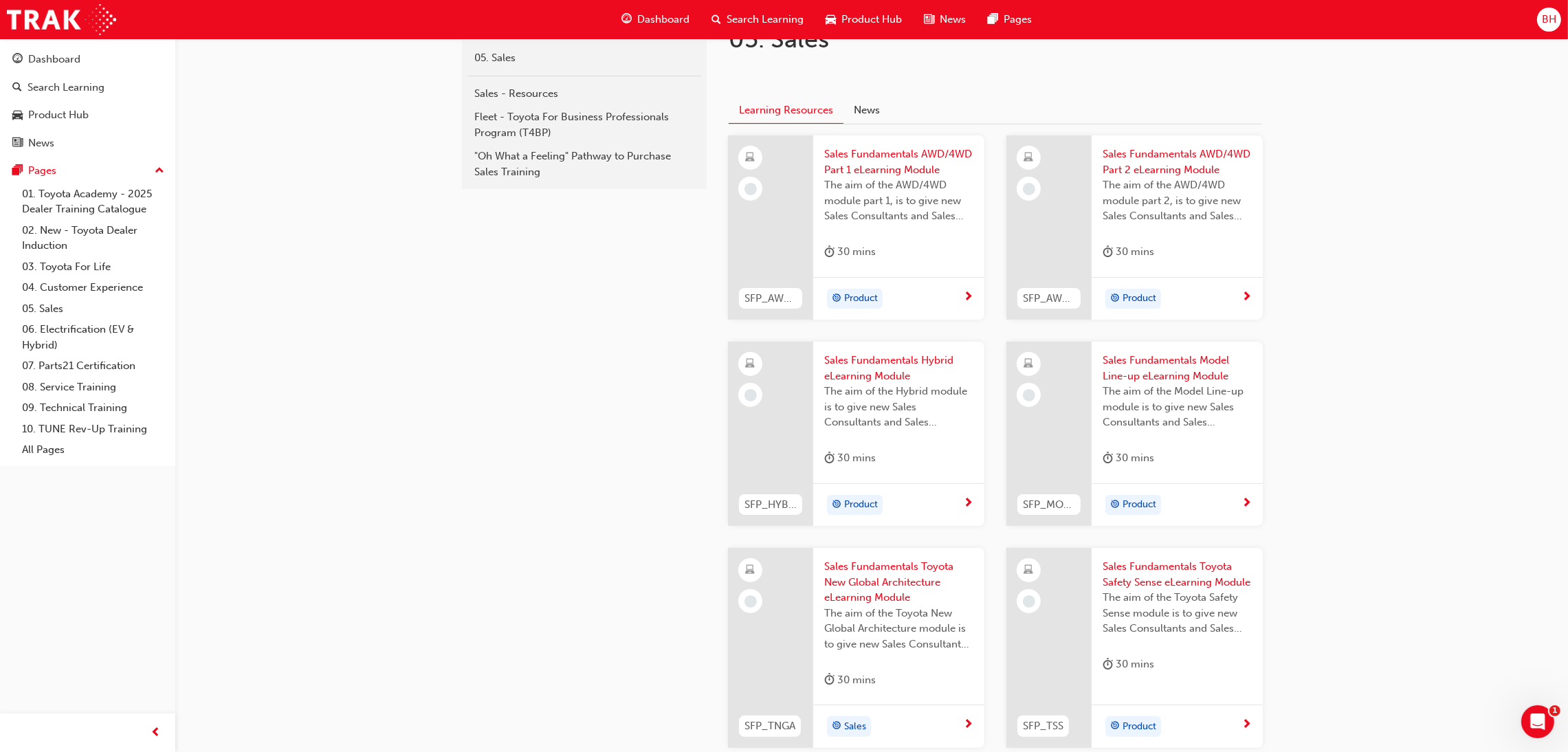
scroll to position [352, 0]
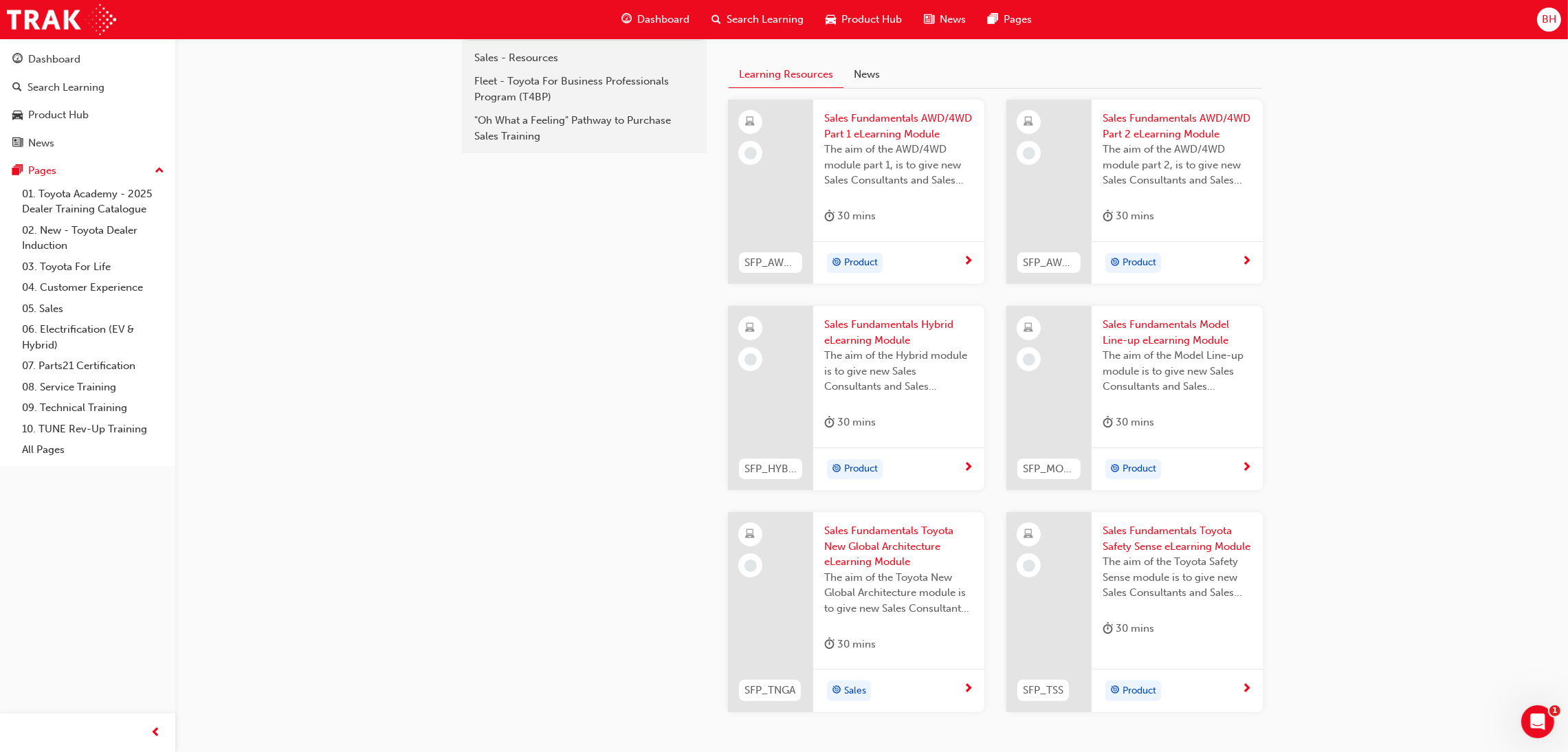
click at [1165, 533] on span "Sales Fundamentals Toyota Safety Sense eLearning Module" at bounding box center [1177, 538] width 149 height 31
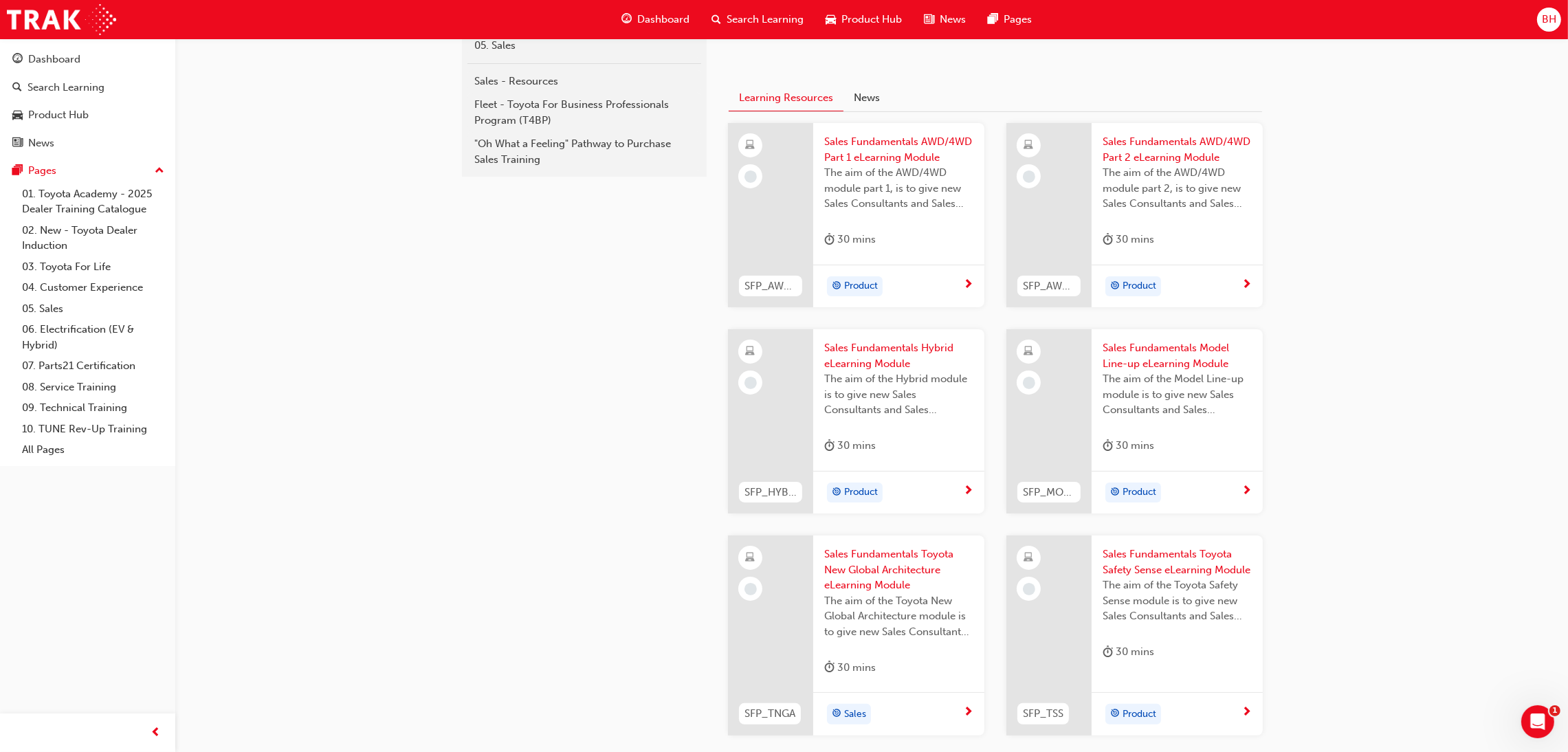
scroll to position [352, 0]
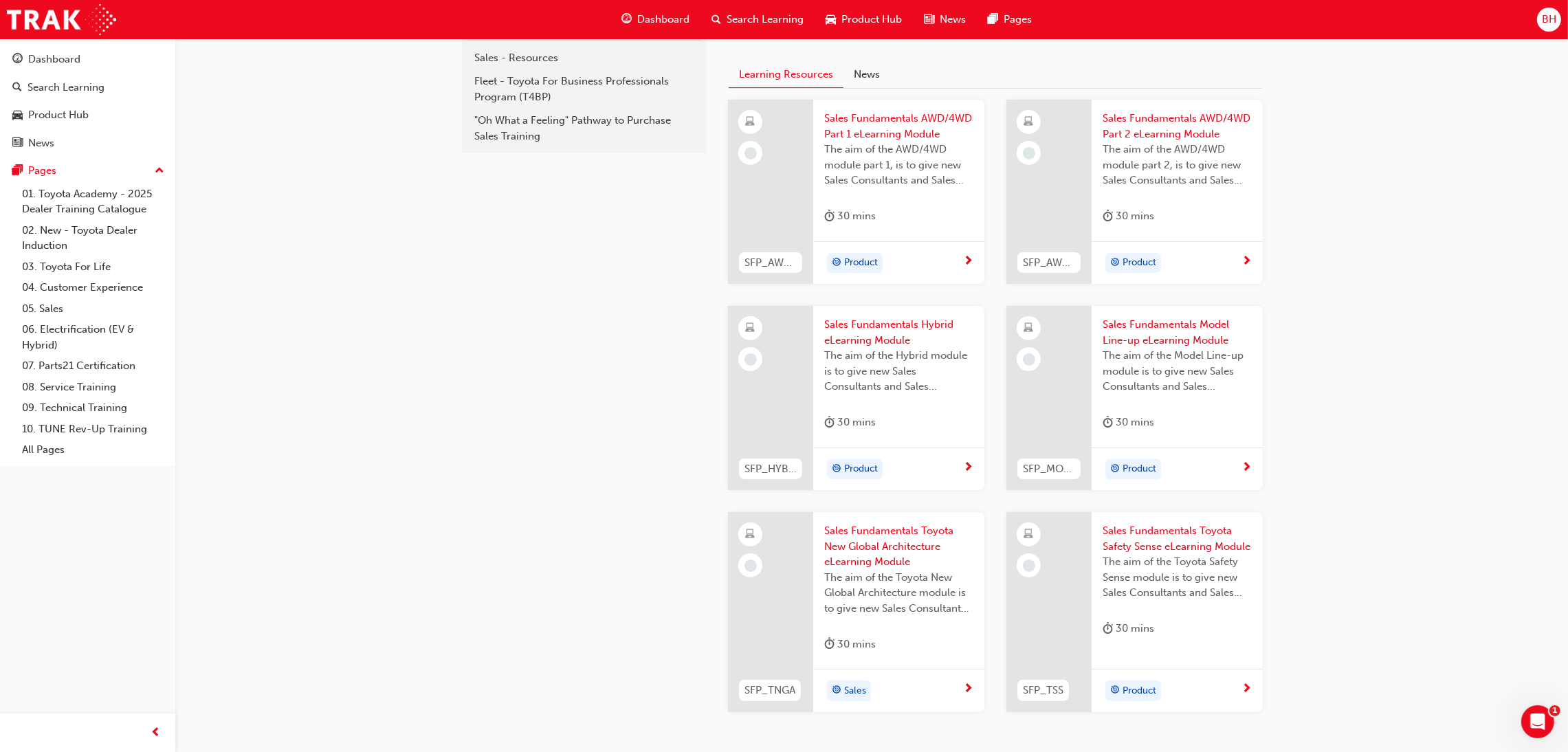
click at [854, 132] on span "Sales Fundamentals AWD/4WD Part 1 eLearning Module" at bounding box center [898, 126] width 149 height 31
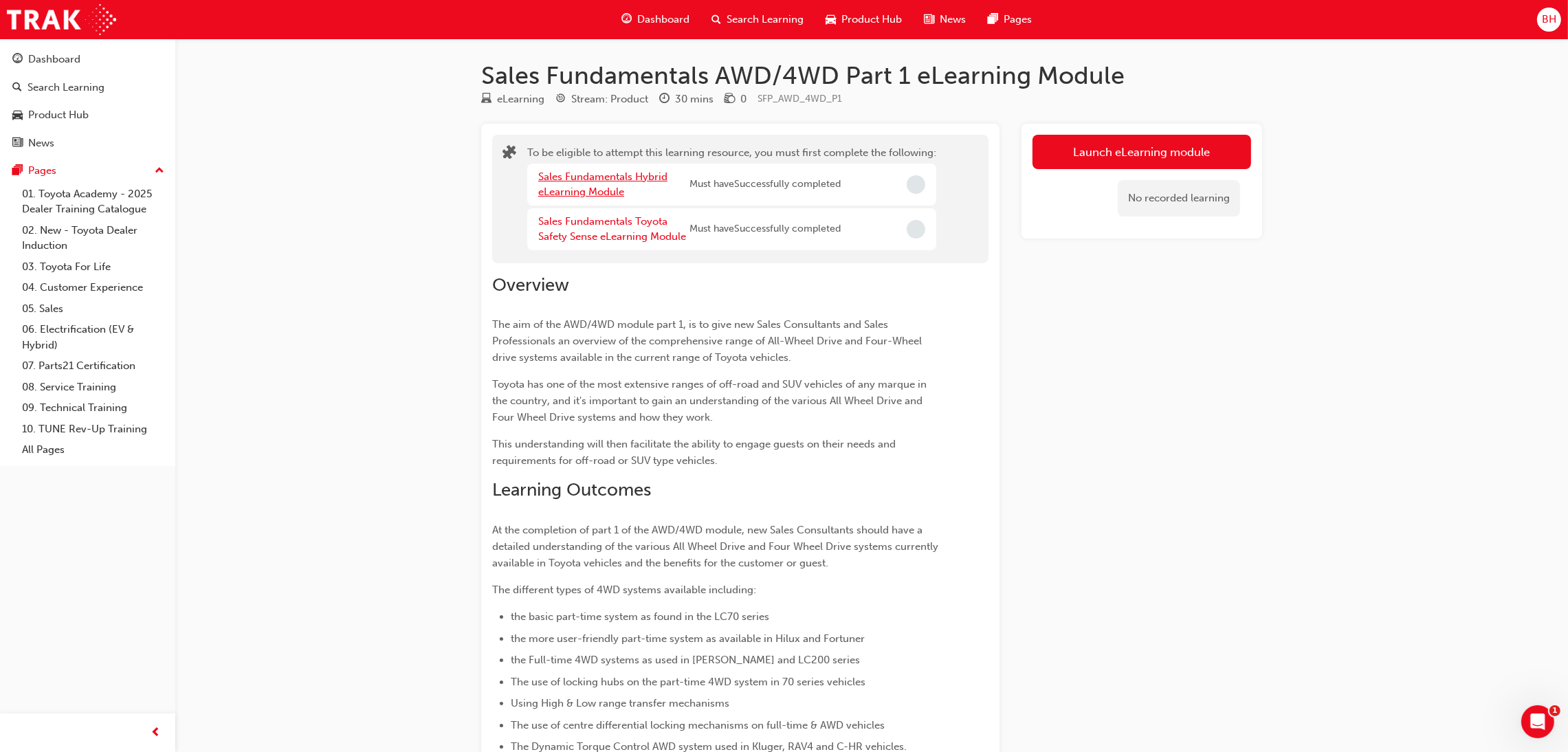
click at [543, 185] on link "Sales Fundamentals Hybrid eLearning Module" at bounding box center [603, 184] width 129 height 28
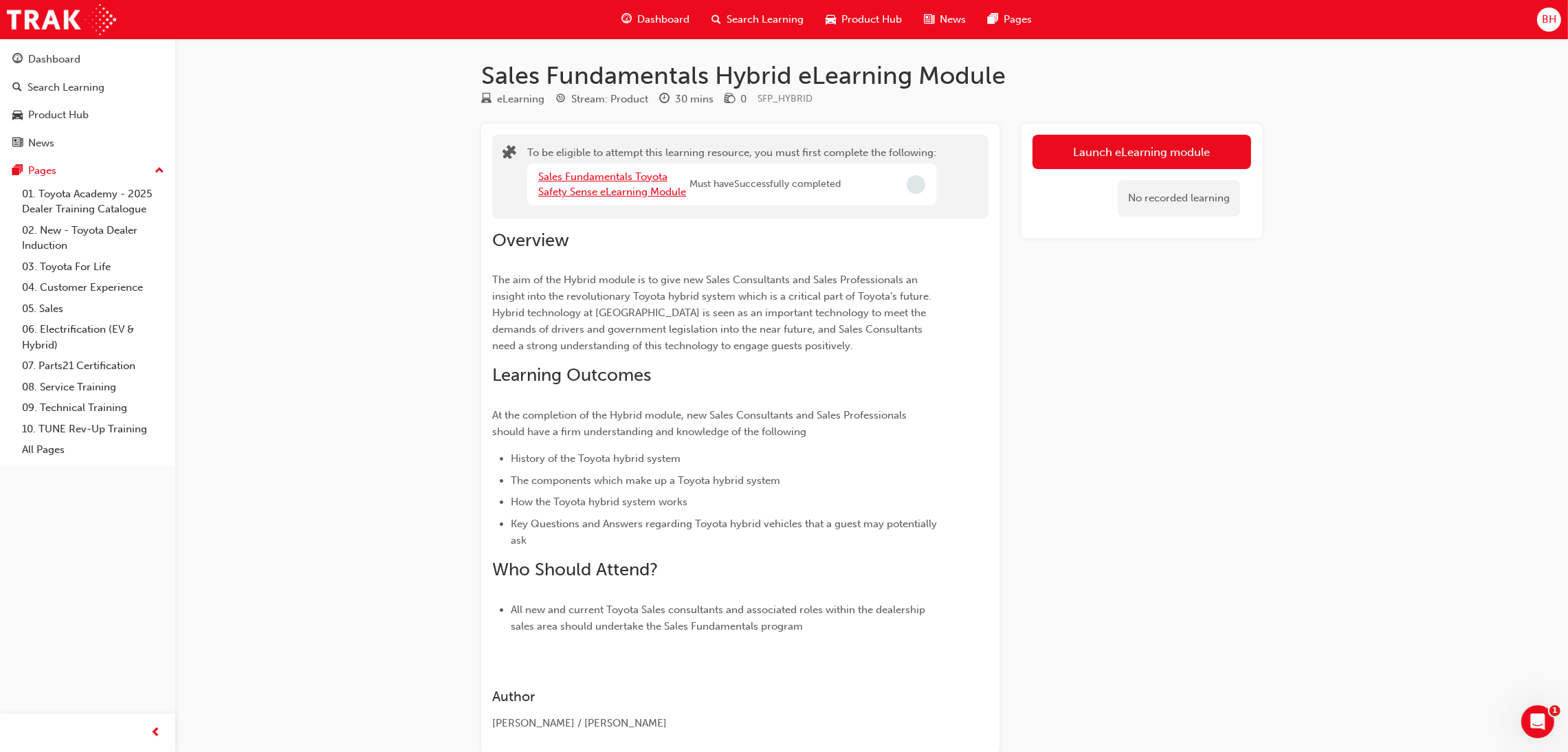
click at [600, 177] on link "Sales Fundamentals Toyota Safety Sense eLearning Module" at bounding box center [613, 184] width 148 height 28
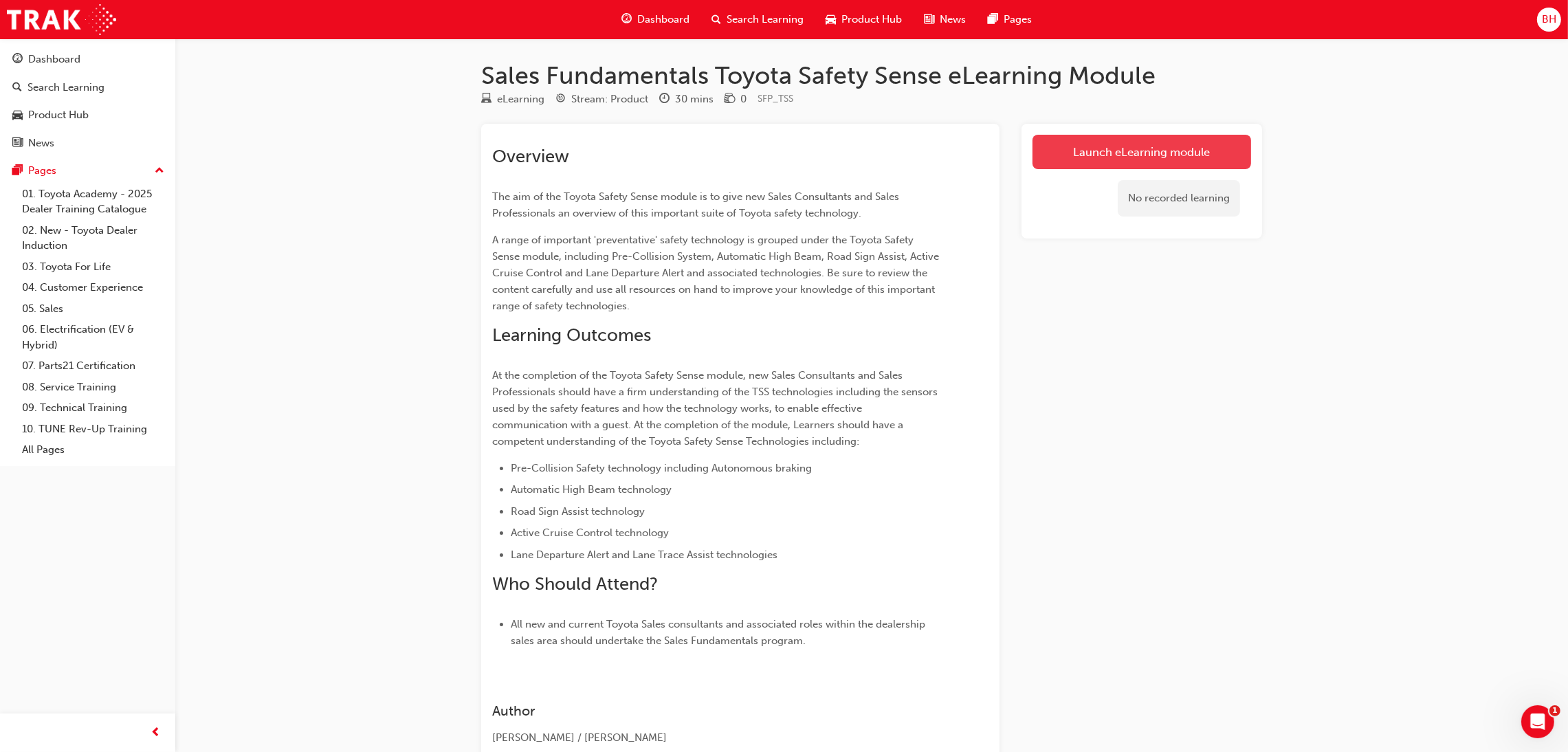
click at [1108, 166] on link "Launch eLearning module" at bounding box center [1142, 152] width 219 height 35
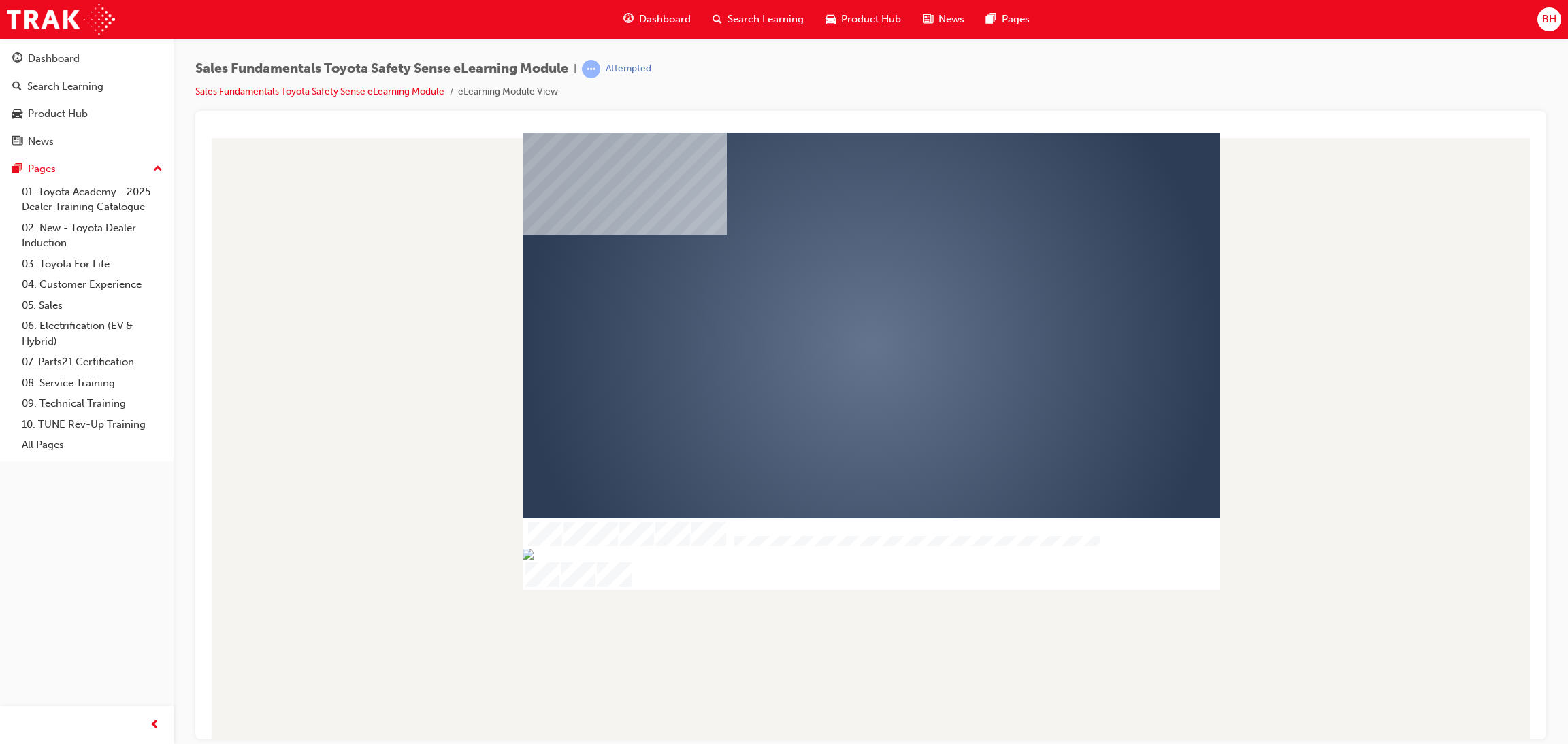
click at [254, 83] on div "Sales Fundamentals Toyota Safety Sense eLearning Module | Attempted Sales Funda…" at bounding box center [423, 80] width 456 height 40
click at [248, 95] on link "Sales Fundamentals Toyota Safety Sense eLearning Module" at bounding box center [320, 91] width 249 height 11
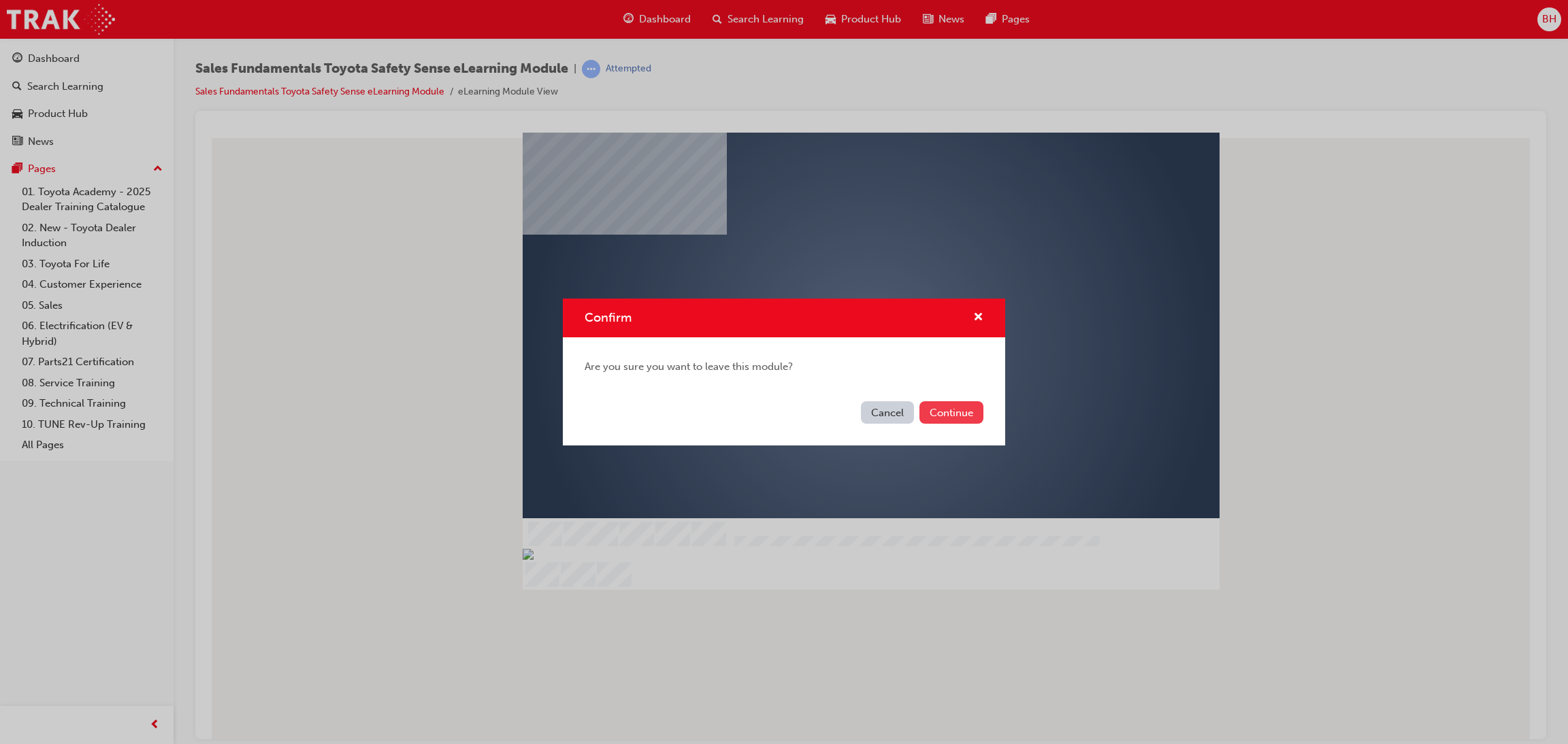
click at [947, 412] on button "Continue" at bounding box center [952, 413] width 64 height 23
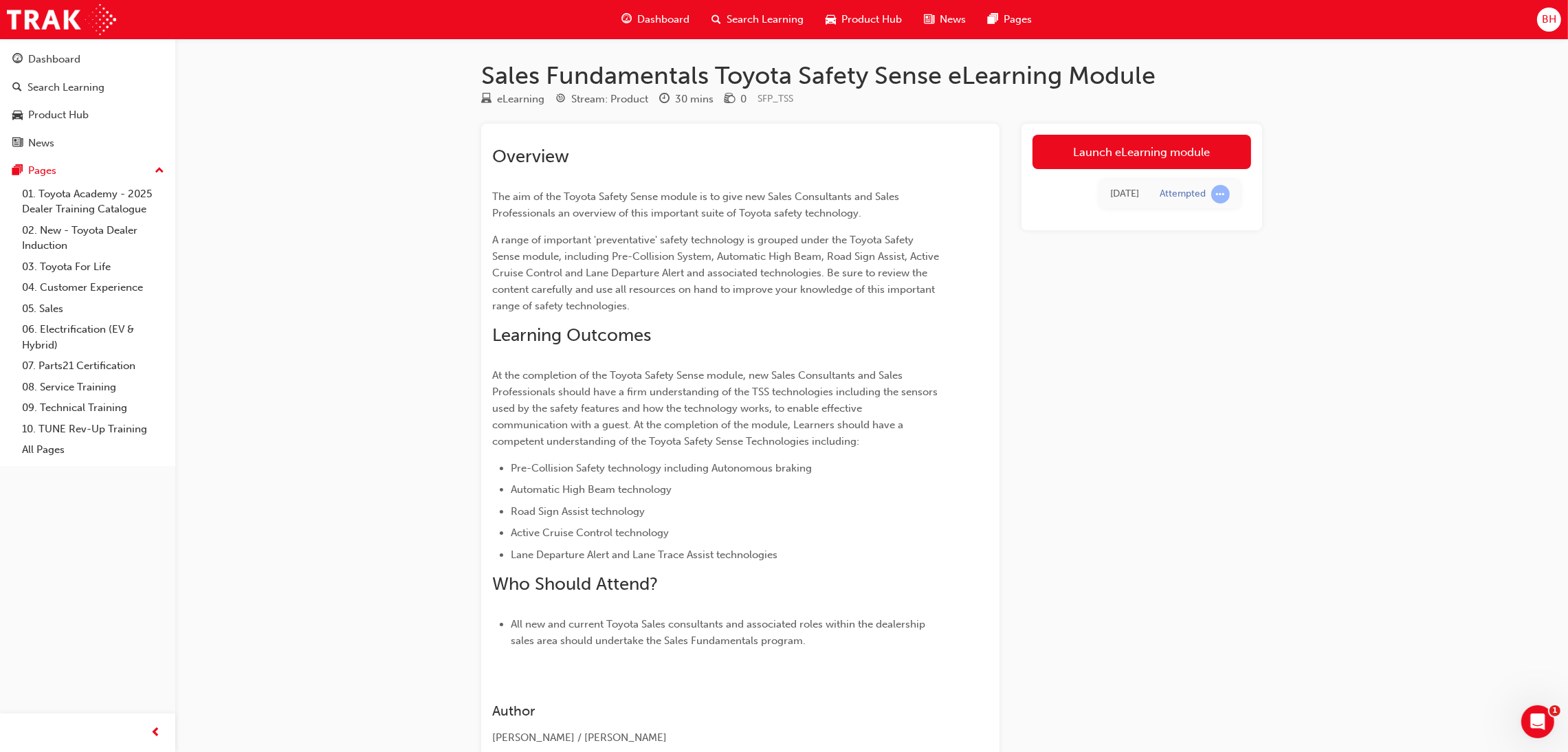
click at [758, 21] on span "Search Learning" at bounding box center [765, 19] width 77 height 16
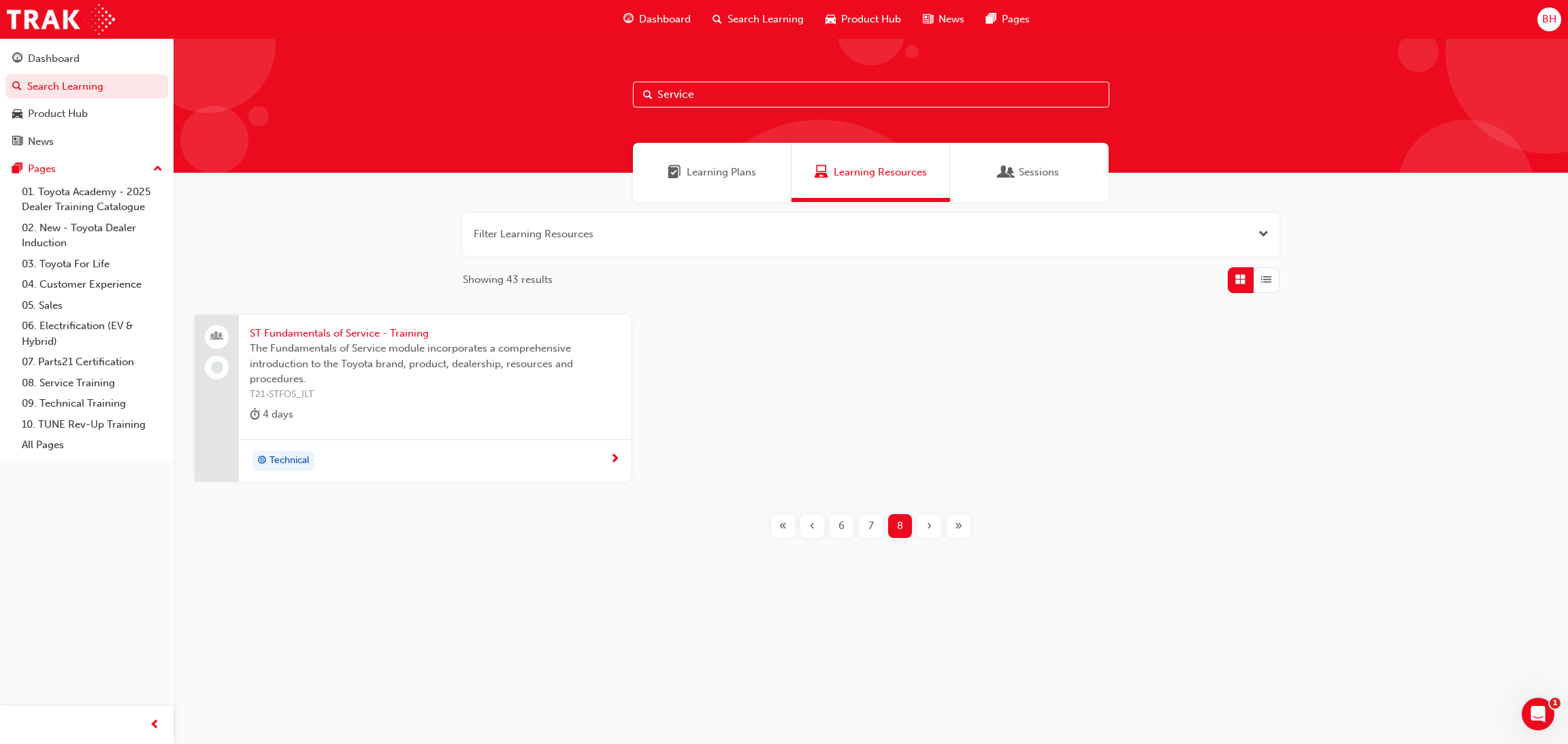
drag, startPoint x: 708, startPoint y: 95, endPoint x: 320, endPoint y: 63, distance: 389.3
click at [320, 63] on div "Service" at bounding box center [870, 105] width 1394 height 134
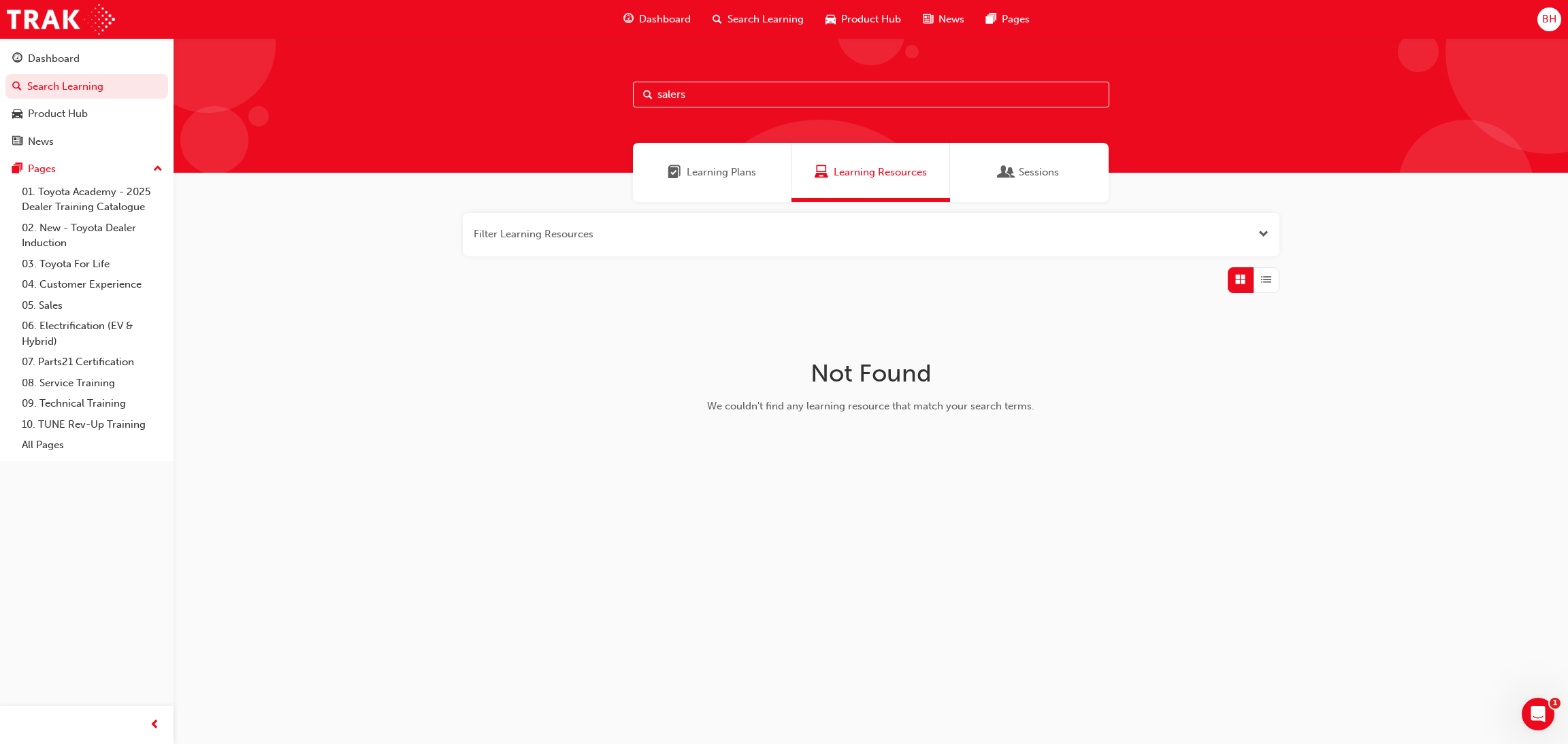
drag, startPoint x: 670, startPoint y: 93, endPoint x: 499, endPoint y: 87, distance: 171.1
click at [485, 87] on div "salers" at bounding box center [870, 105] width 1394 height 134
type input "Sales"
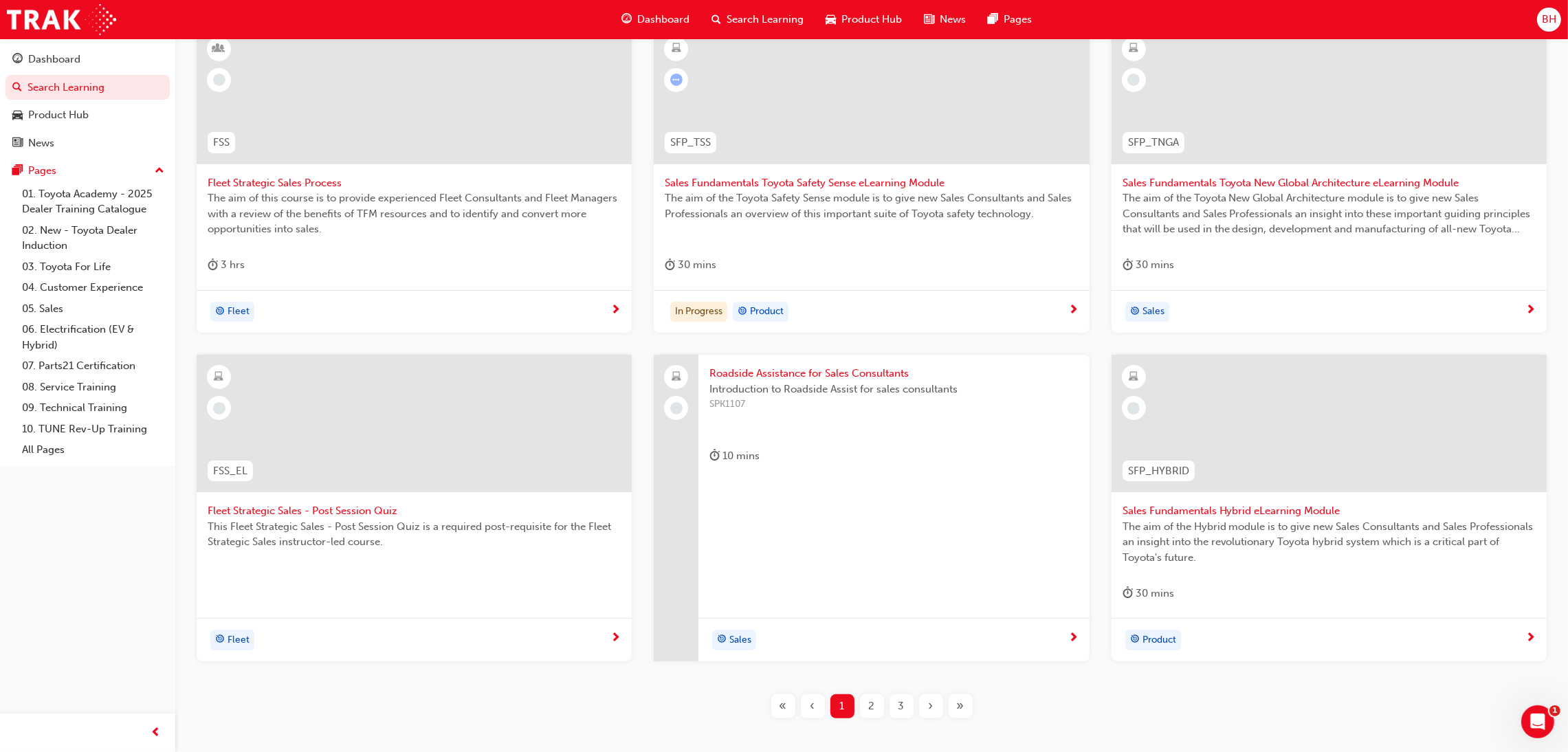
scroll to position [367, 0]
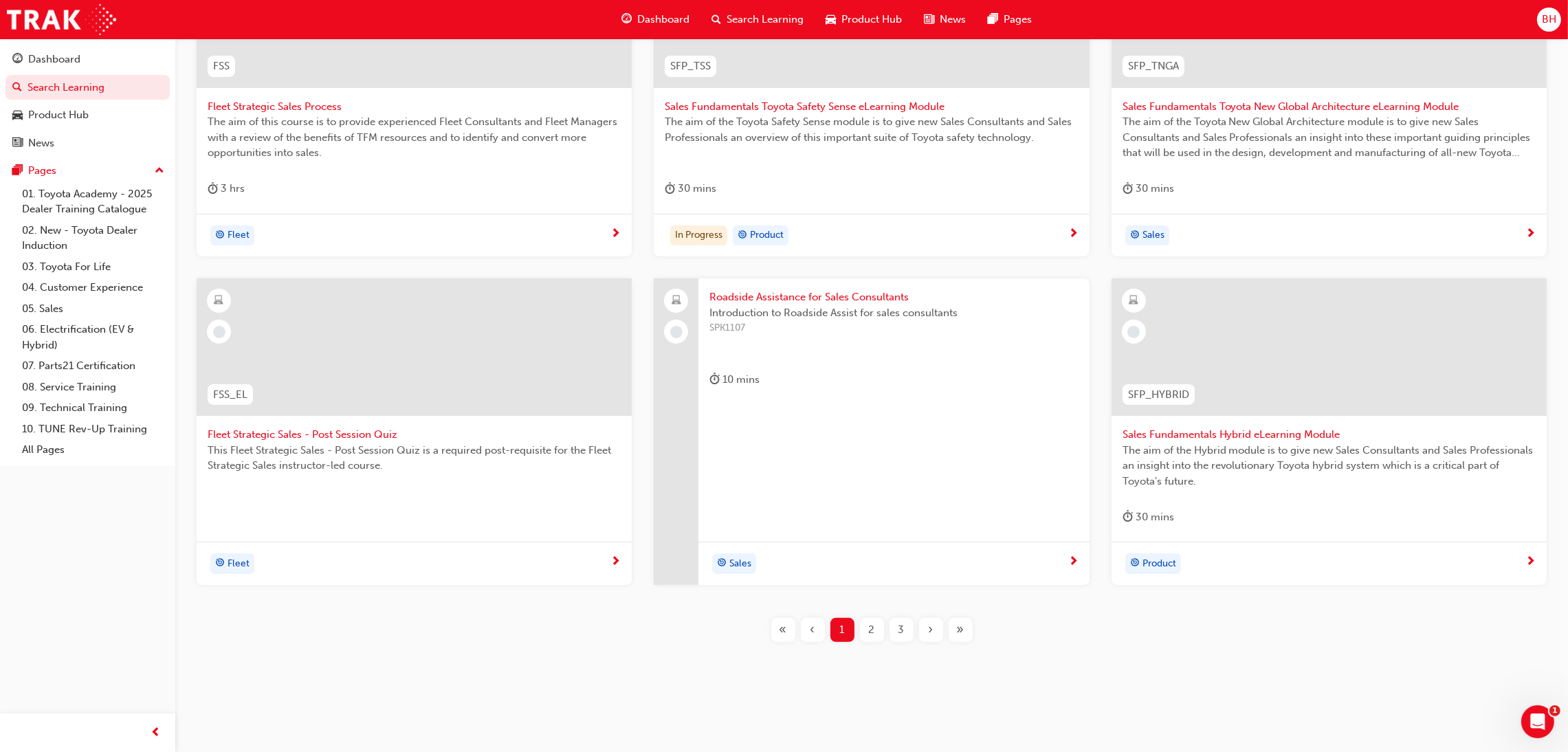
click at [835, 296] on span "Roadside Assistance for Sales Consultants" at bounding box center [894, 298] width 368 height 16
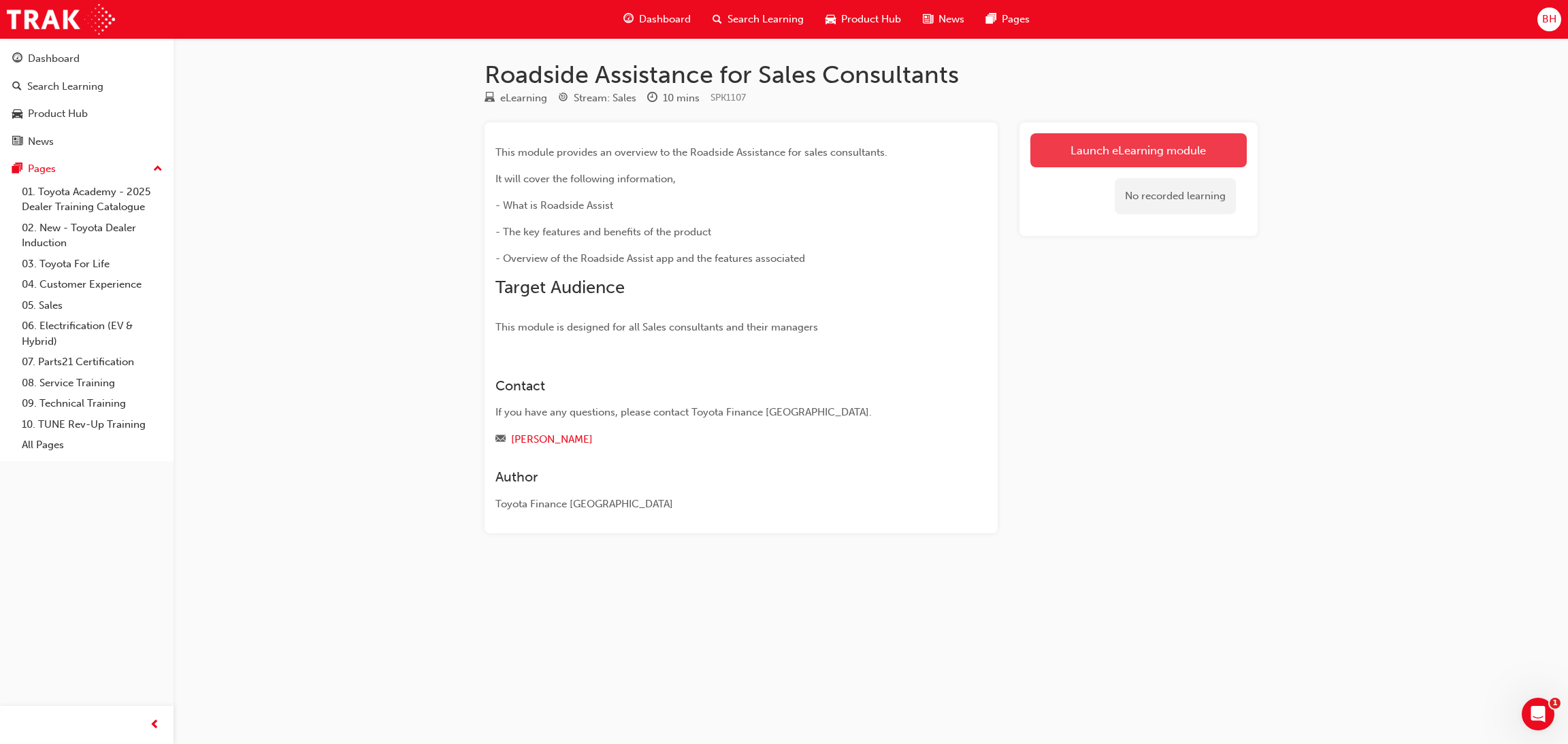
click at [1159, 147] on link "Launch eLearning module" at bounding box center [1138, 150] width 216 height 34
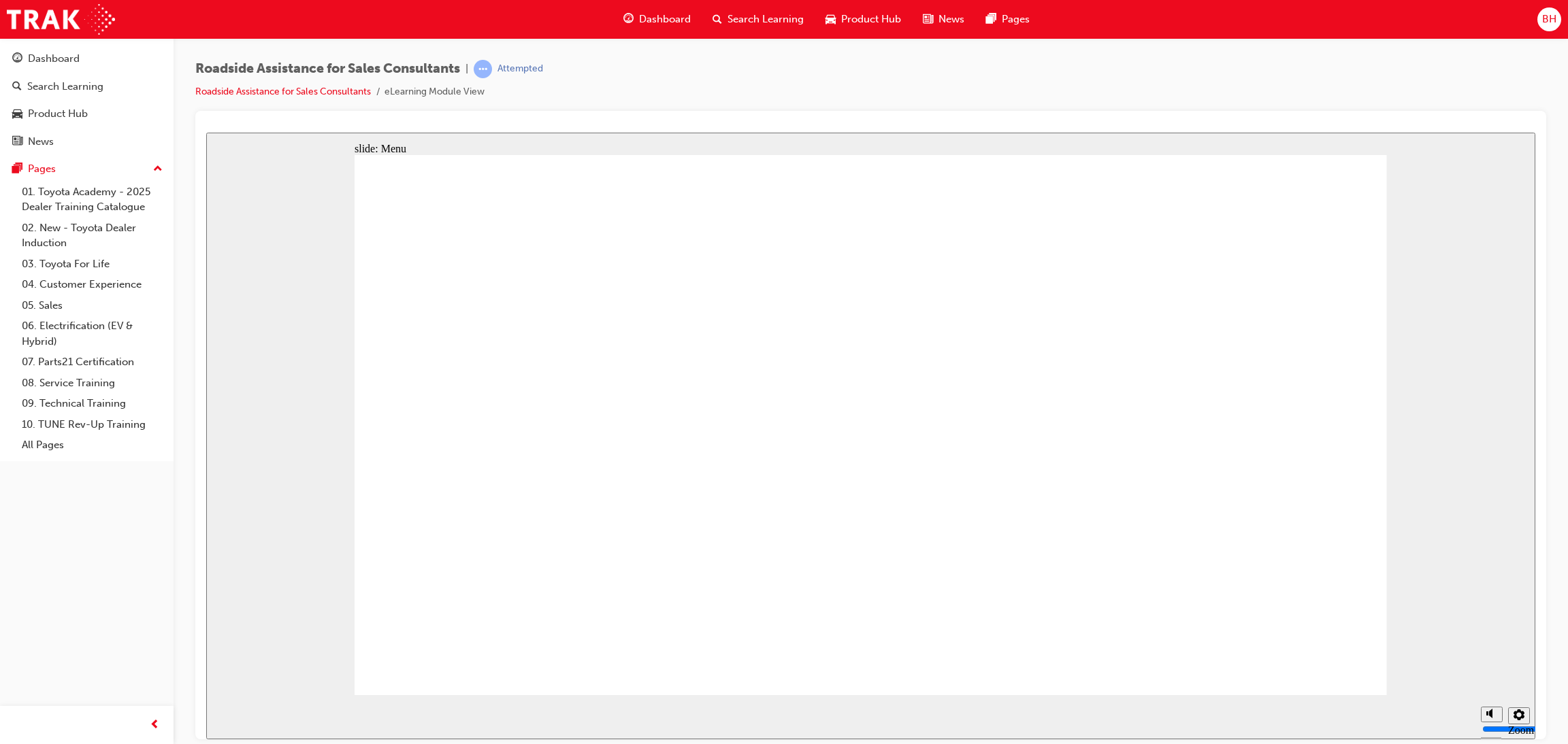
drag, startPoint x: 870, startPoint y: 565, endPoint x: 851, endPoint y: 551, distance: 23.6
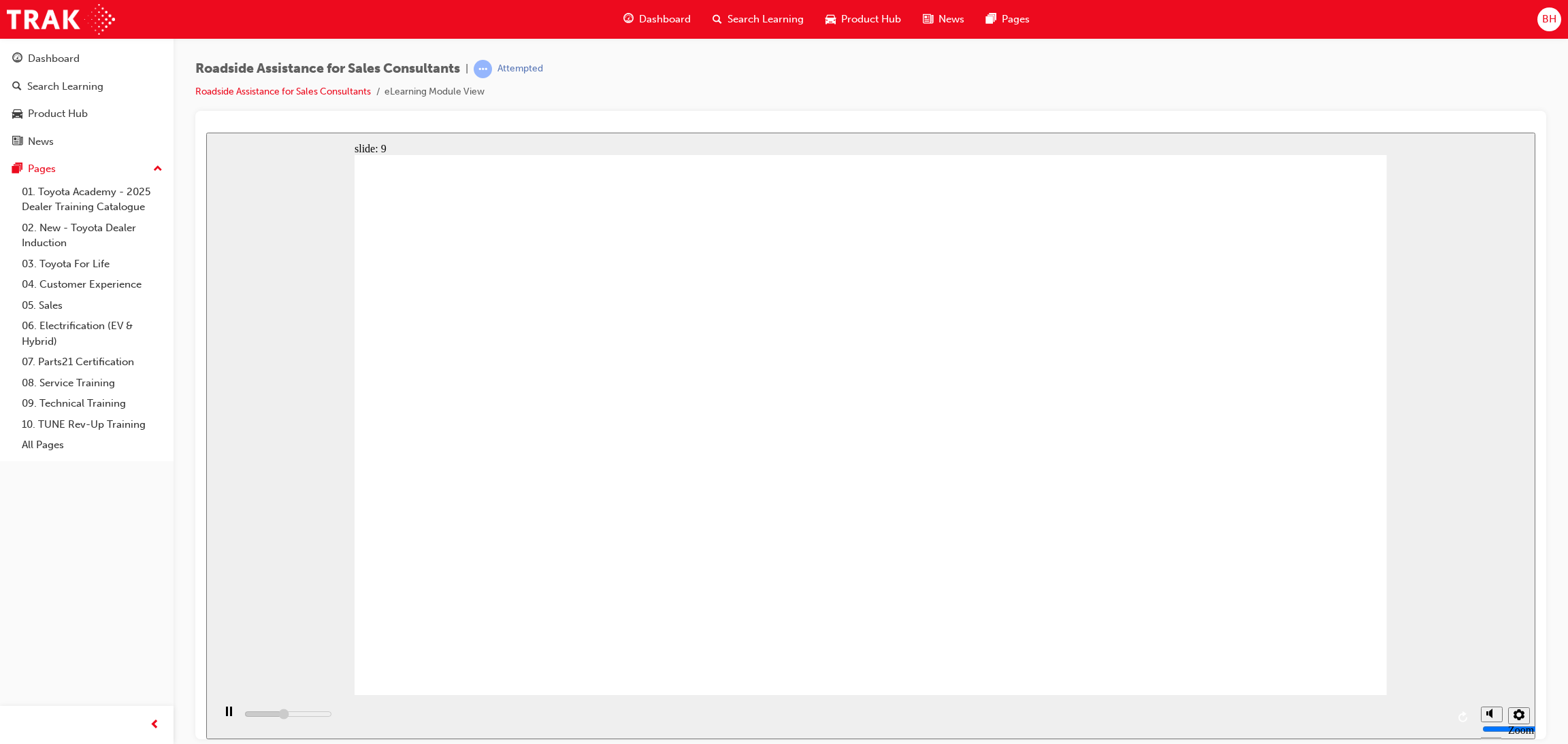
type input "23000"
drag, startPoint x: 1091, startPoint y: 552, endPoint x: 1773, endPoint y: 549, distance: 682.0
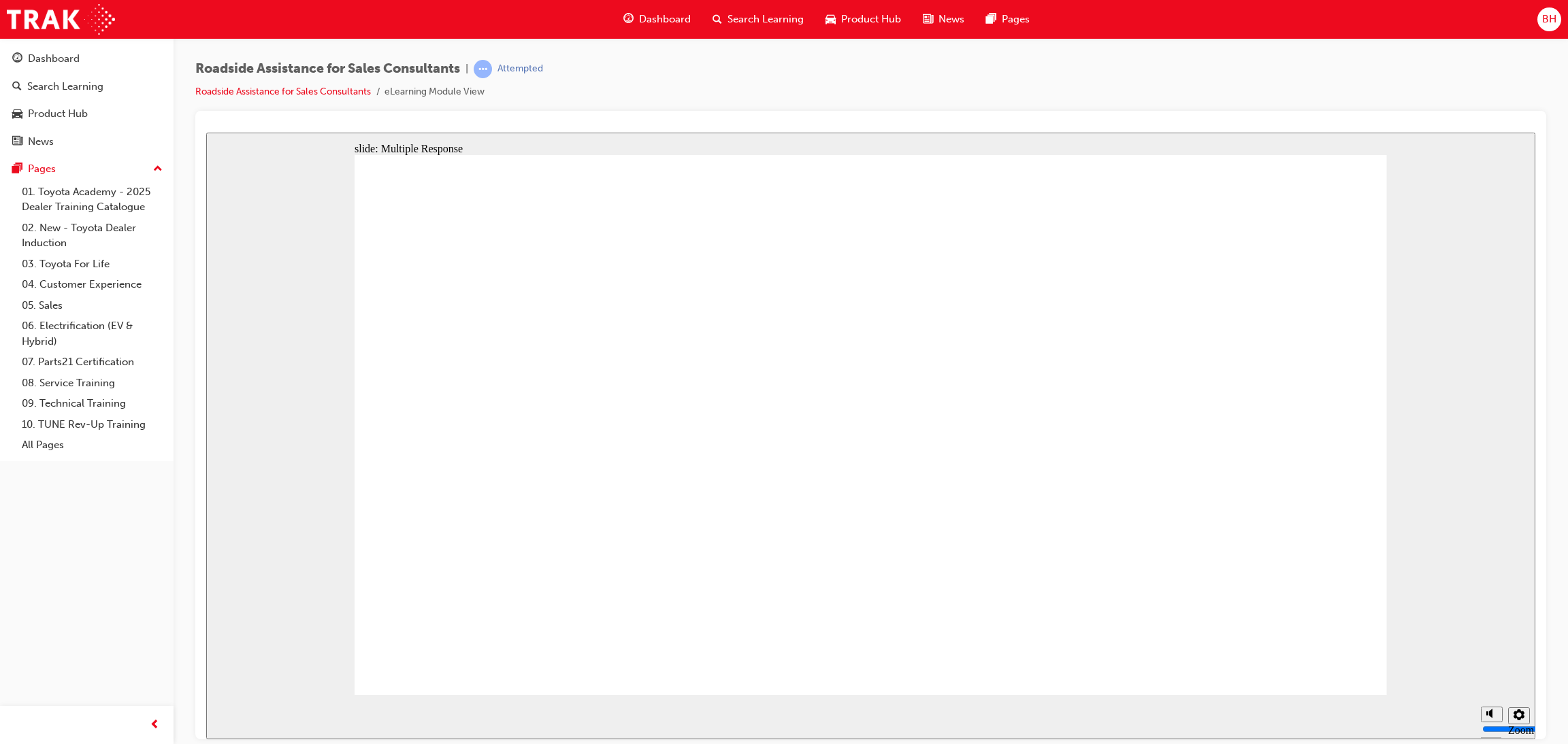
checkbox input "true"
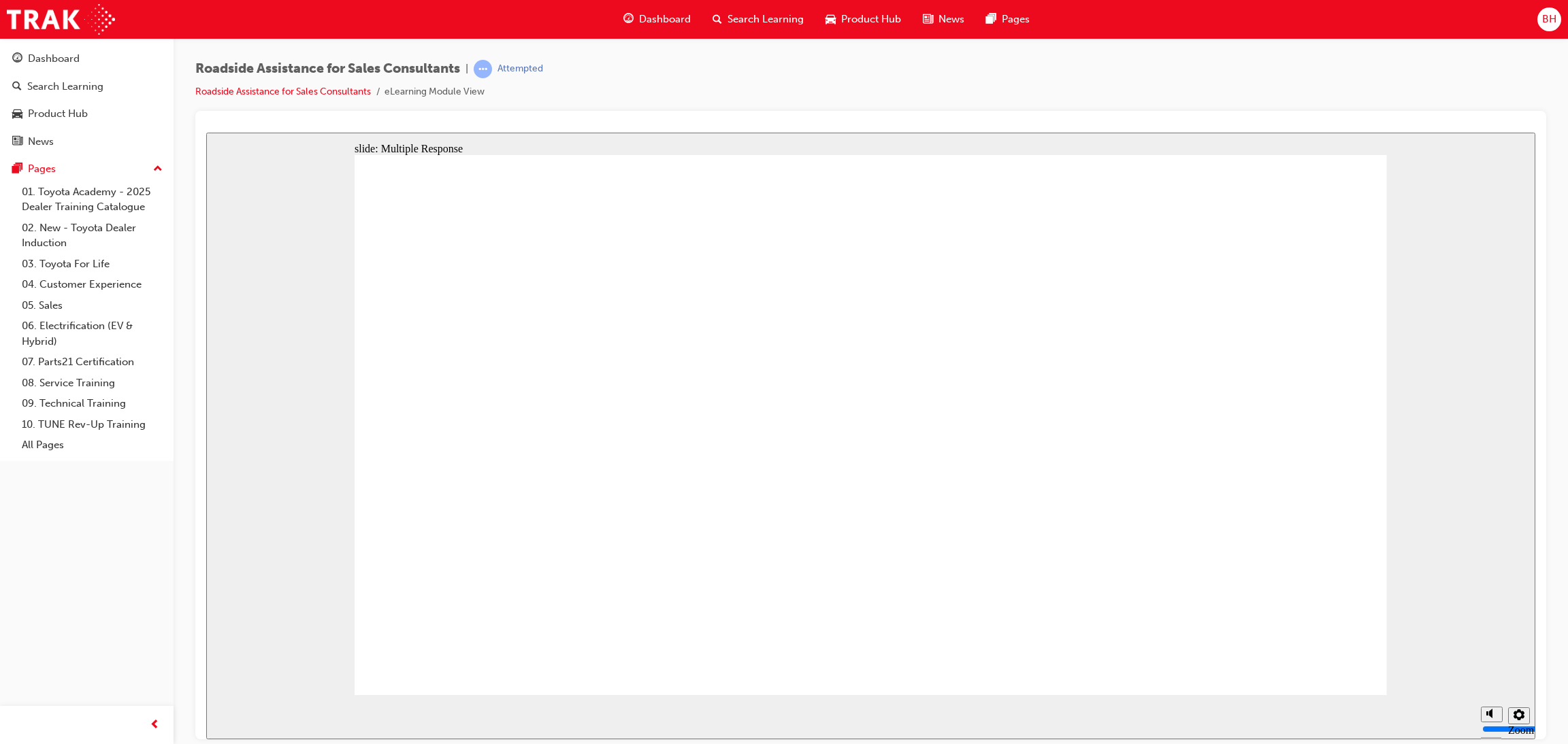
checkbox input "true"
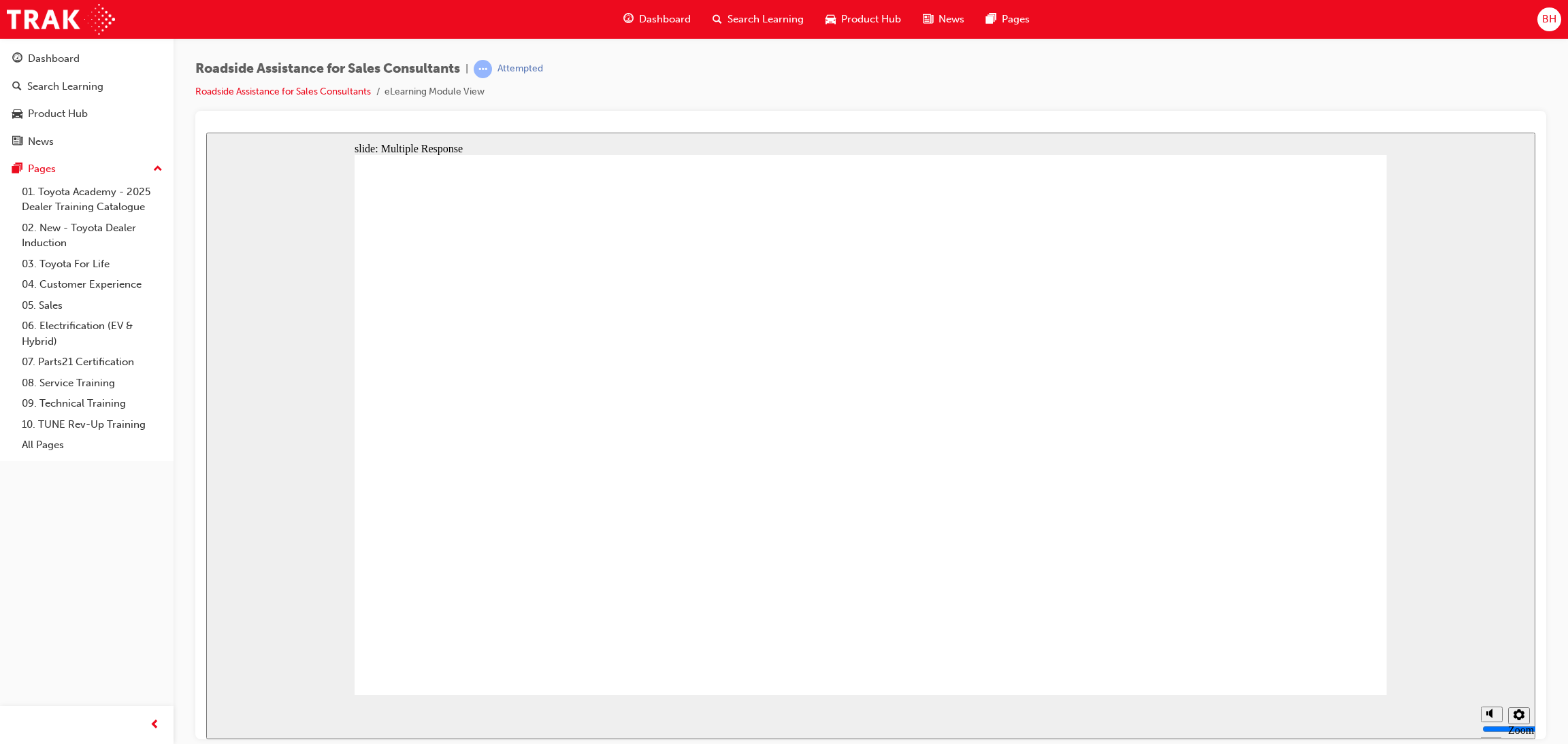
checkbox input "true"
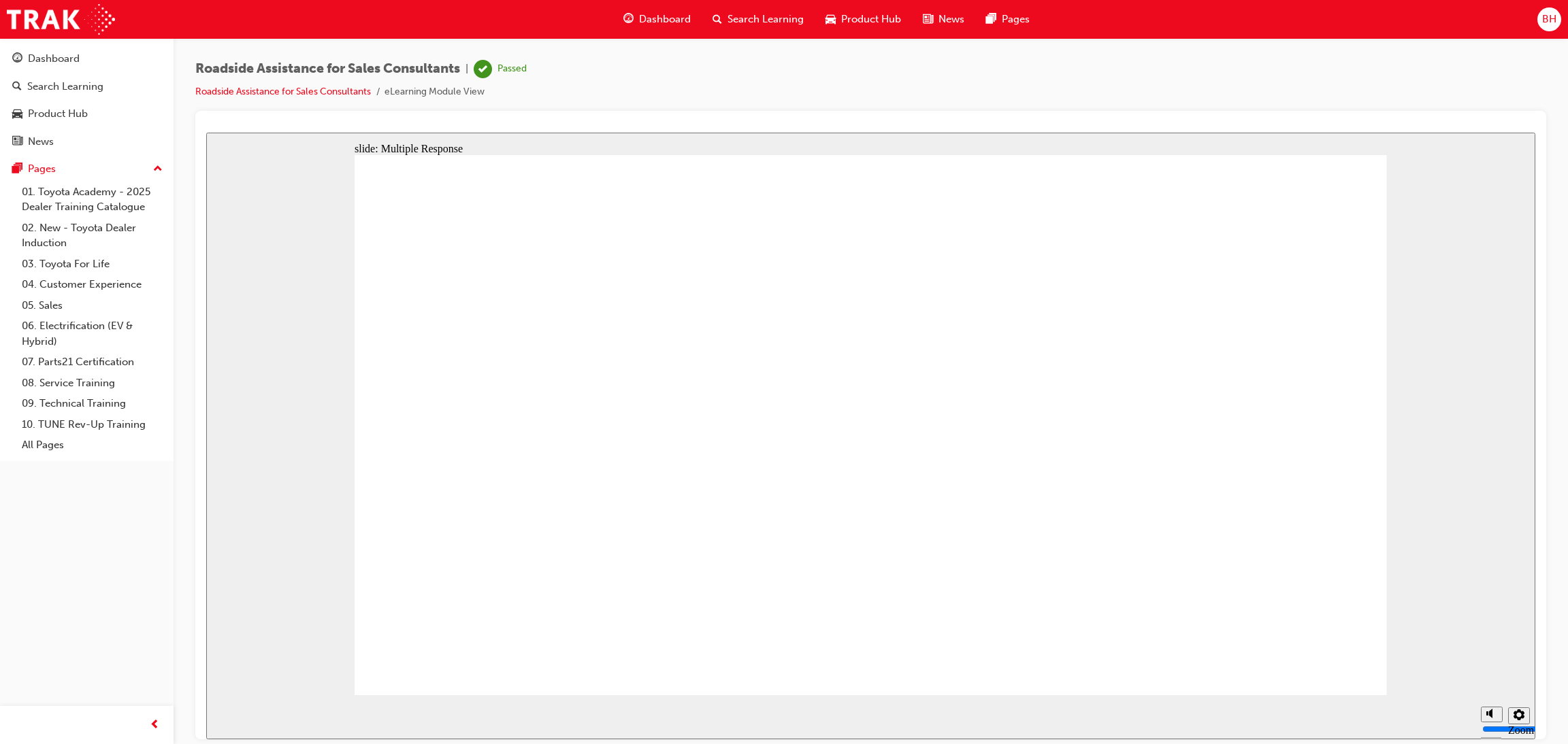
checkbox input "true"
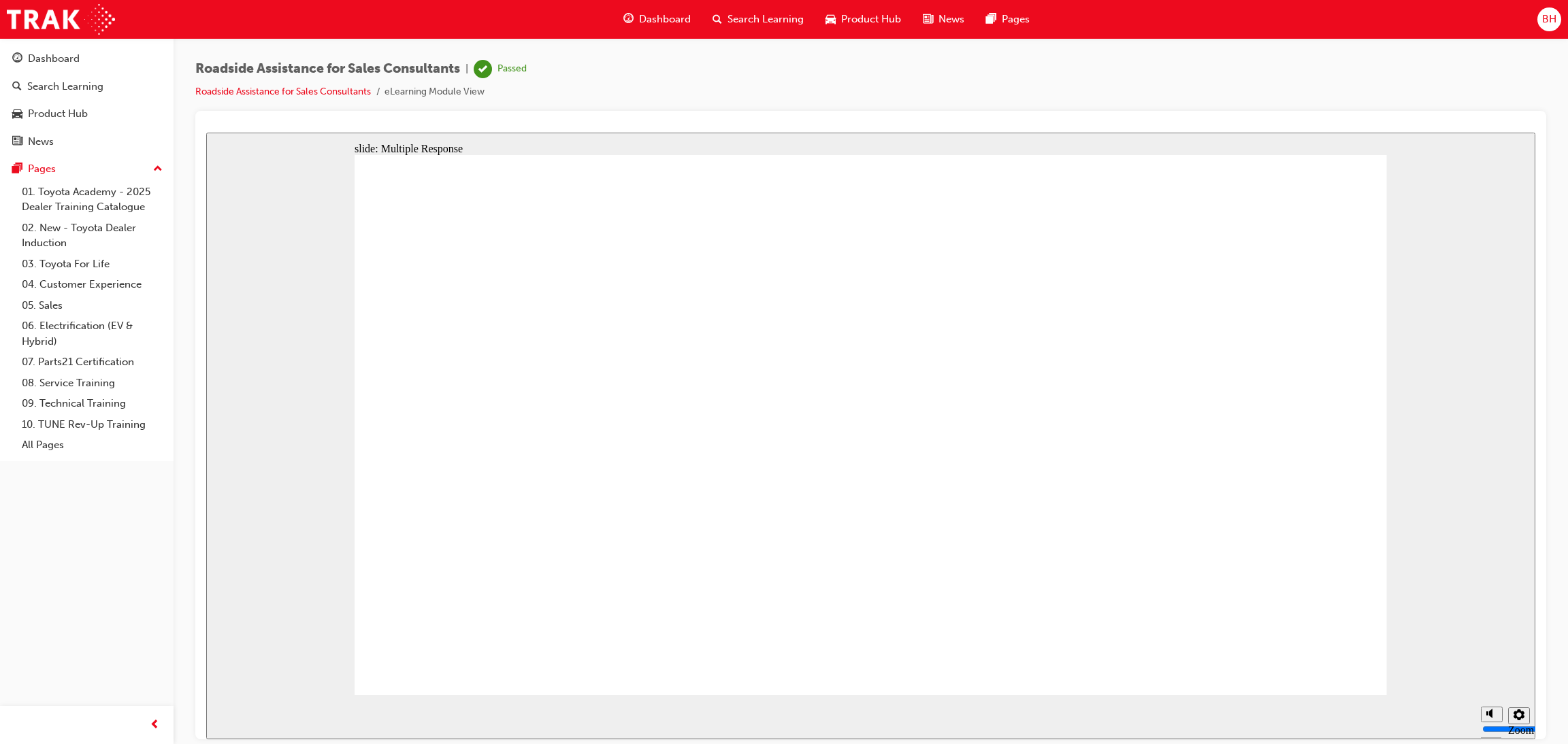
drag, startPoint x: 897, startPoint y: 448, endPoint x: 1205, endPoint y: 583, distance: 336.3
checkbox input "true"
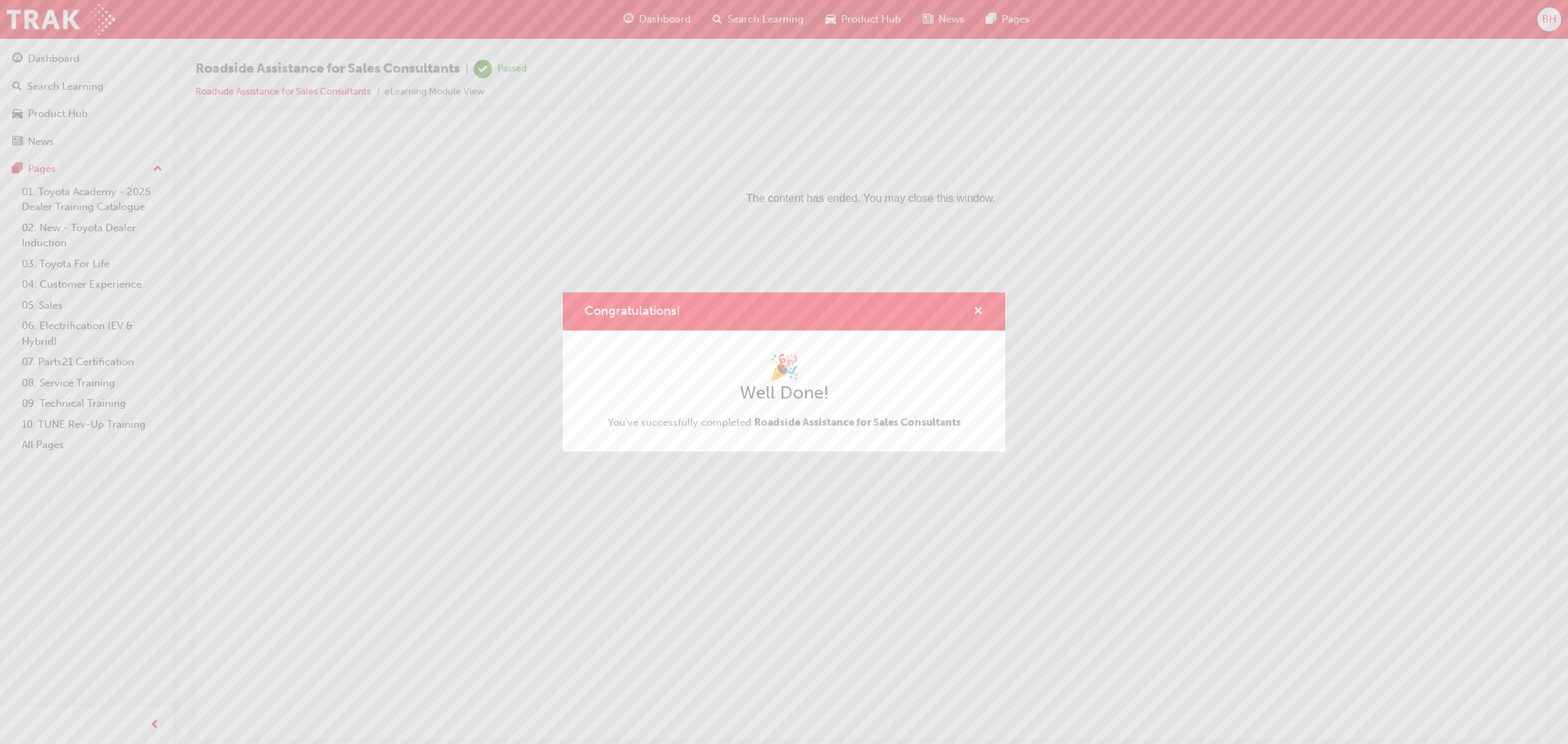
click at [983, 312] on button "Congratulations!" at bounding box center [978, 312] width 10 height 17
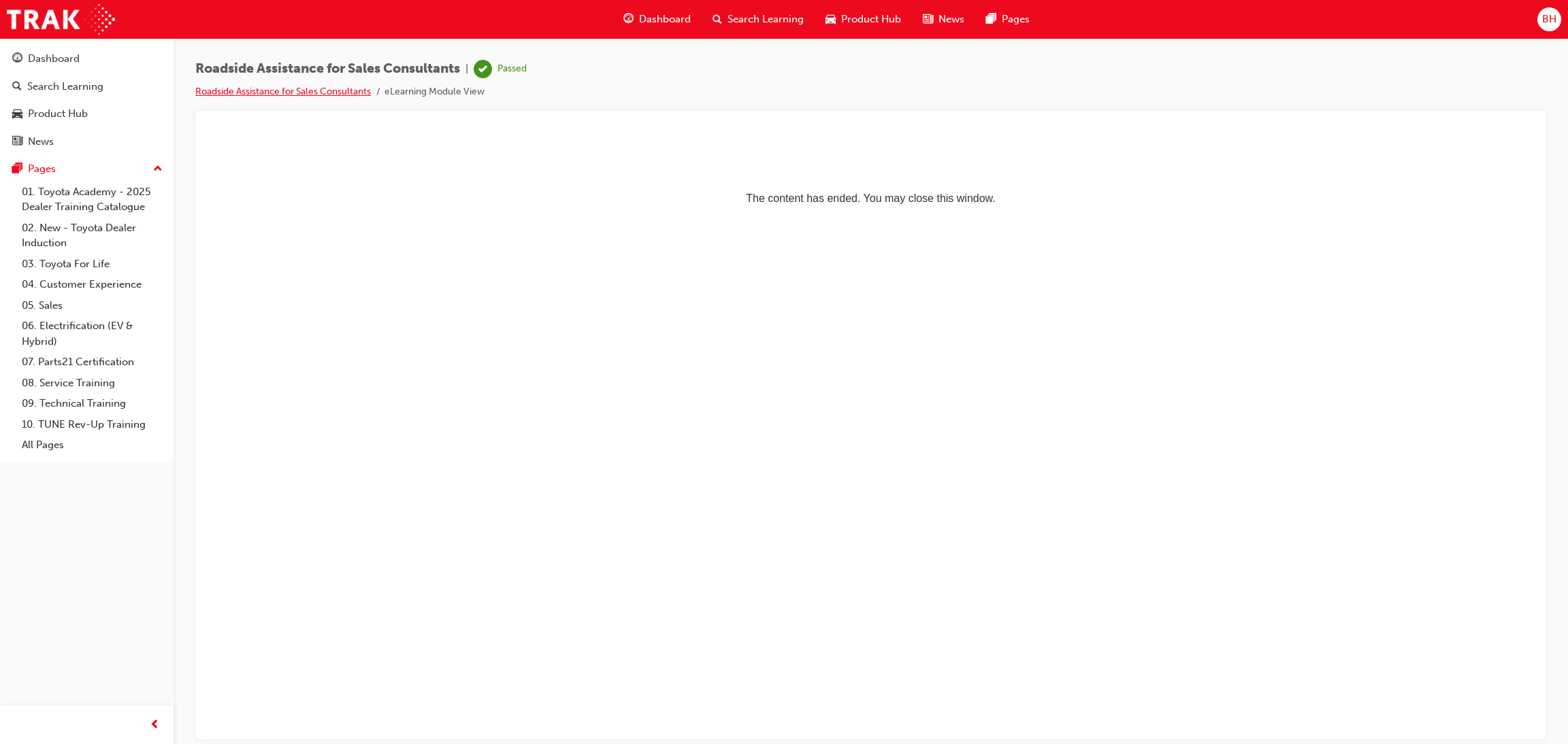
click at [340, 93] on link "Roadside Assistance for Sales Consultants" at bounding box center [283, 91] width 176 height 11
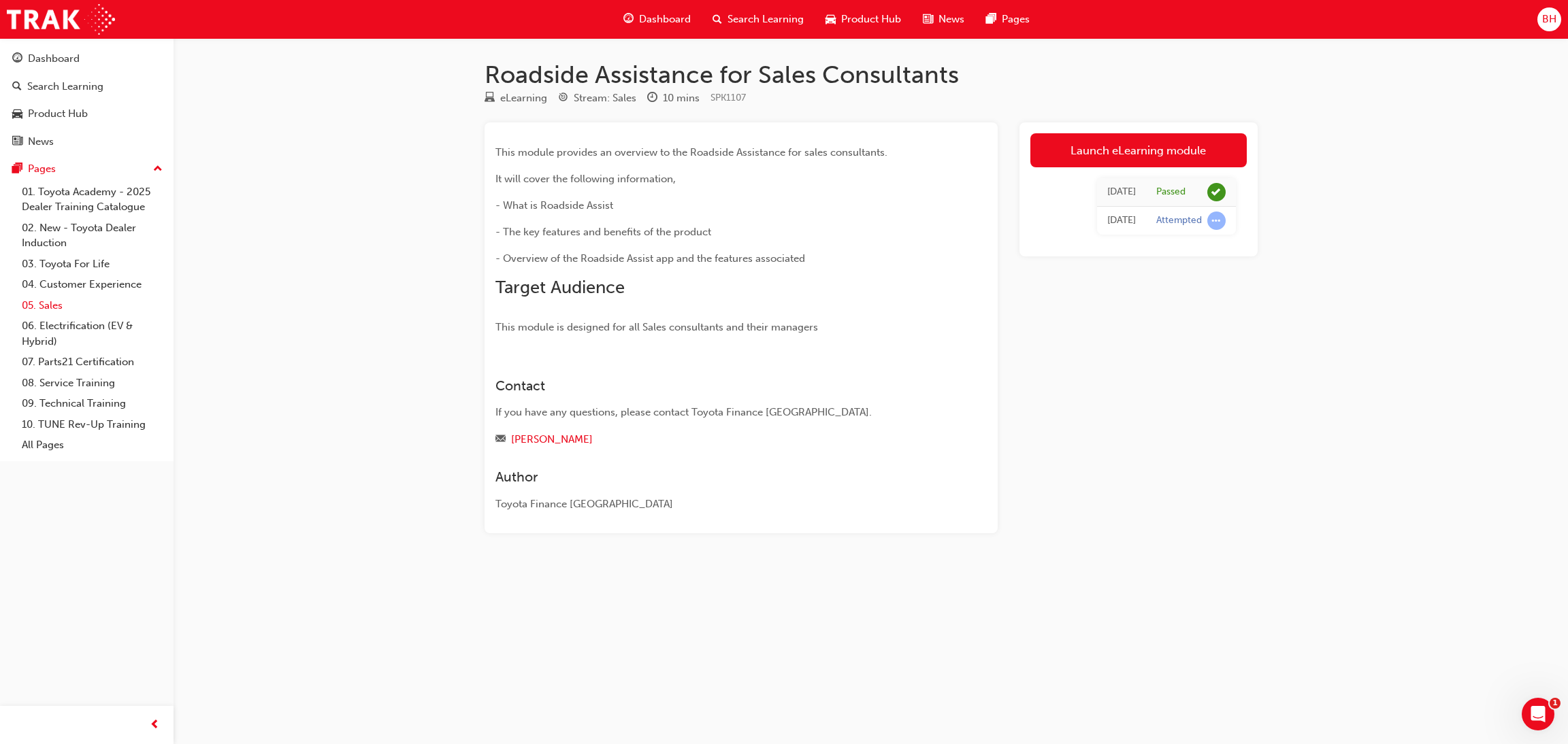
click at [33, 302] on link "05. Sales" at bounding box center [92, 306] width 152 height 21
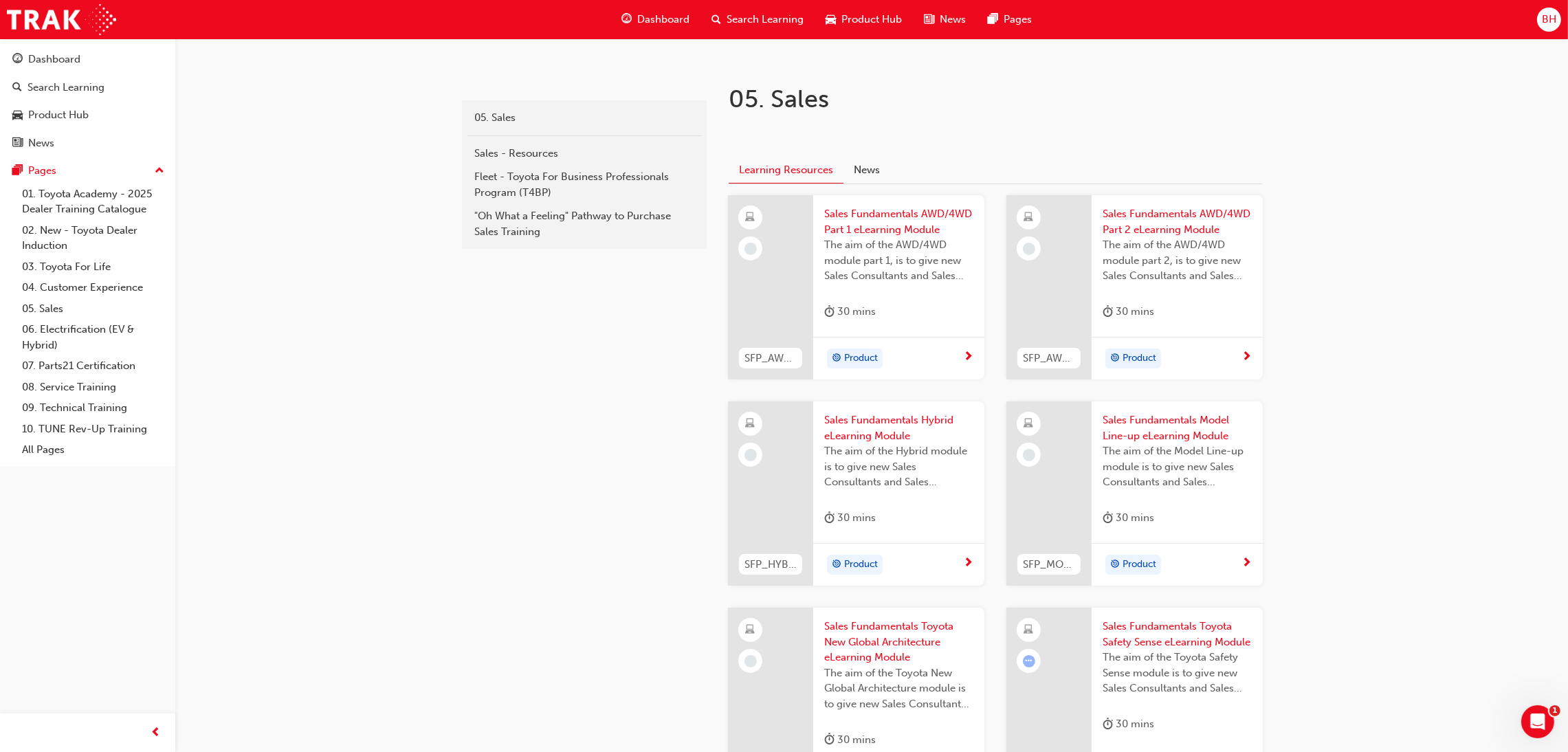
scroll to position [206, 0]
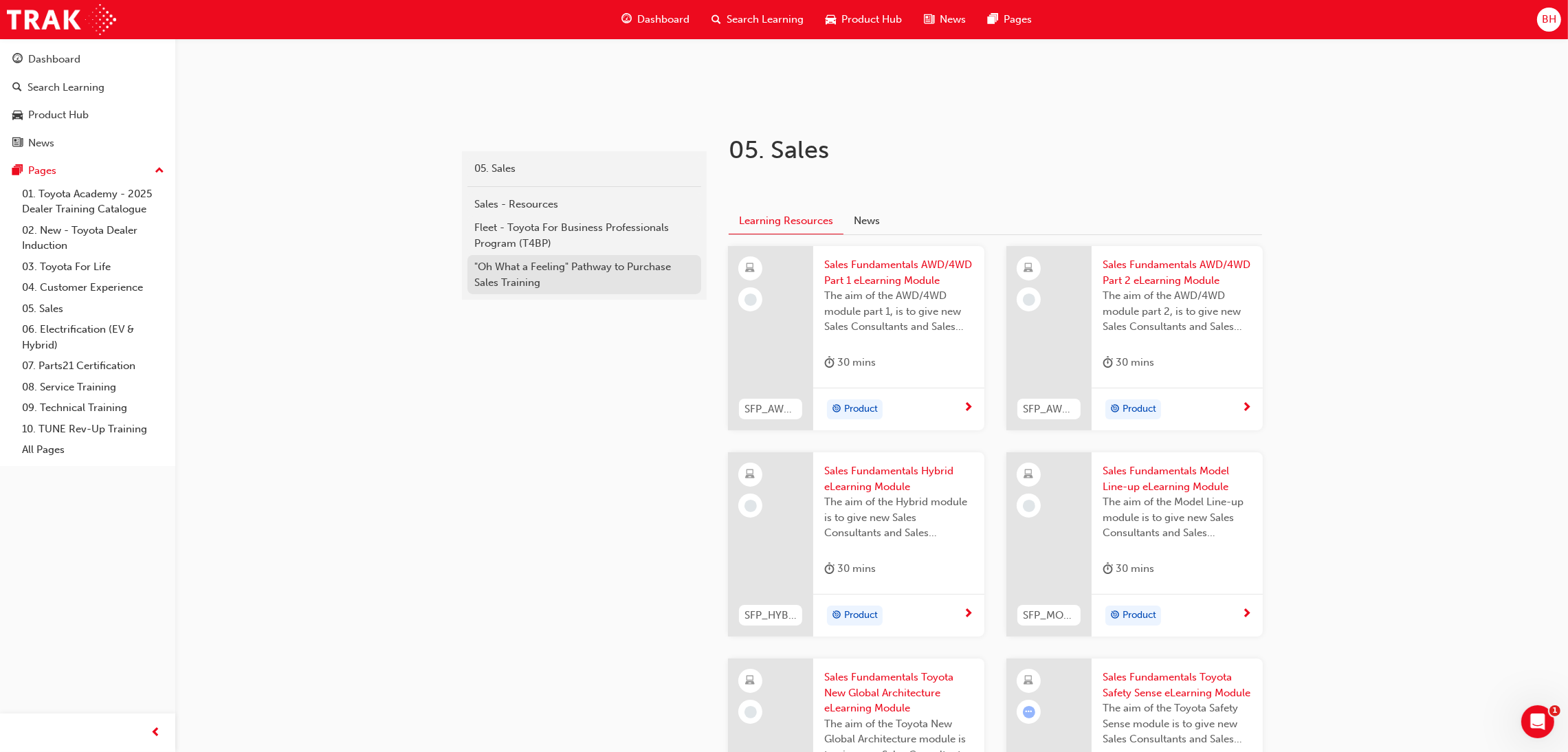
click at [538, 280] on div ""Oh What a Feeling" Pathway to Purchase Sales Training" at bounding box center [584, 274] width 220 height 31
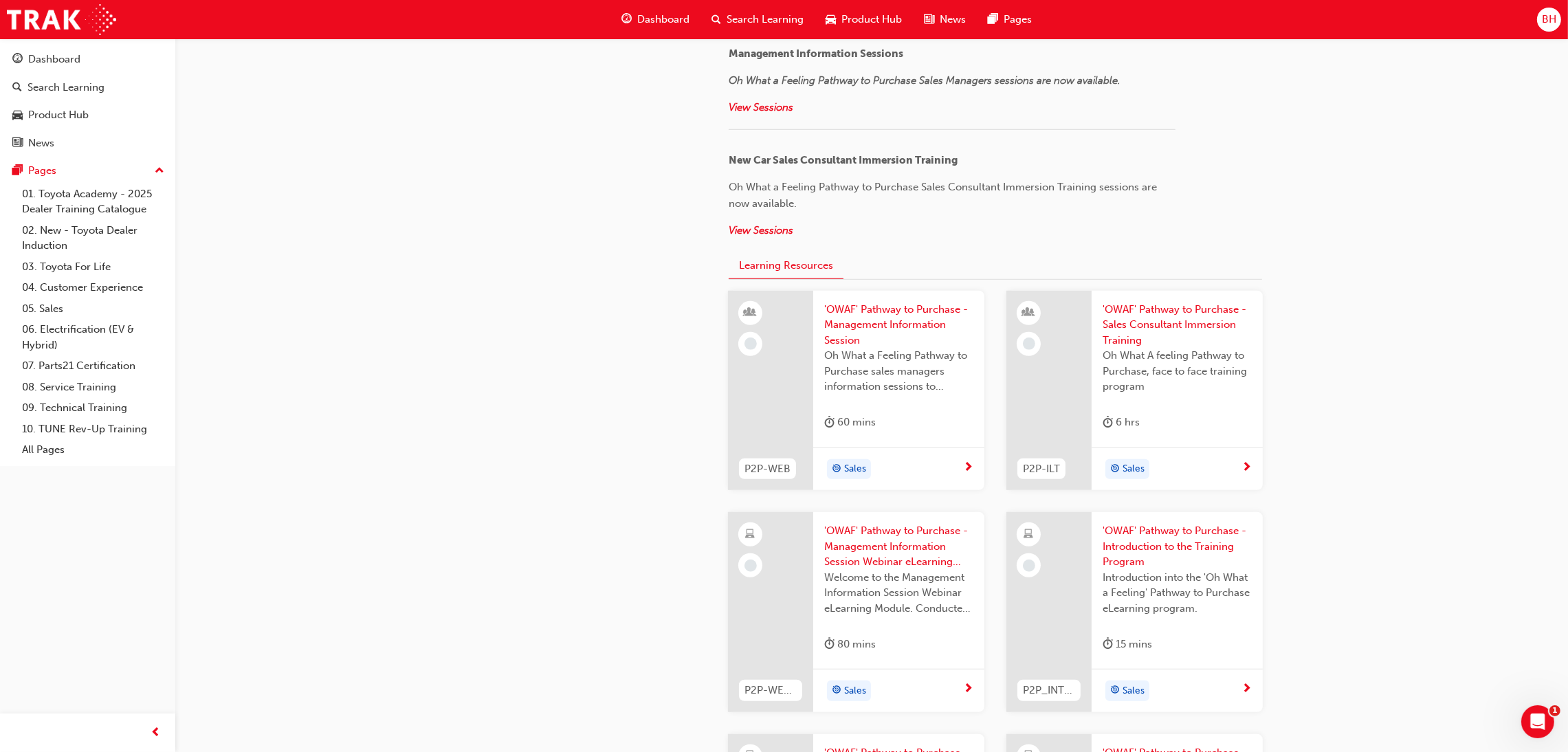
scroll to position [1329, 0]
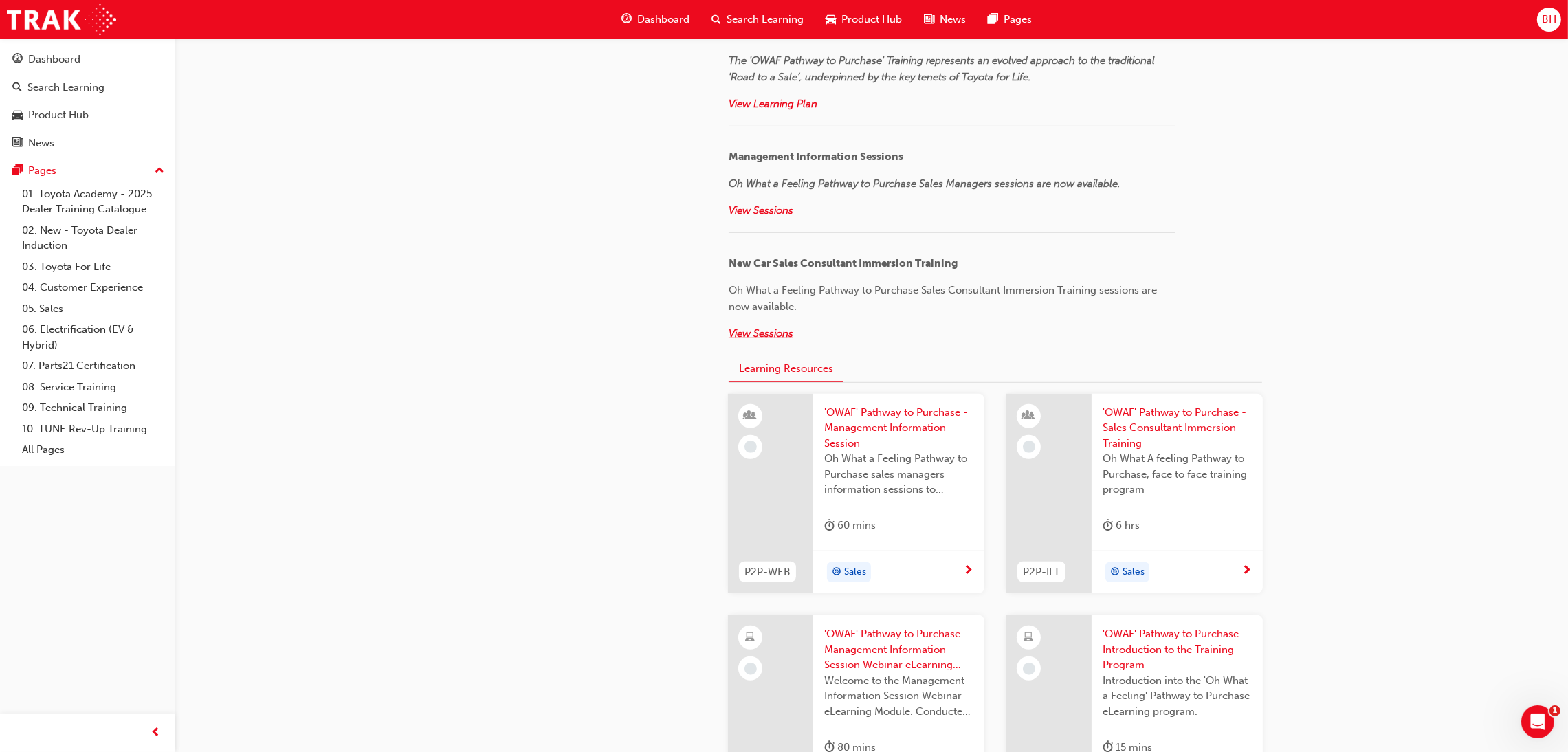
click at [764, 327] on span "View Sessions" at bounding box center [761, 333] width 65 height 12
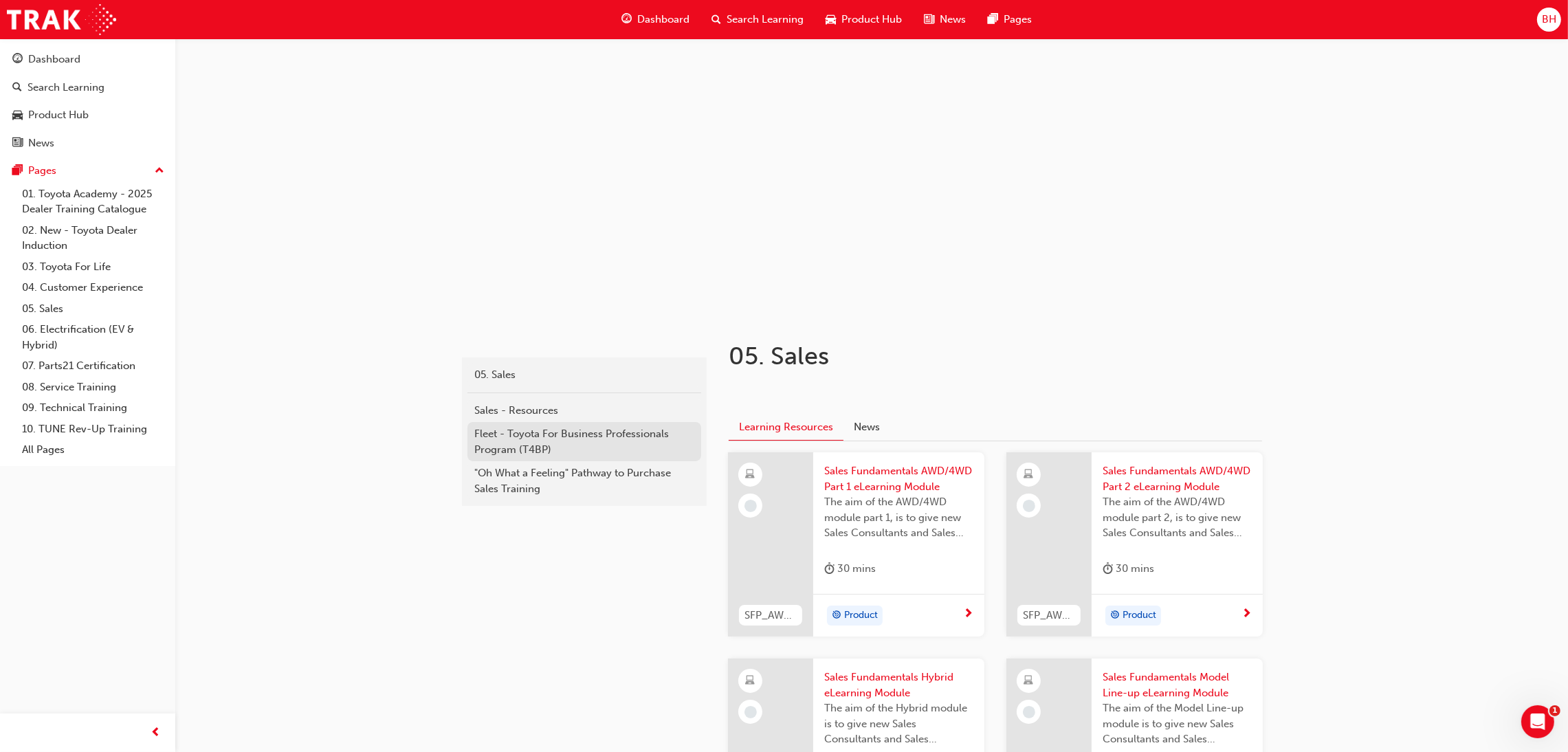
click at [510, 437] on div "Fleet - Toyota For Business Professionals Program (T4BP)" at bounding box center [584, 441] width 220 height 31
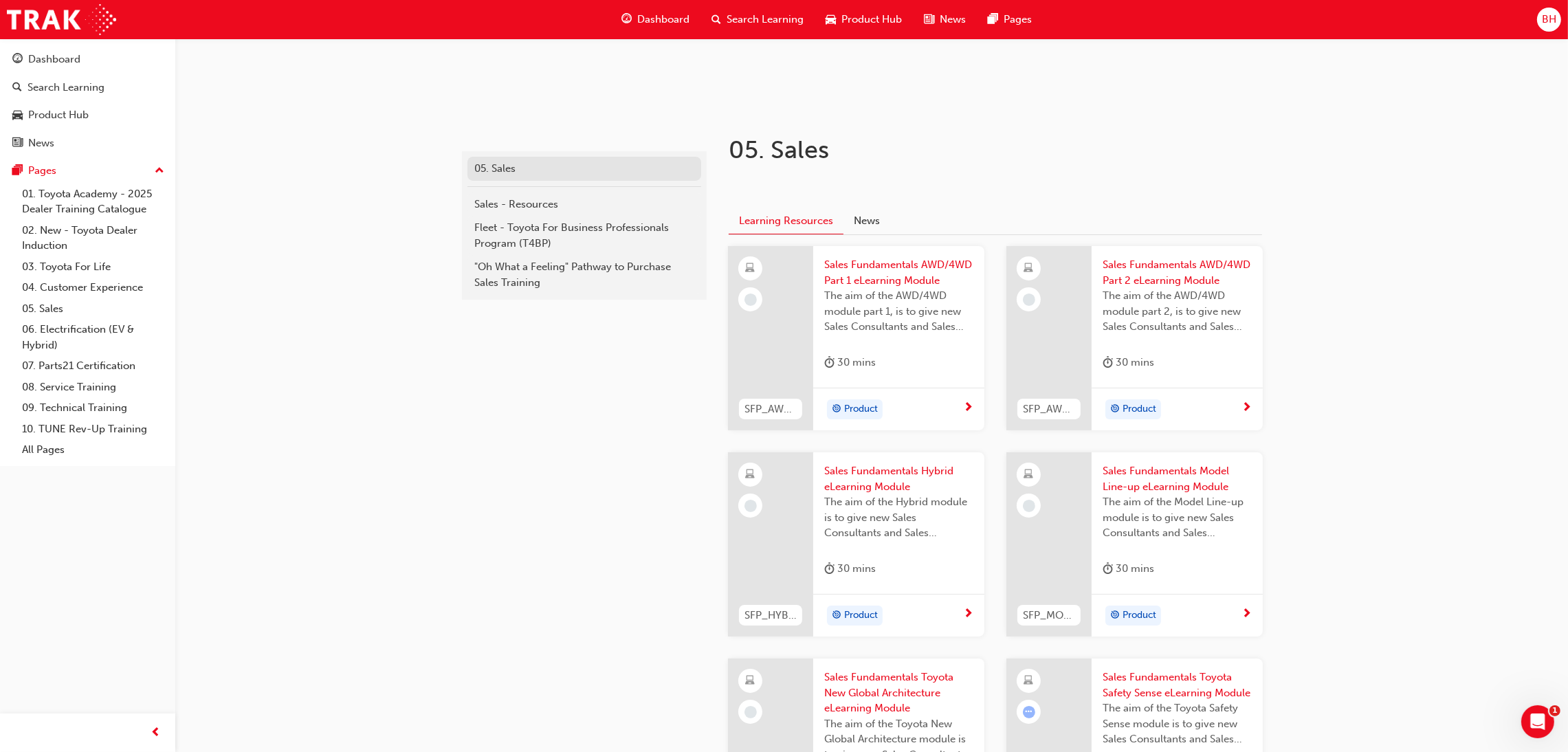
click at [498, 166] on div "05. Sales" at bounding box center [584, 169] width 220 height 16
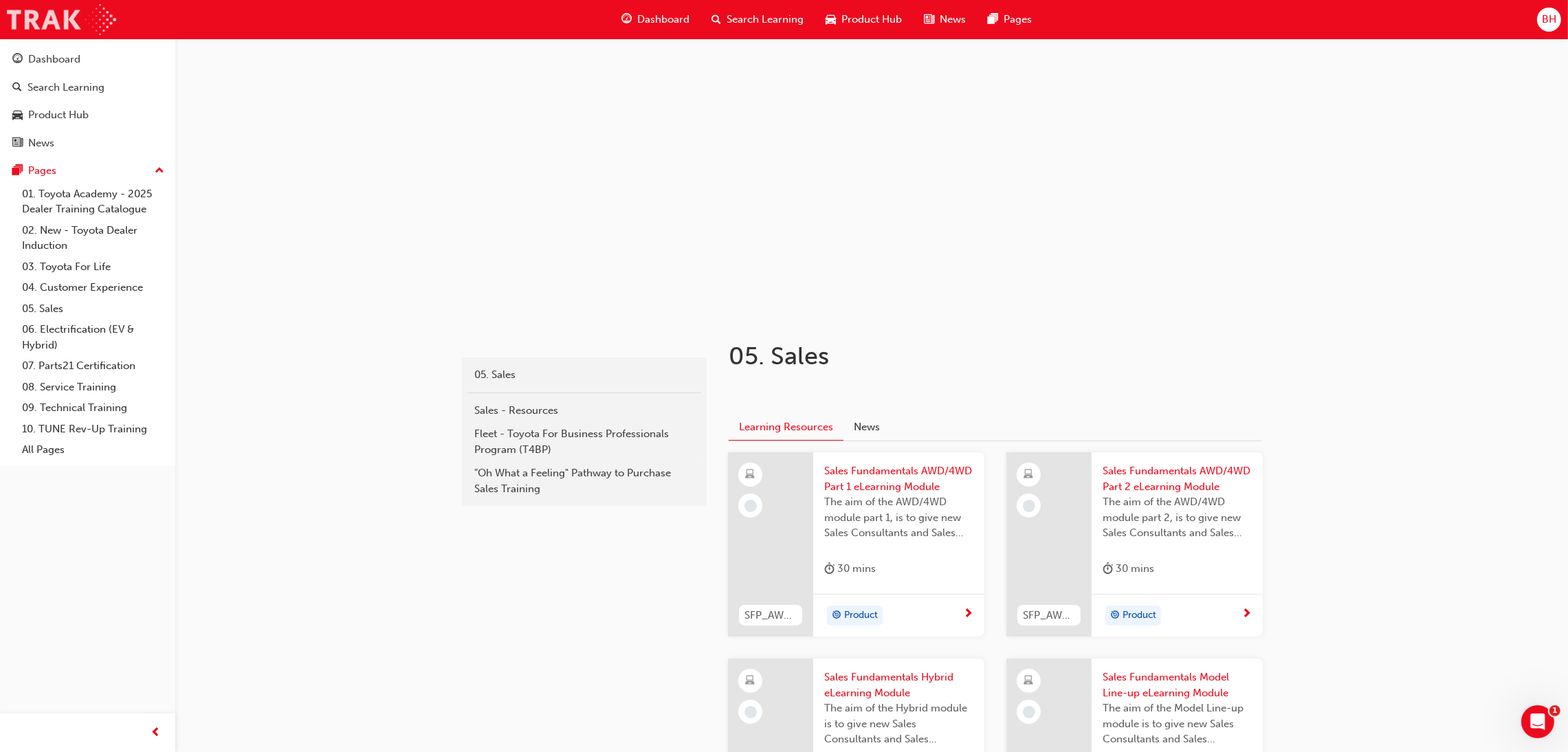
click at [34, 25] on img at bounding box center [62, 19] width 109 height 31
